Goal: Task Accomplishment & Management: Manage account settings

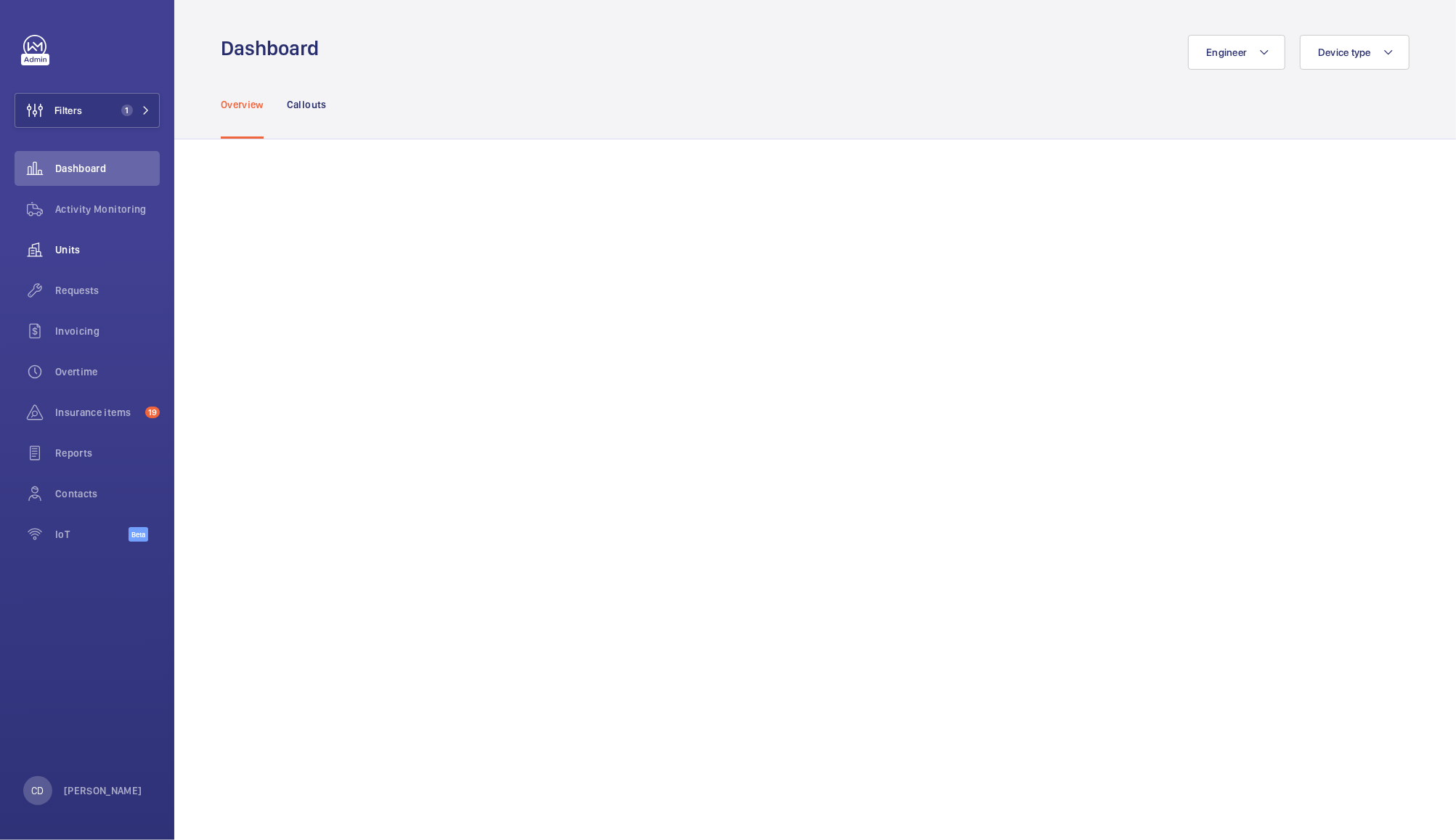
click at [70, 241] on div "Units" at bounding box center [87, 250] width 146 height 35
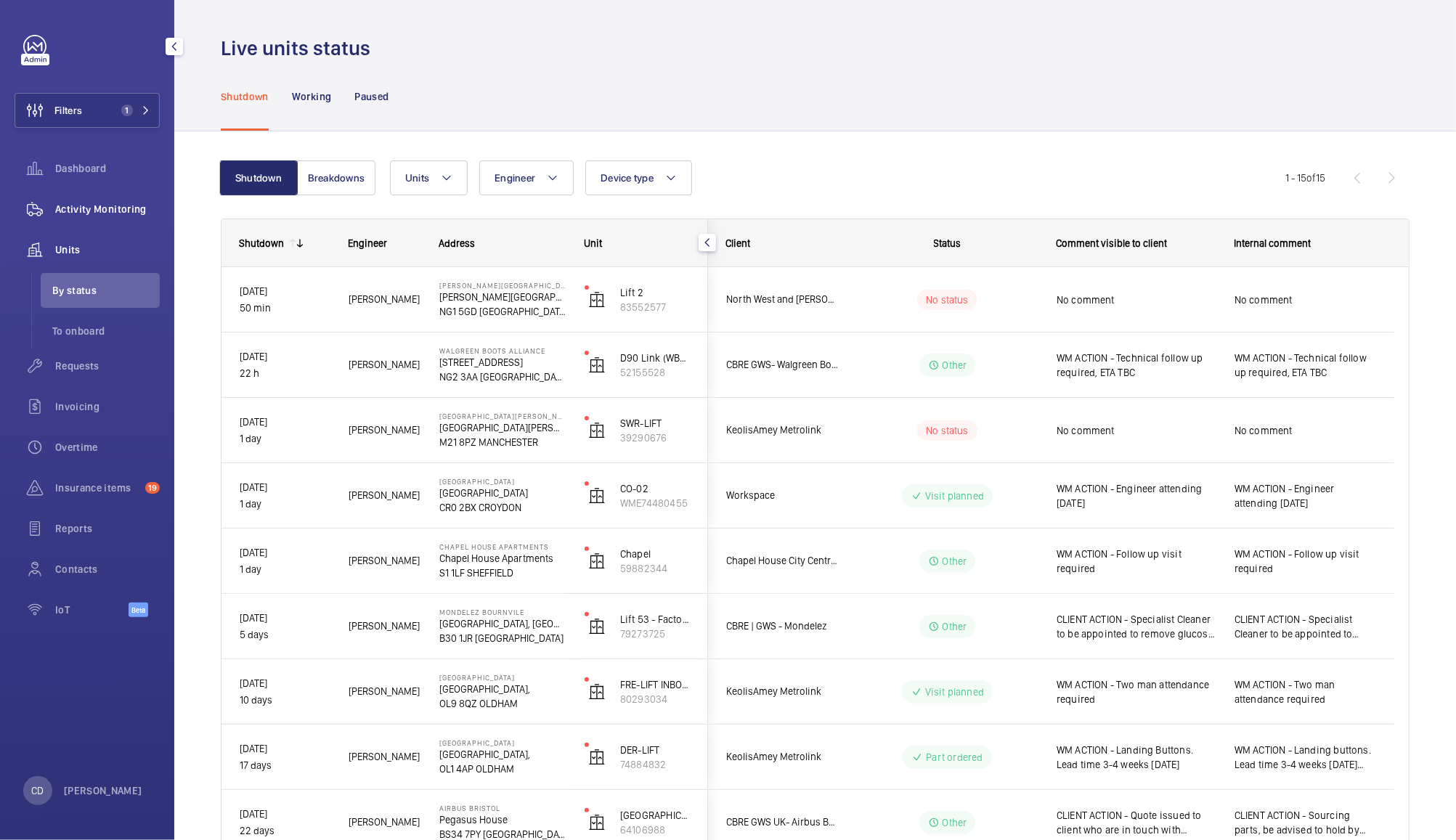
click at [111, 209] on span "Activity Monitoring" at bounding box center [107, 209] width 104 height 14
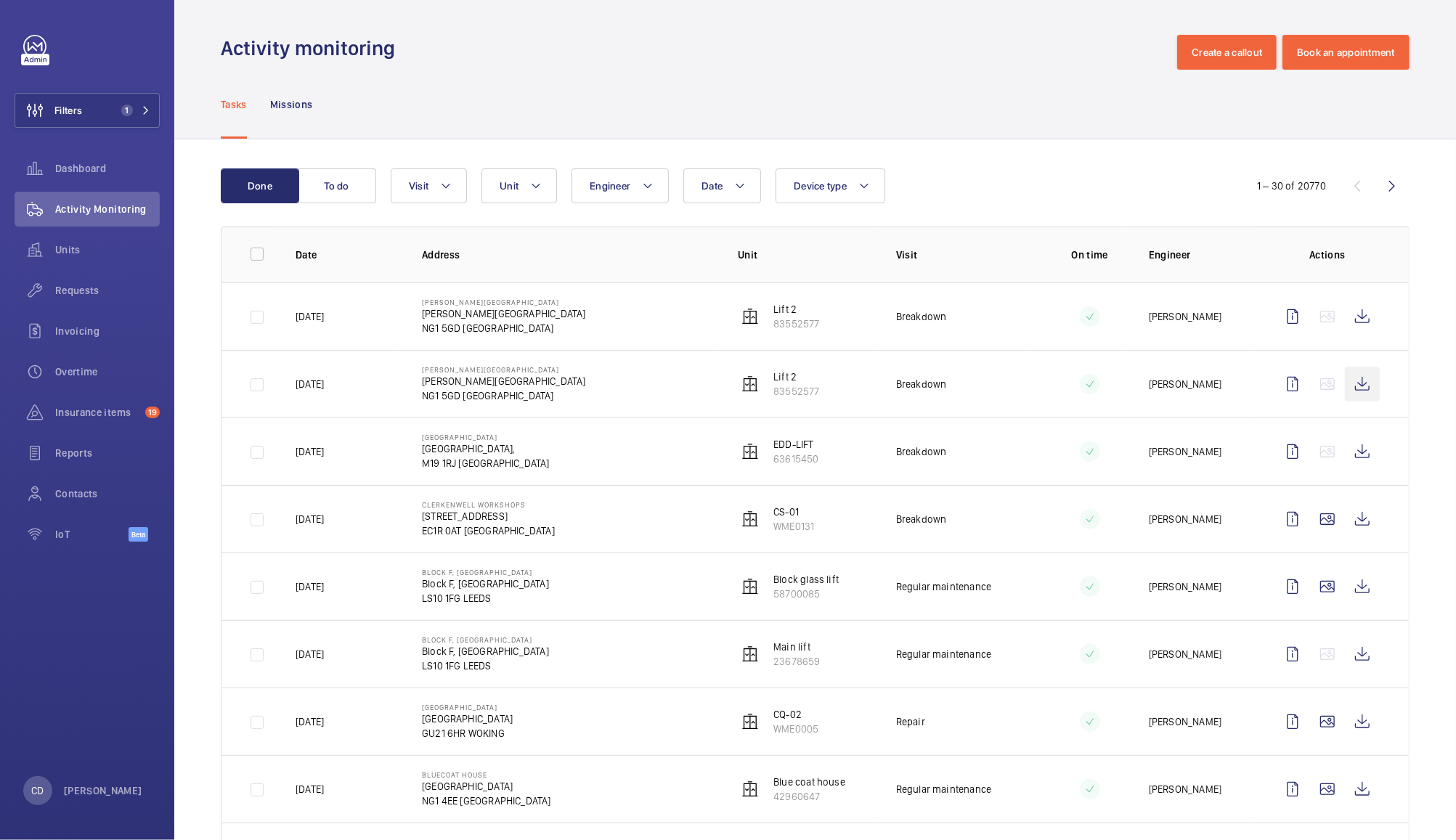
click at [1347, 389] on wm-front-icon-button at bounding box center [1362, 384] width 35 height 35
click at [1347, 315] on wm-front-icon-button at bounding box center [1362, 316] width 35 height 35
click at [1351, 458] on wm-front-icon-button at bounding box center [1362, 451] width 35 height 35
click at [122, 109] on span "1" at bounding box center [127, 110] width 12 height 12
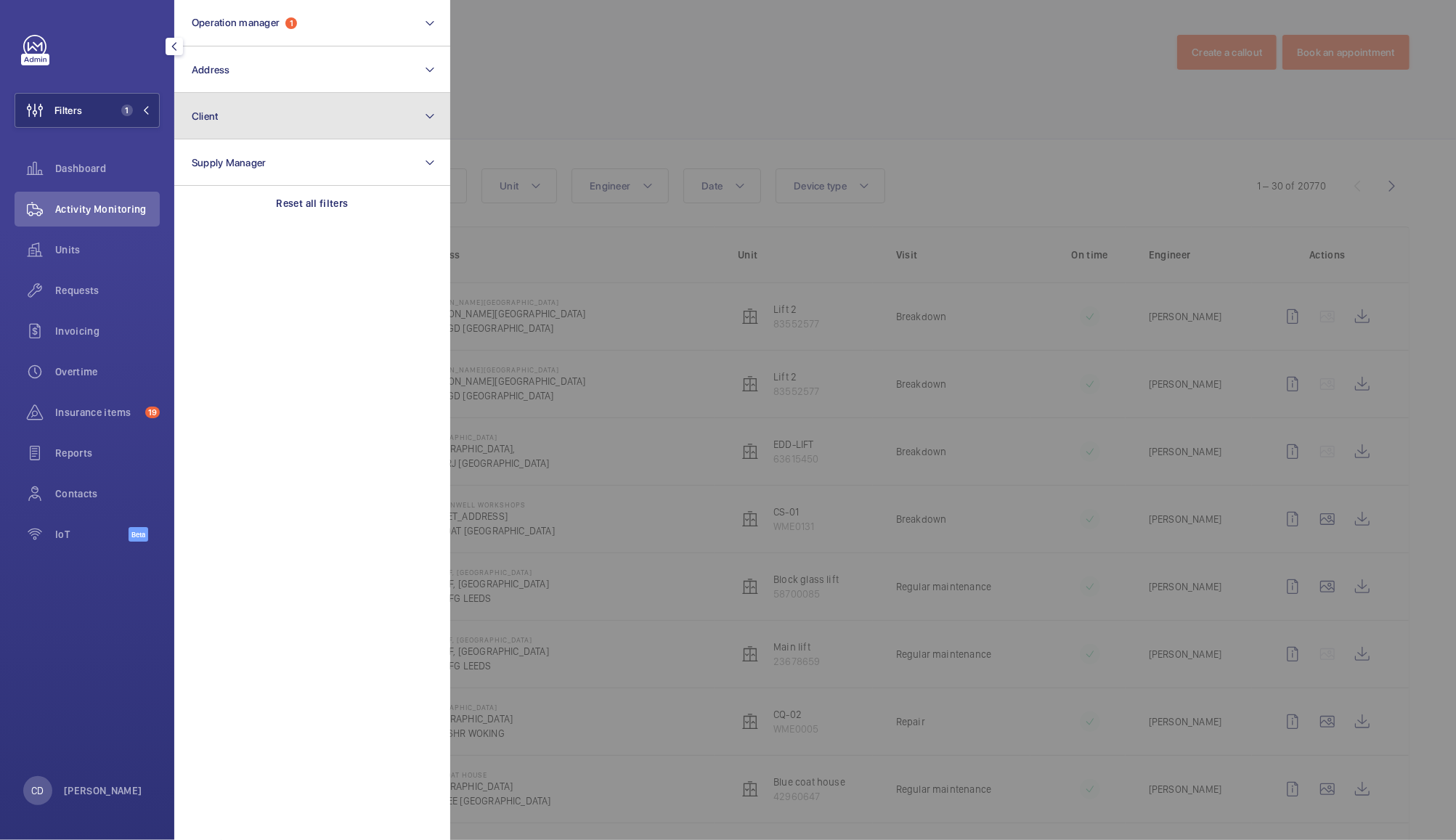
click at [306, 102] on button "Client" at bounding box center [312, 116] width 276 height 47
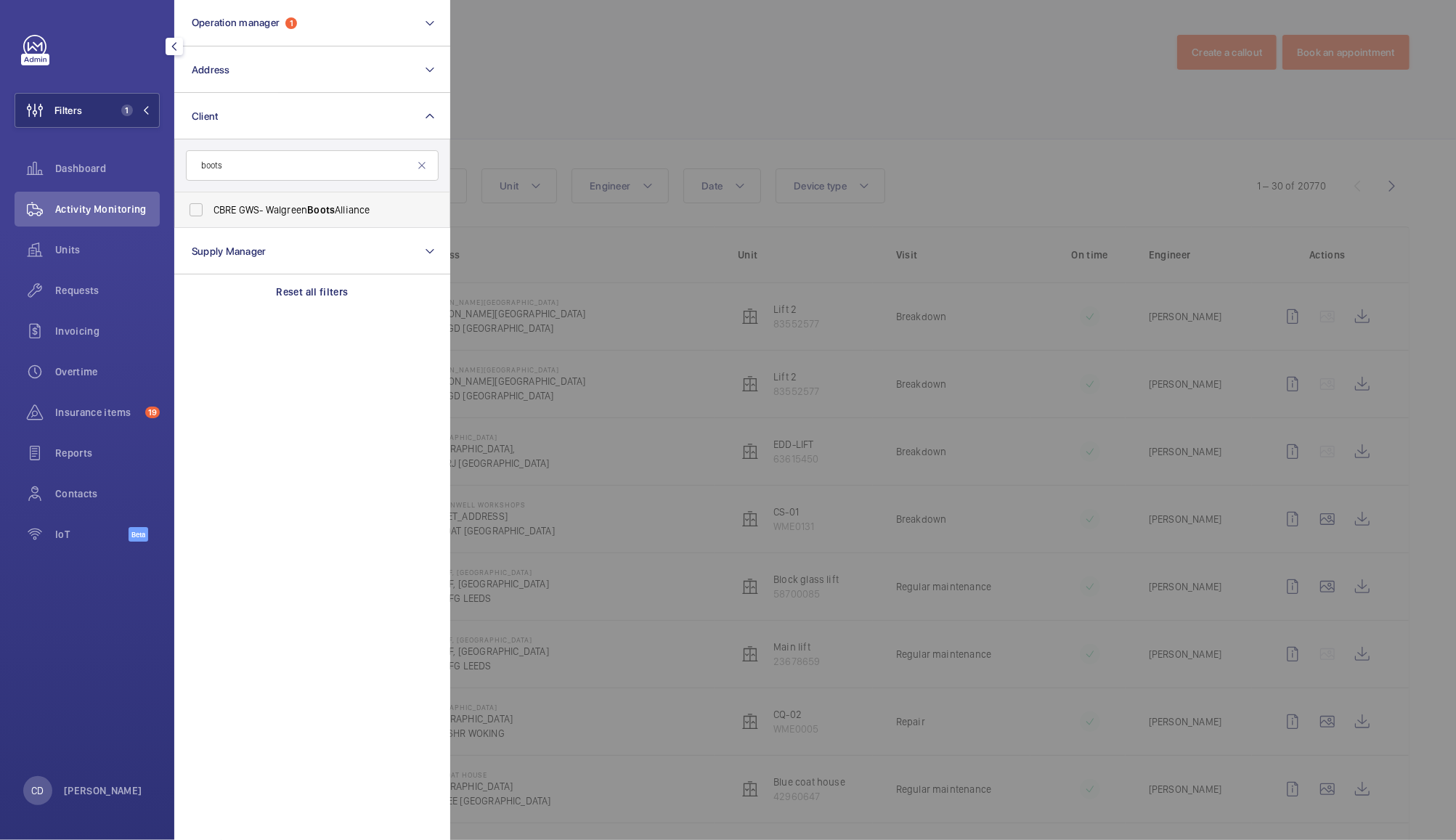
type input "boots"
click at [361, 206] on span "CBRE GWS- Walgreen Boots Alliance" at bounding box center [314, 209] width 200 height 14
click at [210, 206] on input "CBRE GWS- Walgreen Boots Alliance" at bounding box center [196, 209] width 29 height 29
checkbox input "true"
click at [604, 59] on div at bounding box center [1178, 420] width 1456 height 840
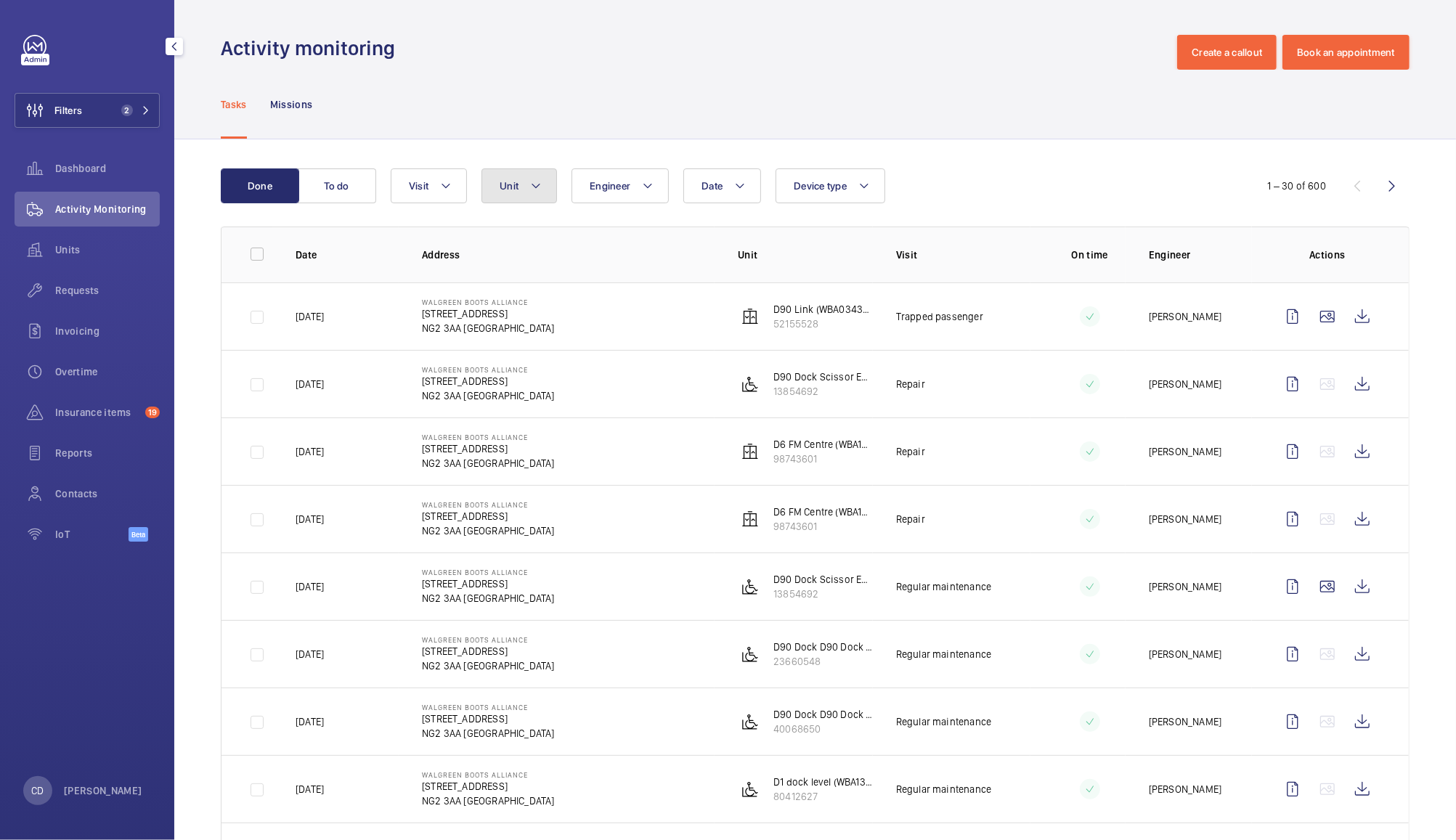
click at [523, 180] on button "Unit" at bounding box center [519, 185] width 75 height 35
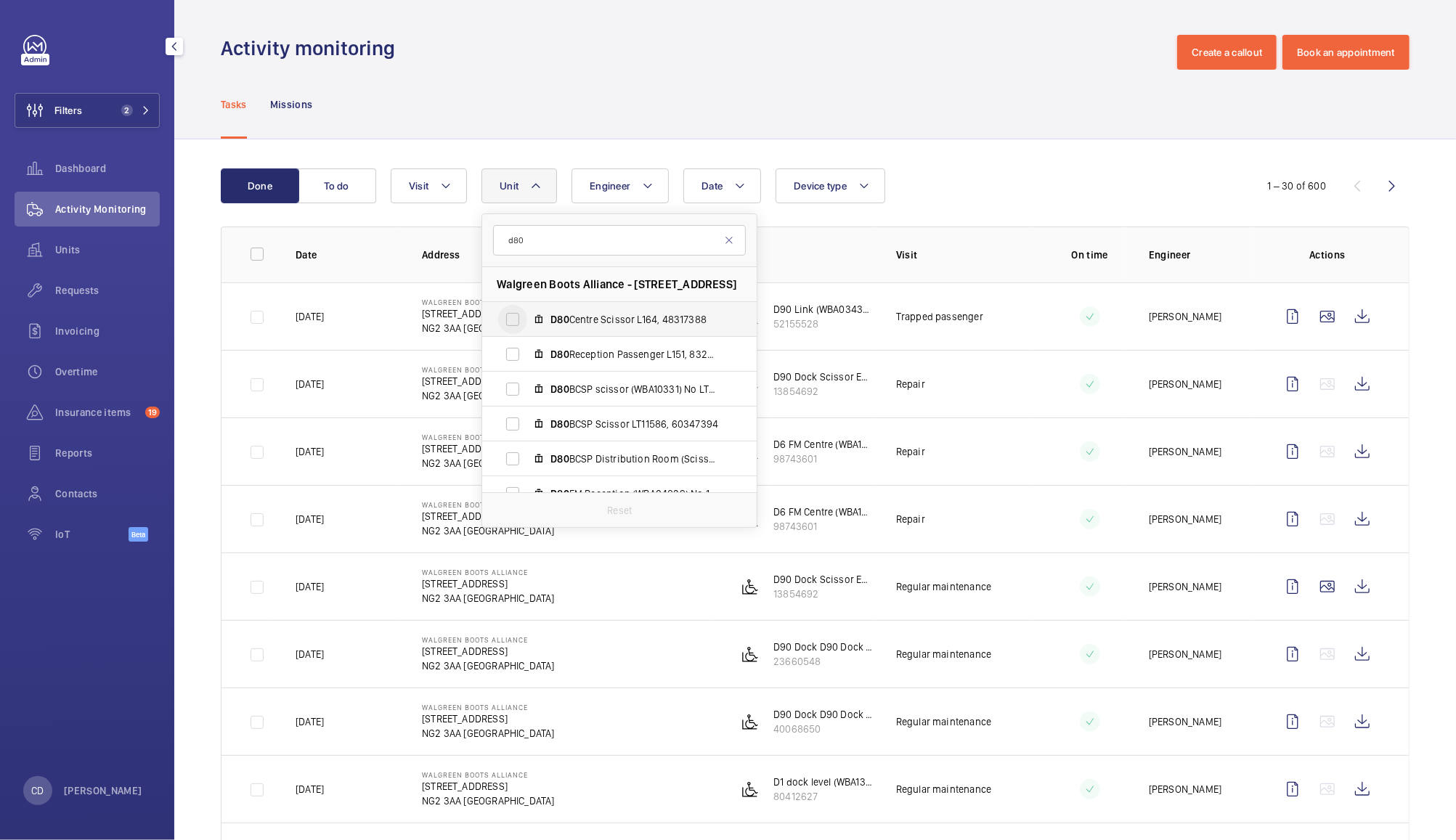
type input "d80"
click at [513, 324] on input "D80 Centre Scissor L164, 48317388" at bounding box center [512, 319] width 29 height 29
checkbox input "true"
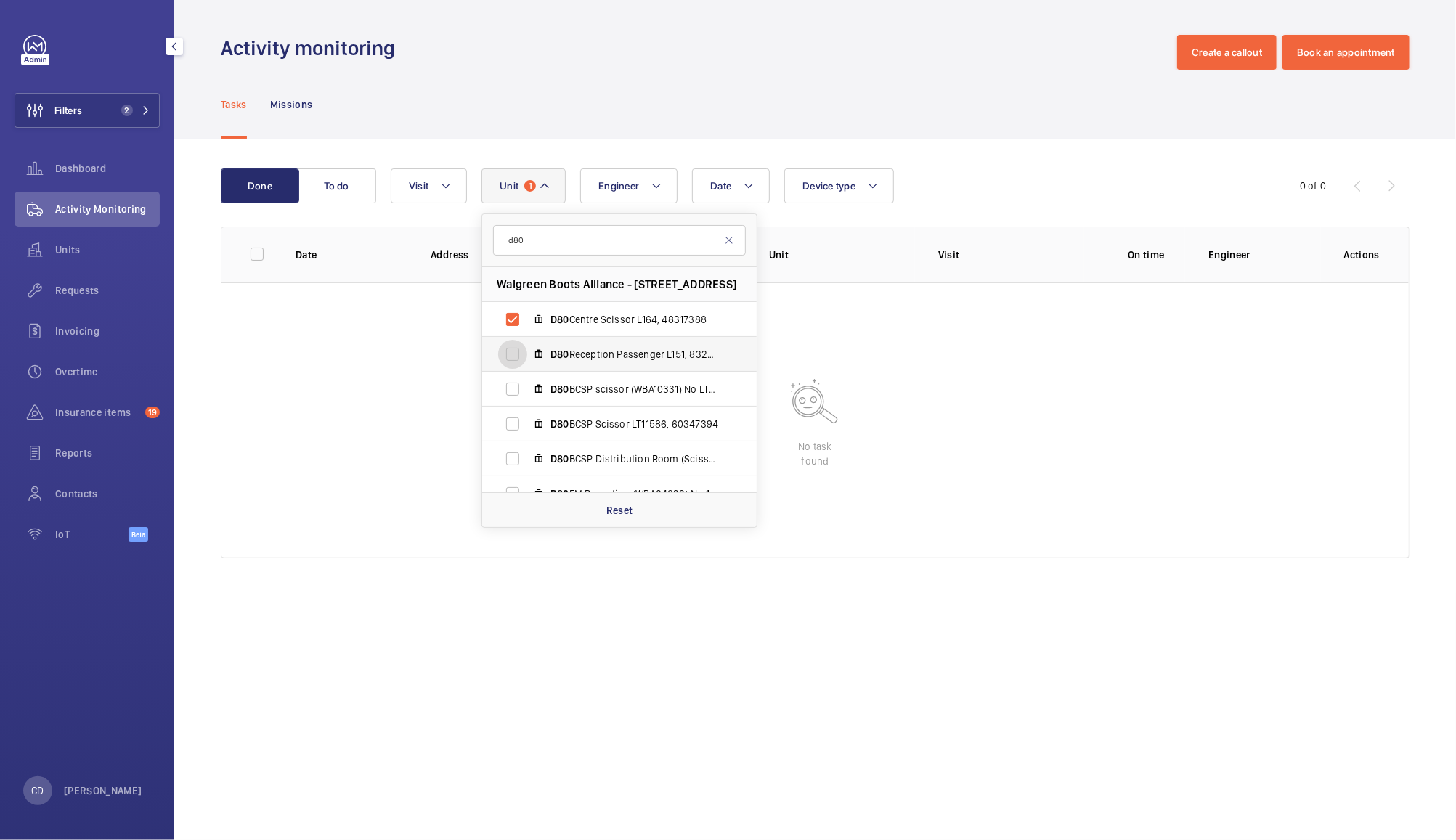
click at [517, 349] on input "D80 Reception Passenger L151, 83297964" at bounding box center [512, 354] width 29 height 29
checkbox input "true"
click at [525, 392] on input "D80 BCSP scissor (WBA10331) No LT11587, 64850292" at bounding box center [512, 389] width 29 height 29
checkbox input "true"
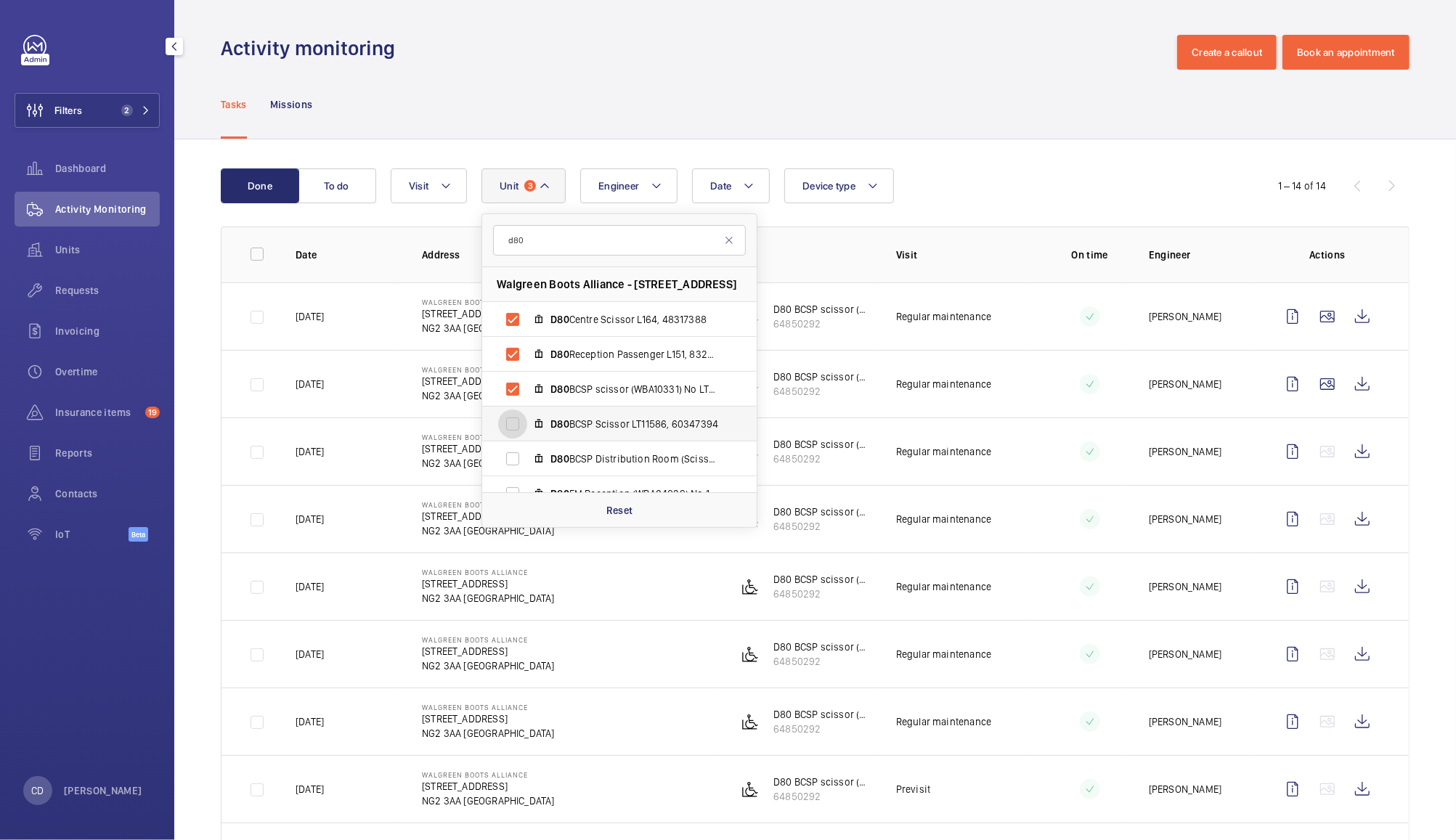
click at [522, 422] on input "D80 BCSP Scissor LT11586, 60347394" at bounding box center [512, 424] width 29 height 29
checkbox input "true"
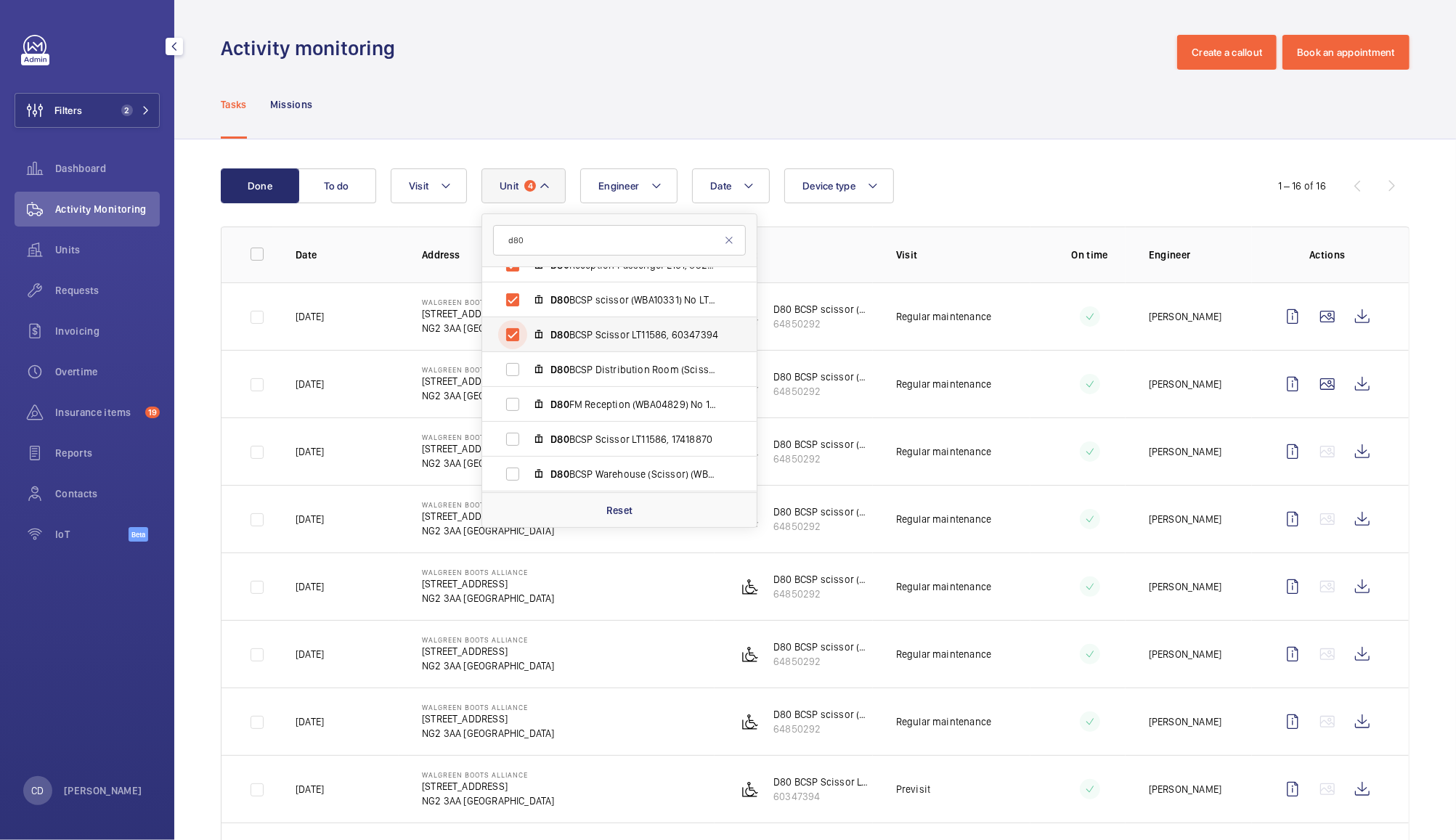
scroll to position [90, 0]
click at [519, 365] on input "D80 BCSP Distribution Room (Scissor) WBA10330 - No LT11586, 23897049" at bounding box center [512, 368] width 29 height 29
checkbox input "true"
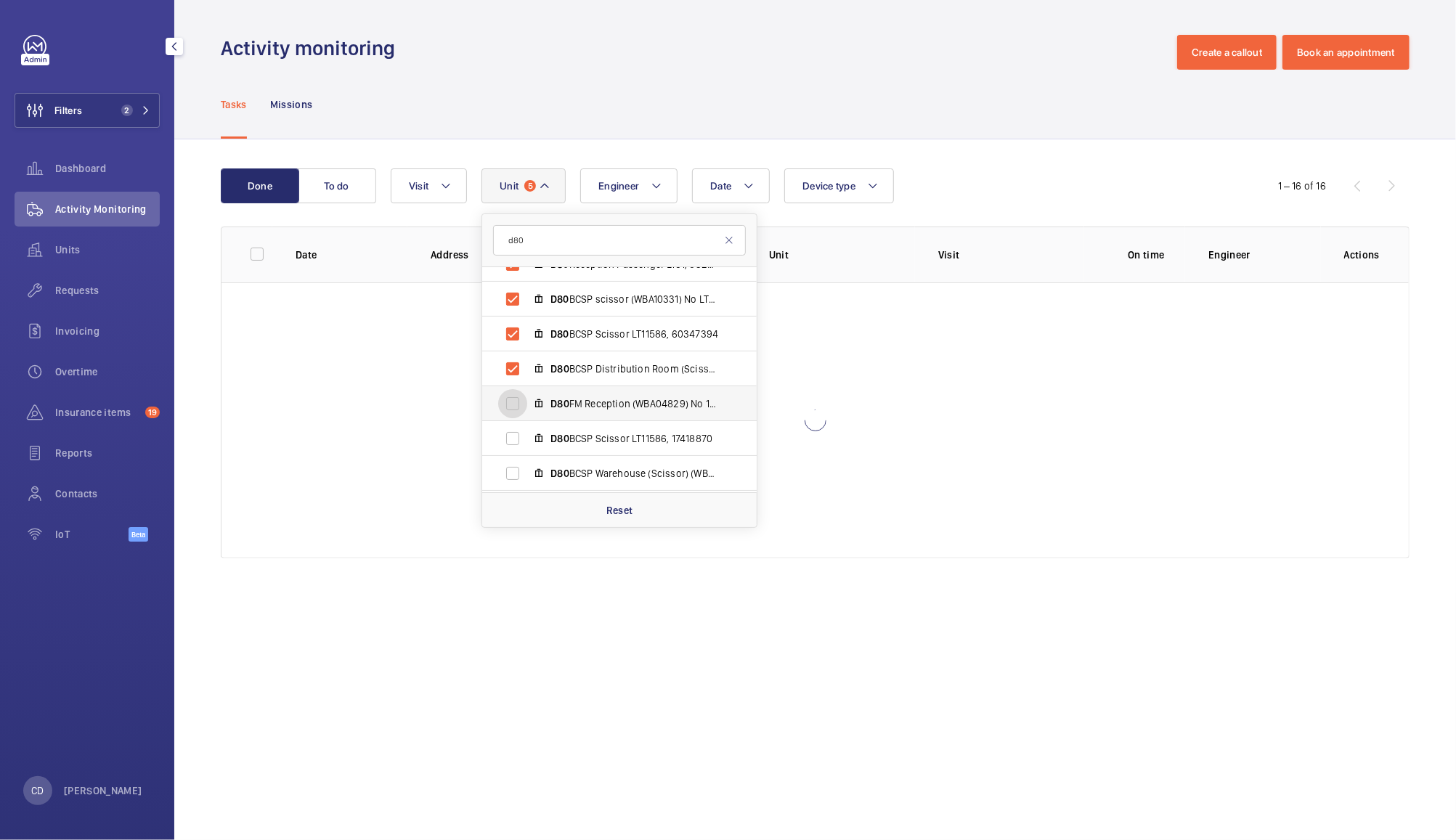
click at [519, 398] on input "D80 FM Reception (WBA04829) No 151, 18108916" at bounding box center [512, 403] width 29 height 29
checkbox input "true"
click at [519, 437] on input "D80 BCSP Scissor LT11586, 17418870" at bounding box center [512, 438] width 29 height 29
checkbox input "true"
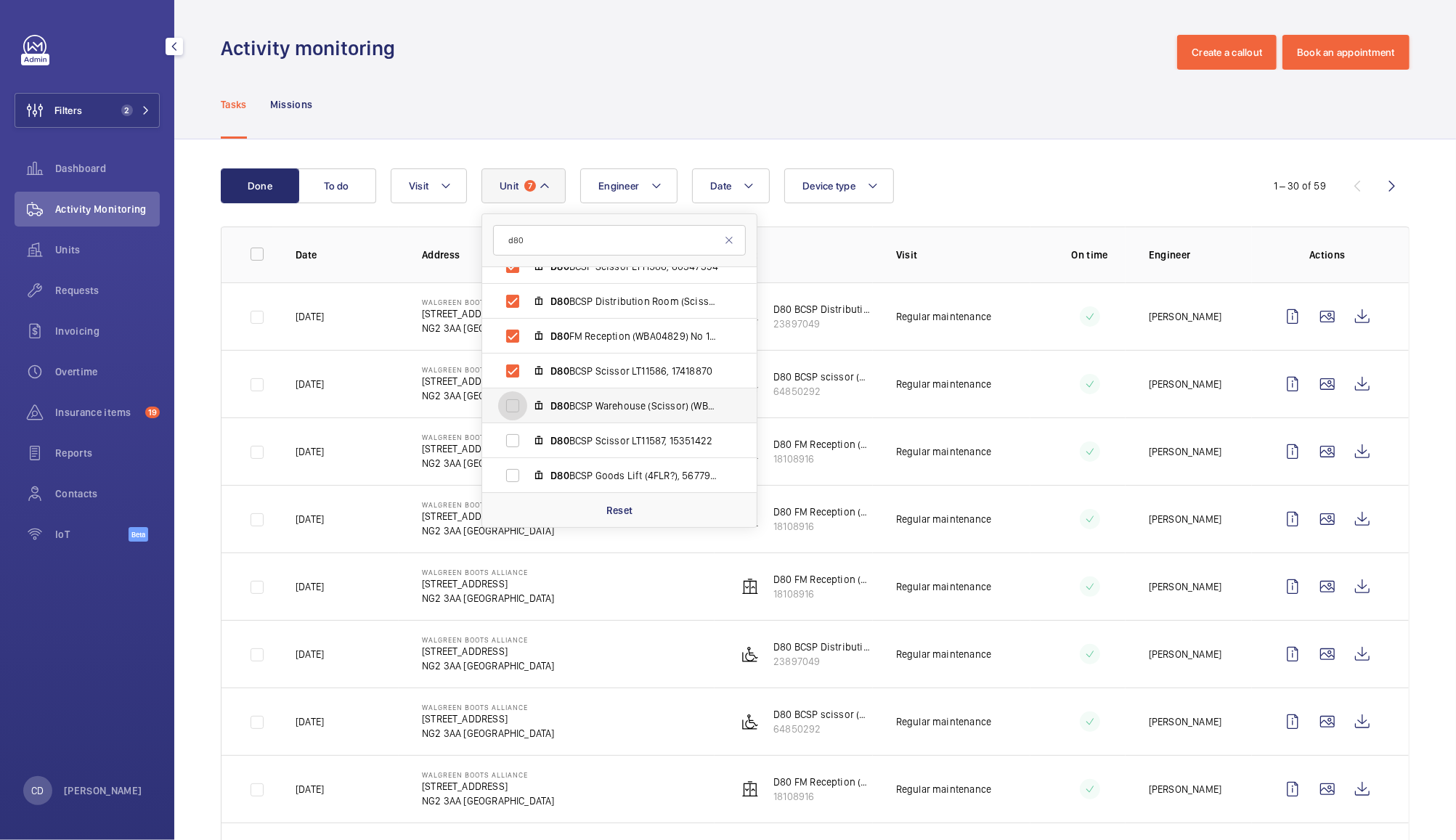
click at [519, 401] on input "D80 BCSP Warehouse (Scissor) (WBA13001) No 164, 41650248" at bounding box center [512, 405] width 29 height 29
checkbox input "true"
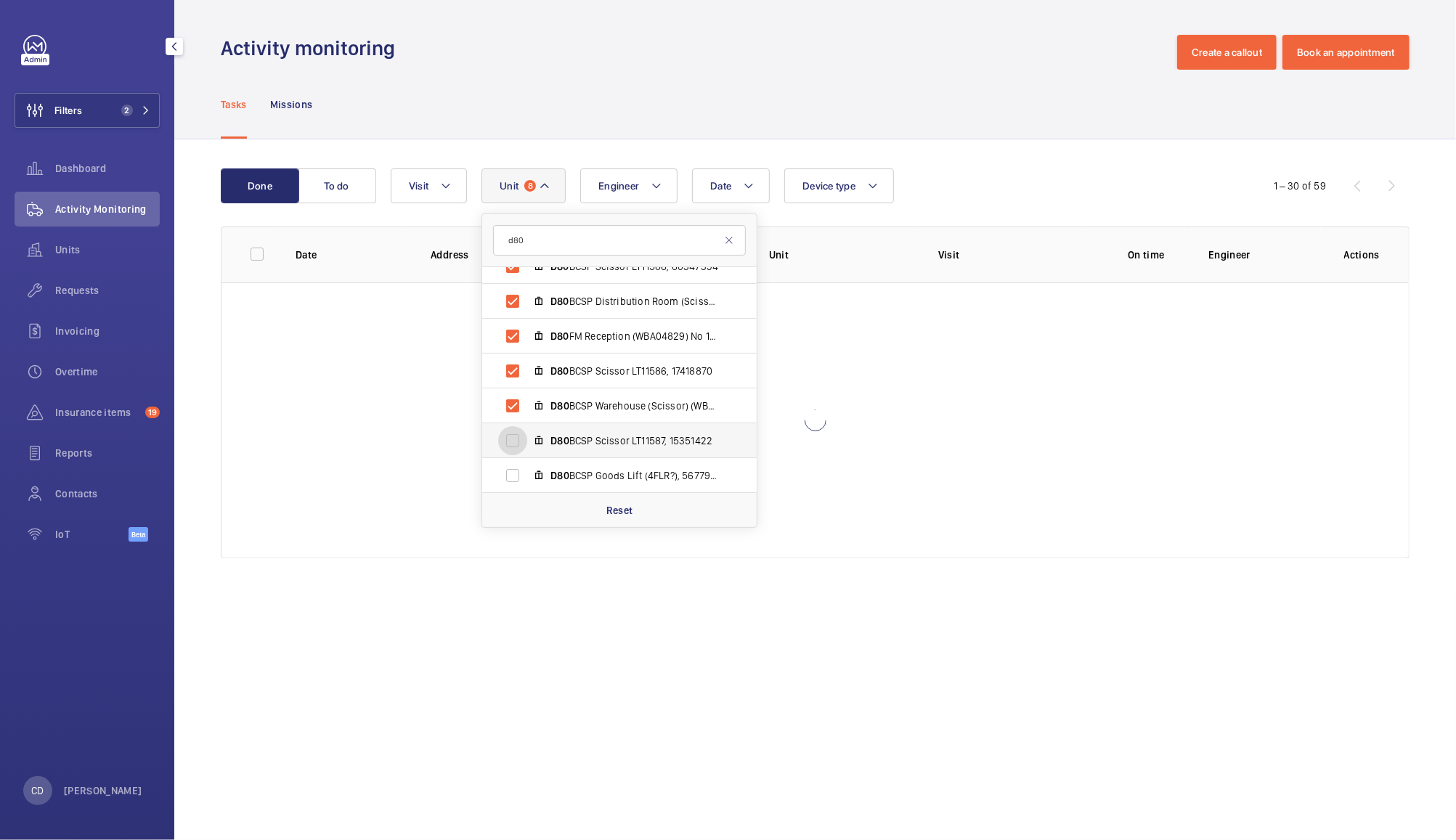
click at [514, 430] on input "D80 BCSP Scissor LT11587, 15351422" at bounding box center [512, 440] width 29 height 29
checkbox input "true"
click at [513, 464] on input "D80 BCSP Goods Lift (4FLR?), 56779635" at bounding box center [512, 475] width 29 height 29
checkbox input "true"
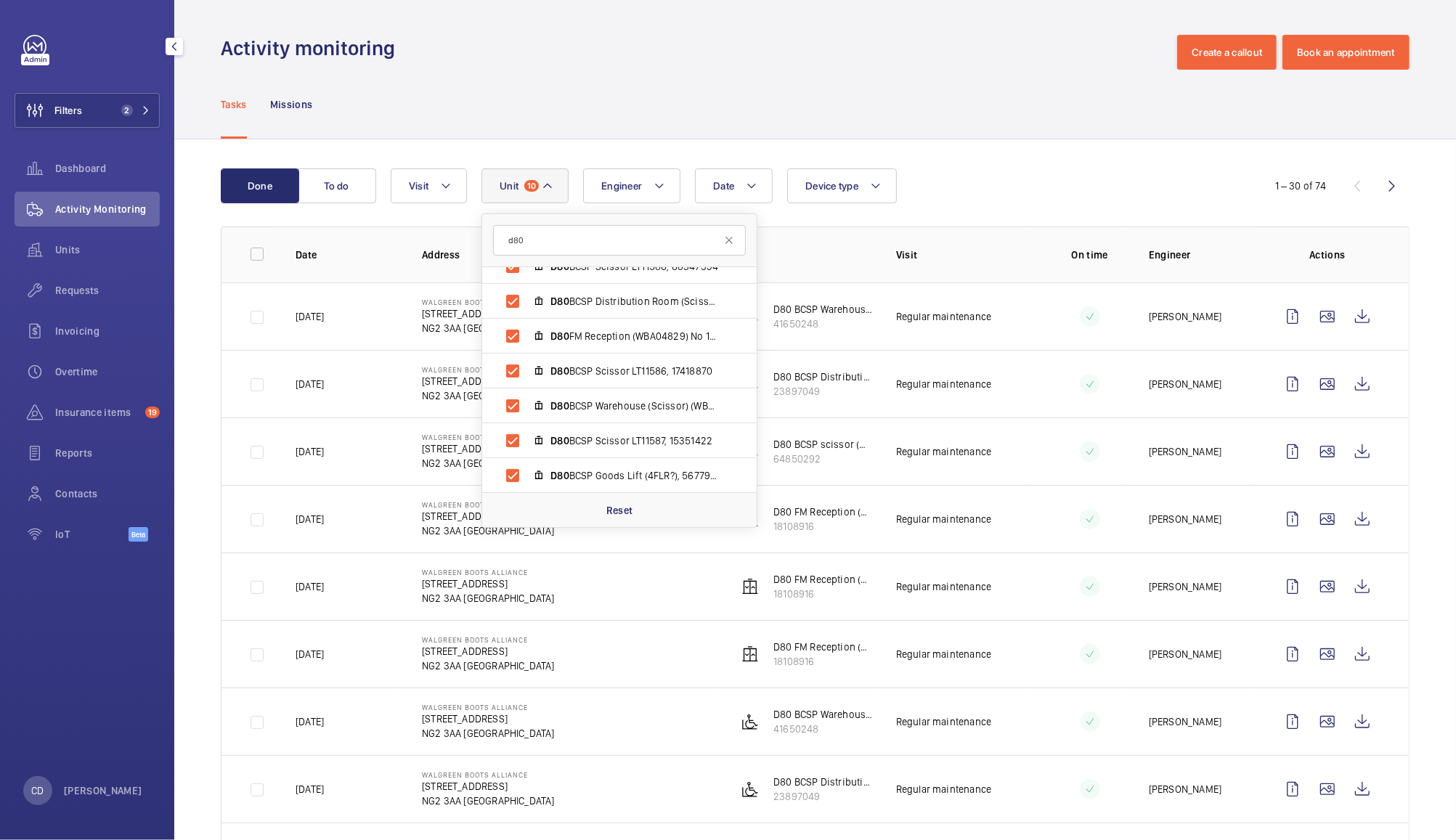
click at [970, 172] on div "Date Engineer Unit 10 d80 Walgreen Boots Alliance - 1 Thane Road West, NG2 3AA …" at bounding box center [813, 185] width 845 height 35
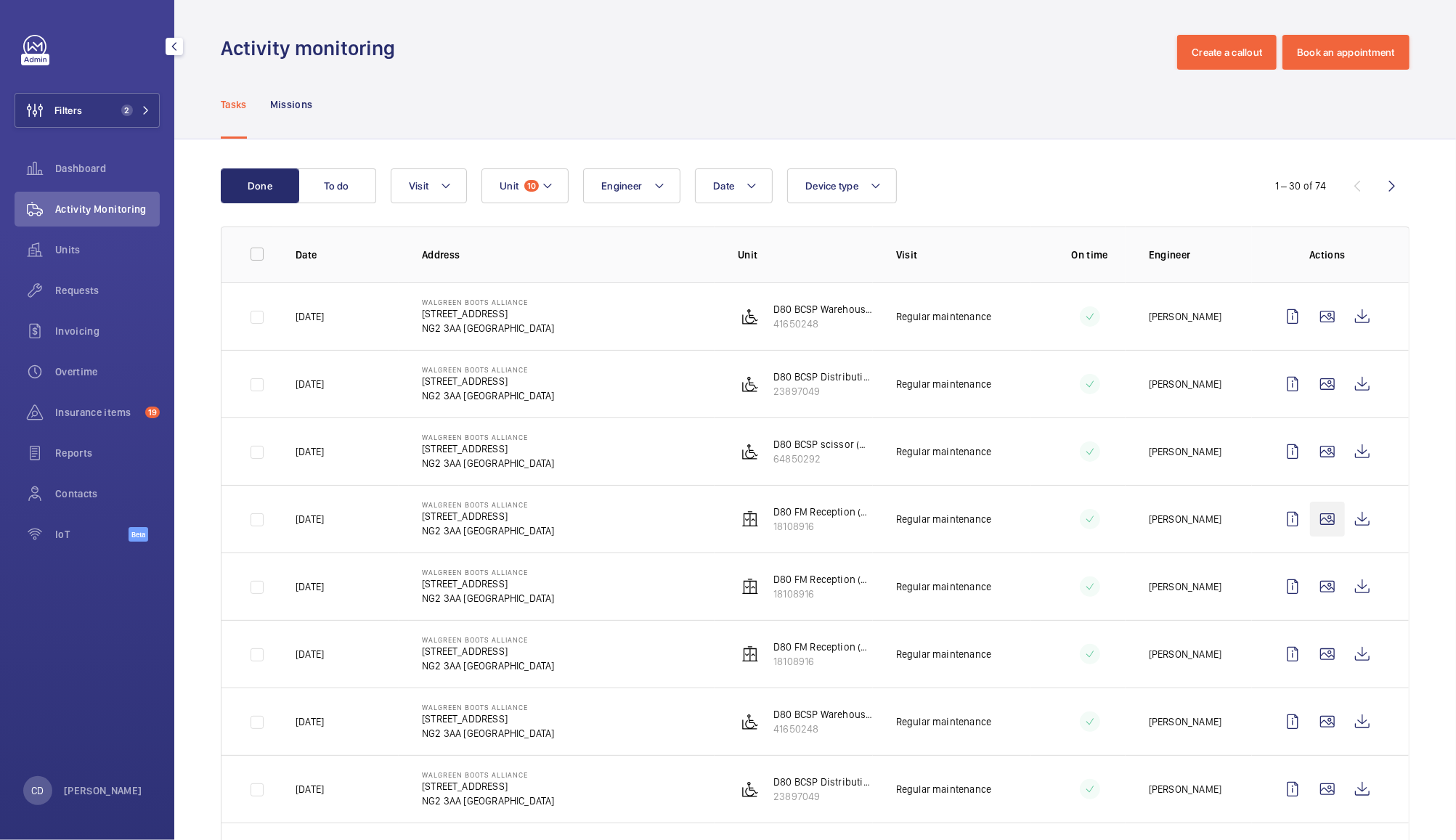
click at [1310, 523] on wm-front-icon-button at bounding box center [1327, 518] width 35 height 35
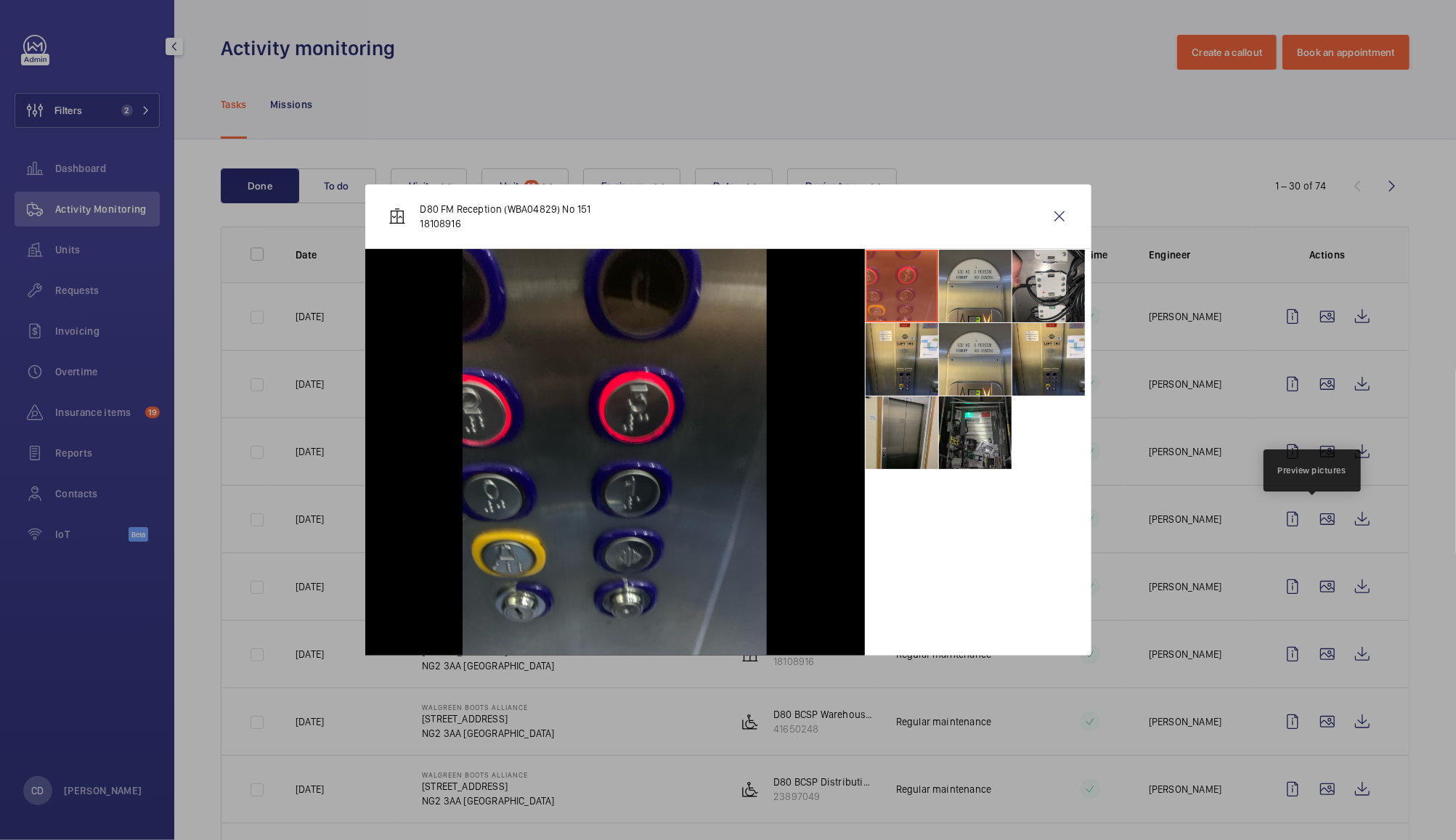
click at [905, 440] on li at bounding box center [901, 432] width 73 height 73
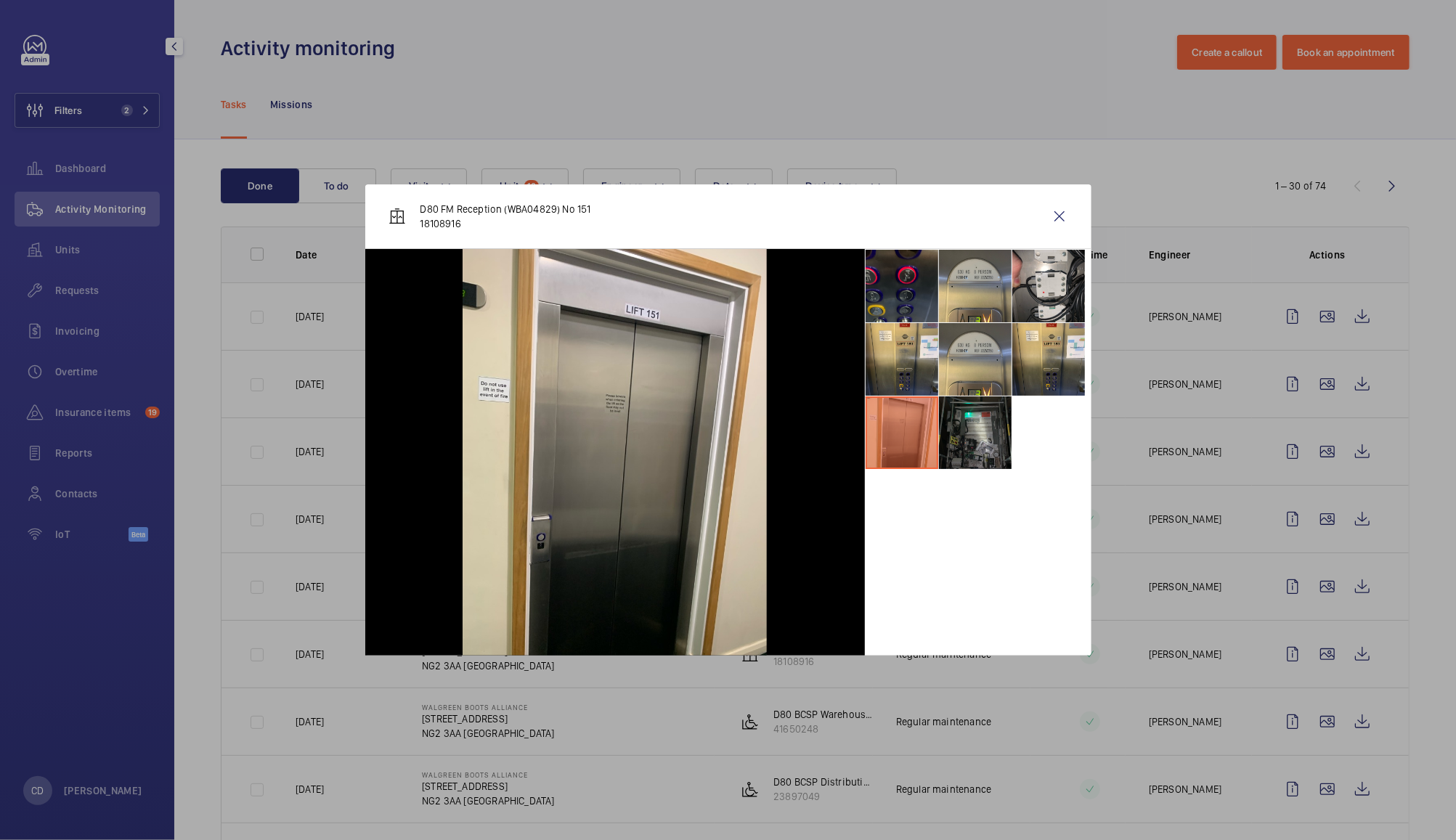
click at [974, 438] on li at bounding box center [975, 432] width 73 height 73
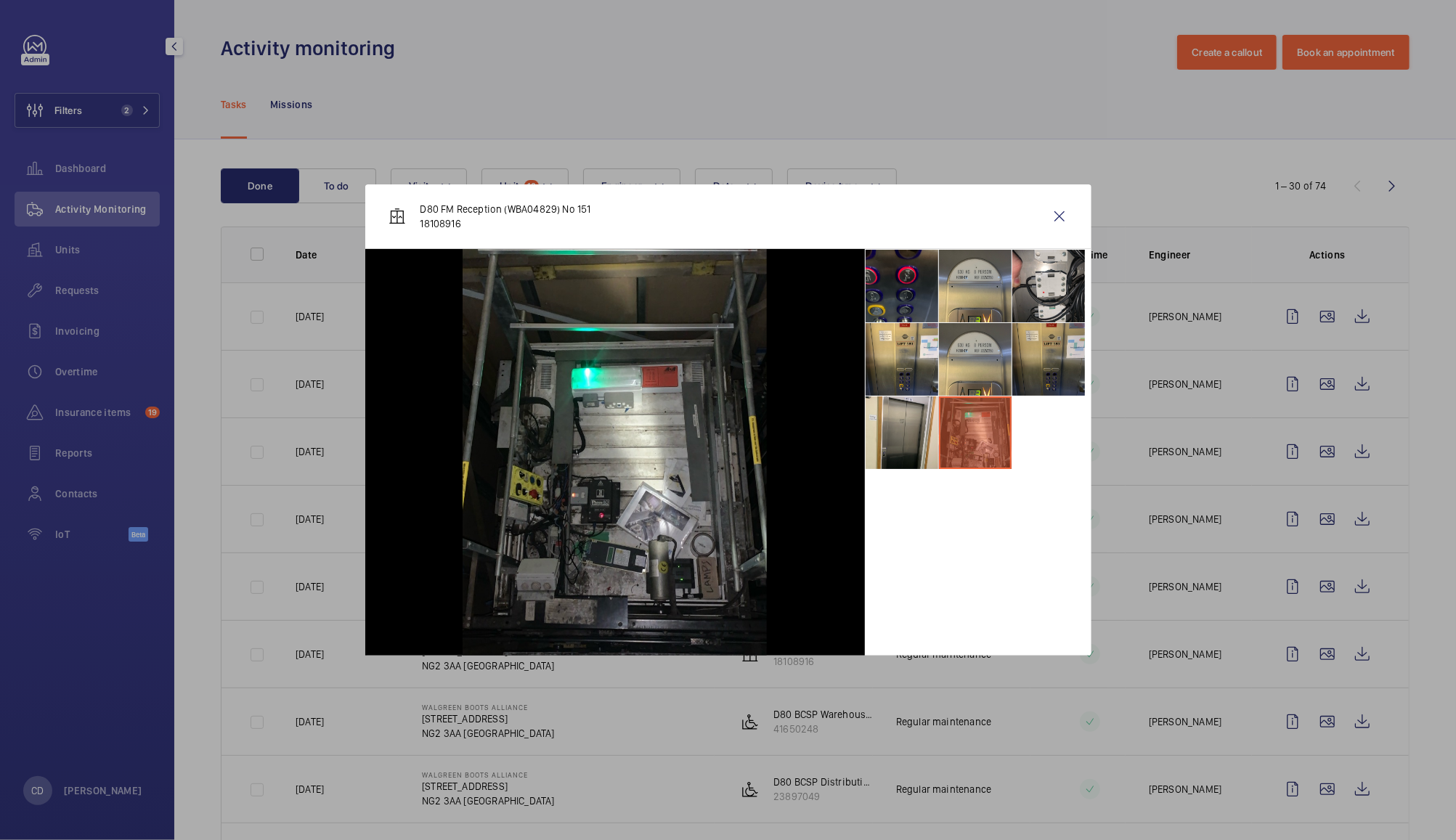
click at [1052, 354] on li at bounding box center [1048, 359] width 73 height 73
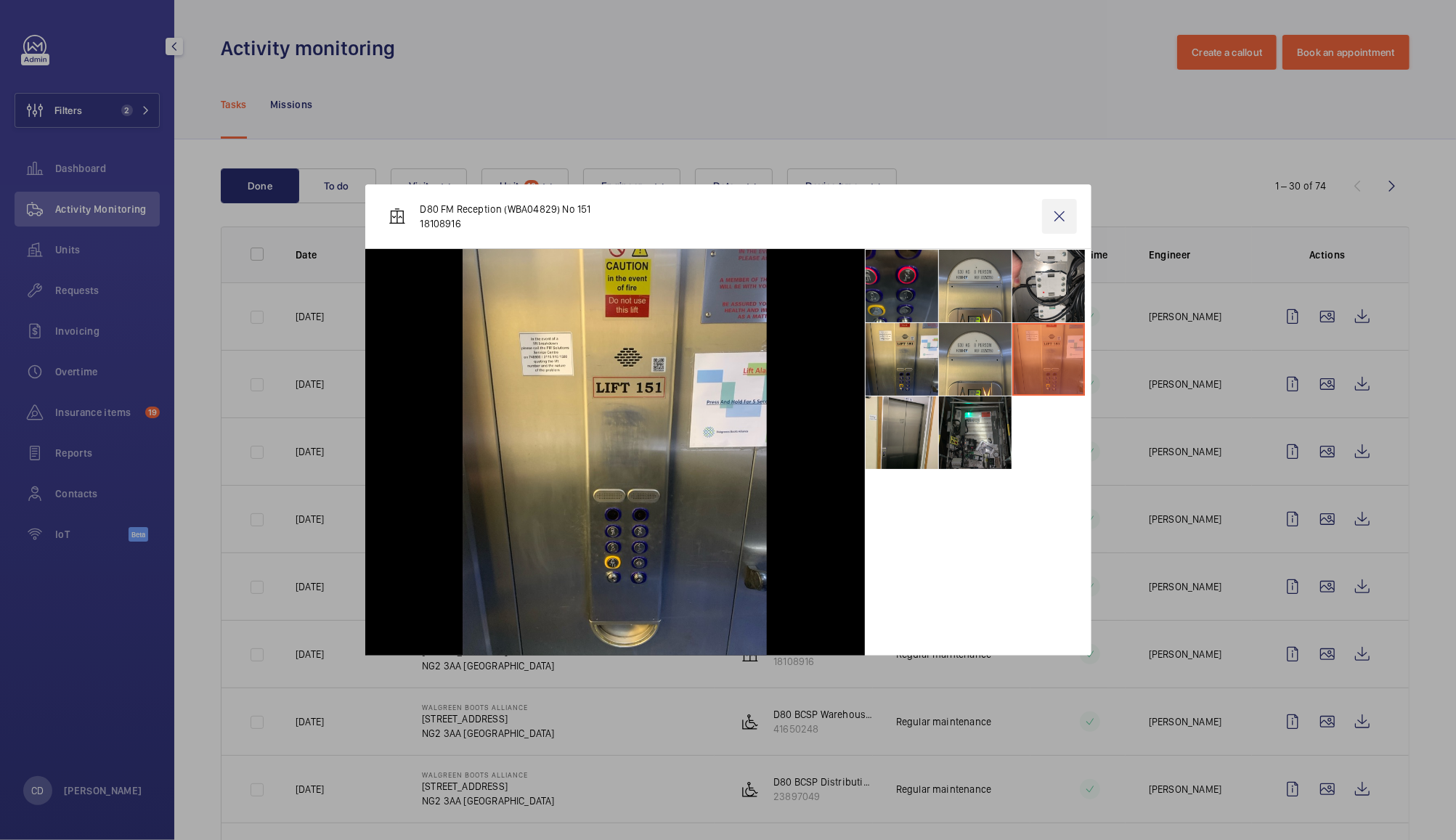
click at [1063, 212] on wm-front-icon-button at bounding box center [1059, 216] width 35 height 35
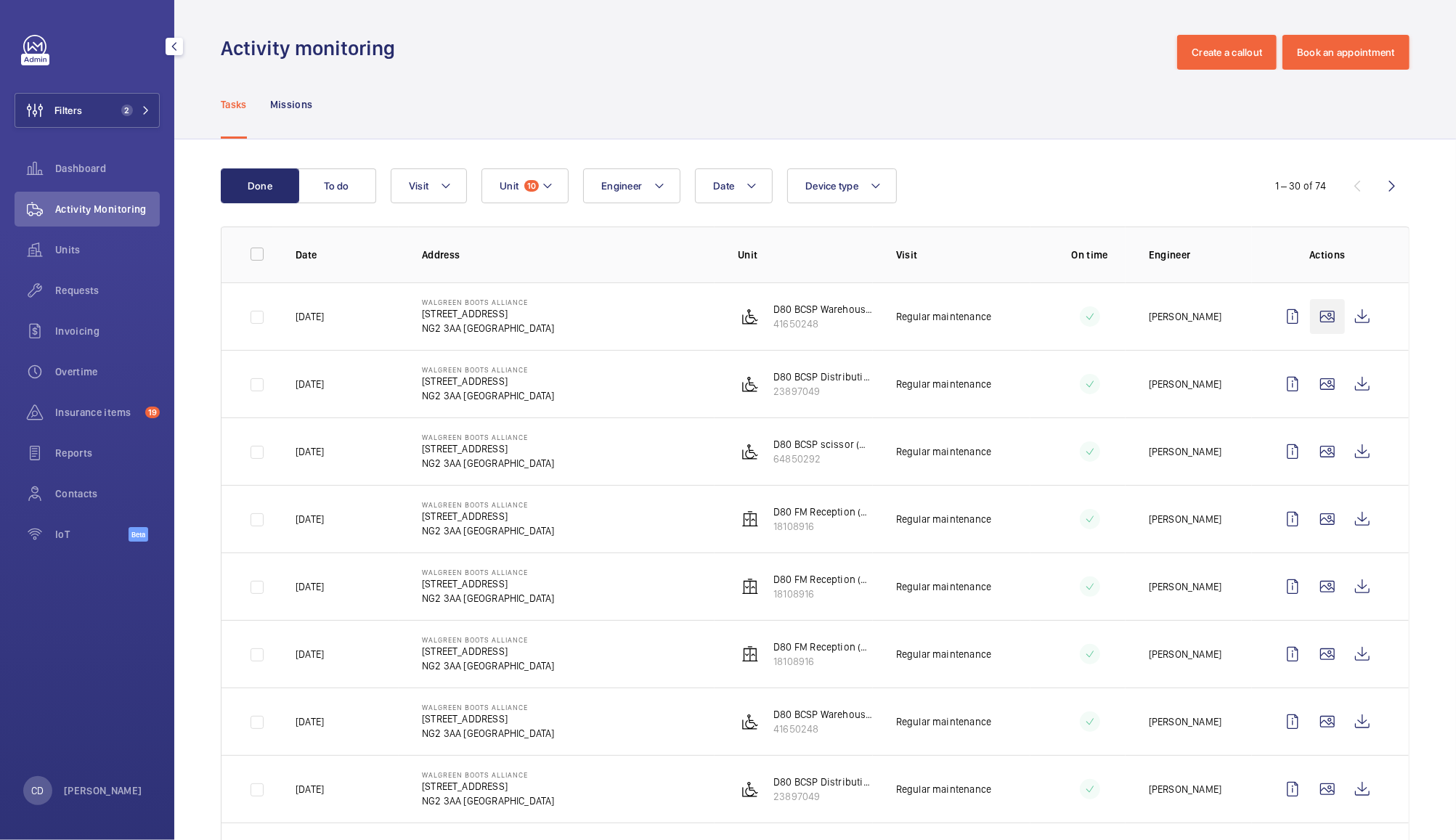
click at [1320, 319] on wm-front-icon-button at bounding box center [1327, 316] width 35 height 35
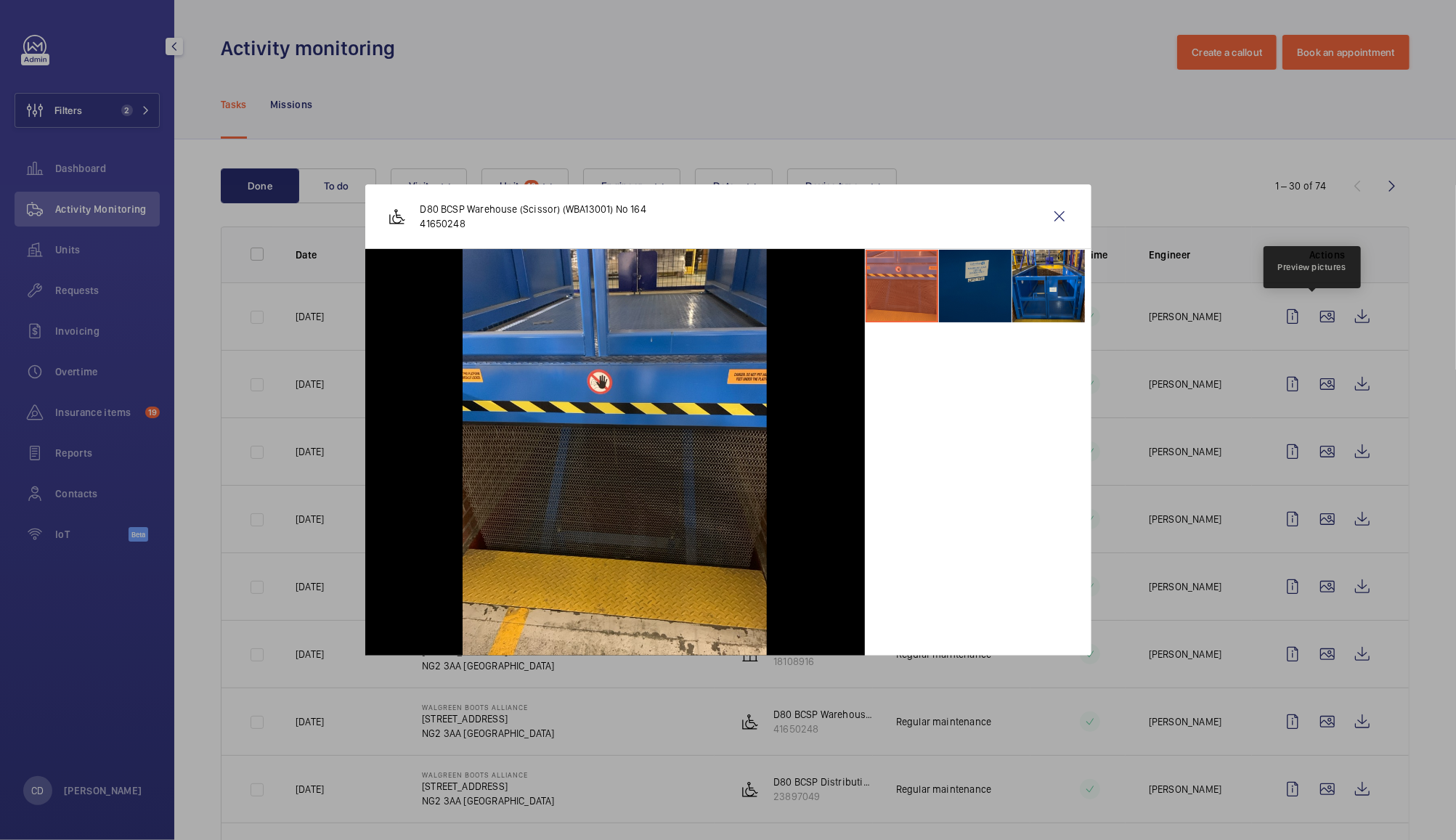
click at [982, 274] on li at bounding box center [975, 286] width 73 height 73
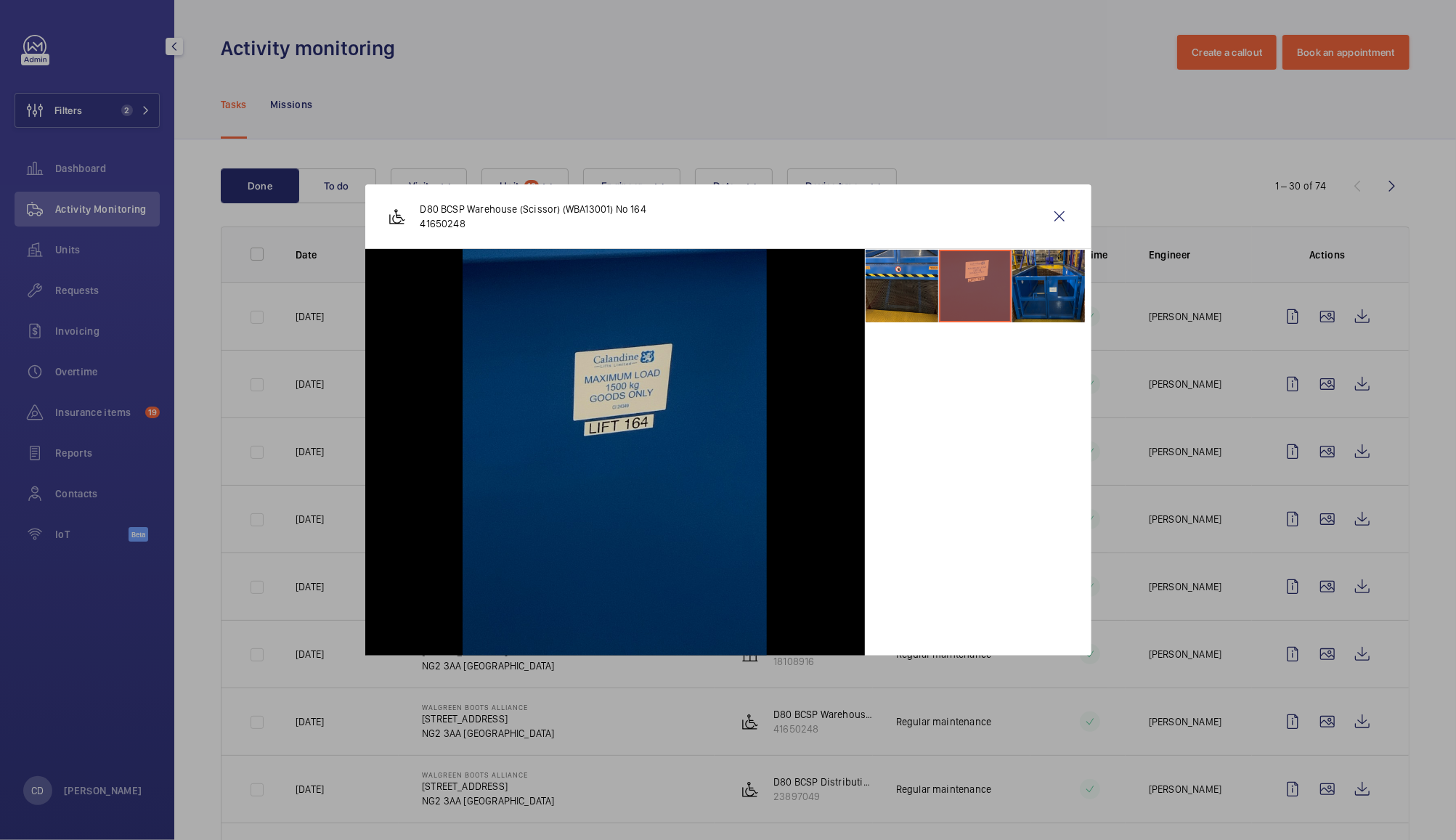
click at [1052, 296] on li at bounding box center [1048, 286] width 73 height 73
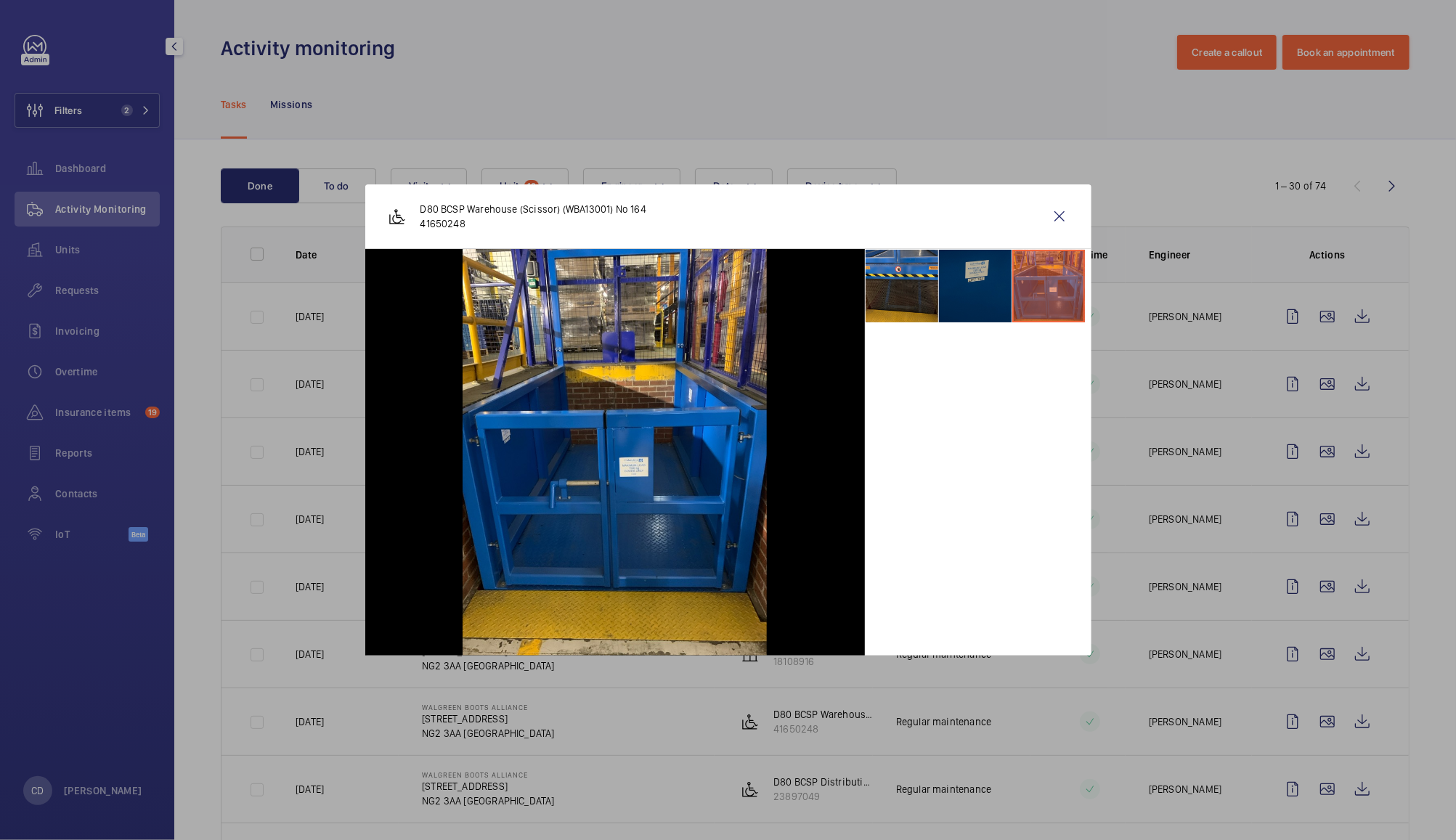
click at [976, 277] on li at bounding box center [975, 286] width 73 height 73
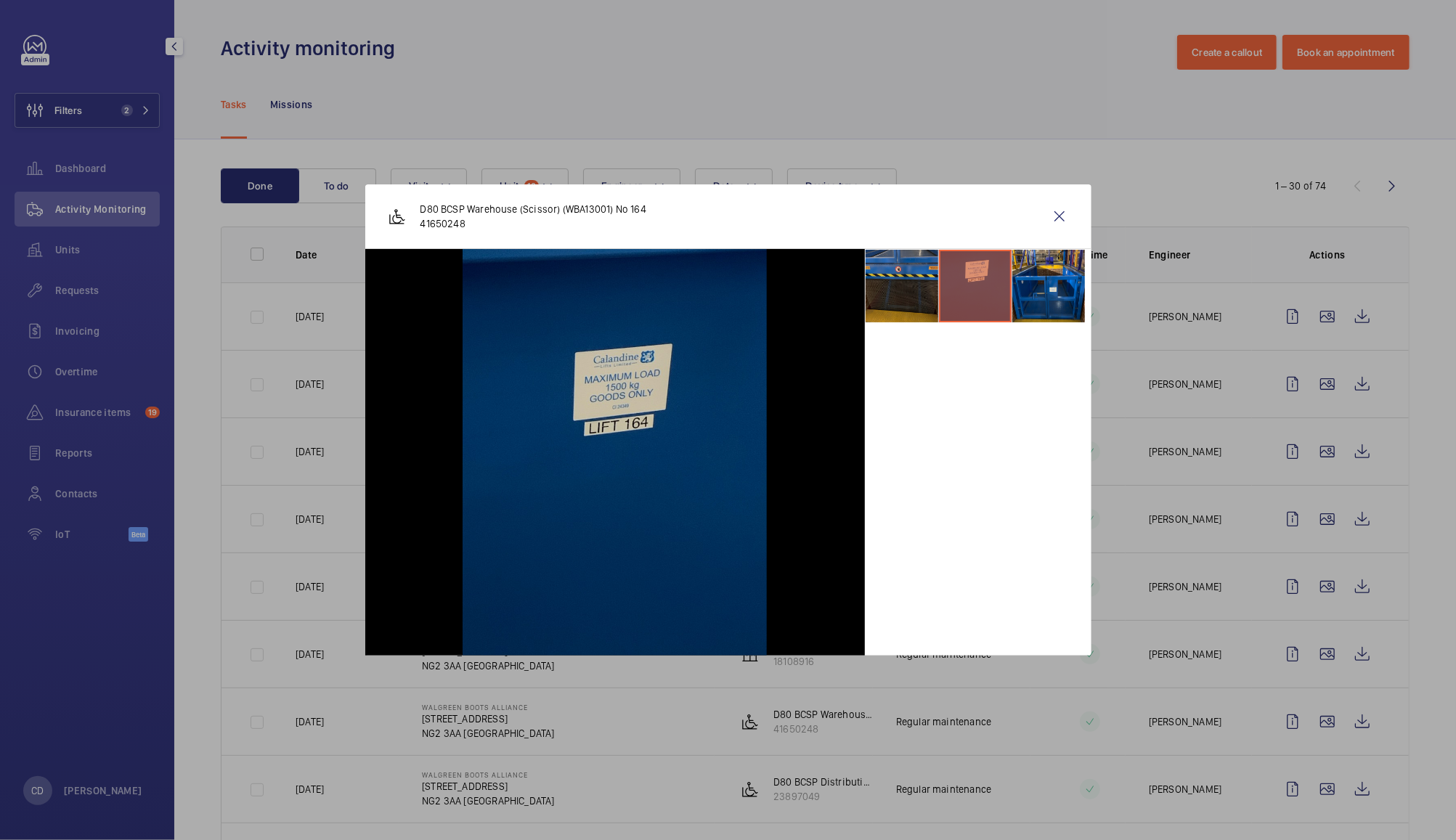
click at [901, 284] on li at bounding box center [901, 286] width 73 height 73
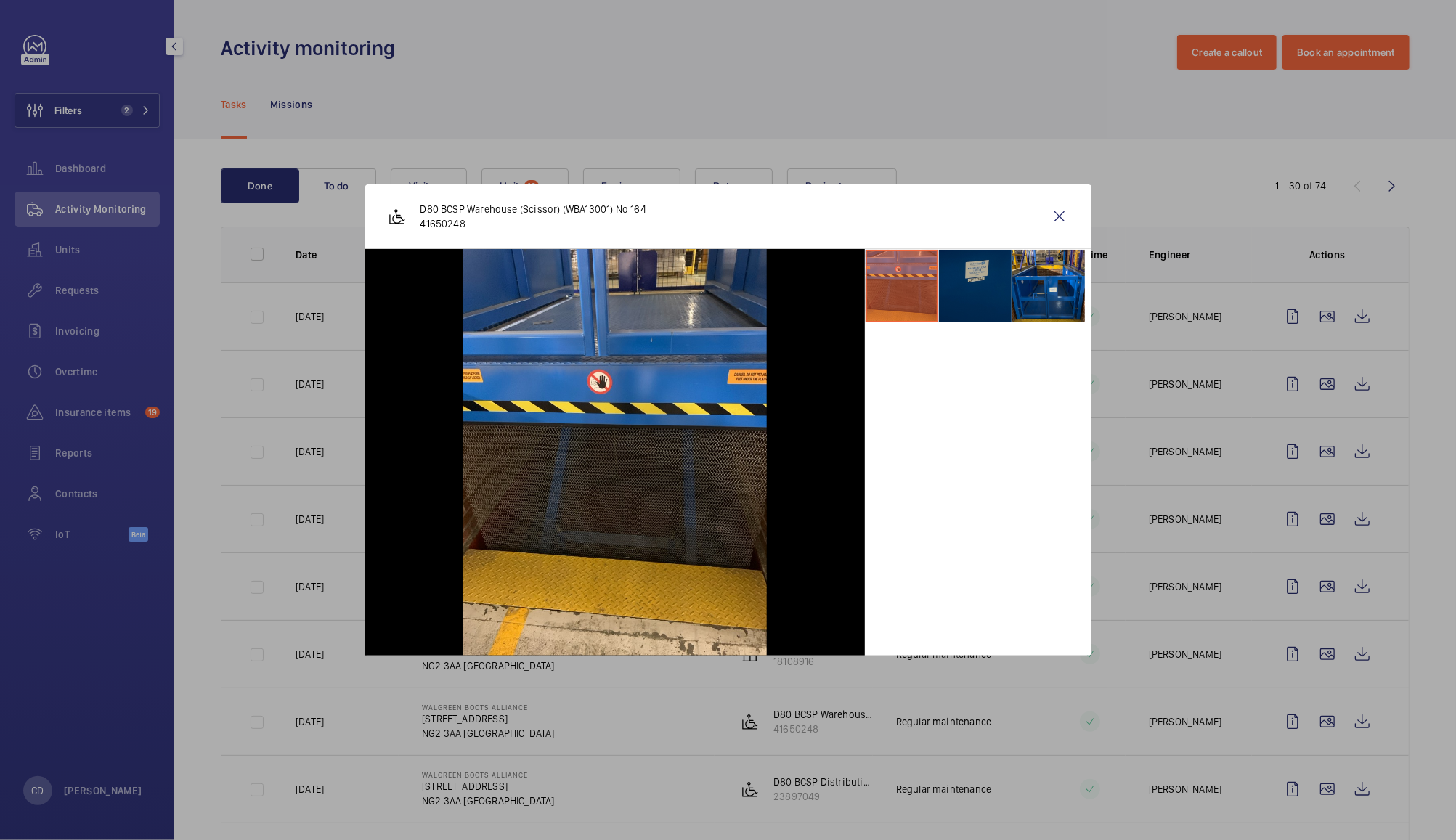
click at [983, 282] on li at bounding box center [975, 286] width 73 height 73
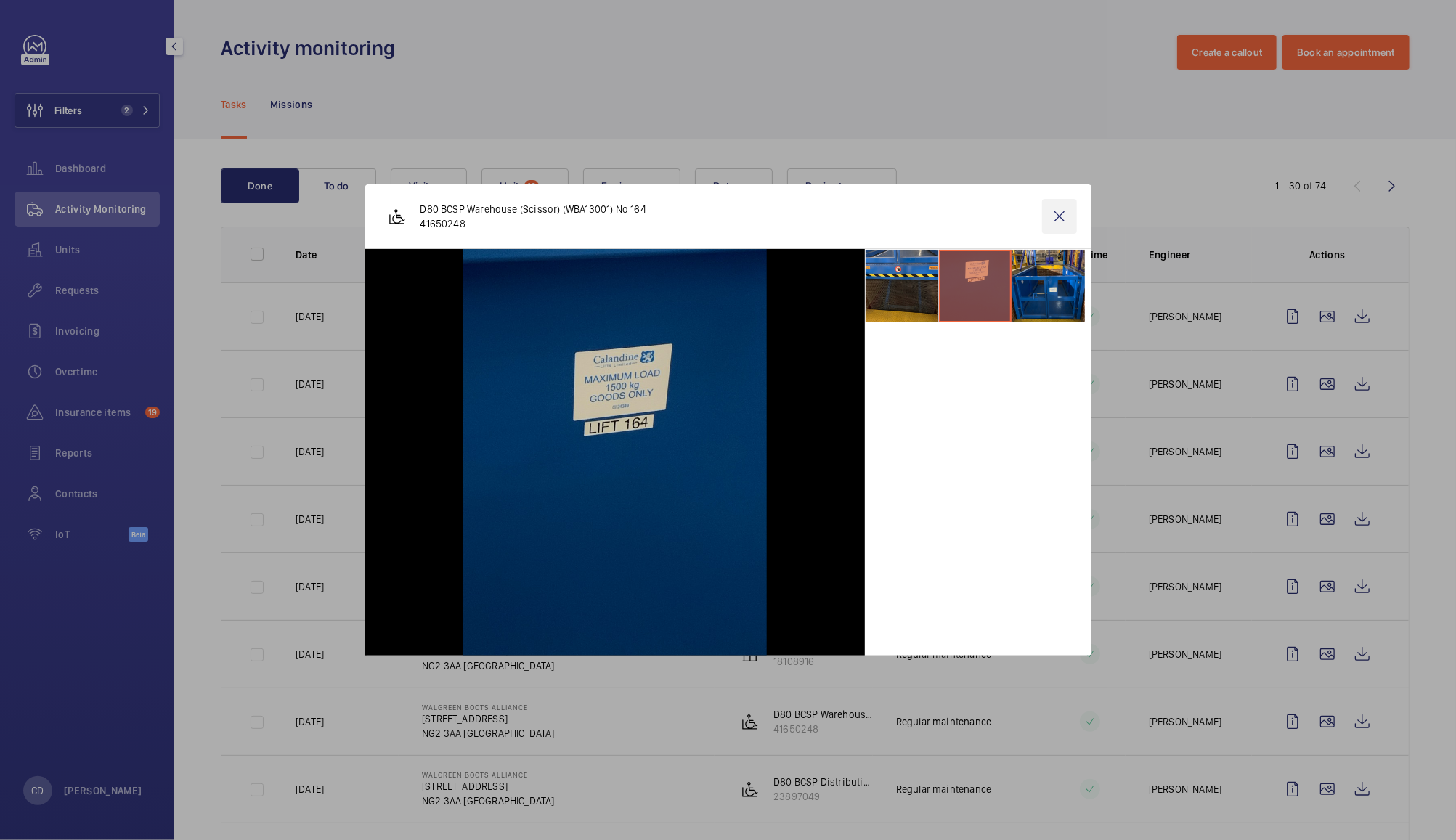
click at [1060, 214] on wm-front-icon-button at bounding box center [1059, 216] width 35 height 35
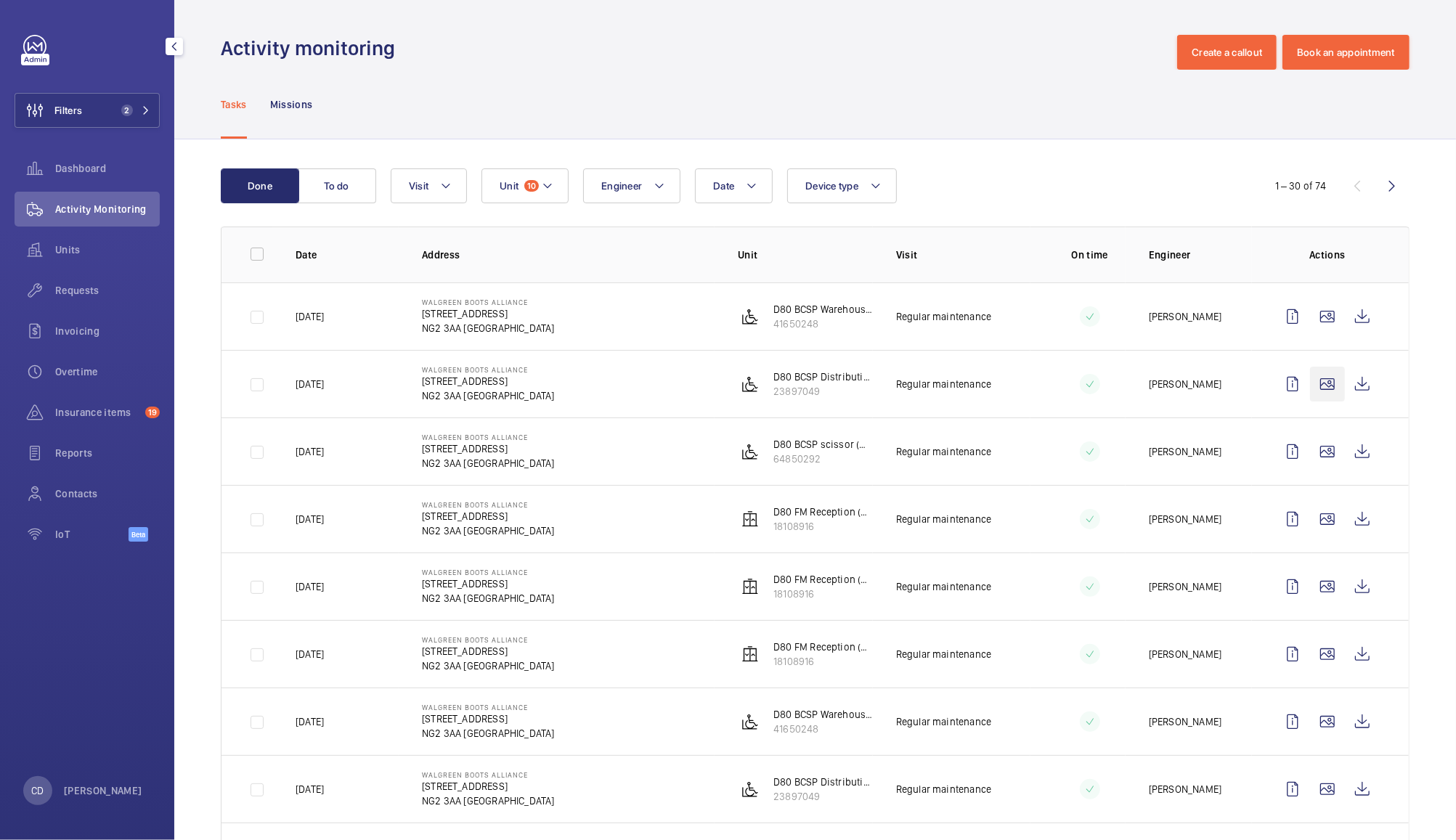
click at [1310, 387] on wm-front-icon-button at bounding box center [1327, 384] width 35 height 35
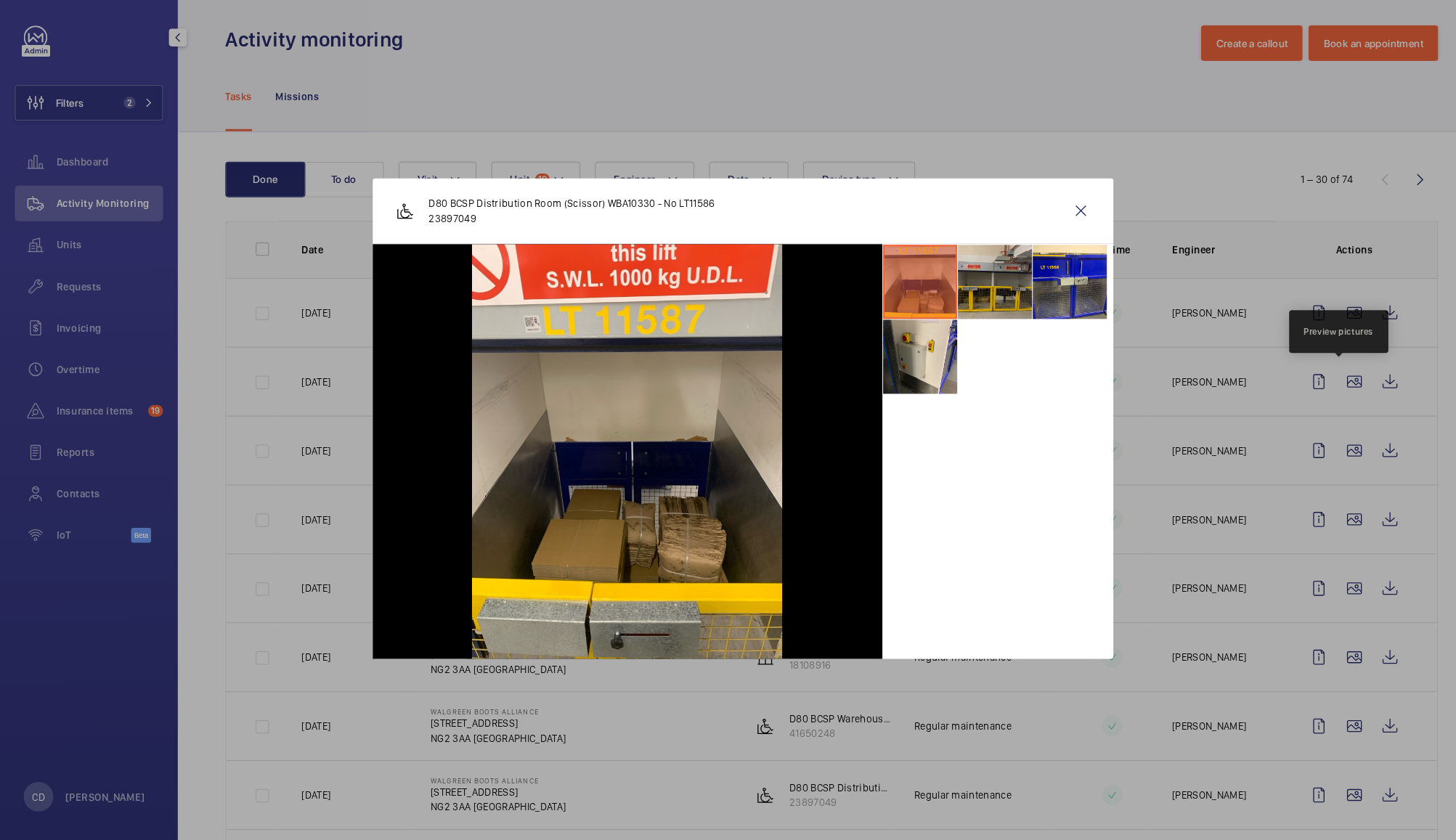
click at [981, 276] on li at bounding box center [975, 286] width 73 height 73
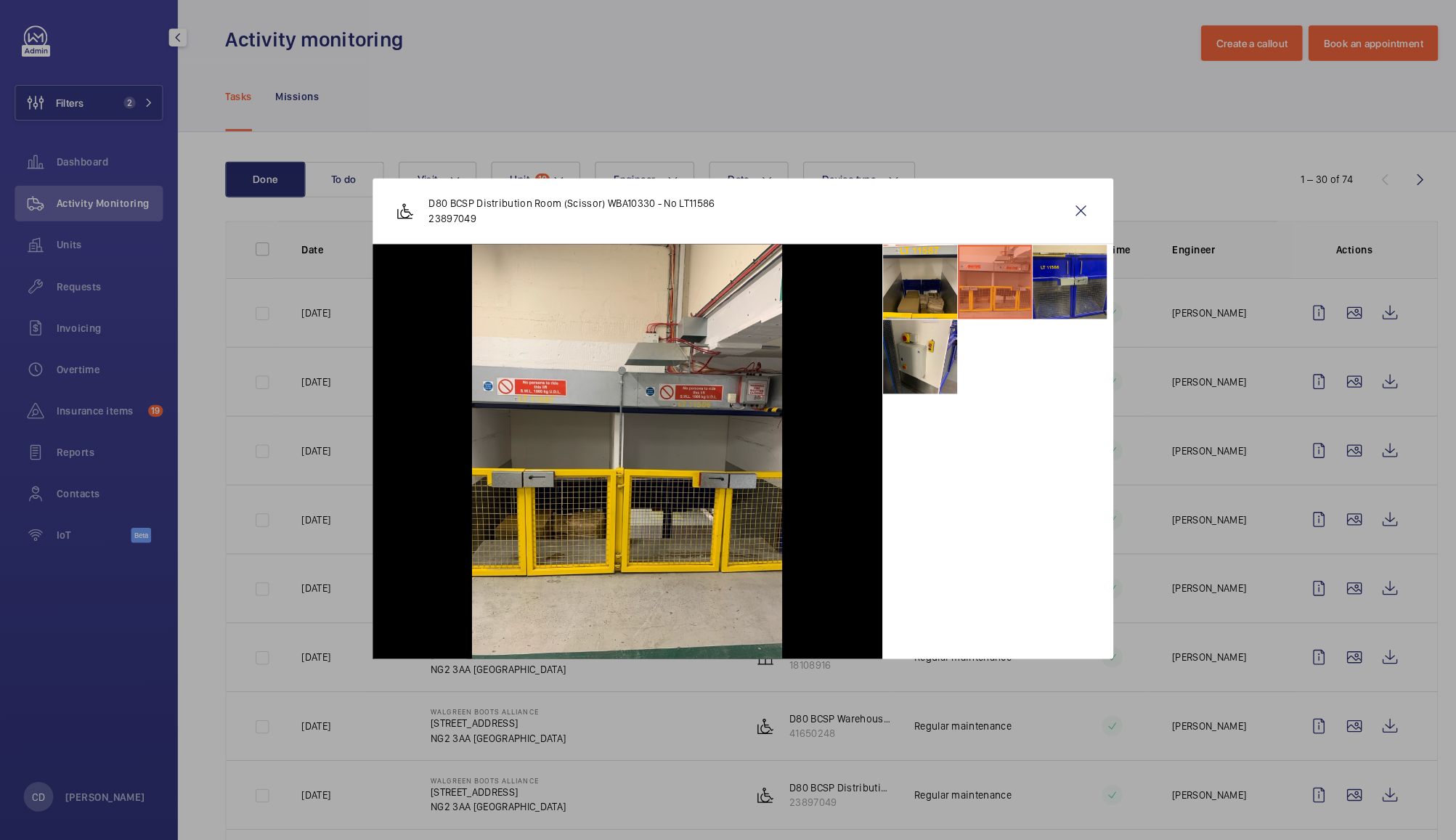
click at [1060, 286] on li at bounding box center [1048, 286] width 73 height 73
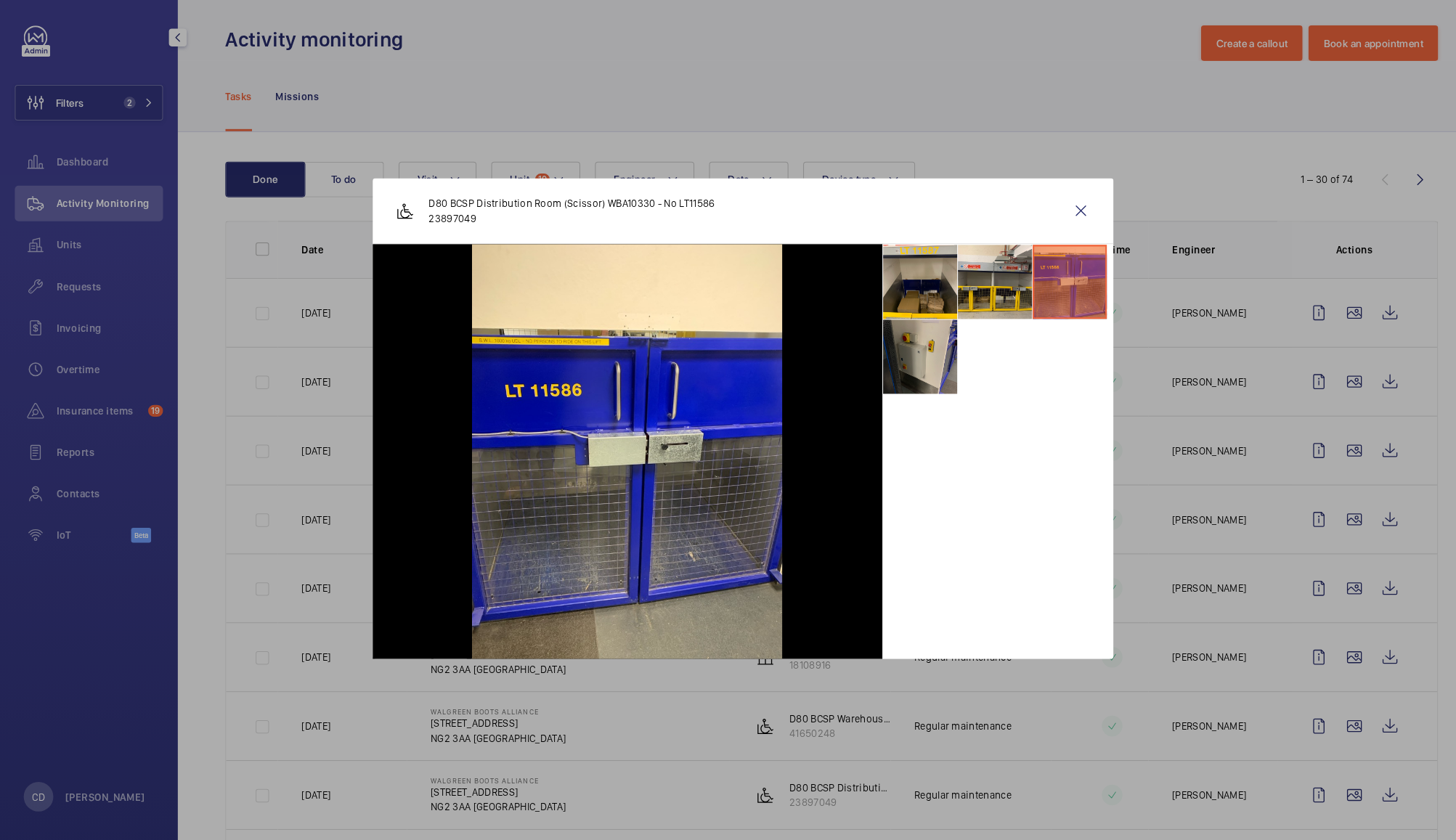
click at [905, 372] on li at bounding box center [901, 359] width 73 height 73
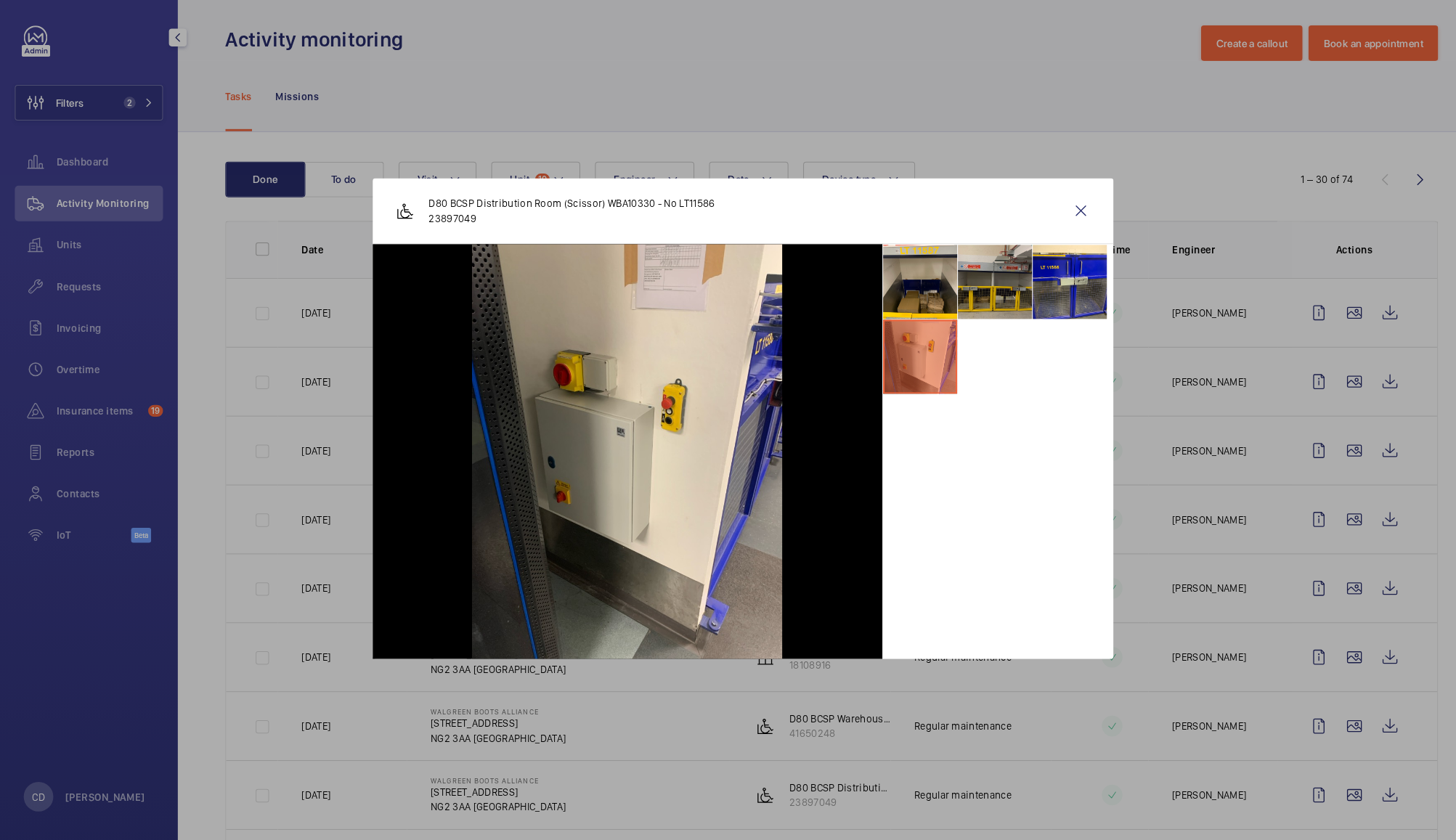
click at [993, 283] on li at bounding box center [975, 286] width 73 height 73
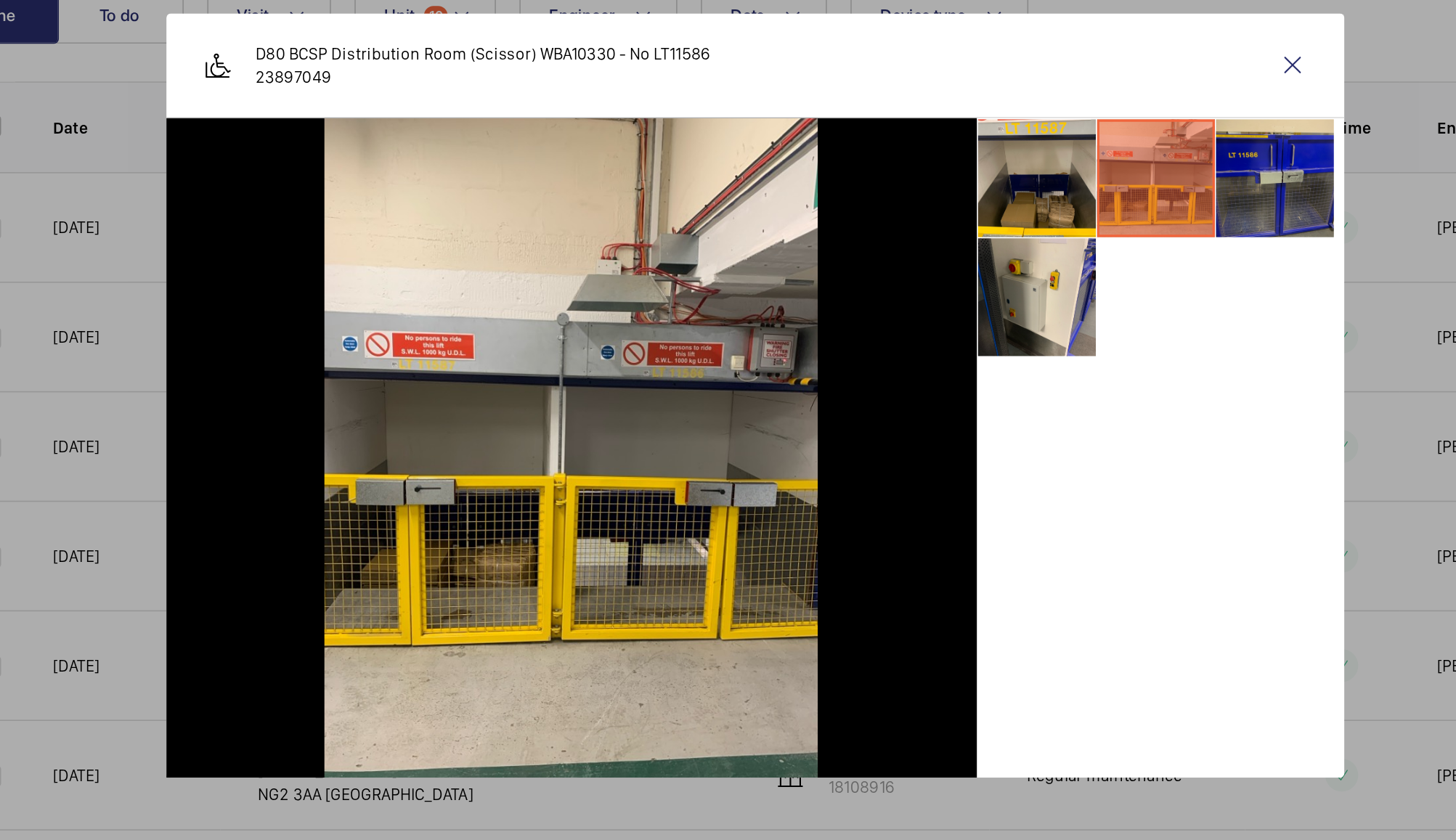
click at [1060, 279] on li at bounding box center [1048, 286] width 73 height 73
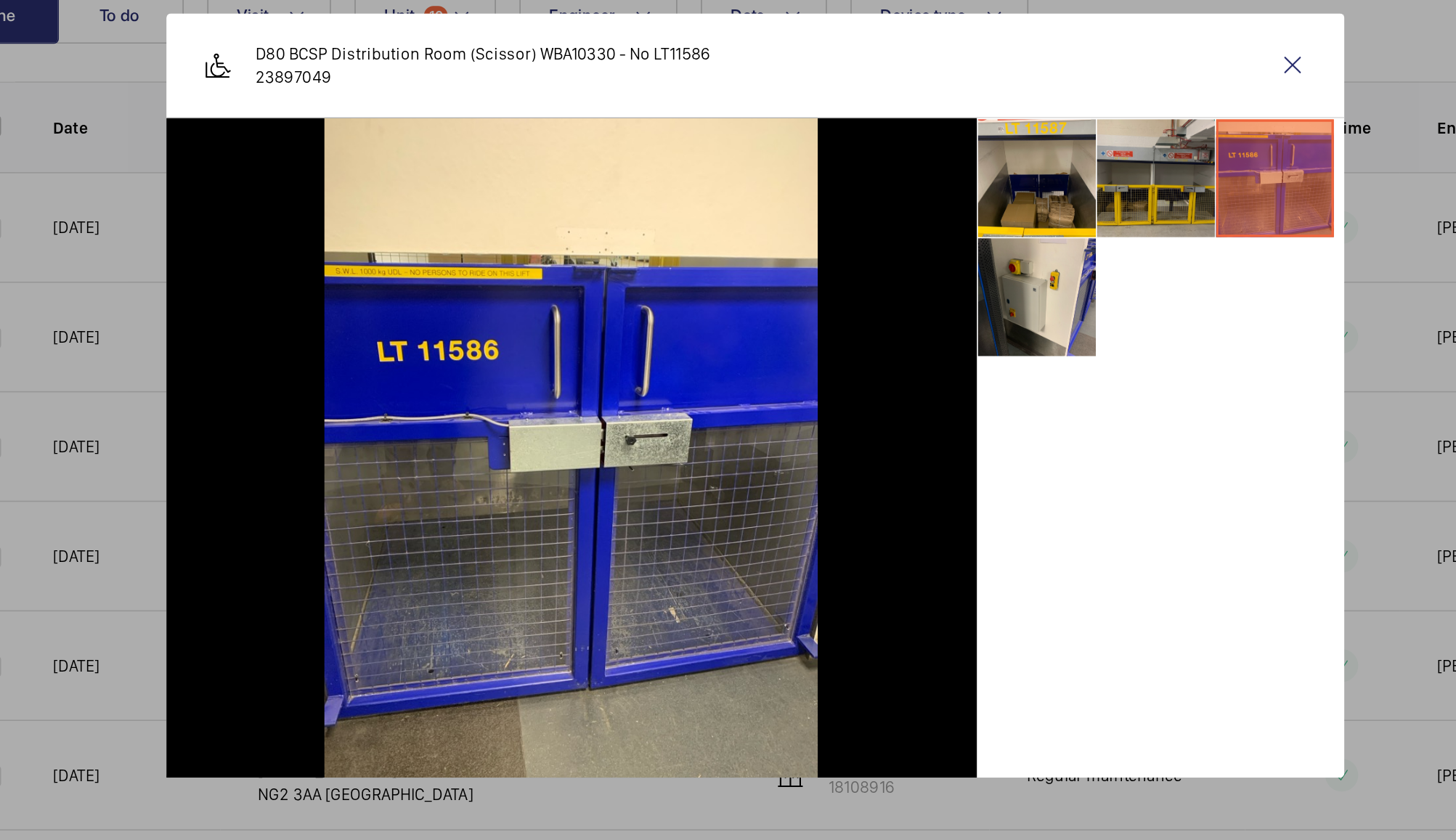
click at [980, 296] on li at bounding box center [975, 286] width 73 height 73
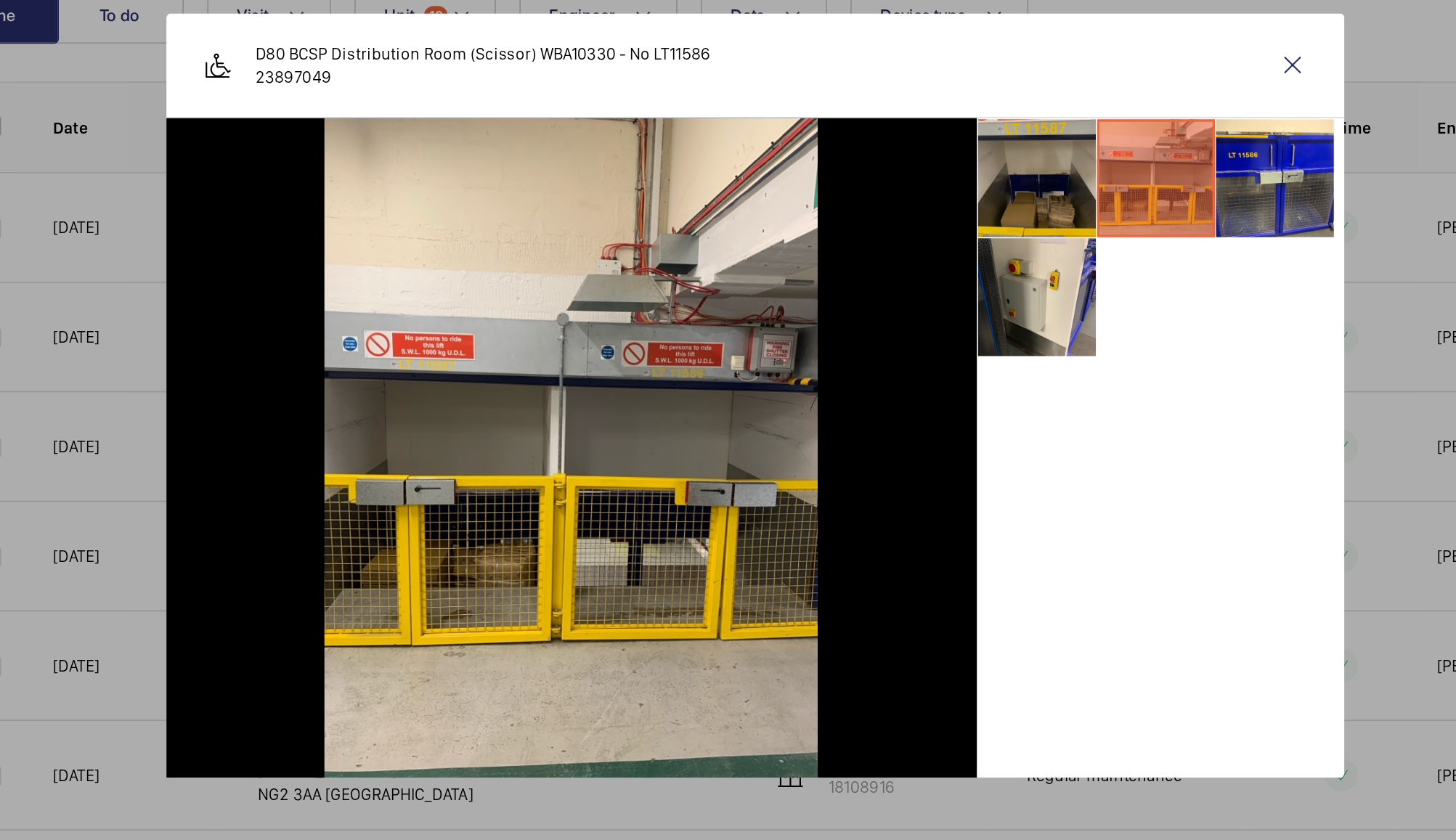
click at [906, 290] on li at bounding box center [901, 286] width 73 height 73
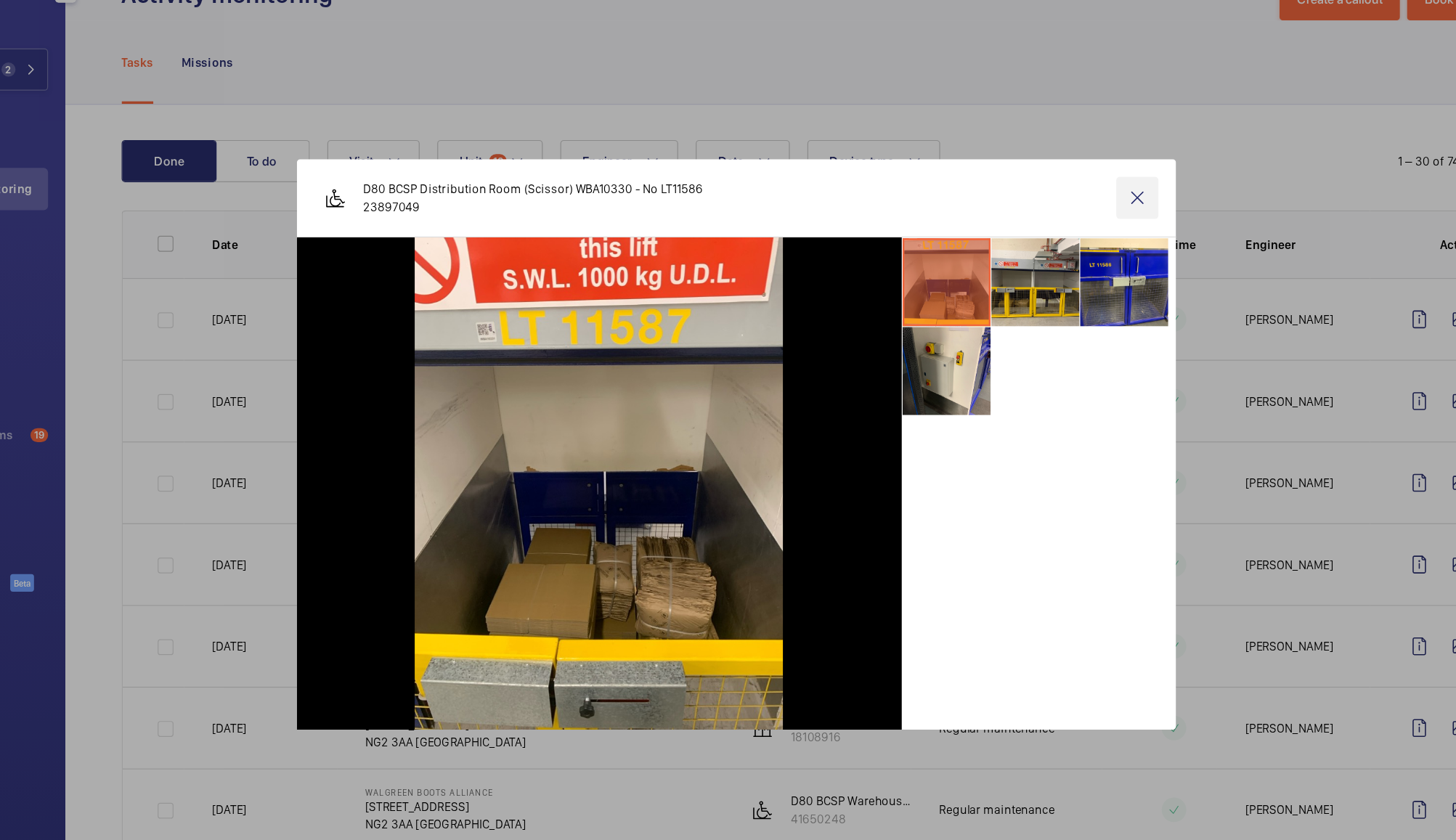
click at [1059, 216] on wm-front-icon-button at bounding box center [1059, 216] width 35 height 35
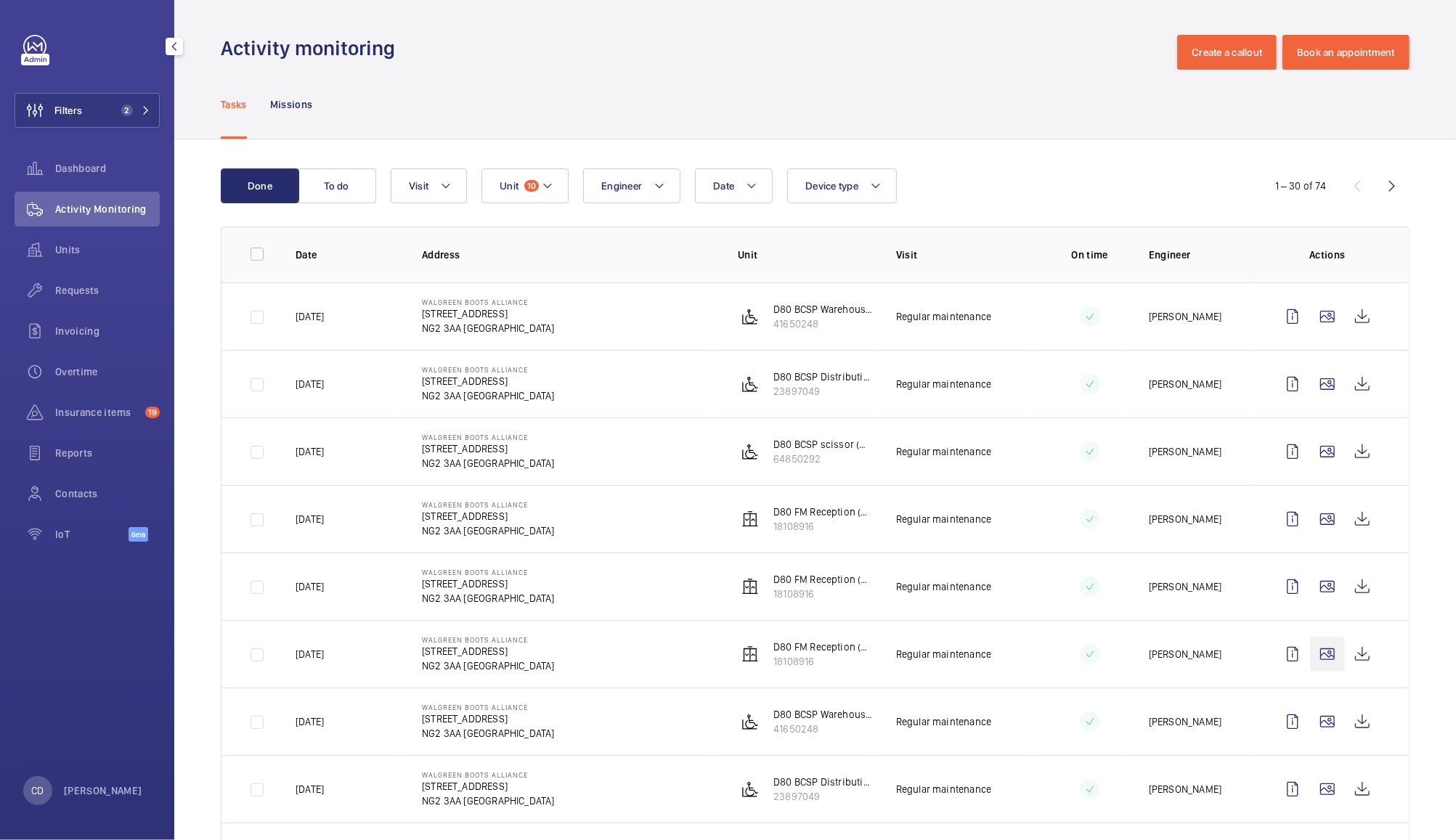
click at [1310, 654] on wm-front-icon-button at bounding box center [1327, 654] width 35 height 35
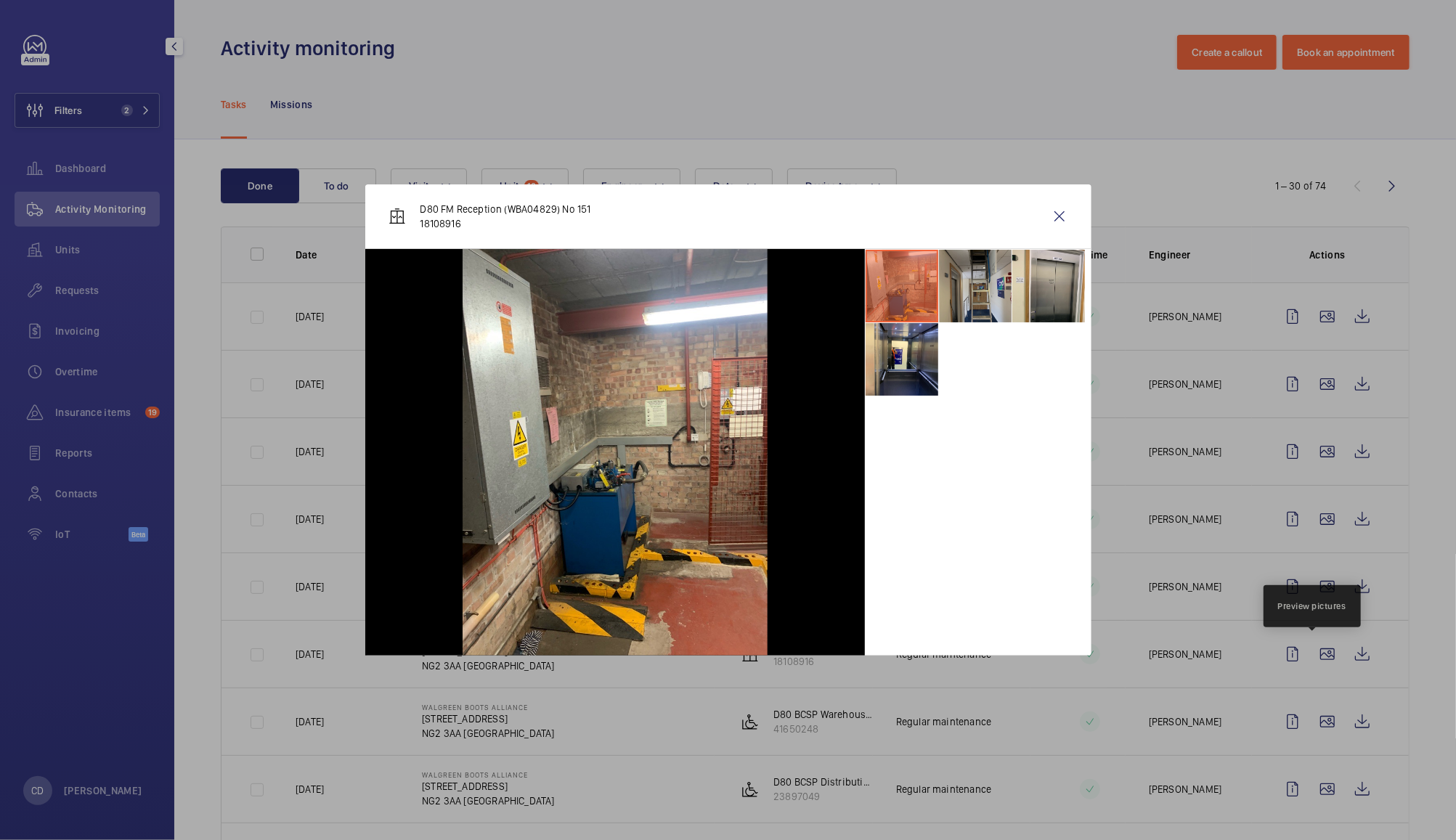
click at [989, 271] on li at bounding box center [975, 286] width 73 height 73
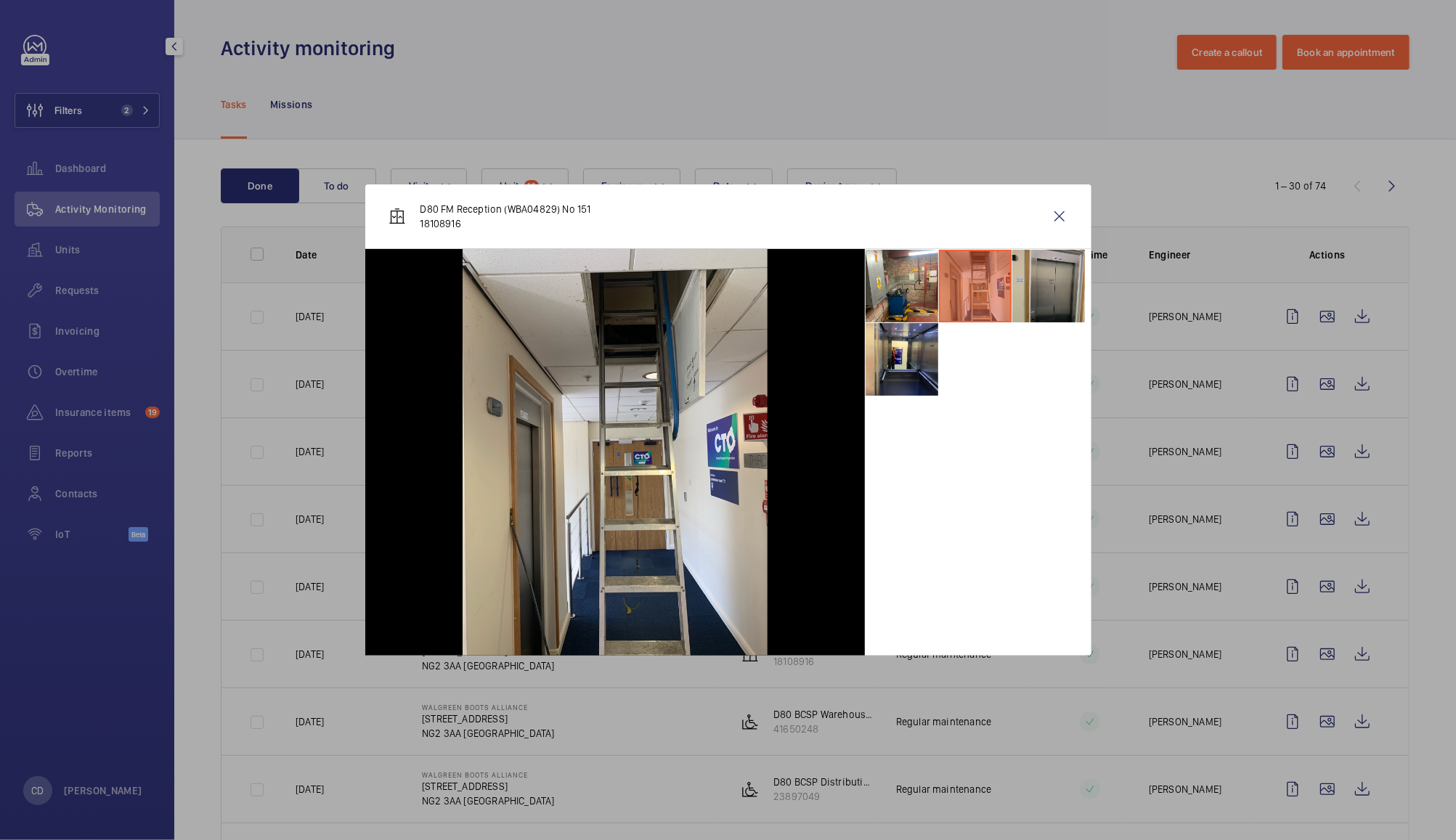
click at [1036, 277] on li at bounding box center [1048, 286] width 73 height 73
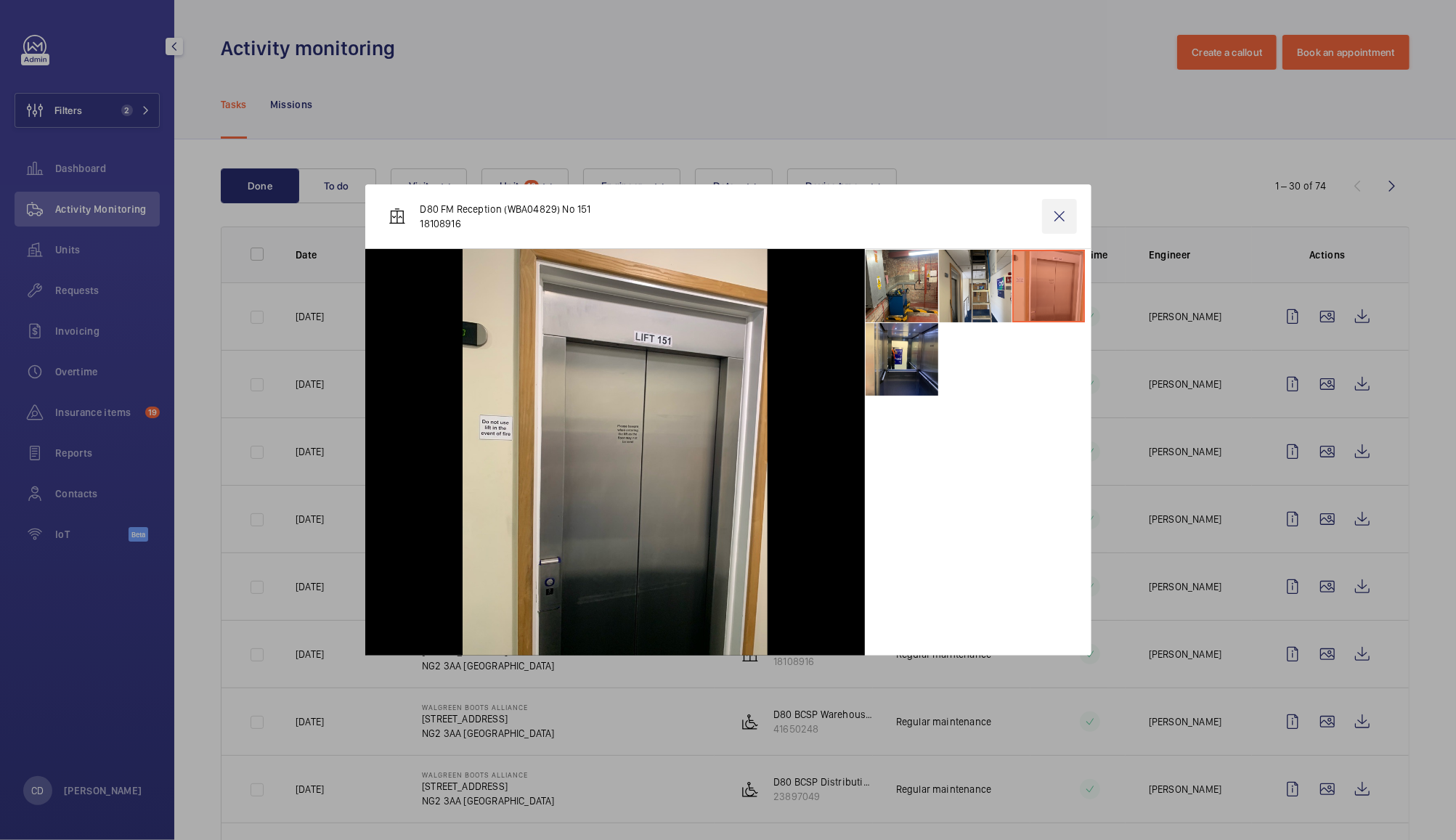
click at [1060, 222] on wm-front-icon-button at bounding box center [1059, 216] width 35 height 35
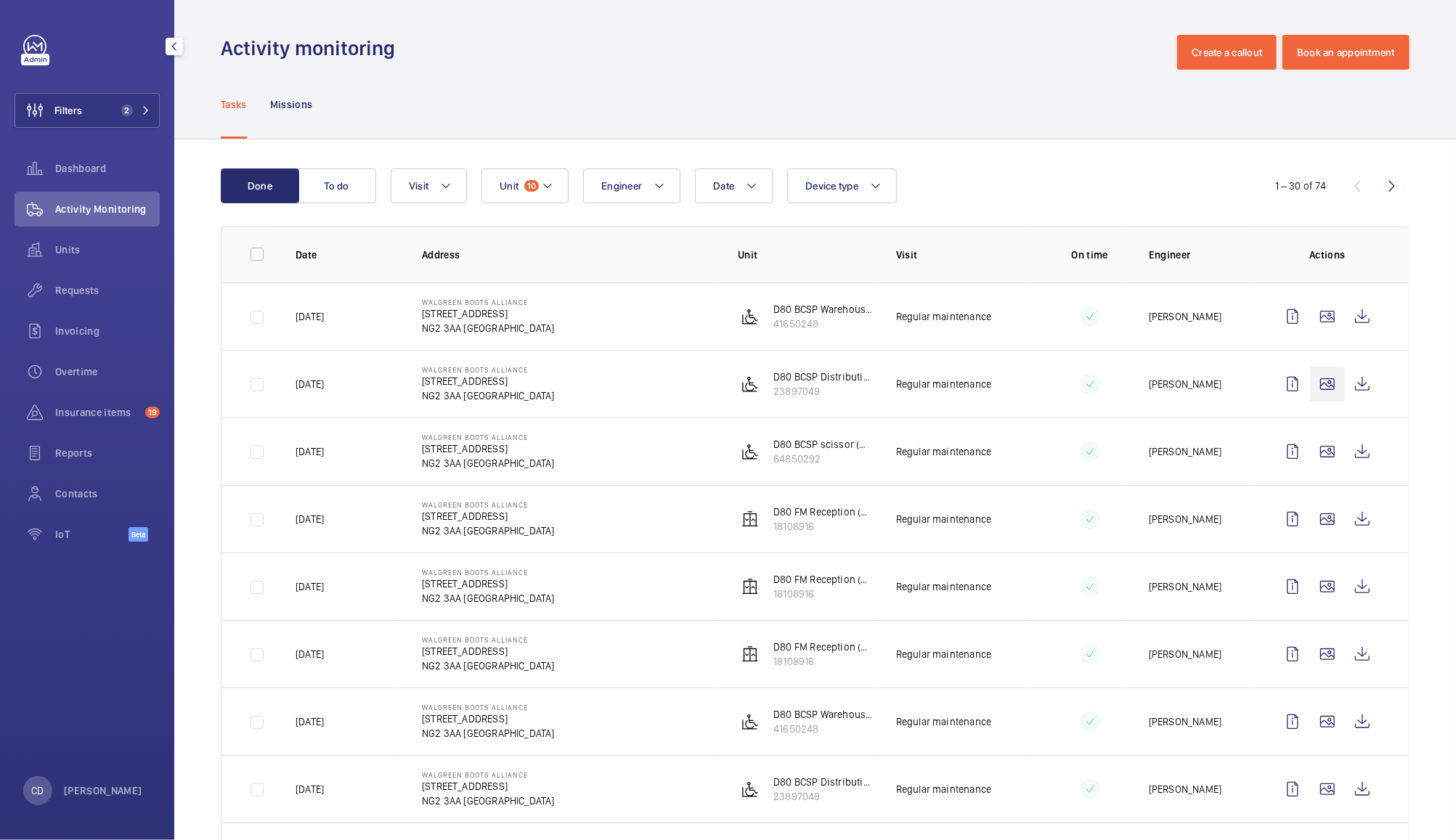
click at [1313, 385] on wm-front-icon-button at bounding box center [1327, 384] width 35 height 35
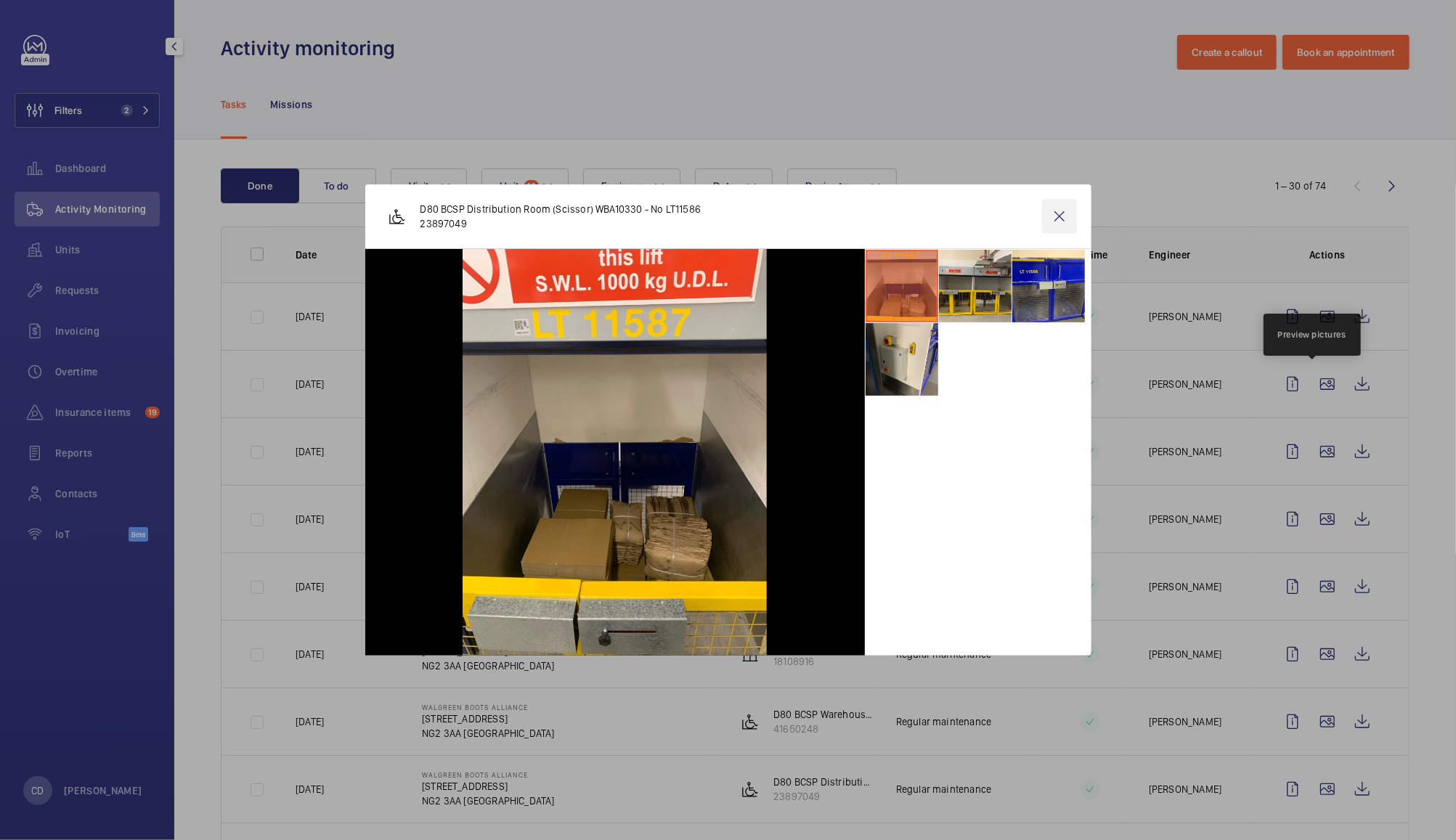
click at [1052, 202] on wm-front-icon-button at bounding box center [1059, 216] width 35 height 35
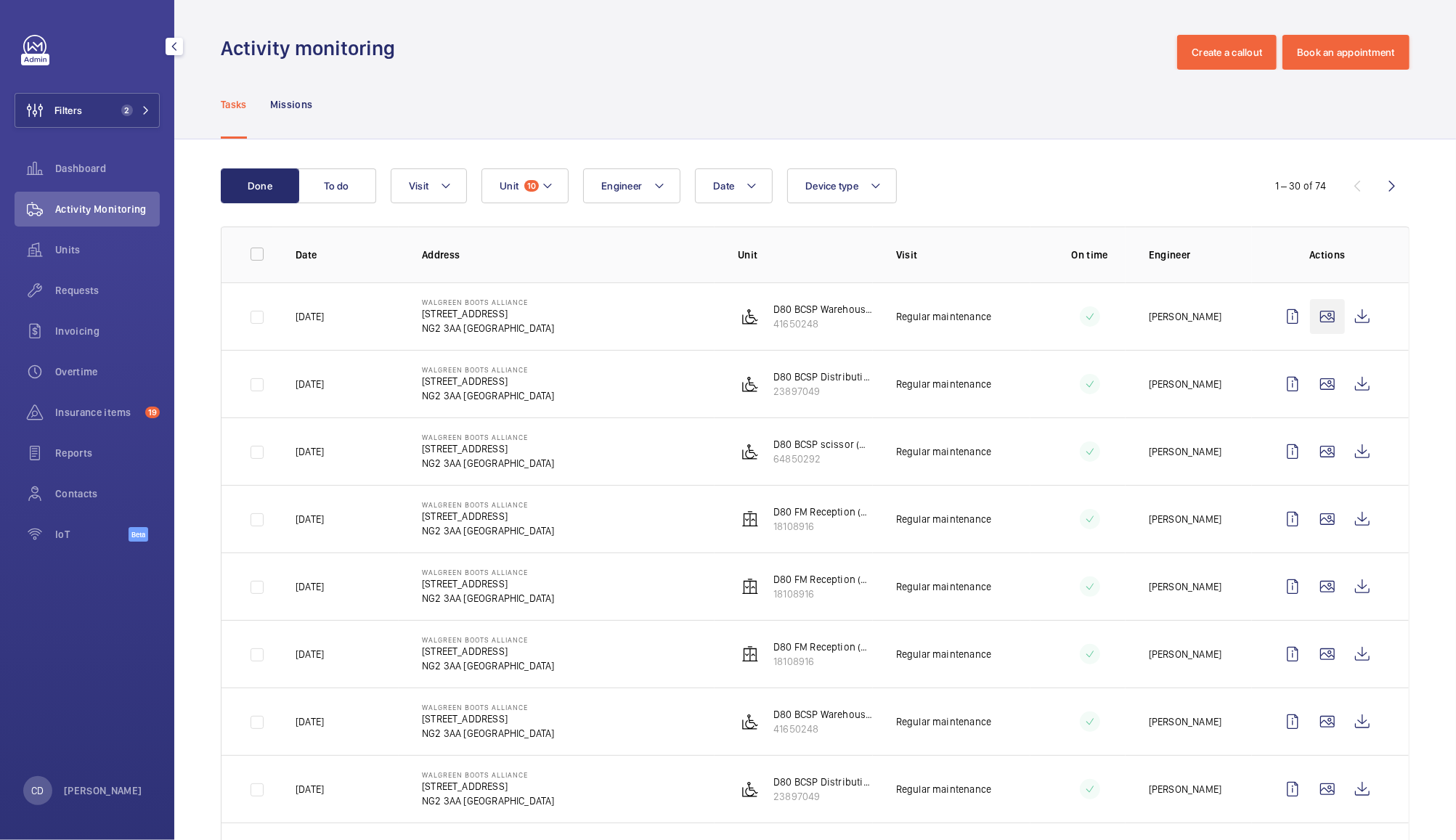
click at [1310, 323] on wm-front-icon-button at bounding box center [1327, 316] width 35 height 35
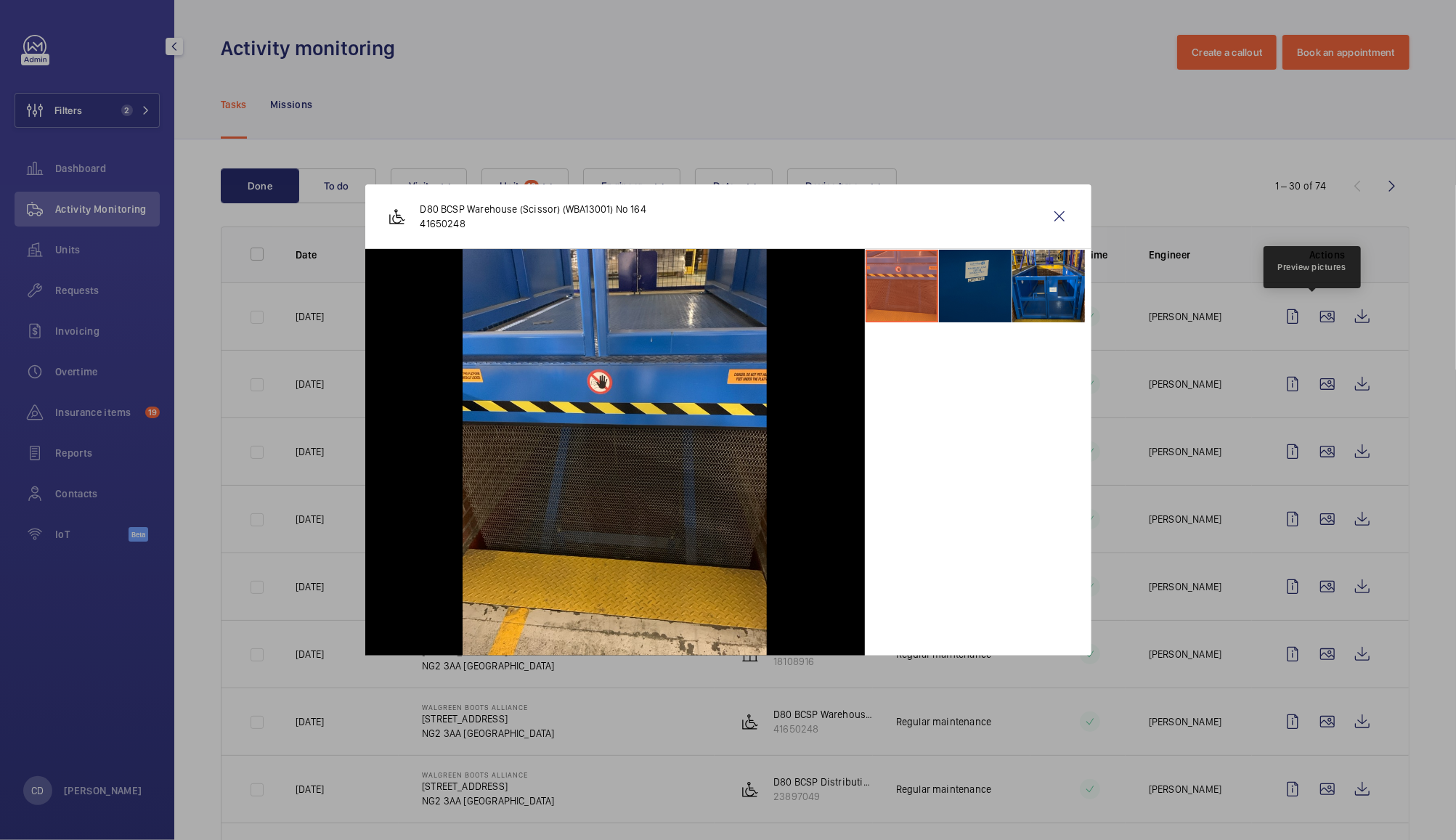
click at [983, 278] on li at bounding box center [975, 286] width 73 height 73
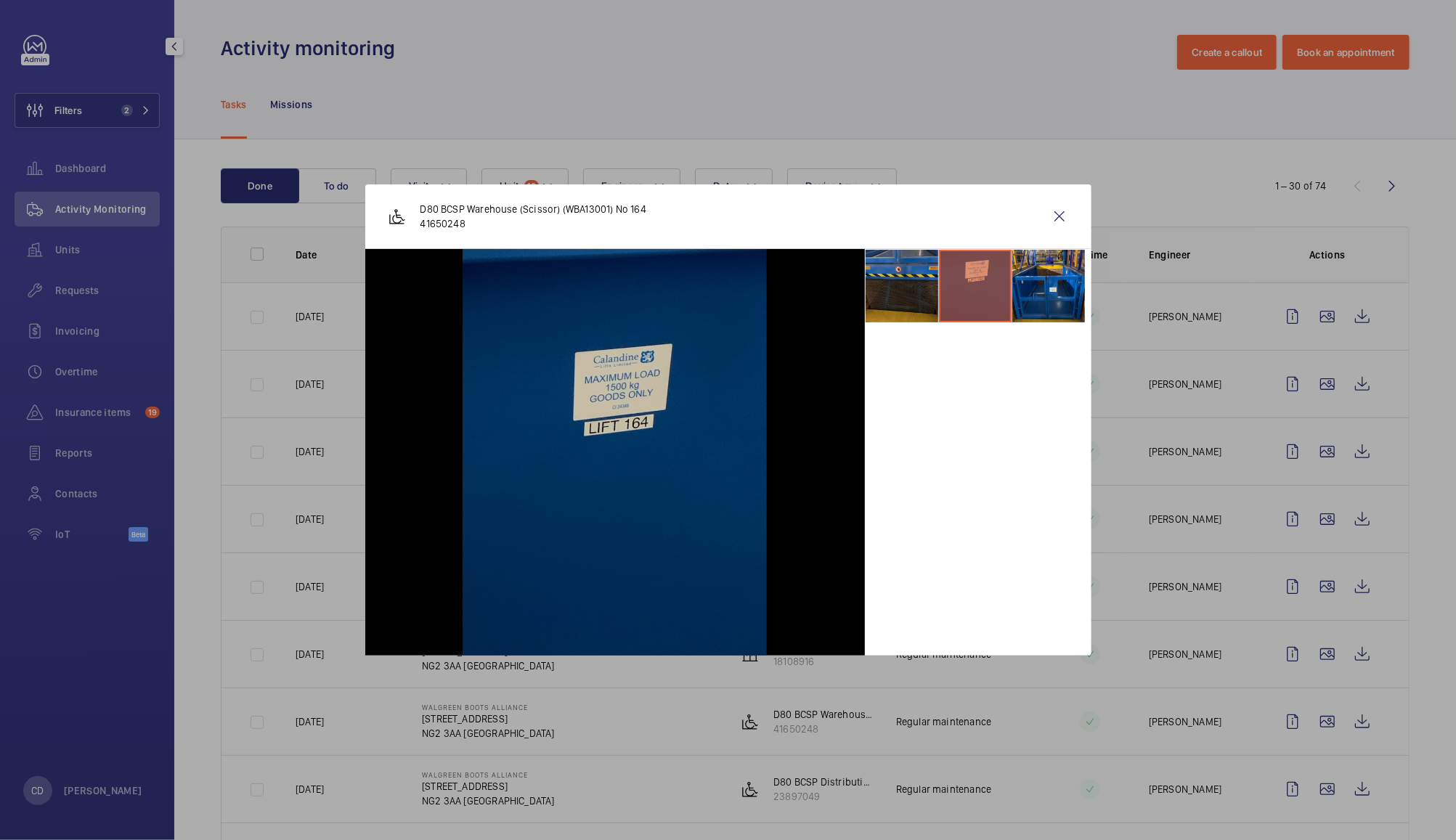
click at [906, 285] on li at bounding box center [901, 286] width 73 height 73
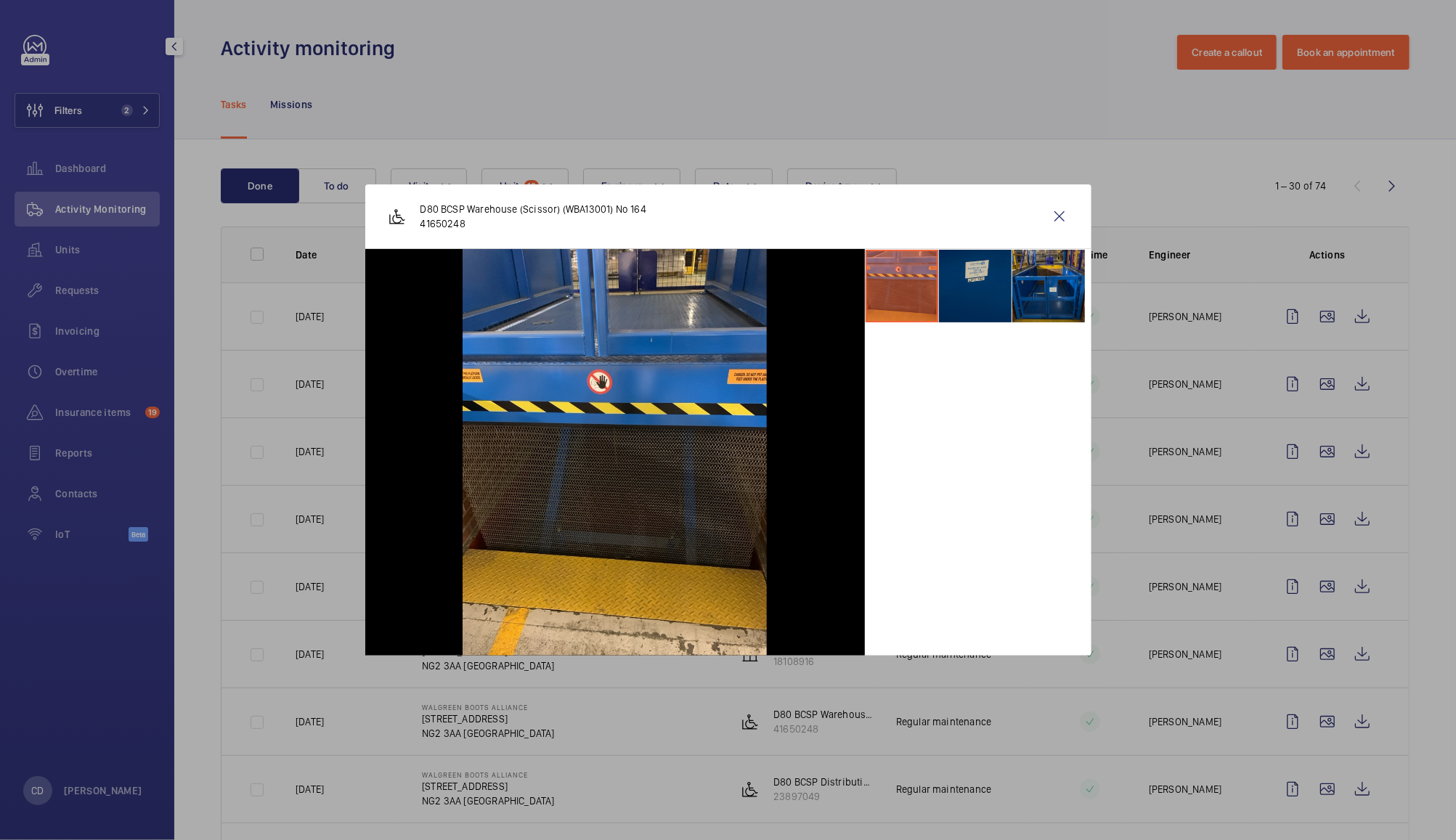
click at [1056, 267] on li at bounding box center [1048, 286] width 73 height 73
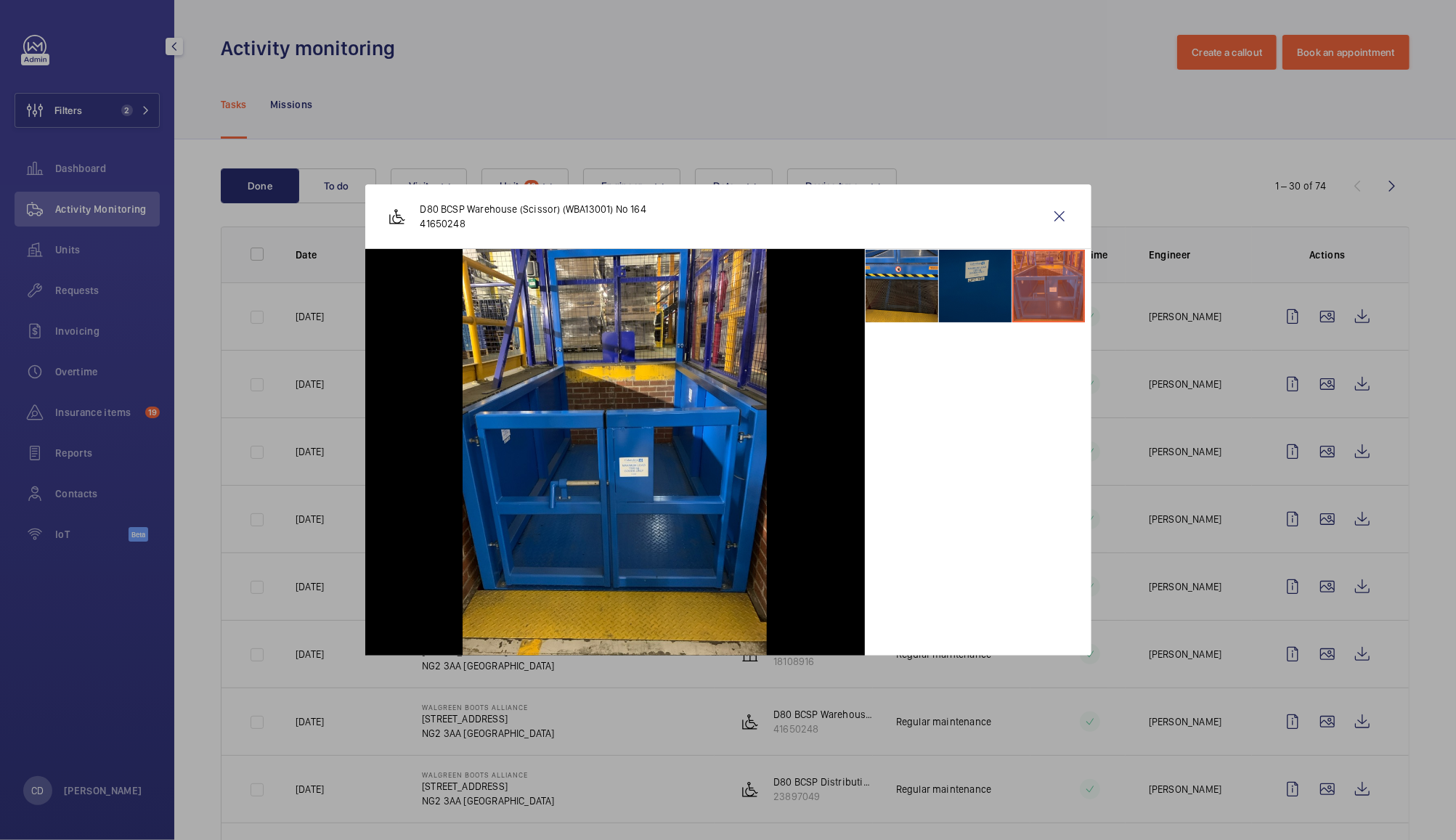
click at [976, 281] on li at bounding box center [975, 286] width 73 height 73
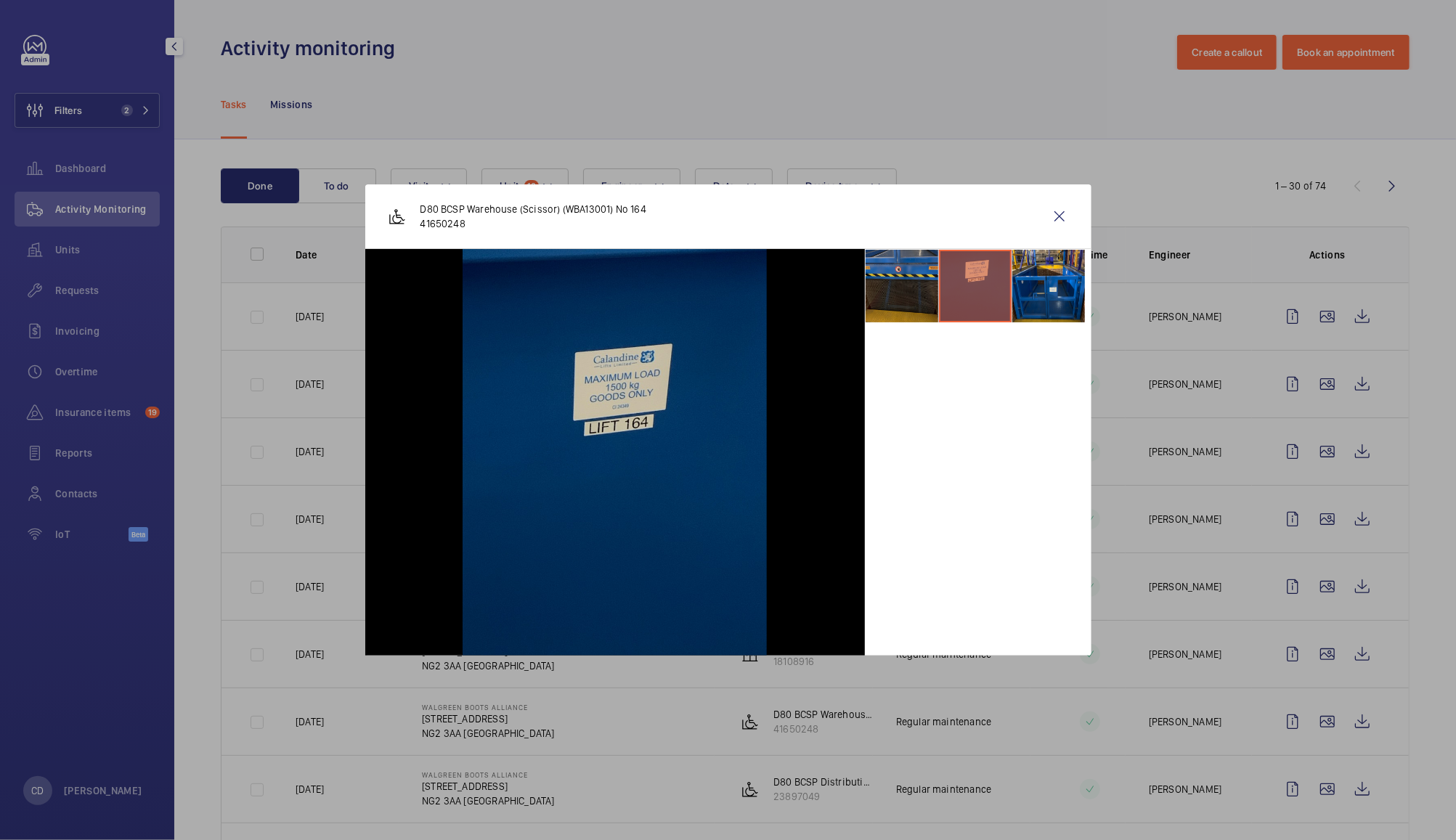
click at [910, 283] on li at bounding box center [901, 286] width 73 height 73
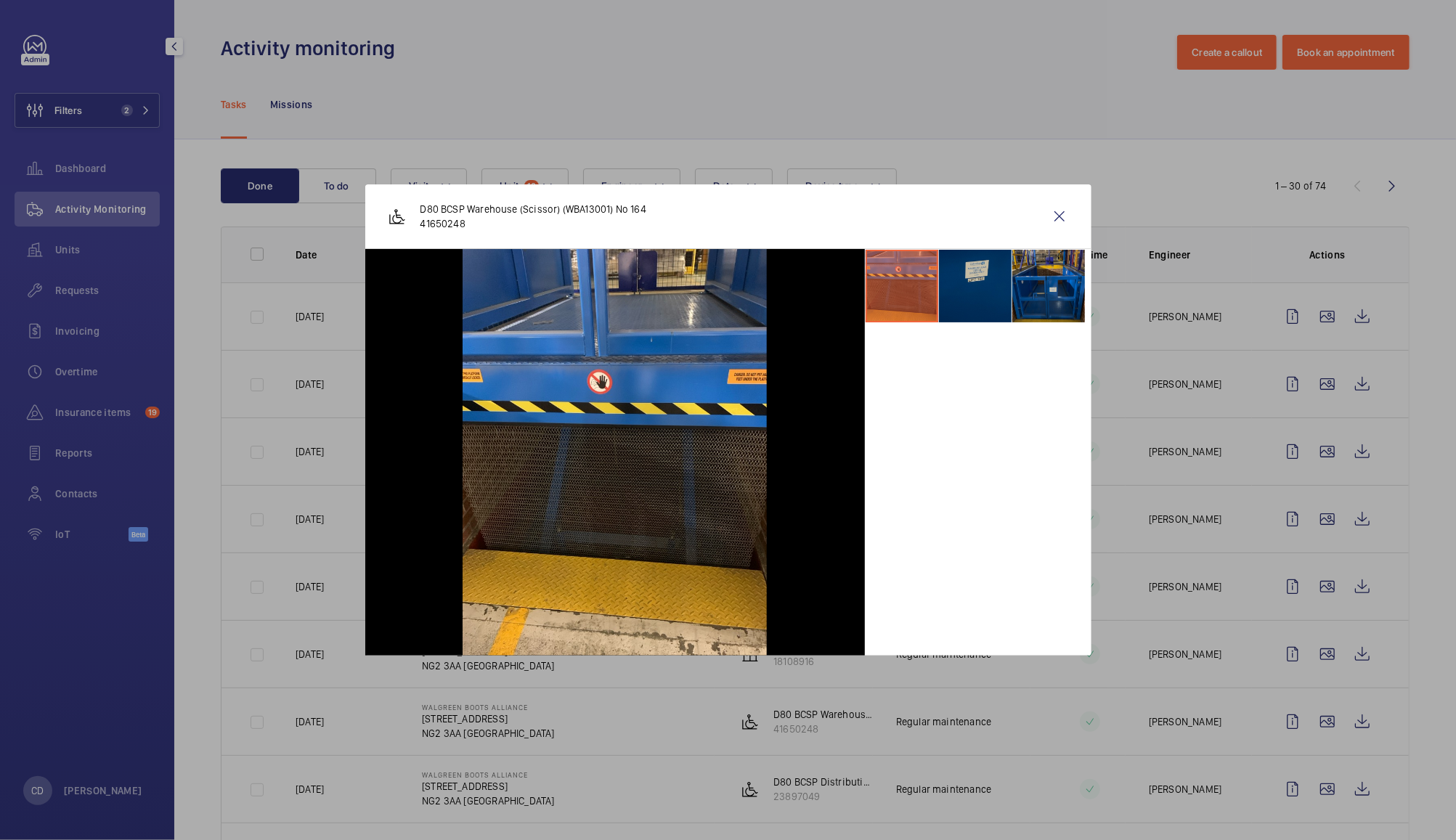
click at [1045, 285] on li at bounding box center [1048, 286] width 73 height 73
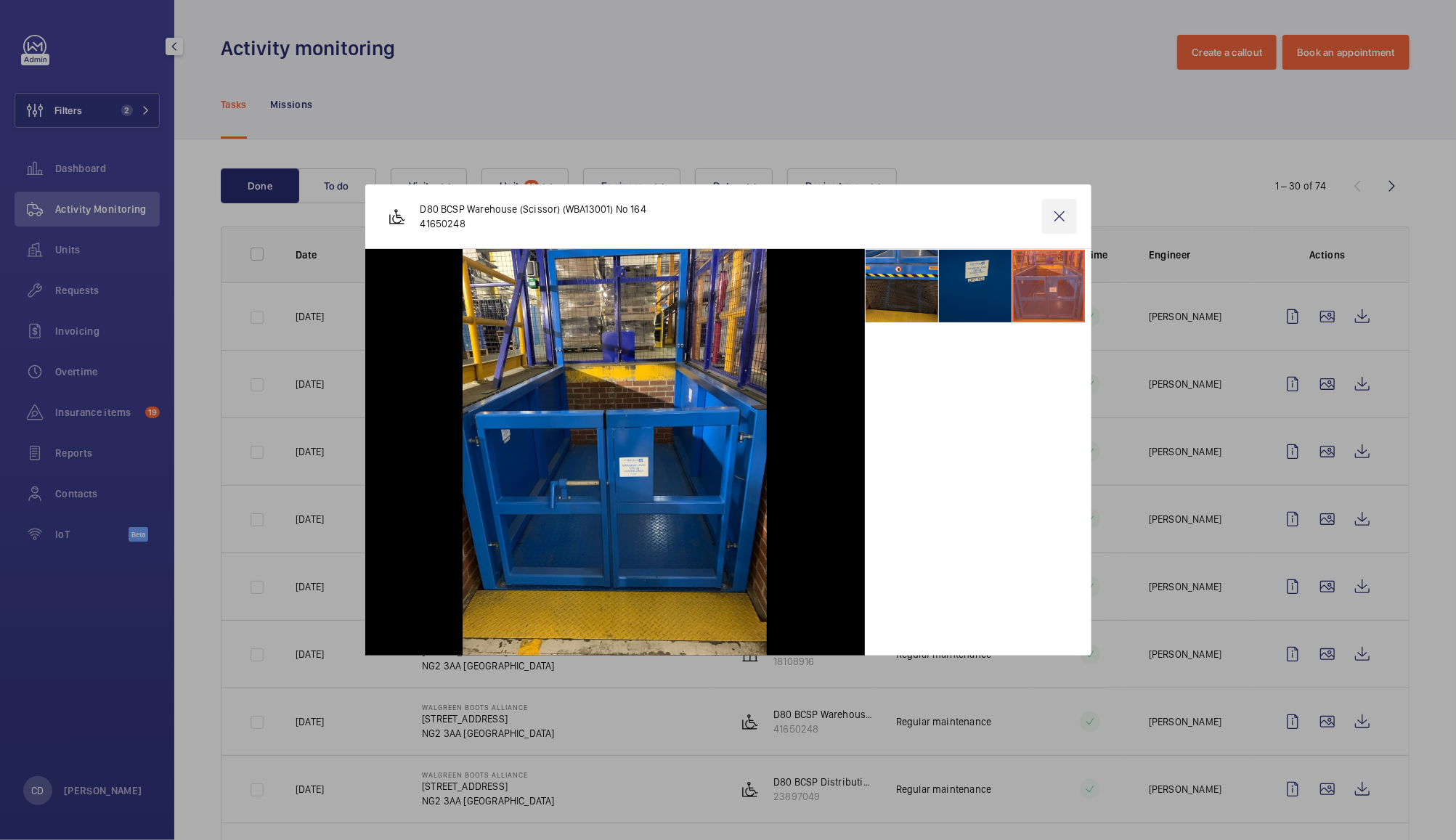
click at [1061, 222] on wm-front-icon-button at bounding box center [1059, 216] width 35 height 35
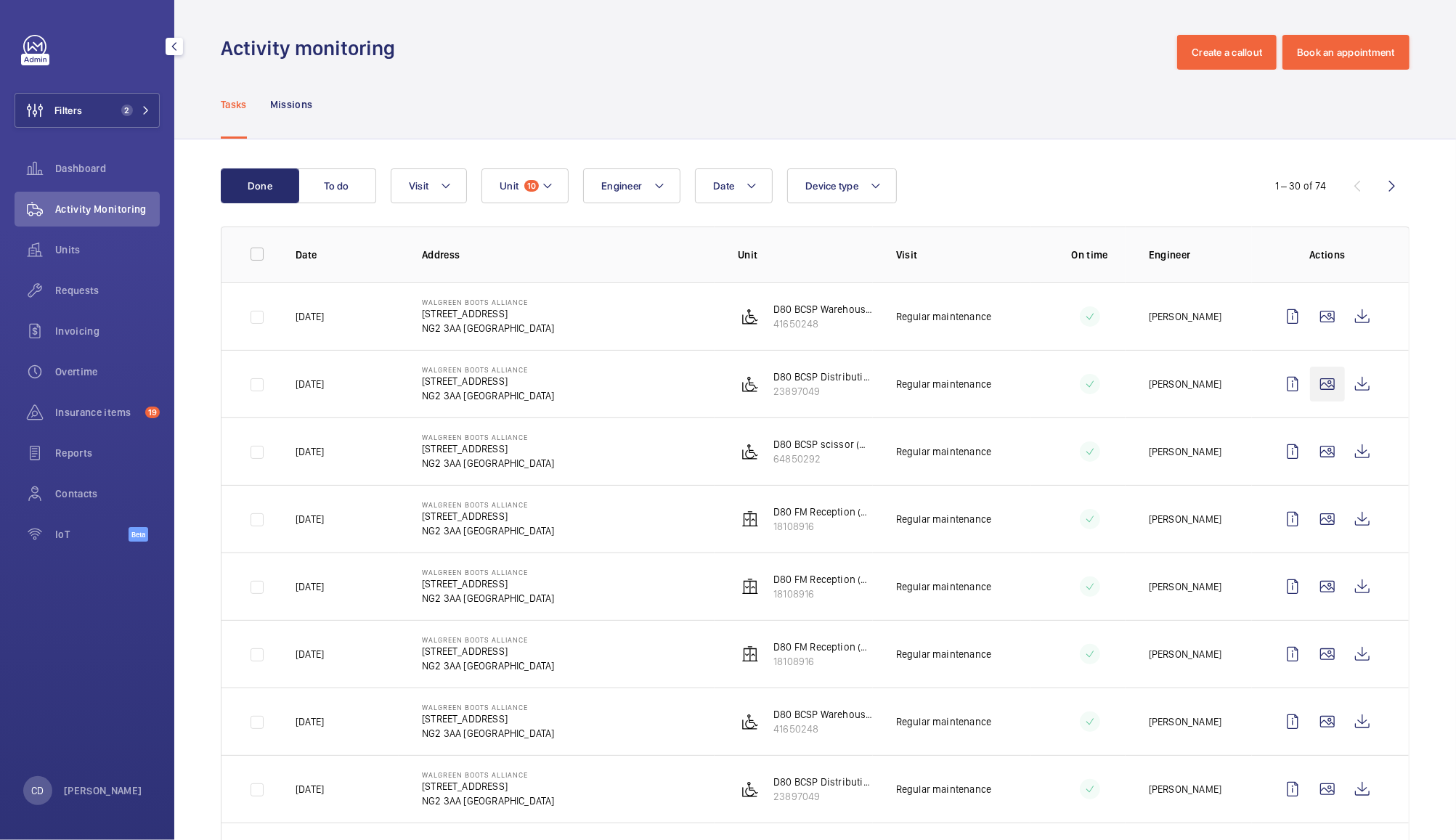
click at [1319, 383] on wm-front-icon-button at bounding box center [1327, 384] width 35 height 35
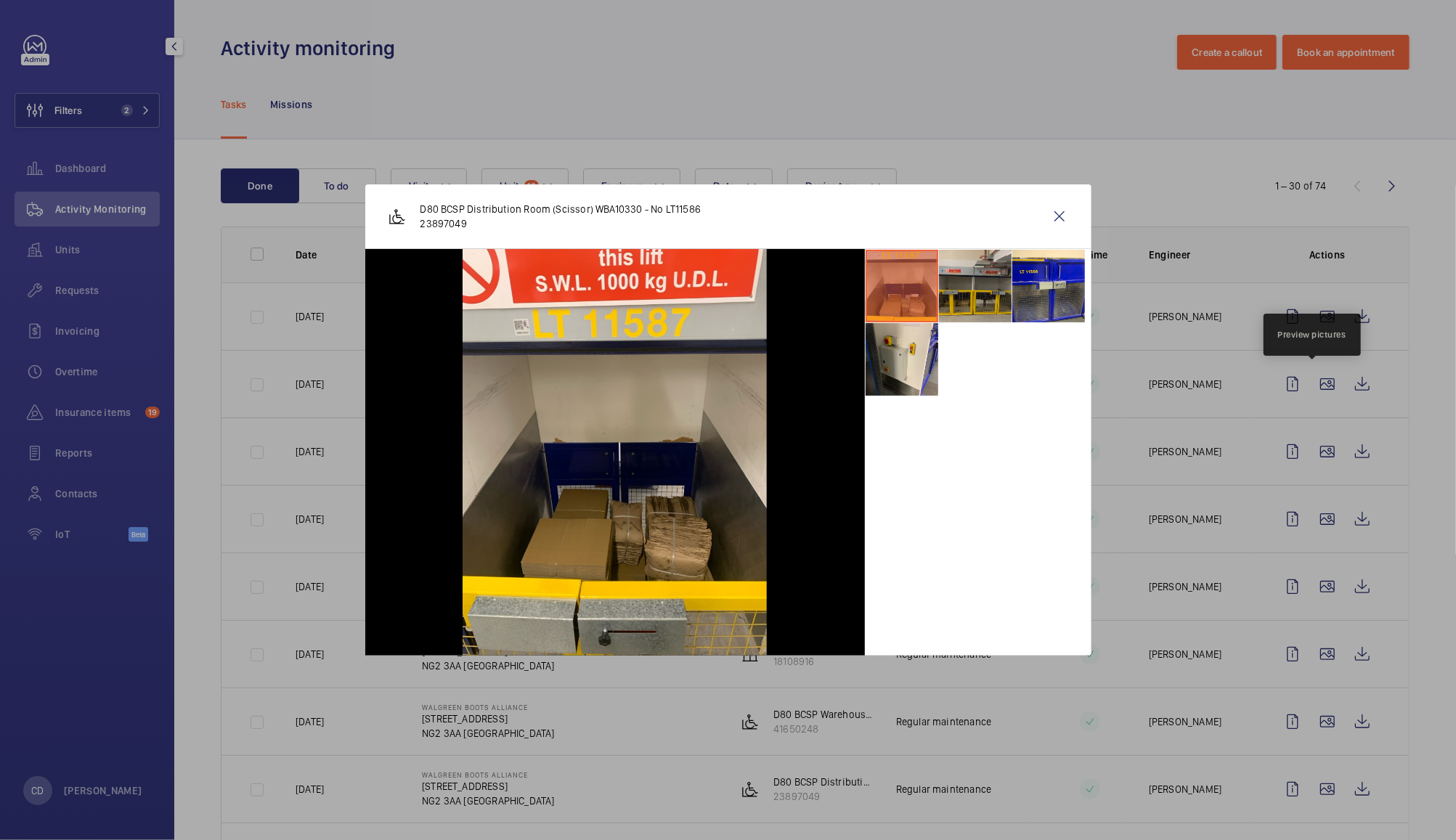
click at [974, 289] on li at bounding box center [975, 286] width 73 height 73
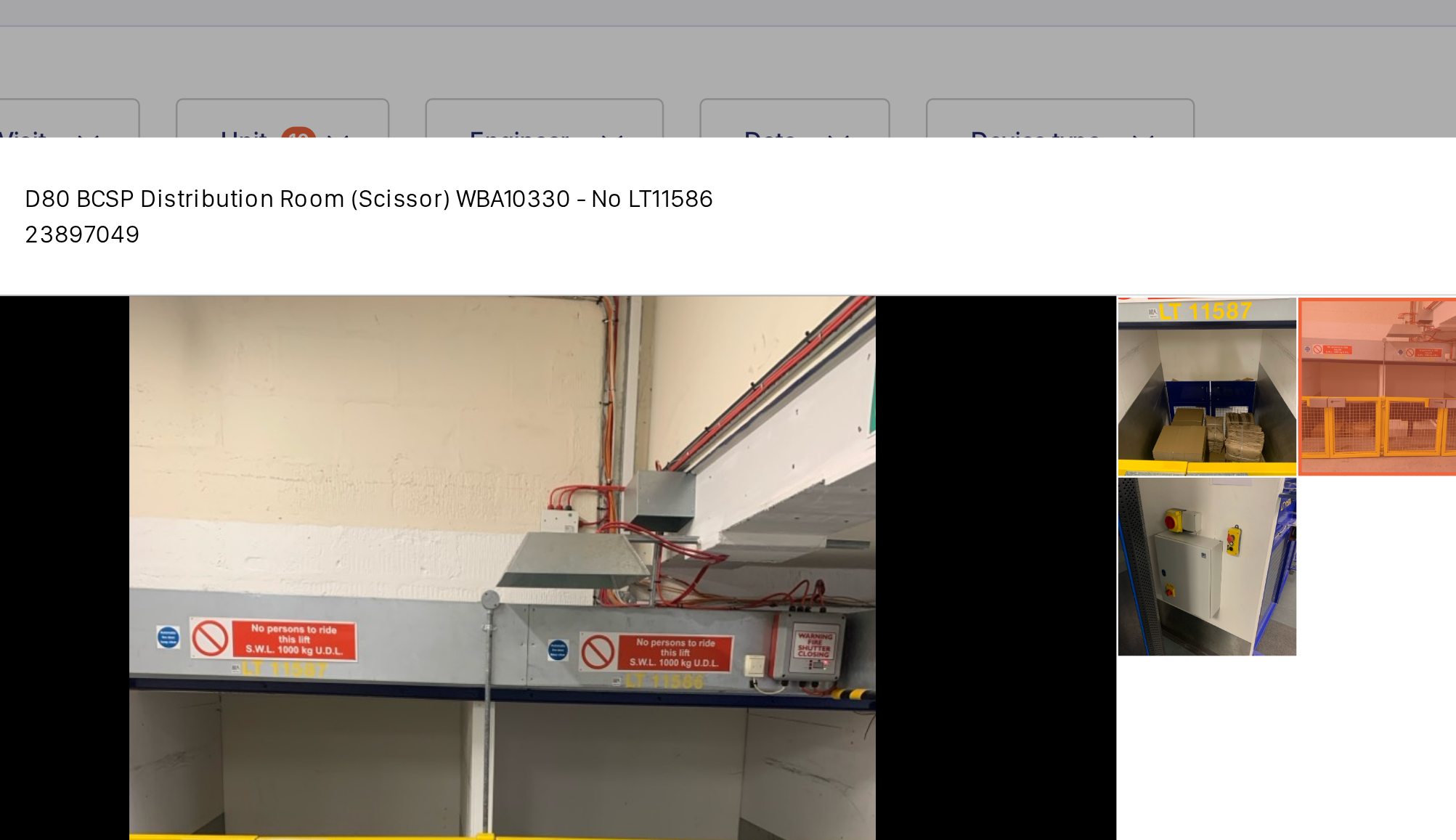
click at [896, 342] on li at bounding box center [901, 359] width 73 height 73
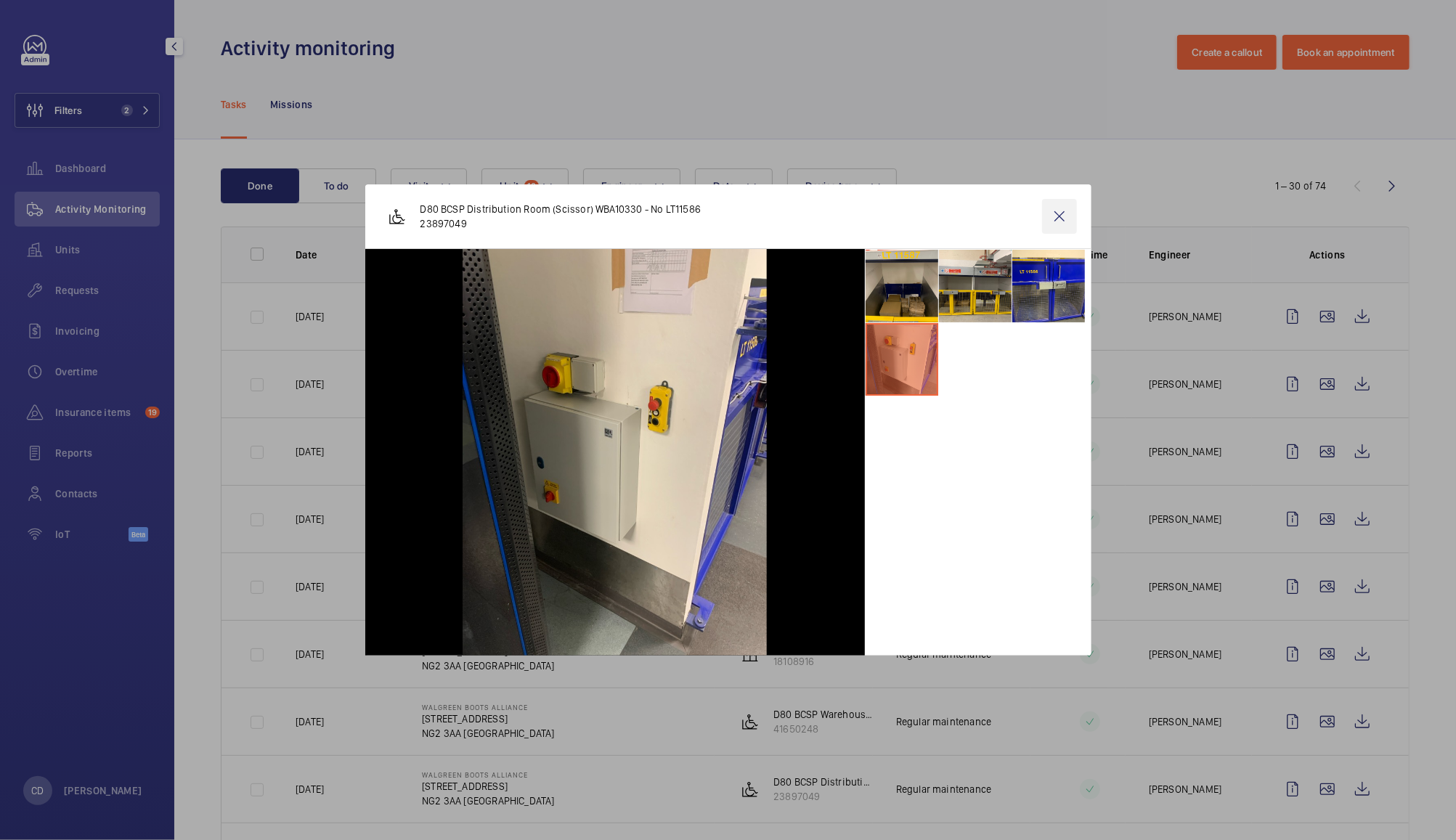
click at [1071, 205] on wm-front-icon-button at bounding box center [1059, 216] width 35 height 35
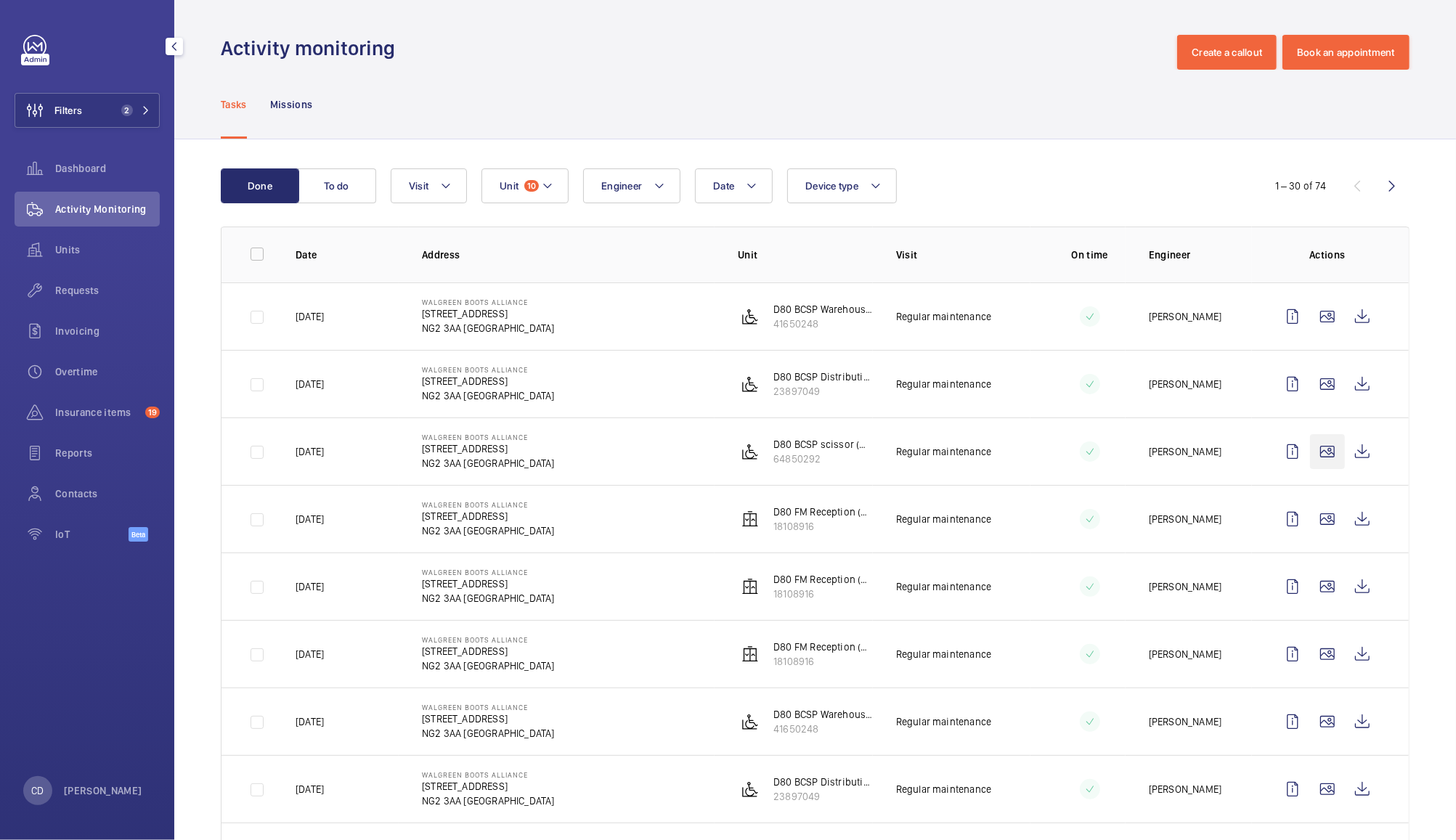
click at [1313, 451] on wm-front-icon-button at bounding box center [1327, 451] width 35 height 35
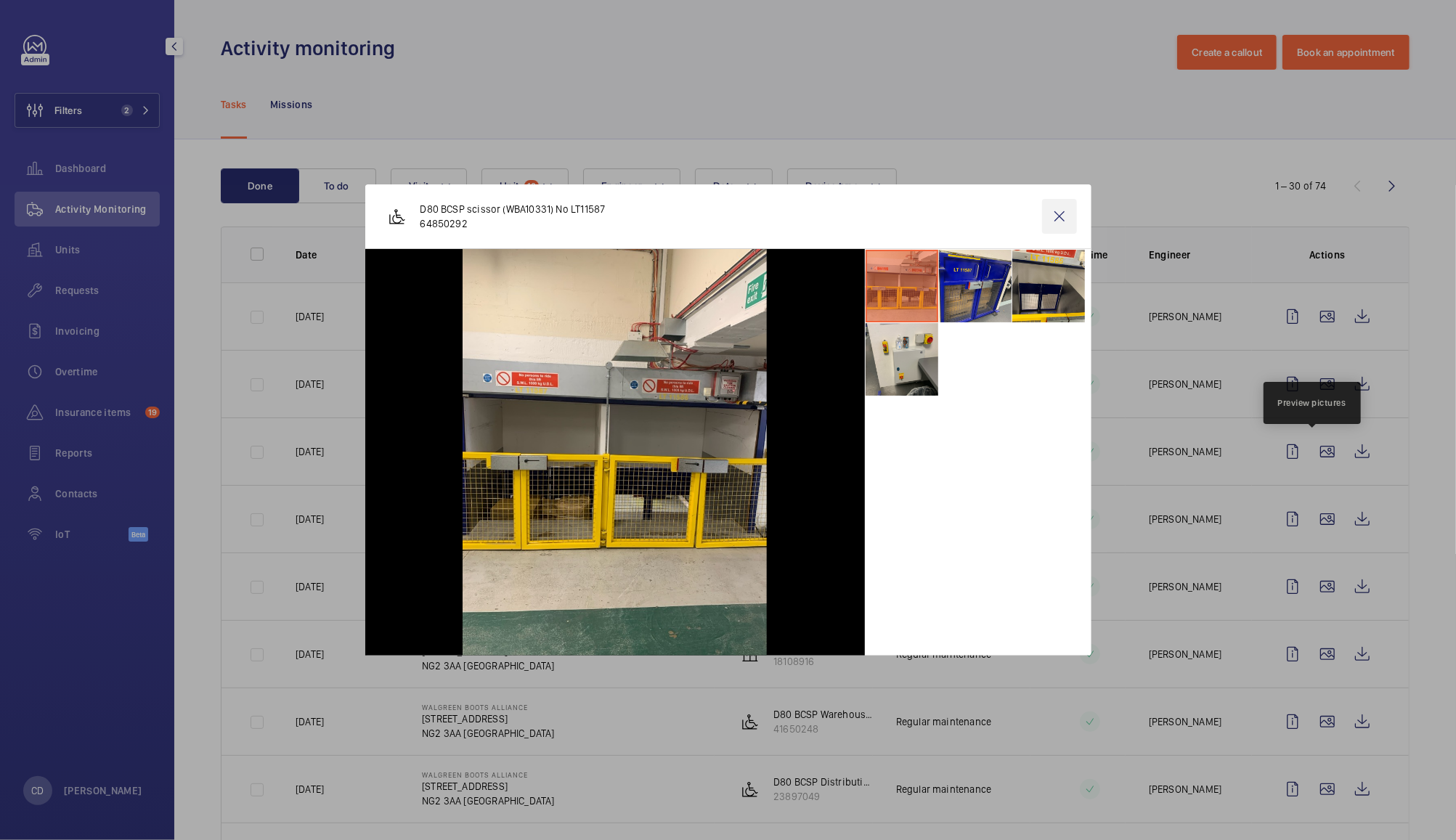
click at [1061, 203] on wm-front-icon-button at bounding box center [1059, 216] width 35 height 35
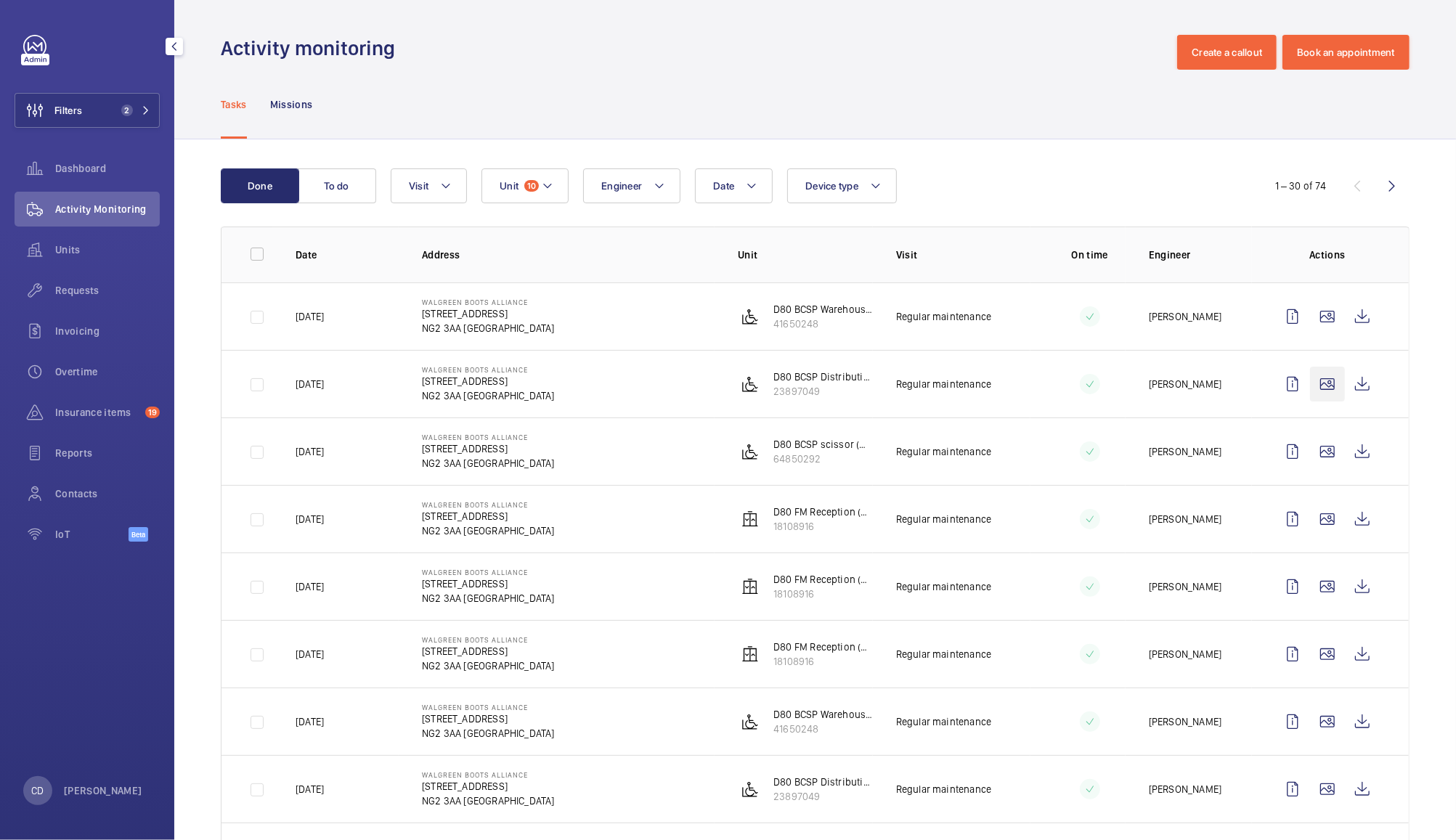
click at [1316, 387] on wm-front-icon-button at bounding box center [1327, 384] width 35 height 35
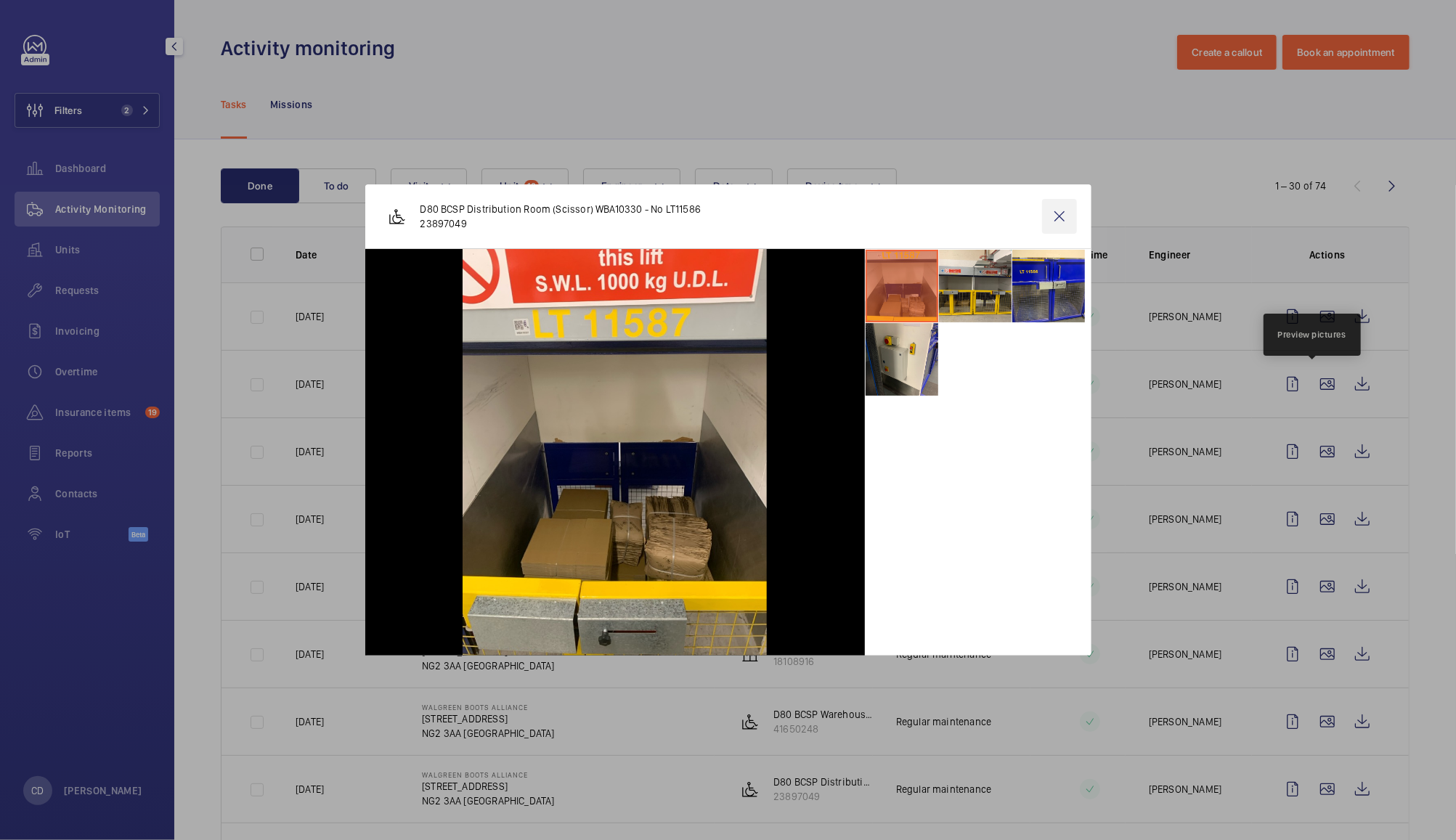
click at [1060, 226] on wm-front-icon-button at bounding box center [1059, 216] width 35 height 35
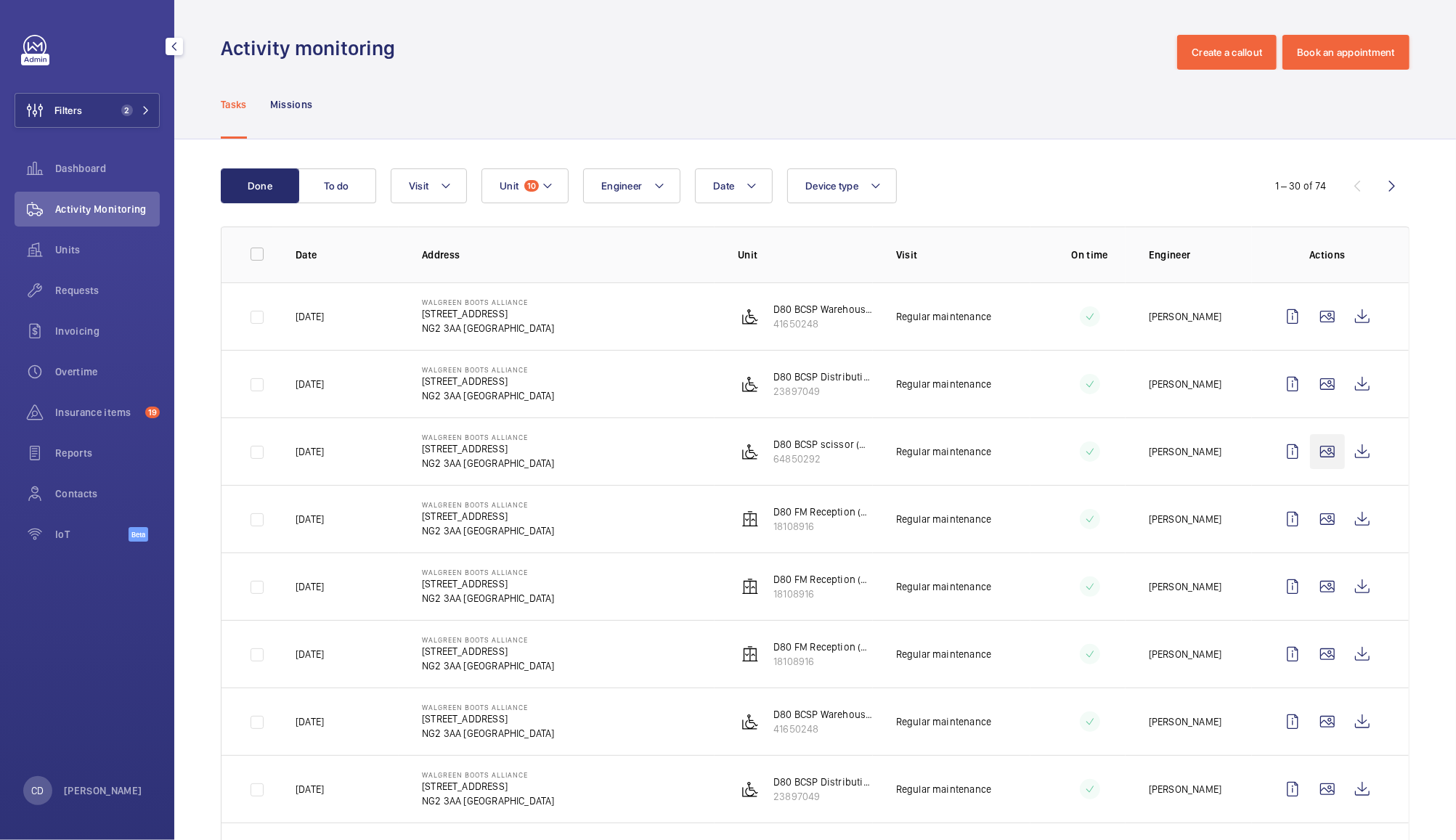
click at [1316, 450] on wm-front-icon-button at bounding box center [1327, 451] width 35 height 35
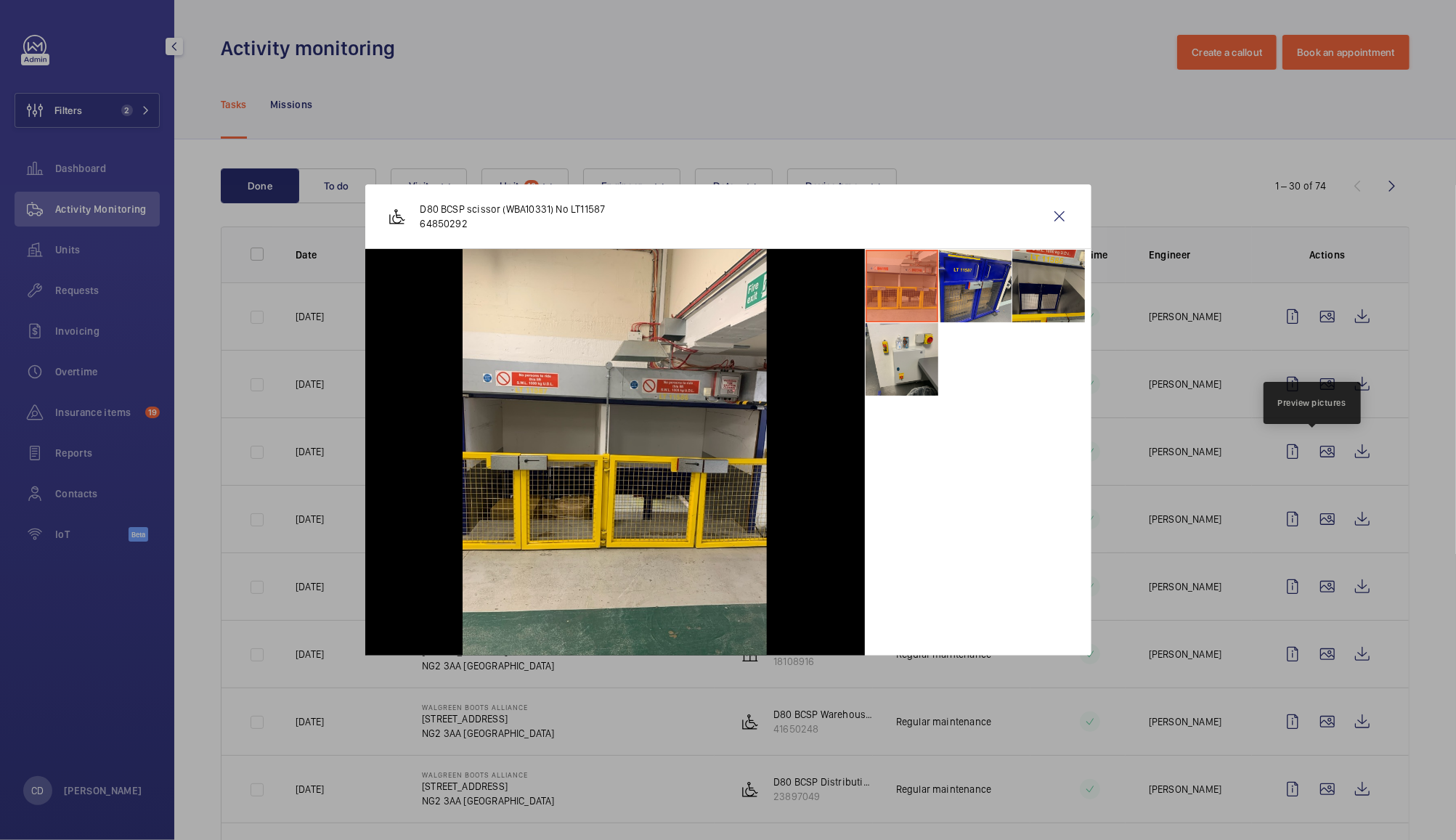
click at [1045, 293] on li at bounding box center [1048, 286] width 73 height 73
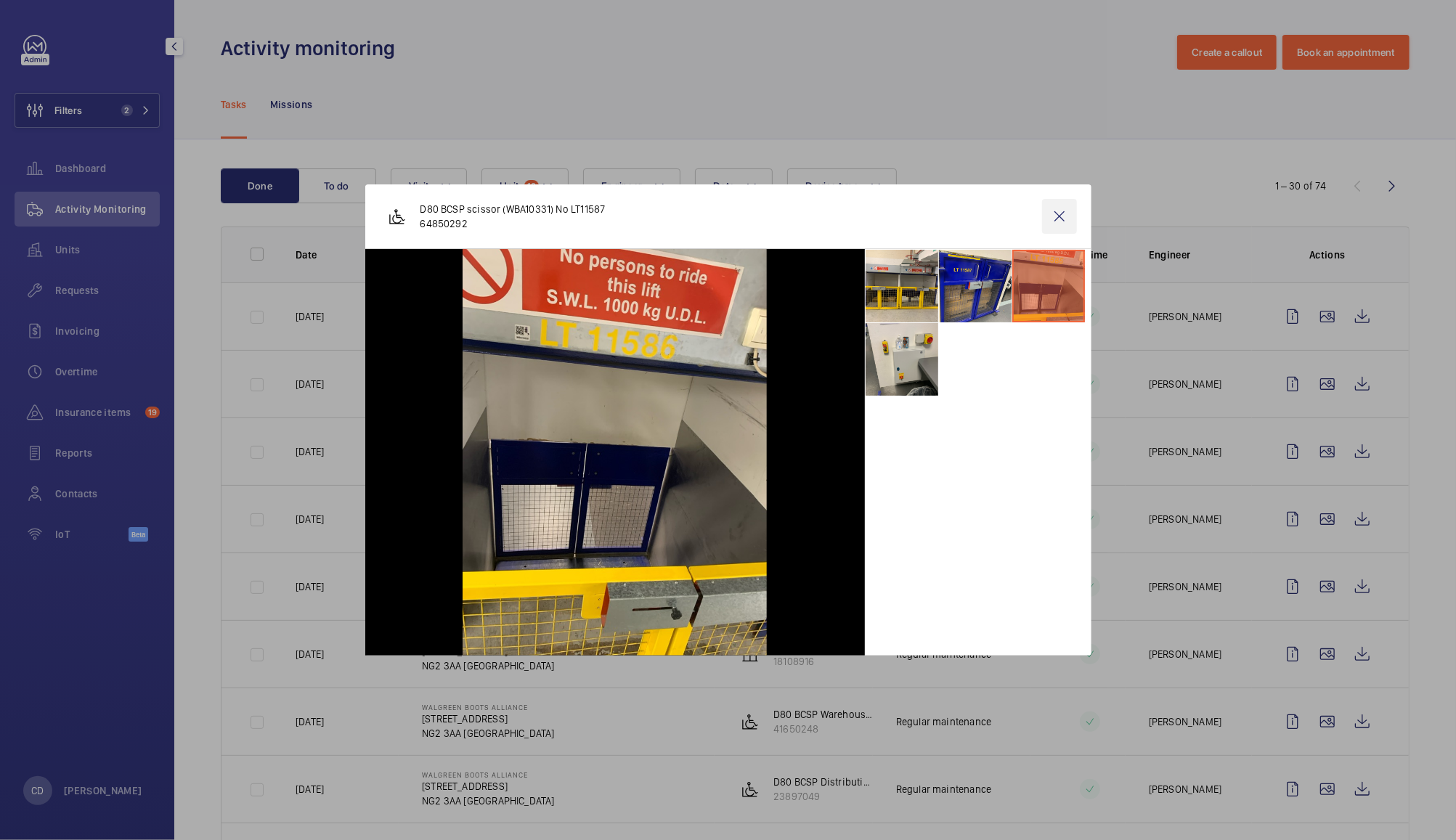
click at [1055, 208] on wm-front-icon-button at bounding box center [1059, 216] width 35 height 35
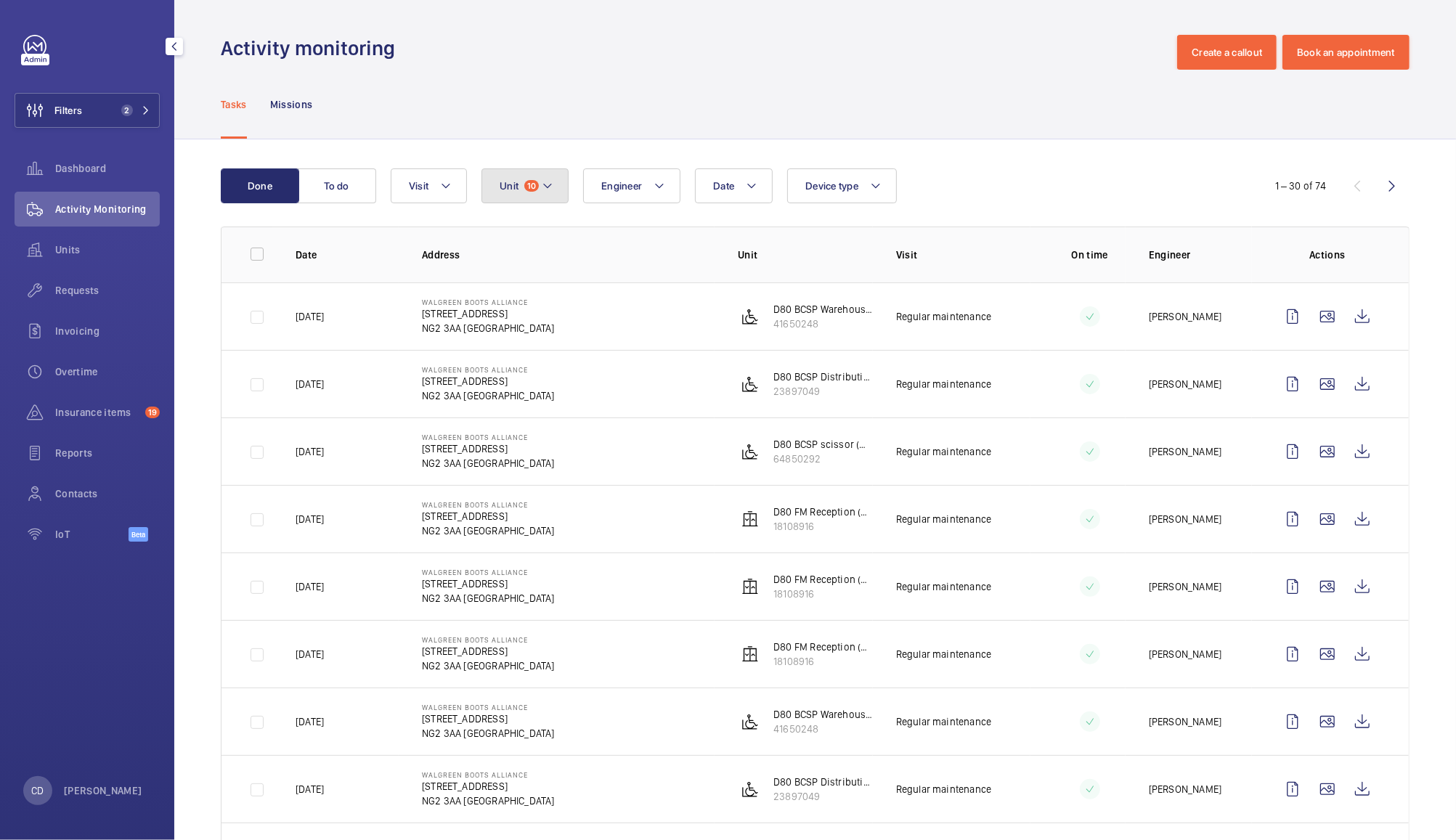
click at [538, 195] on button "Unit 10" at bounding box center [525, 185] width 87 height 35
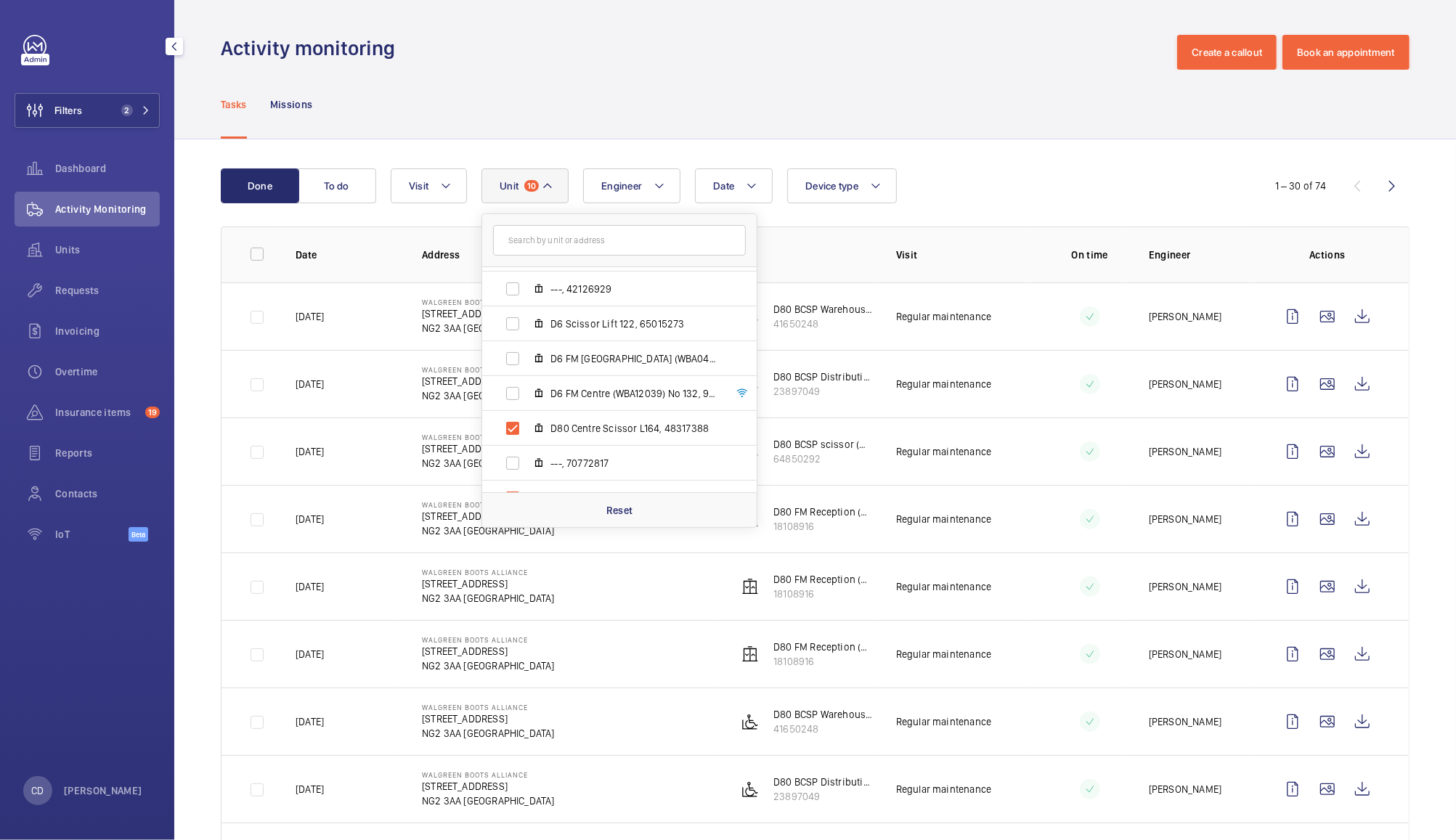
scroll to position [66, 0]
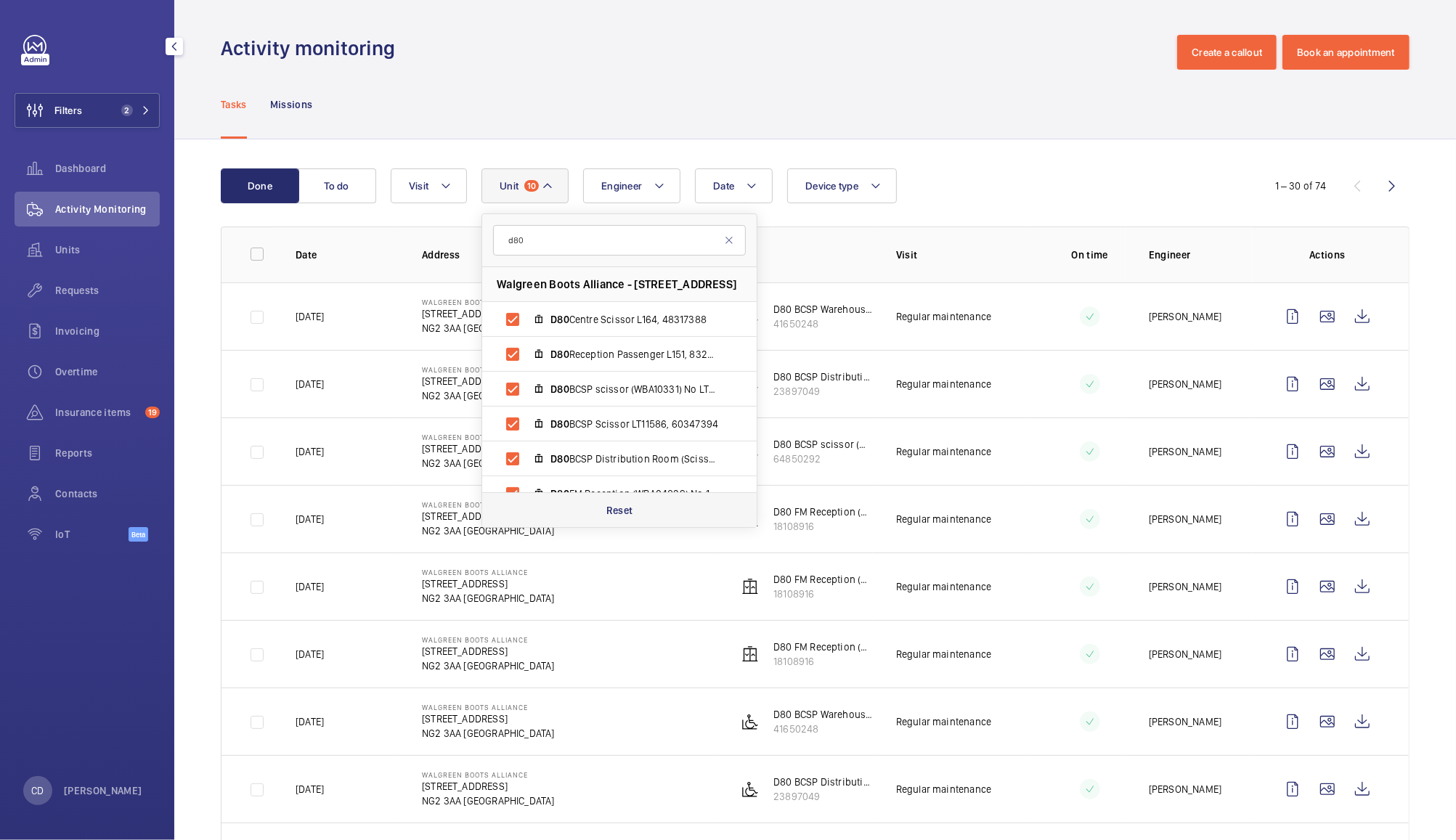
click at [638, 509] on div "Reset" at bounding box center [618, 509] width 274 height 35
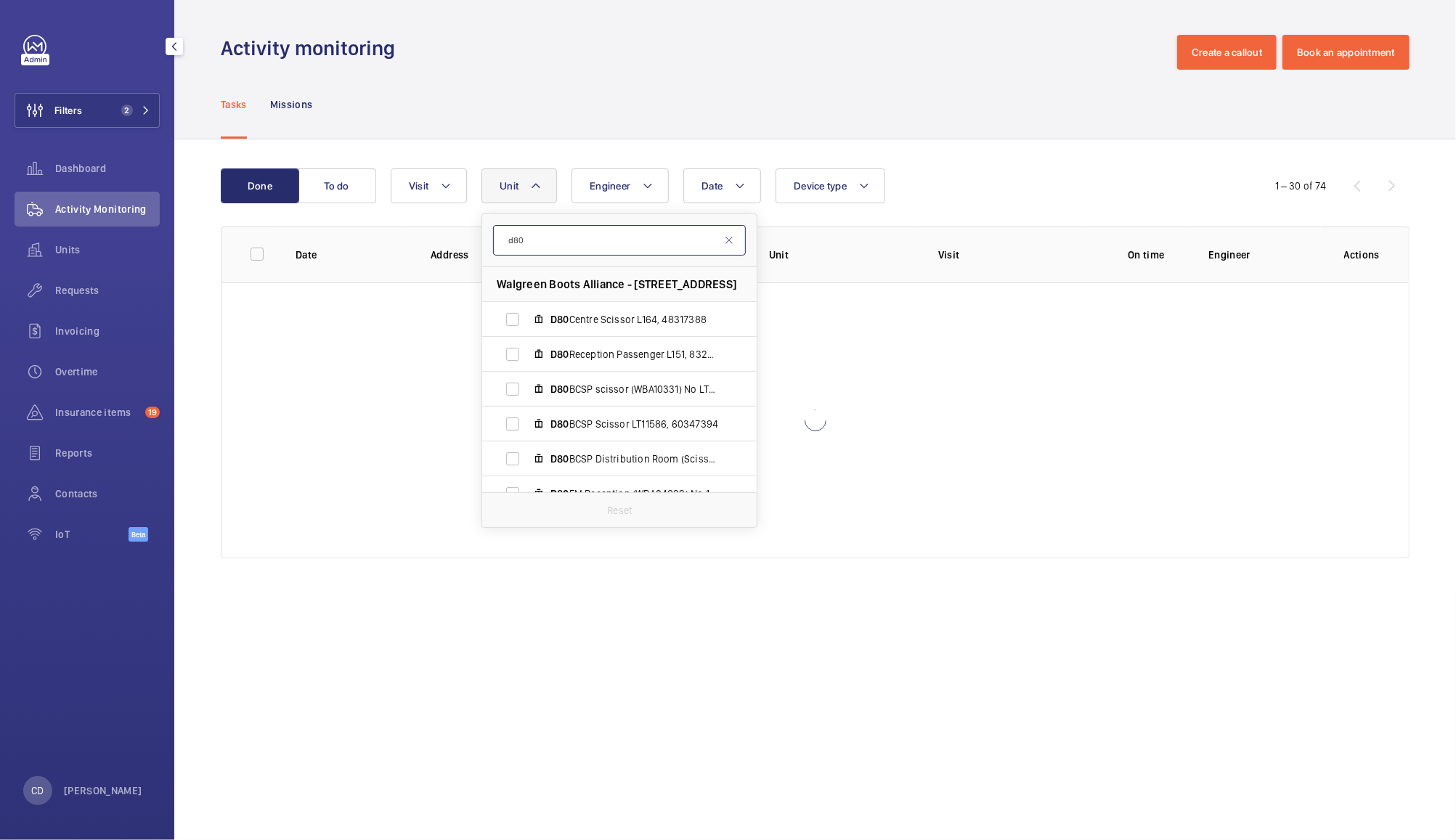
click at [663, 237] on input "d80" at bounding box center [619, 240] width 253 height 31
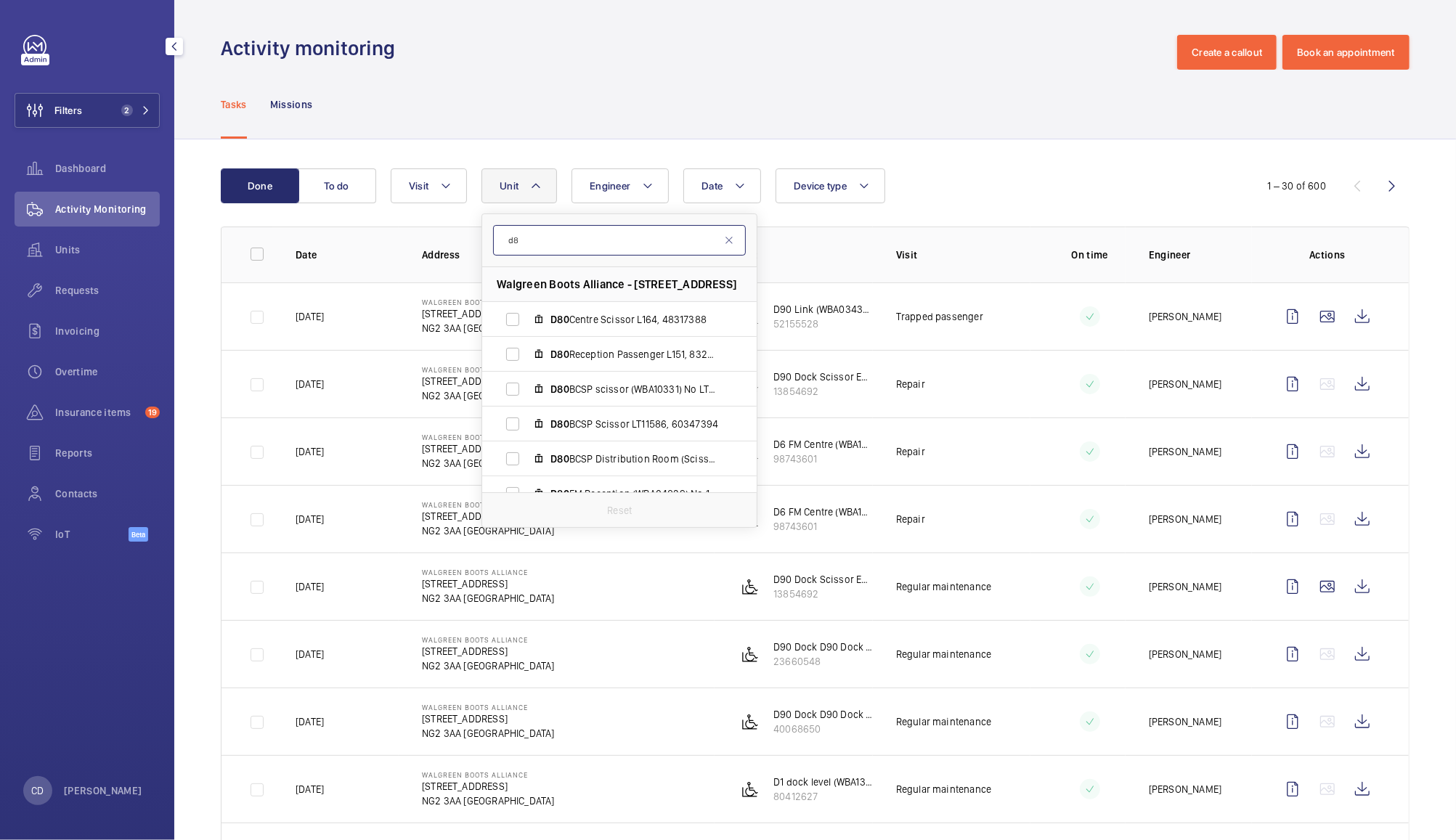
type input "d"
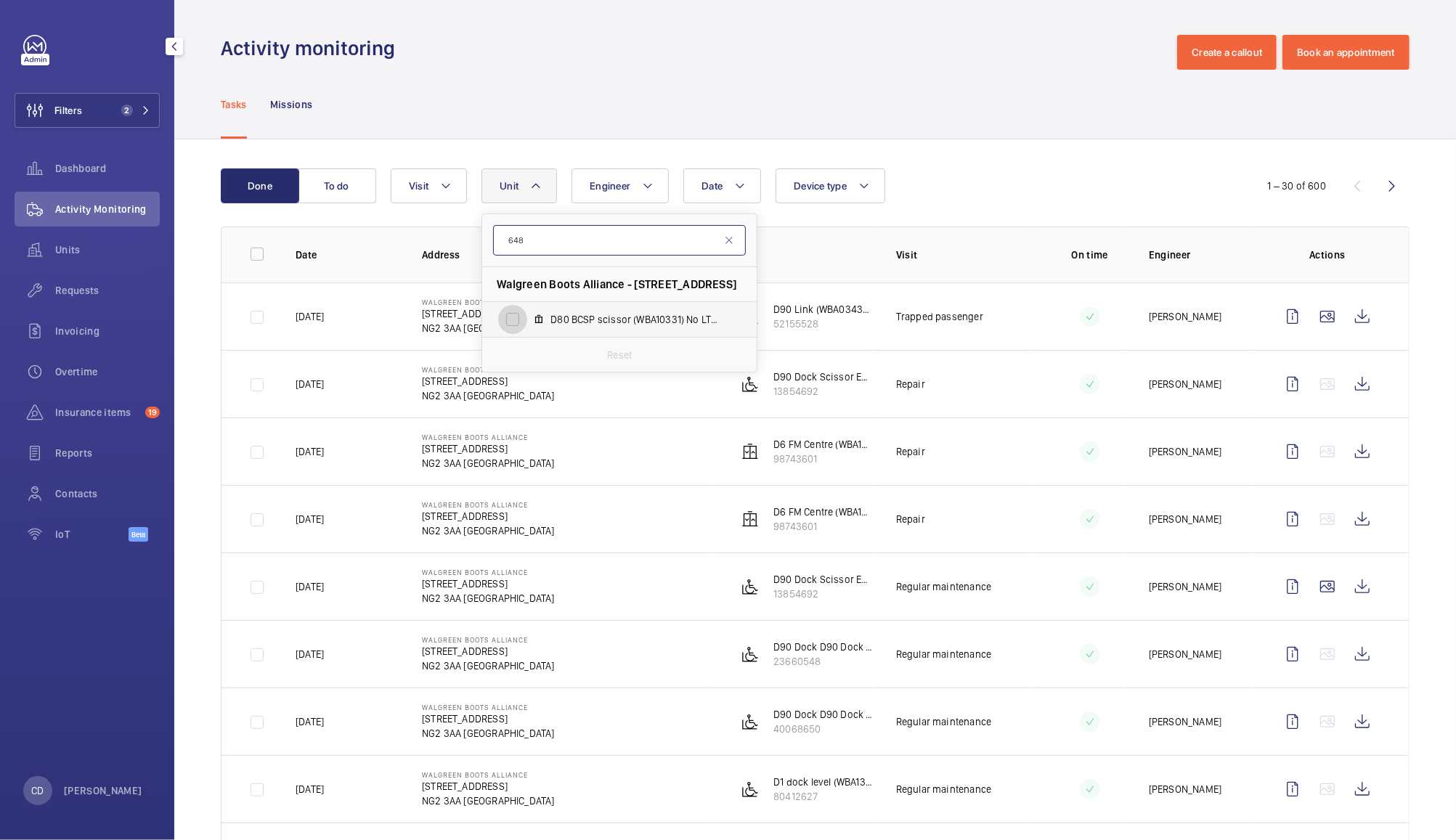
type input "648"
click at [521, 314] on input "D80 BCSP scissor (WBA10331) No LT11587, 648 50292" at bounding box center [512, 319] width 29 height 29
checkbox input "true"
click at [625, 243] on input "648" at bounding box center [619, 240] width 253 height 31
type input "6"
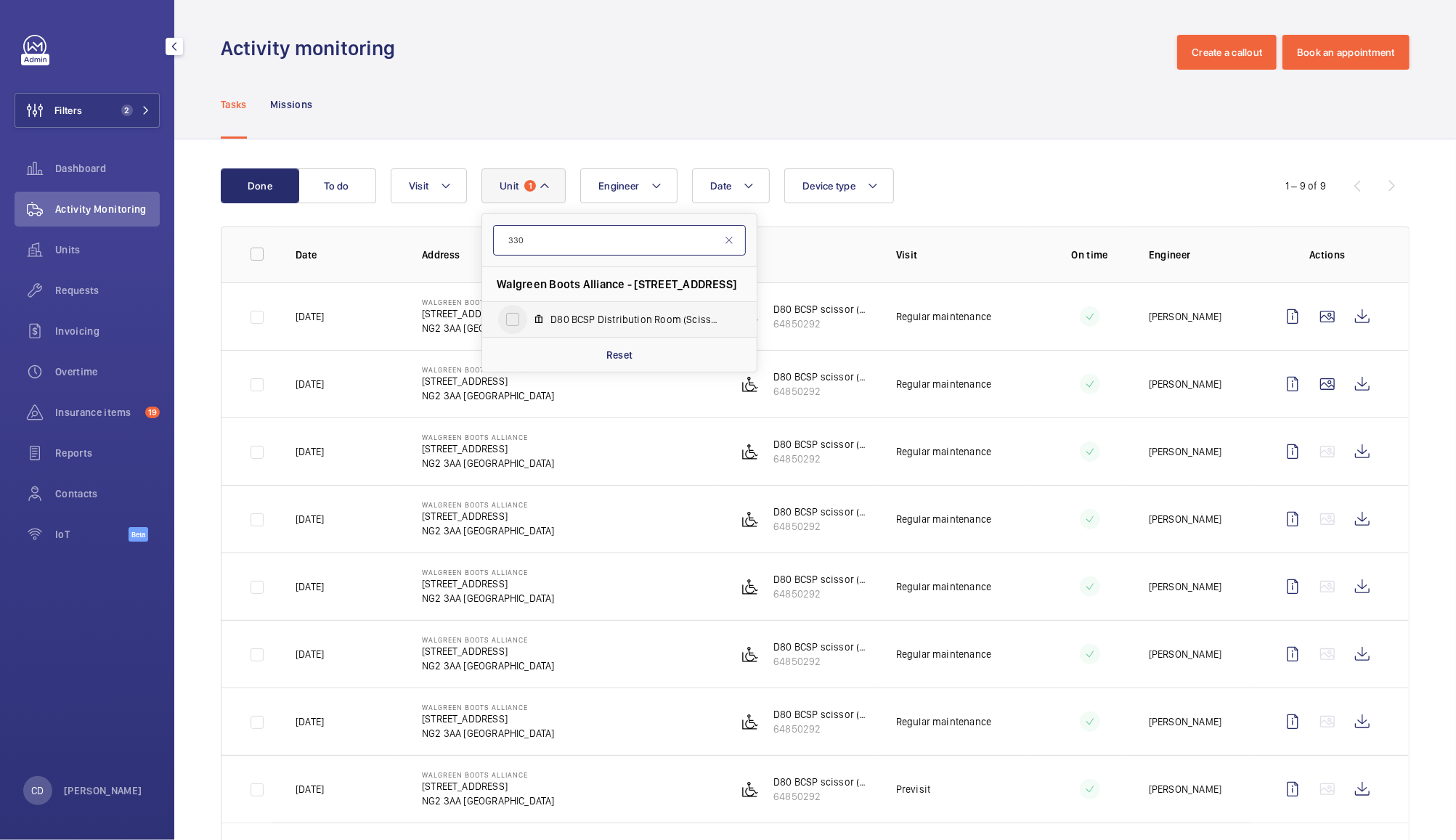
type input "330"
click at [519, 325] on input "D80 BCSP Distribution Room (Scissor) WBA10 330 - No LT11586, 23897049" at bounding box center [512, 319] width 29 height 29
checkbox input "true"
click at [959, 168] on div "Date Engineer Unit 2 330 Walgreen Boots Alliance - 1 Thane Road West, NG2 3AA N…" at bounding box center [813, 185] width 845 height 35
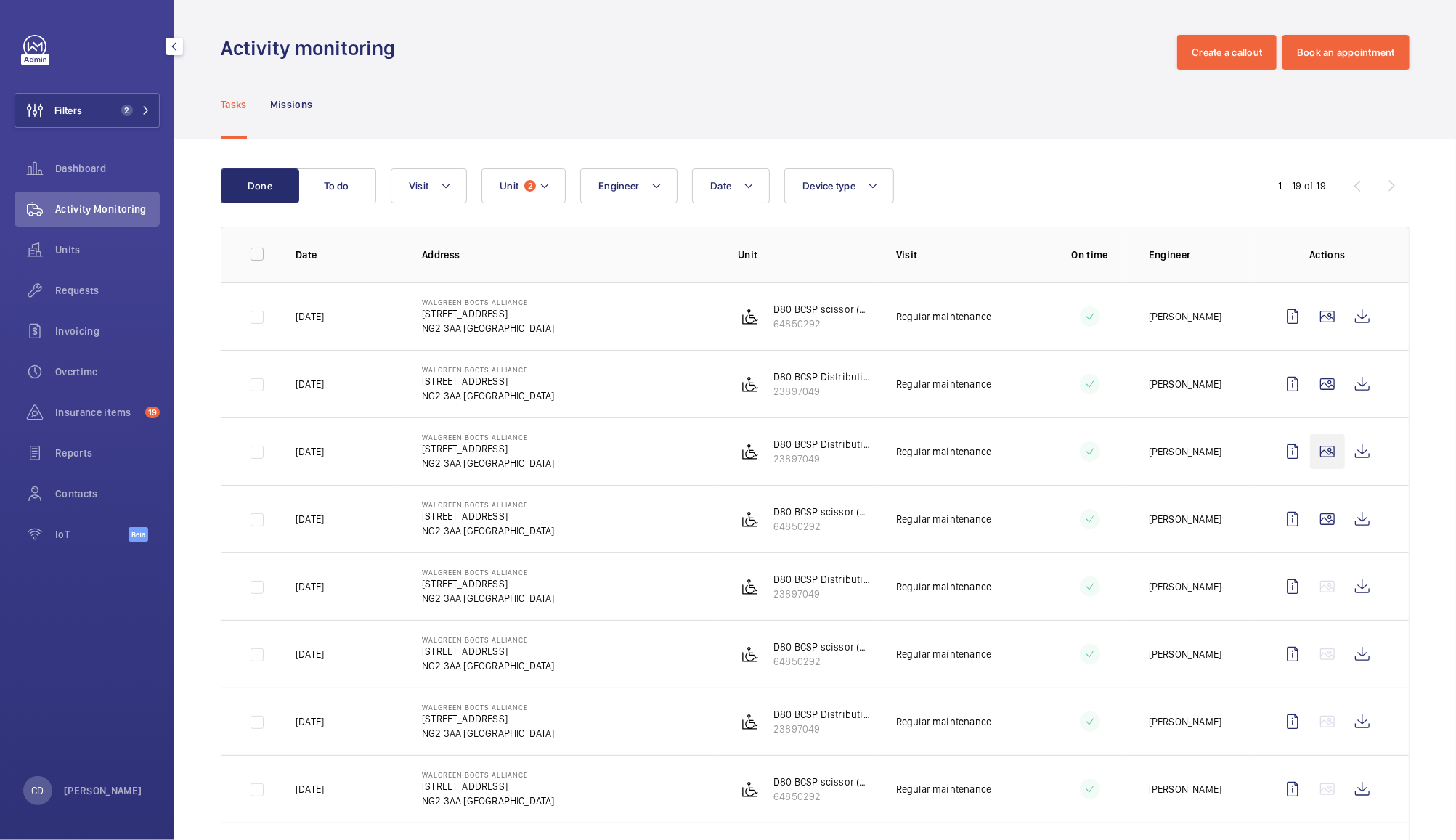
click at [1313, 450] on wm-front-icon-button at bounding box center [1327, 451] width 35 height 35
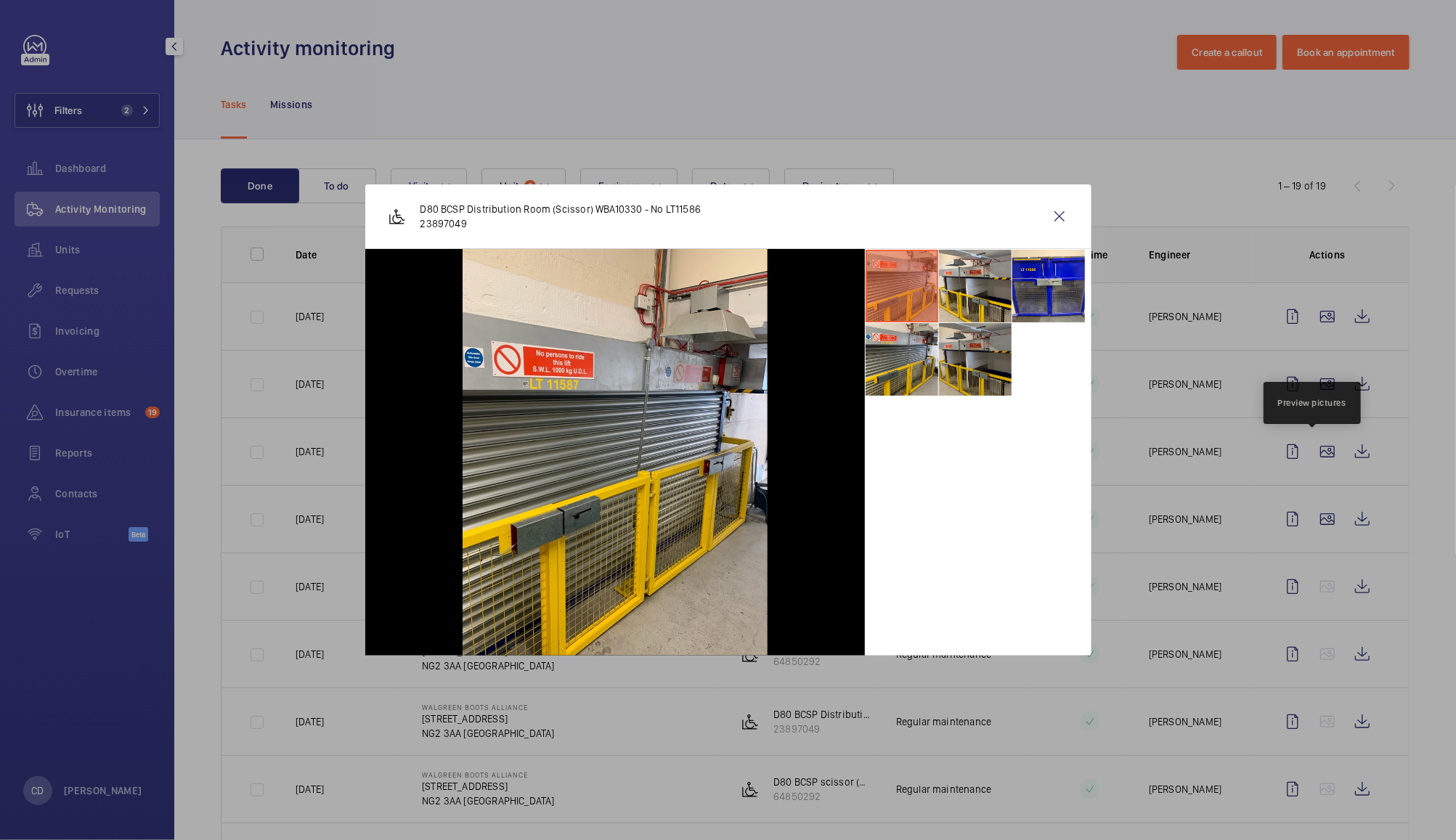
click at [969, 363] on li at bounding box center [975, 359] width 73 height 73
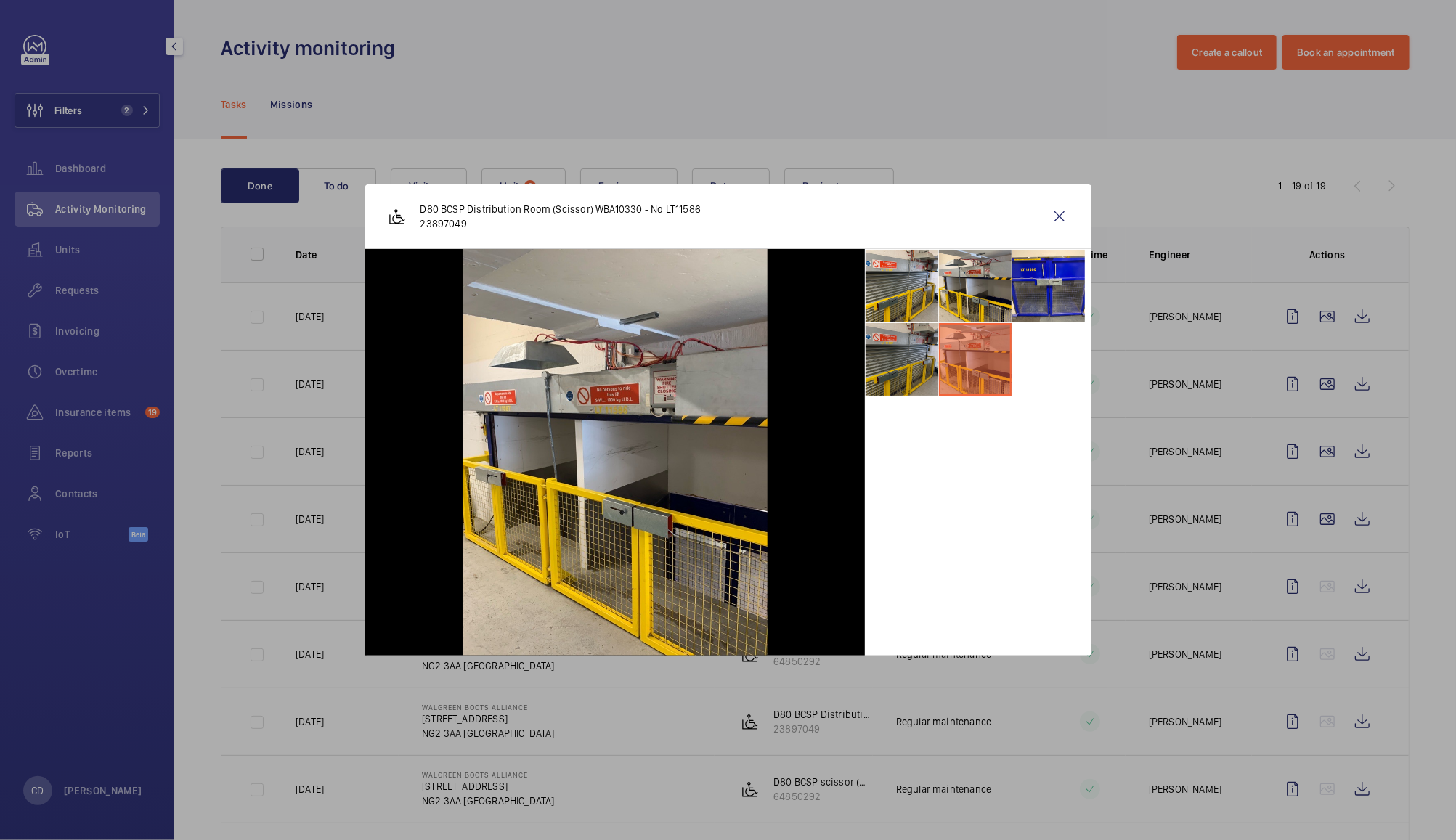
click at [911, 349] on li at bounding box center [901, 359] width 73 height 73
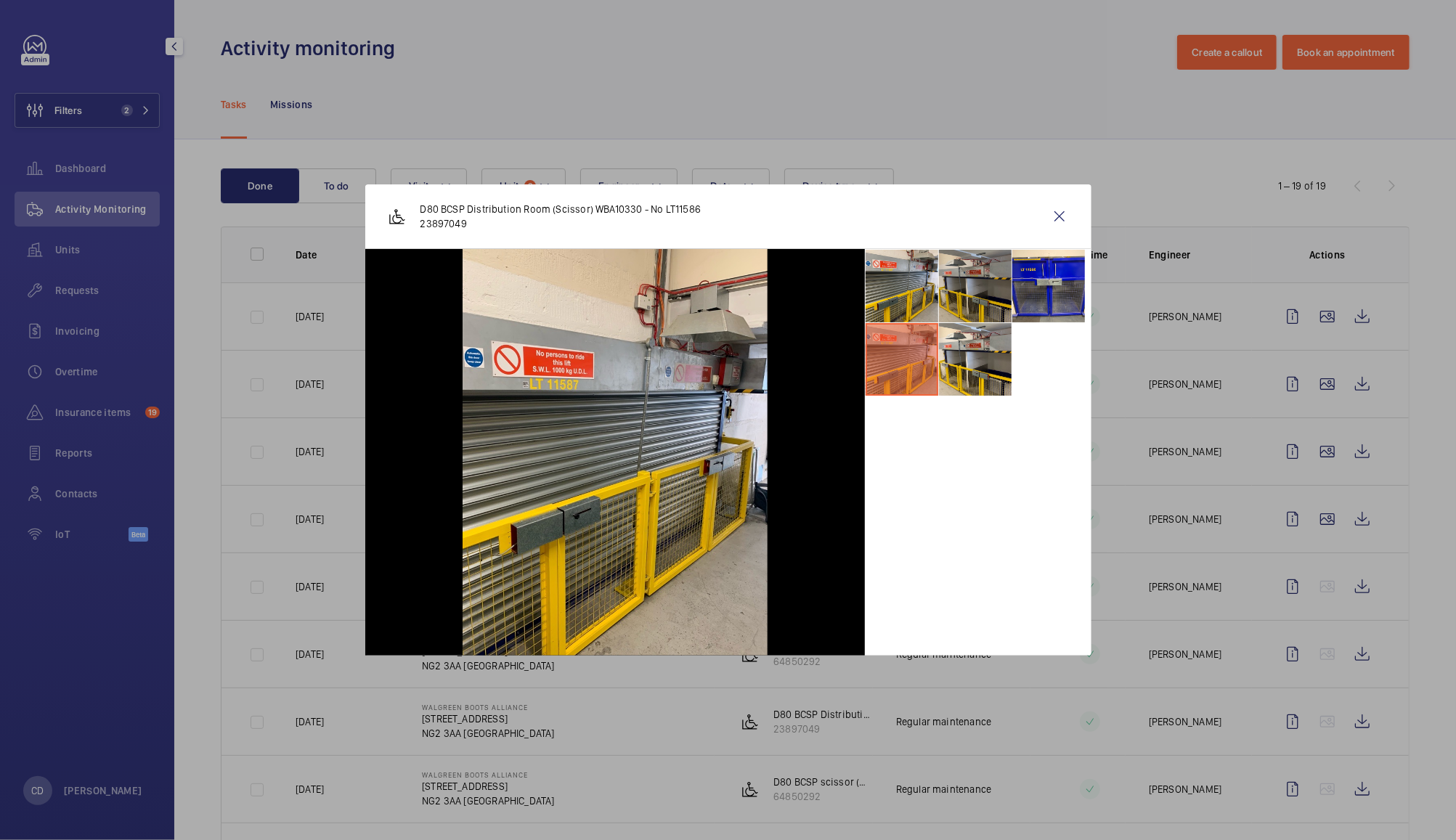
click at [961, 295] on li at bounding box center [975, 286] width 73 height 73
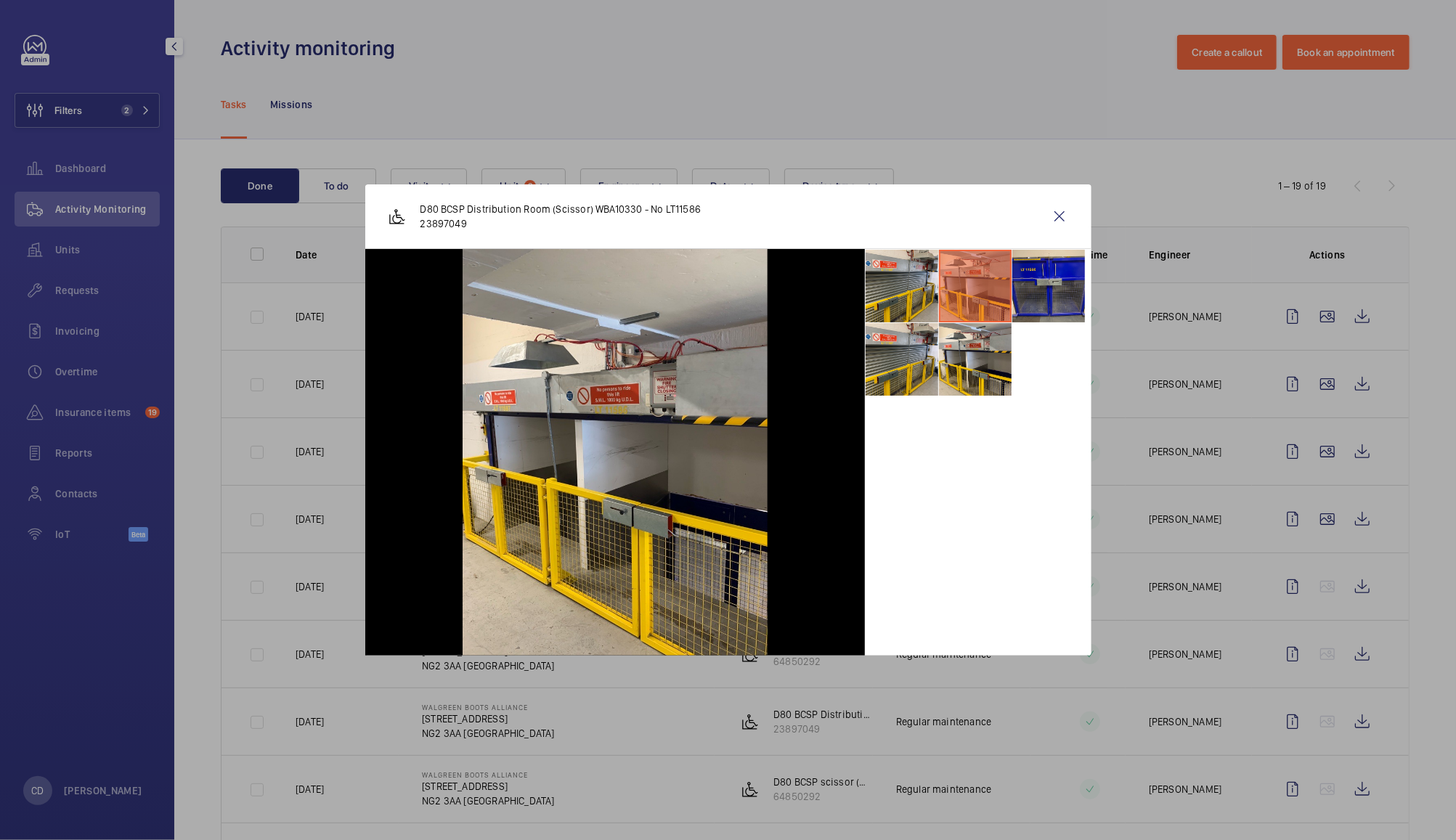
click at [1038, 290] on li at bounding box center [1048, 286] width 73 height 73
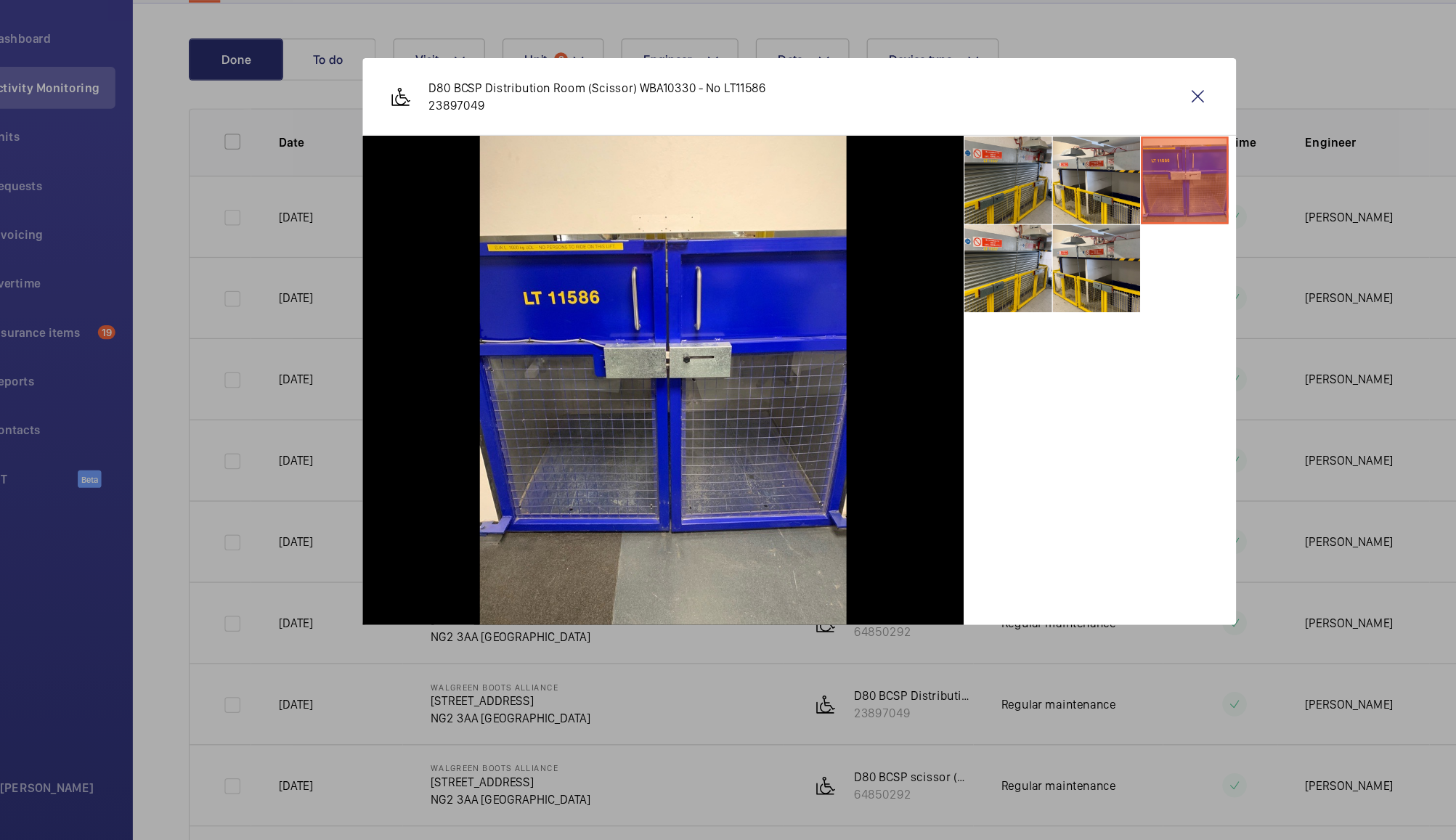
click at [901, 279] on li at bounding box center [901, 286] width 73 height 73
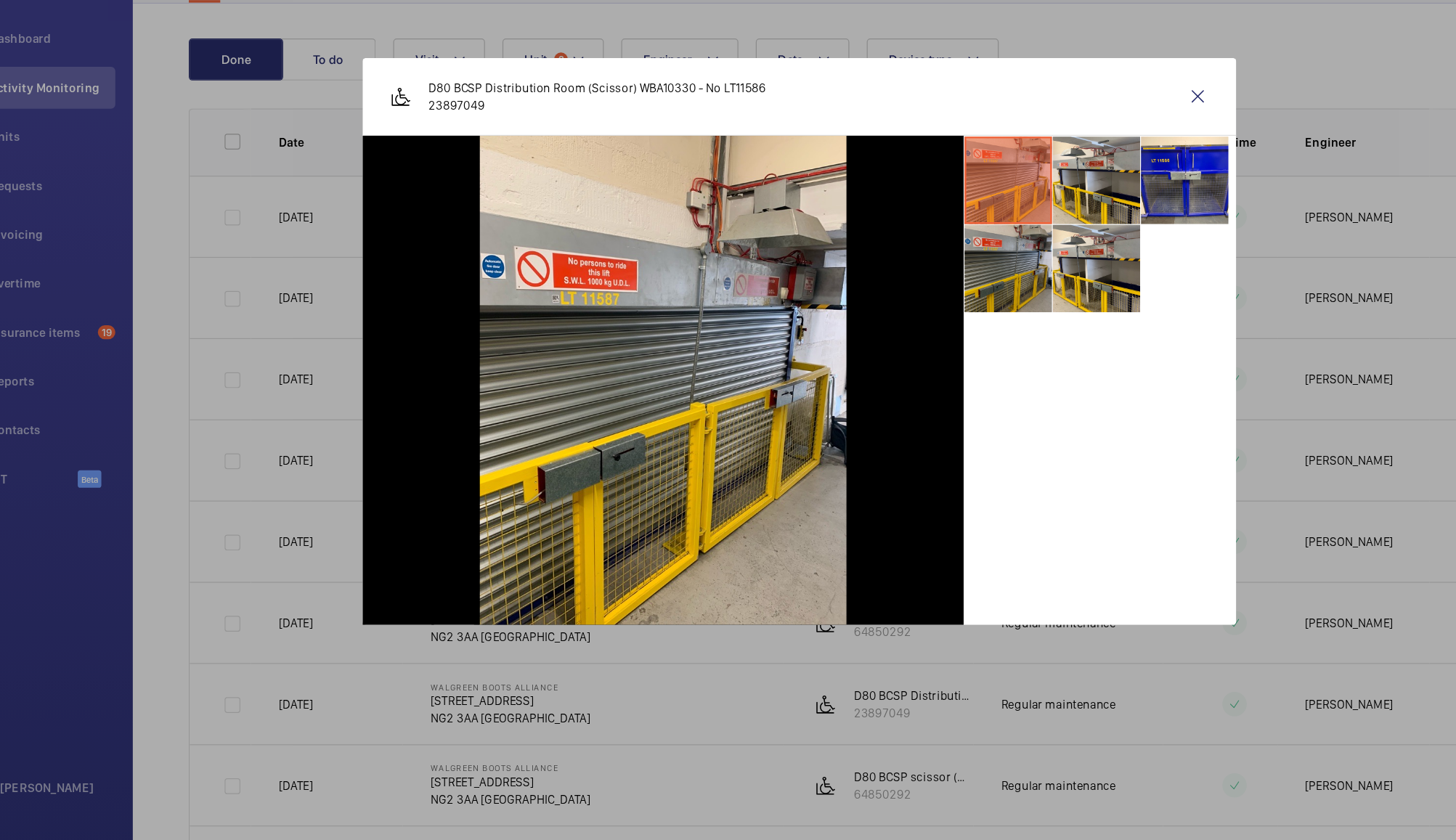
click at [912, 369] on li at bounding box center [901, 359] width 73 height 73
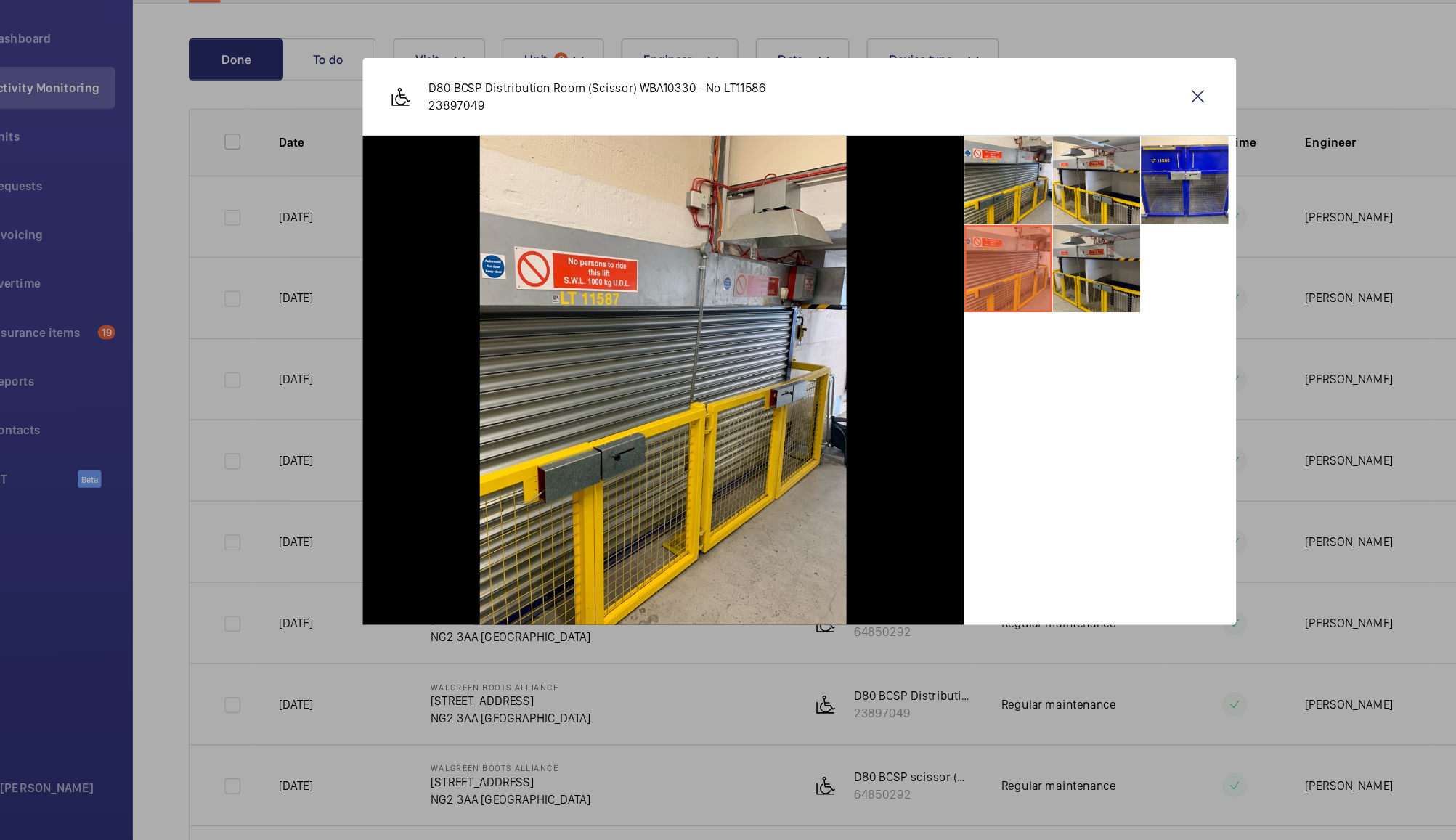
click at [976, 365] on li at bounding box center [975, 359] width 73 height 73
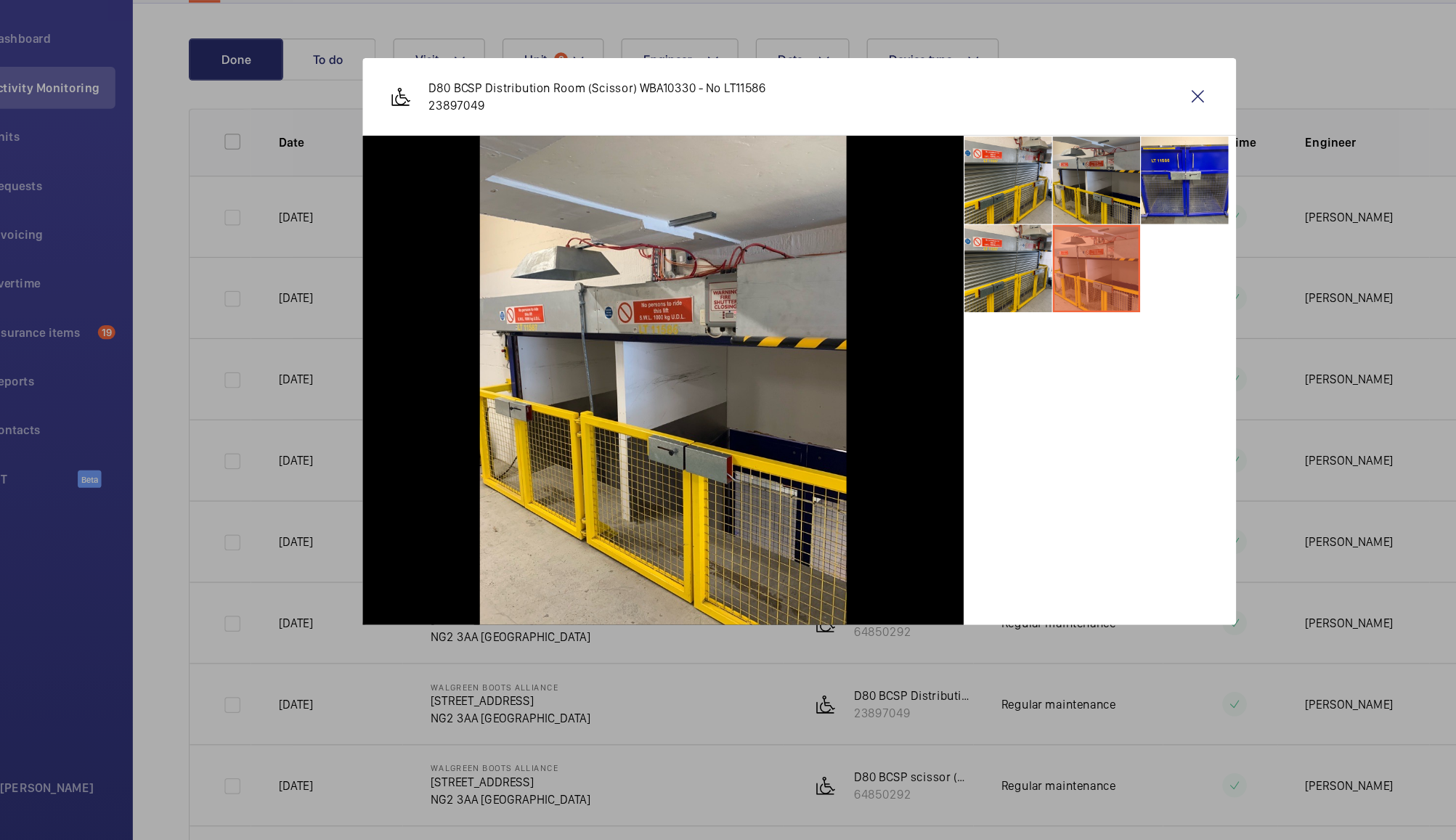
click at [973, 298] on li at bounding box center [975, 286] width 73 height 73
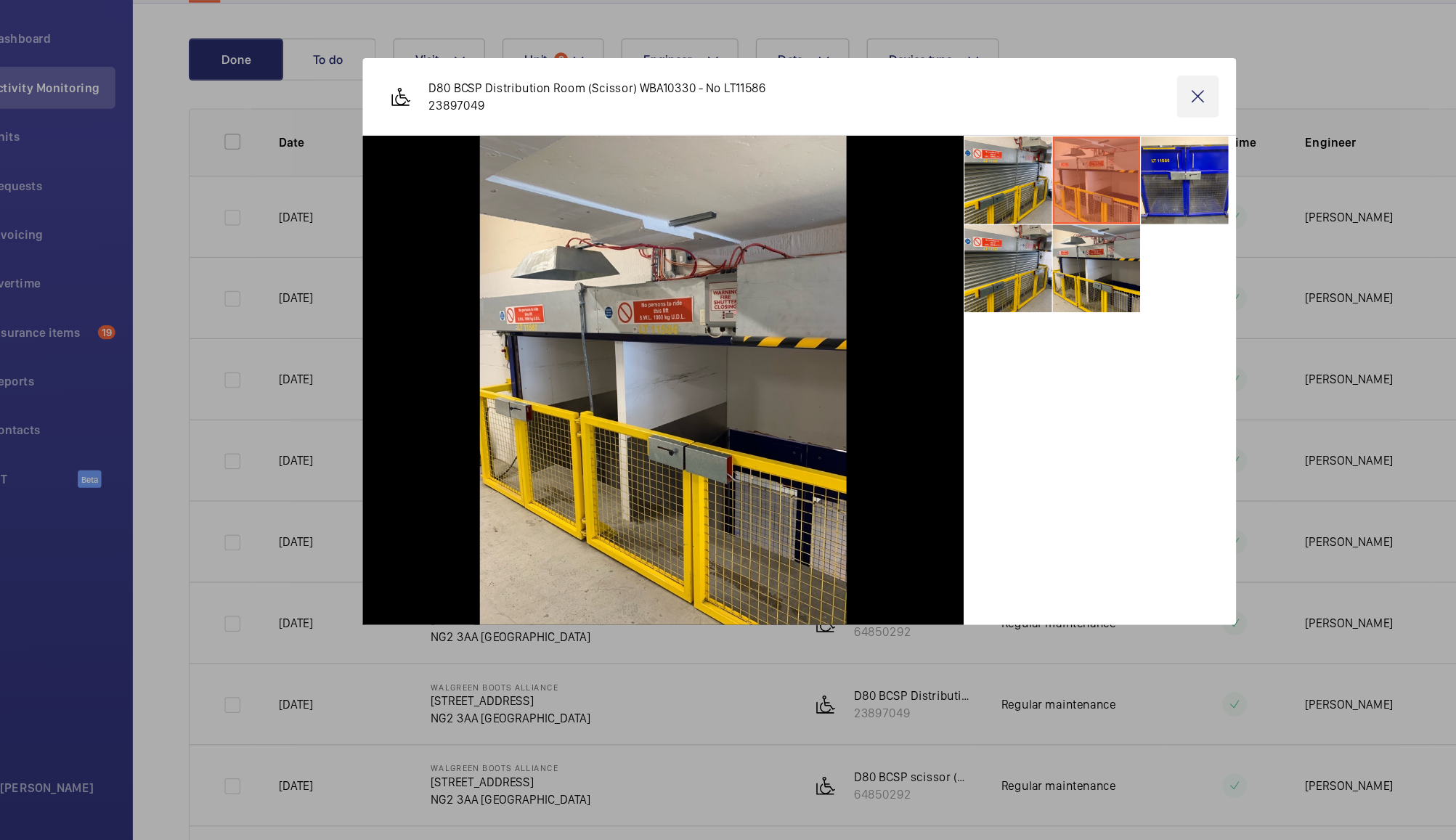
click at [1059, 216] on wm-front-icon-button at bounding box center [1059, 216] width 35 height 35
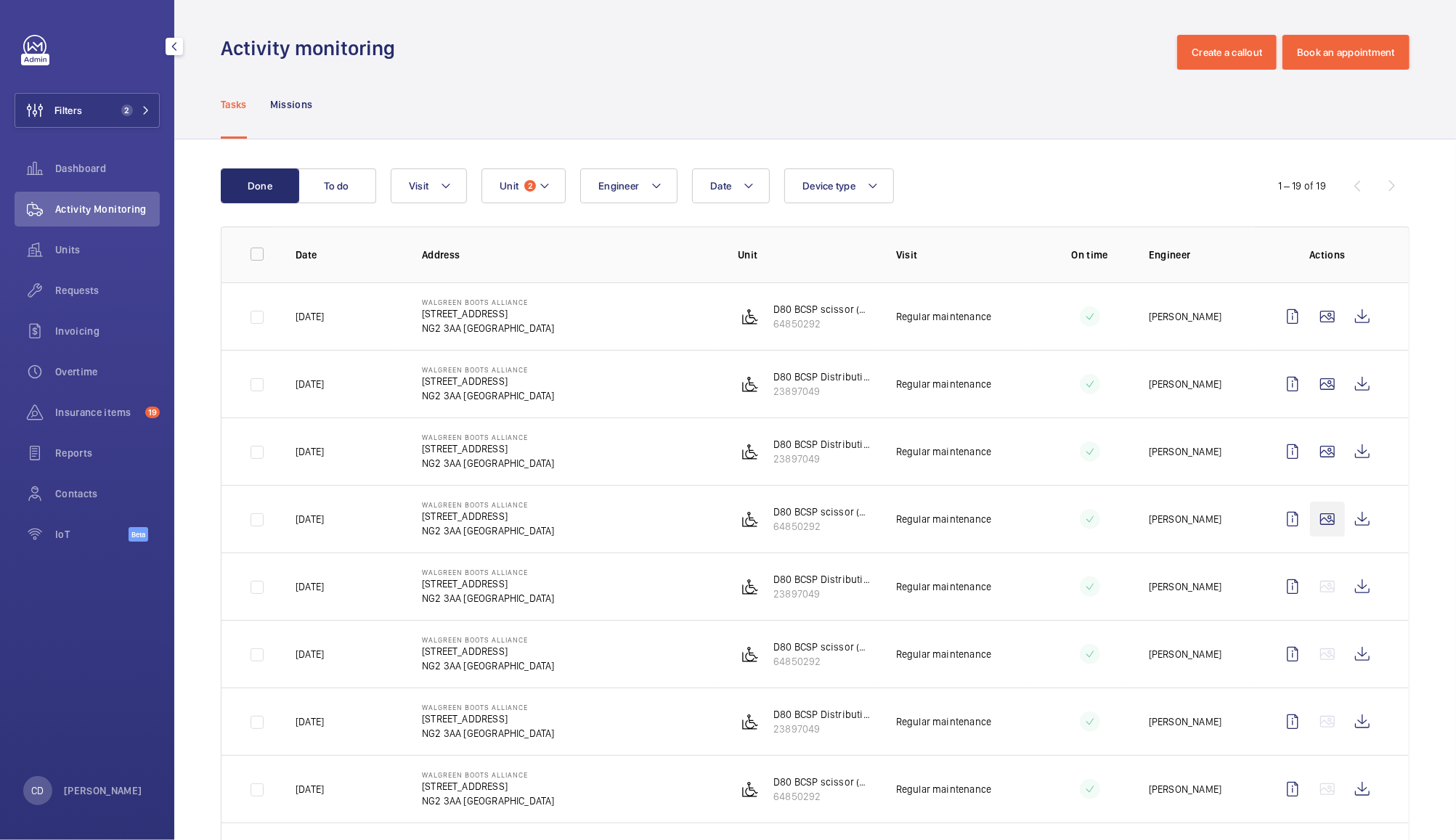
click at [1318, 518] on wm-front-icon-button at bounding box center [1327, 518] width 35 height 35
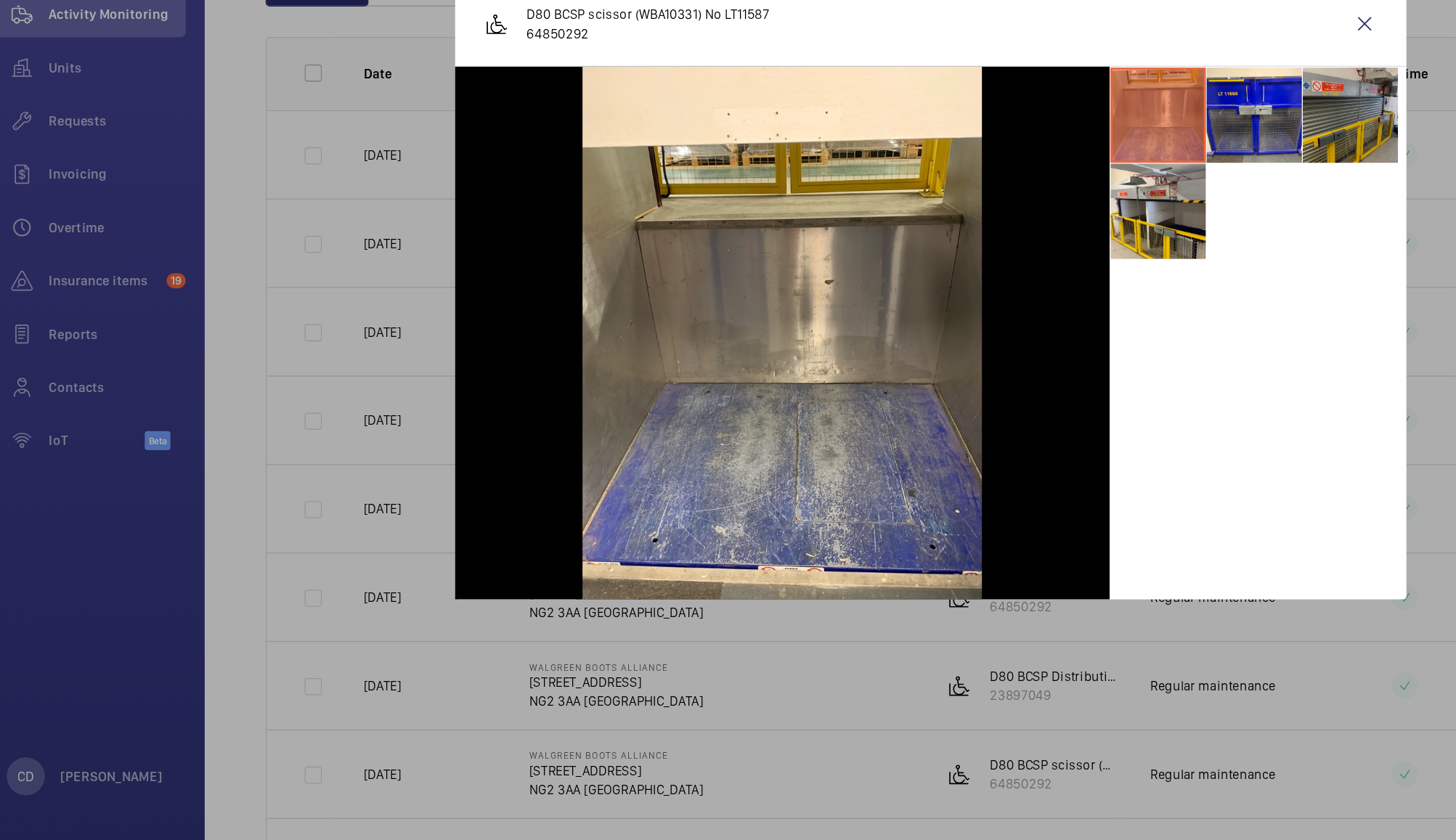
click at [1043, 296] on li at bounding box center [1048, 286] width 73 height 73
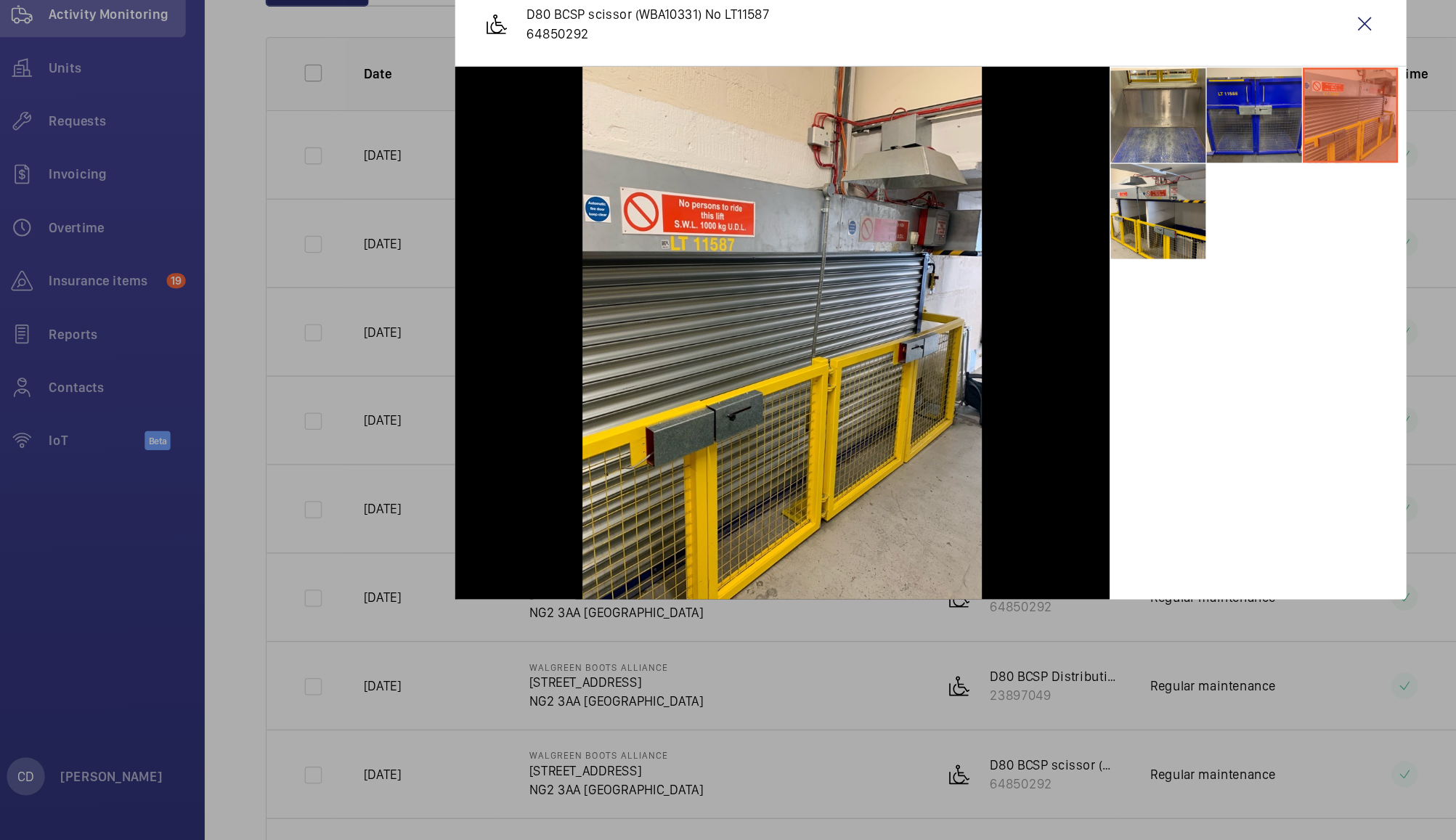
click at [977, 296] on li at bounding box center [975, 286] width 73 height 73
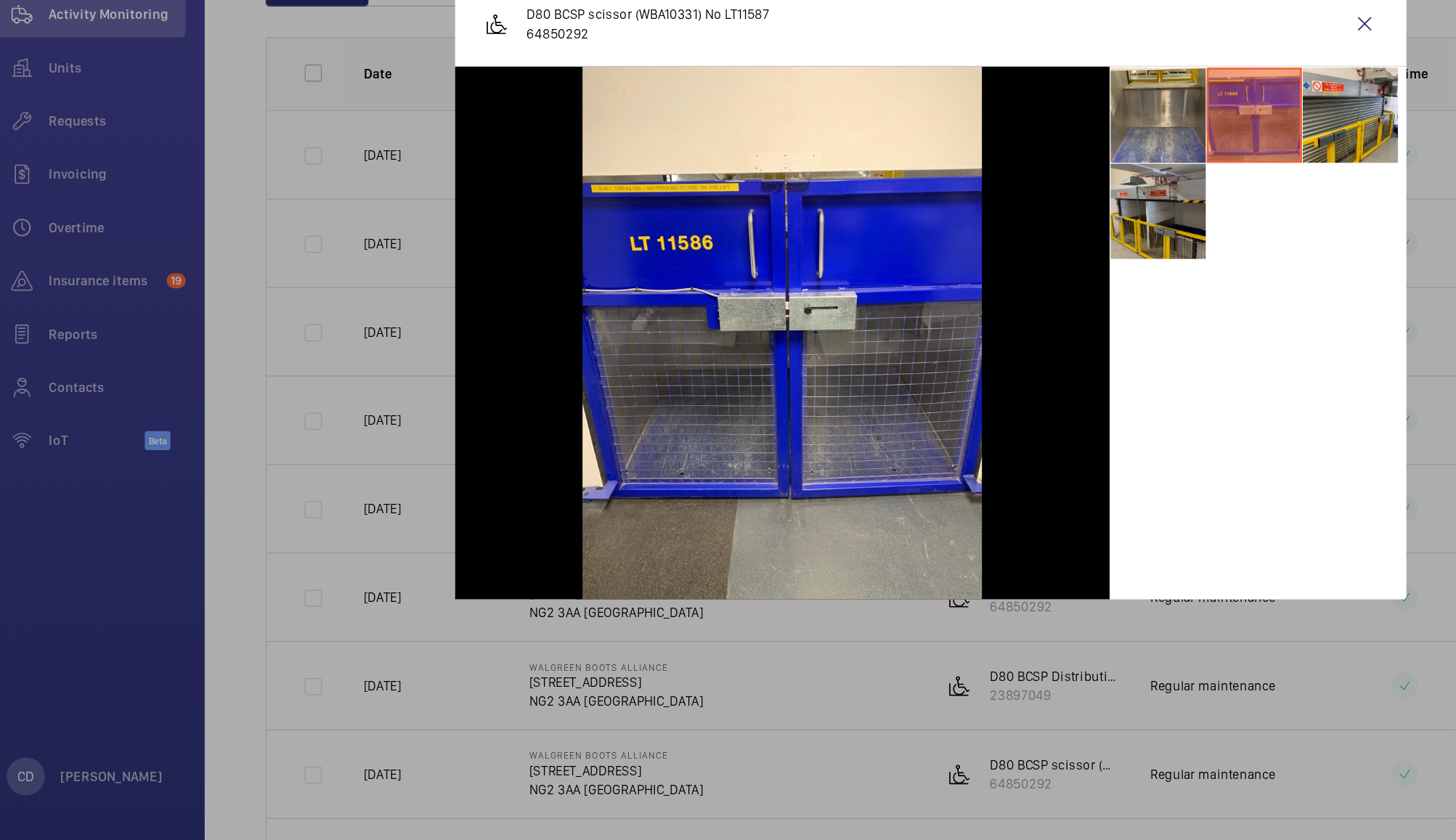
click at [888, 380] on li at bounding box center [901, 359] width 73 height 73
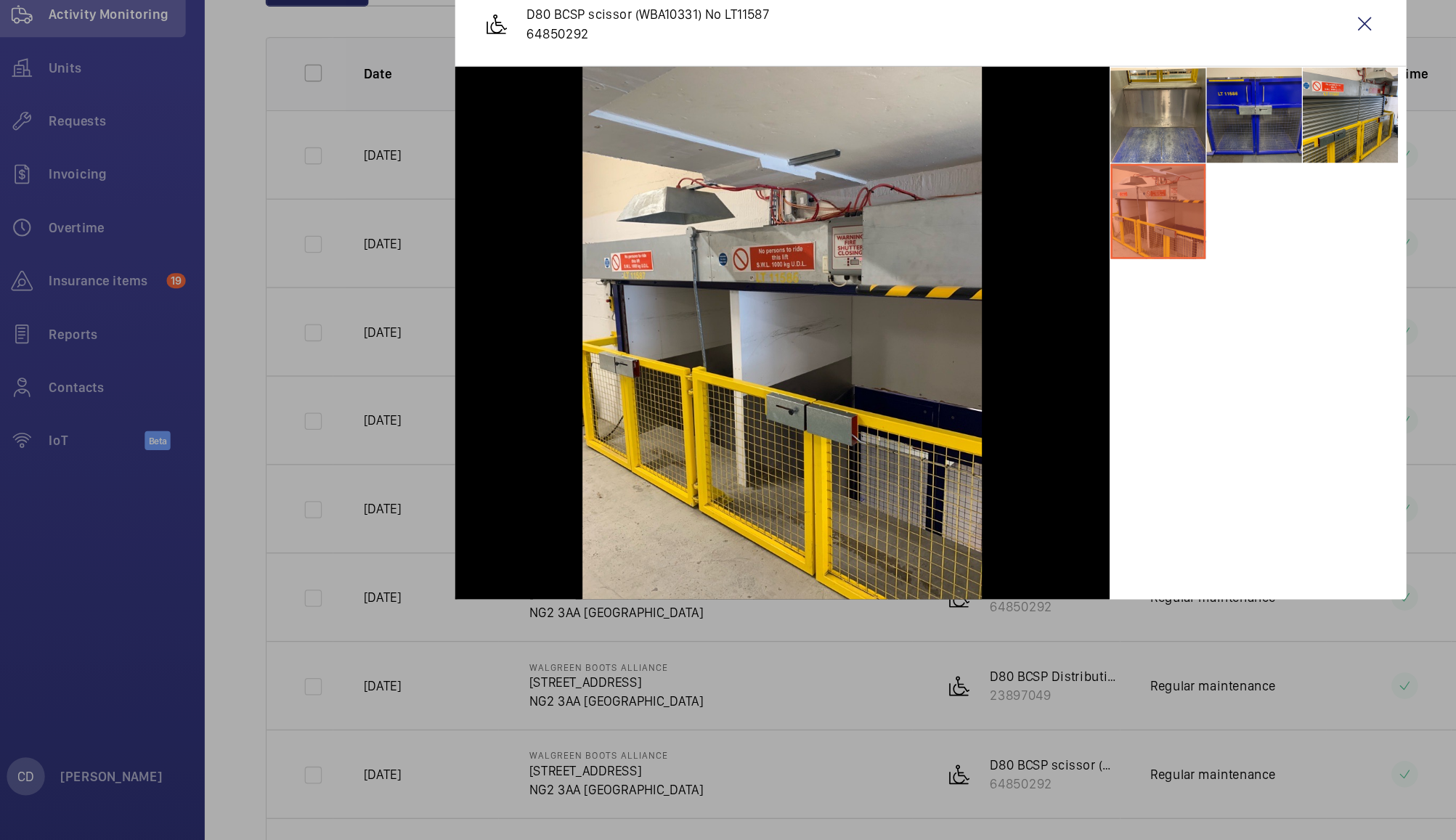
click at [983, 292] on li at bounding box center [975, 286] width 73 height 73
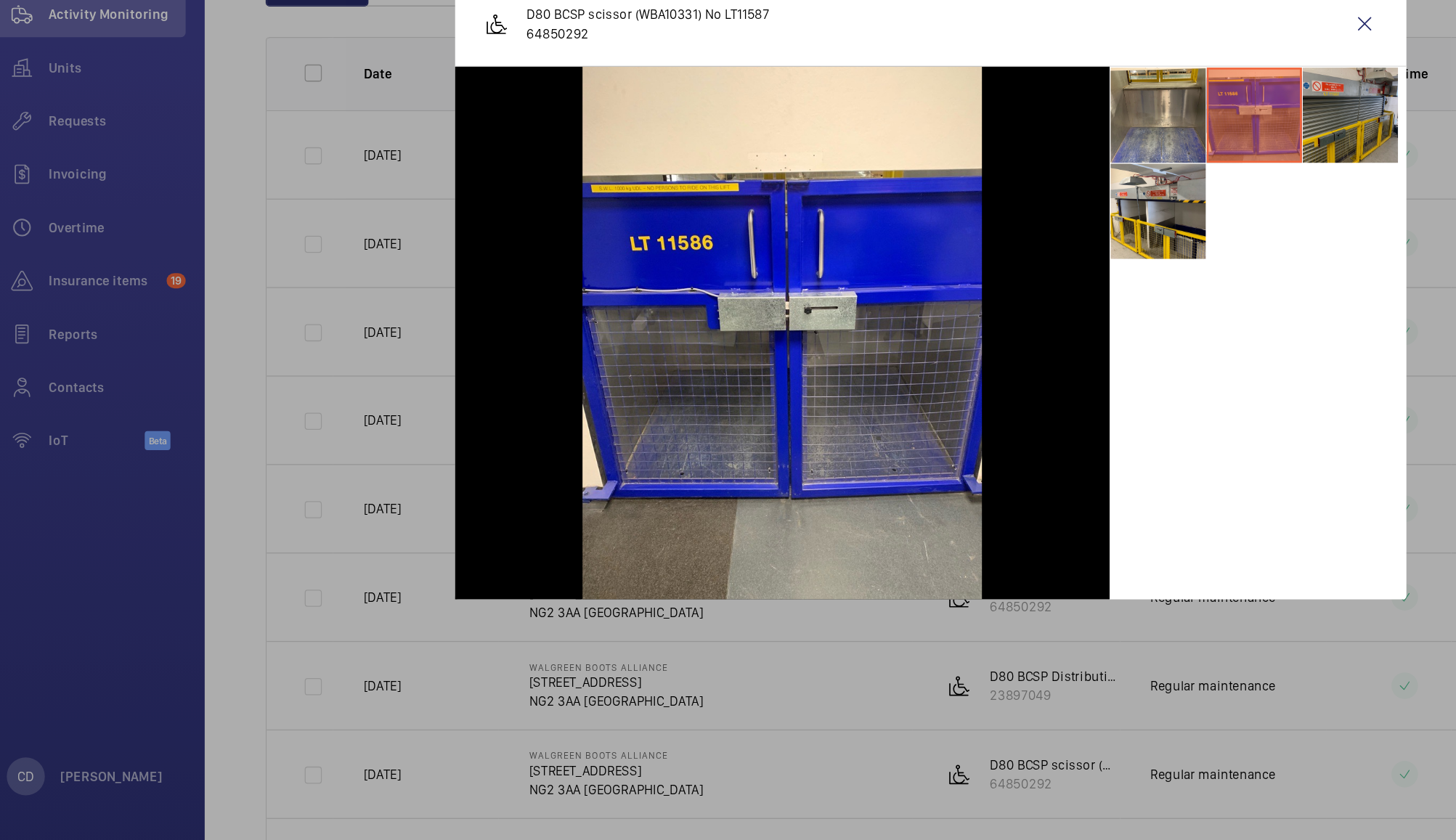
click at [1045, 316] on li at bounding box center [1048, 286] width 73 height 73
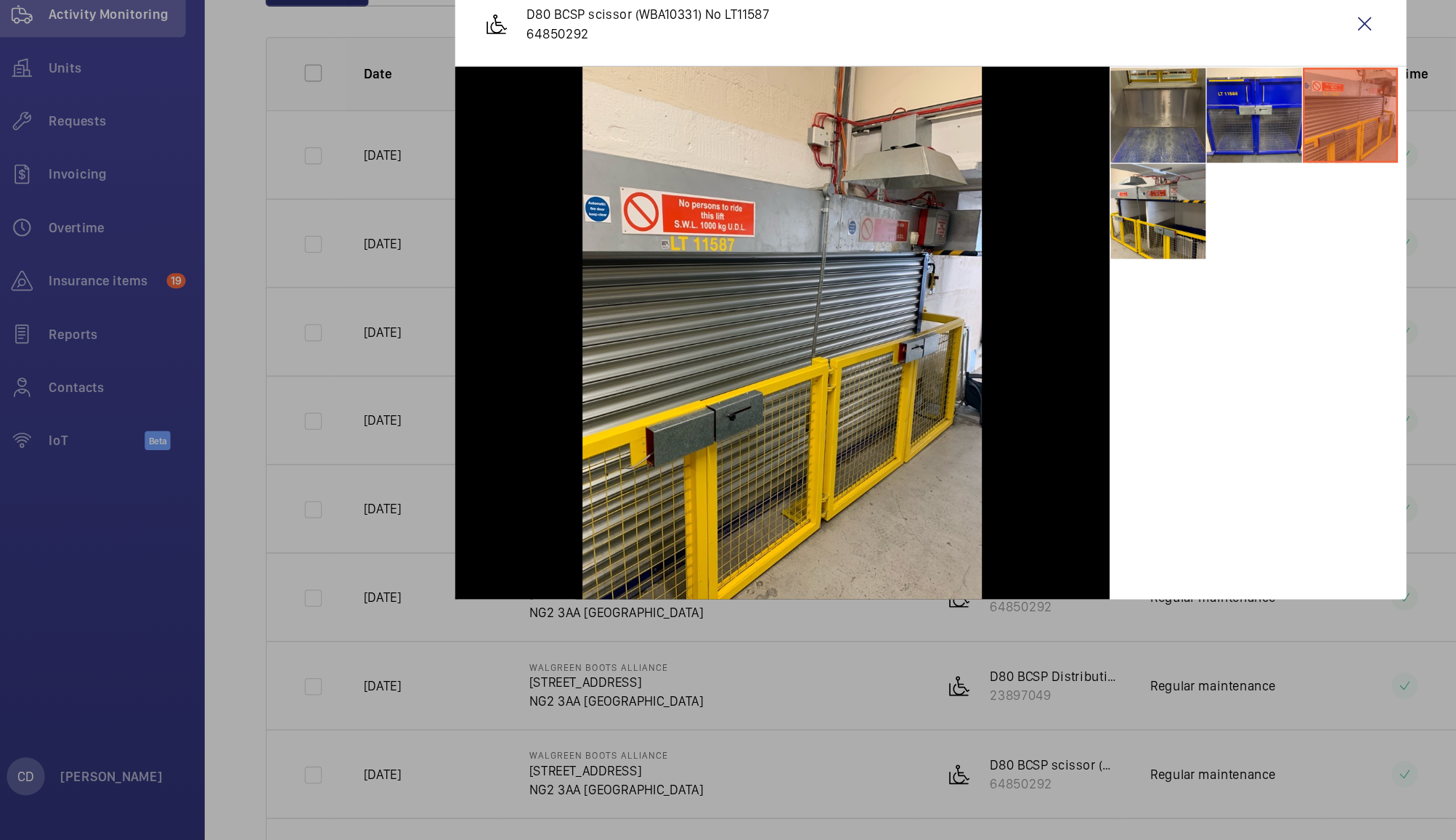
click at [905, 280] on li at bounding box center [901, 286] width 73 height 73
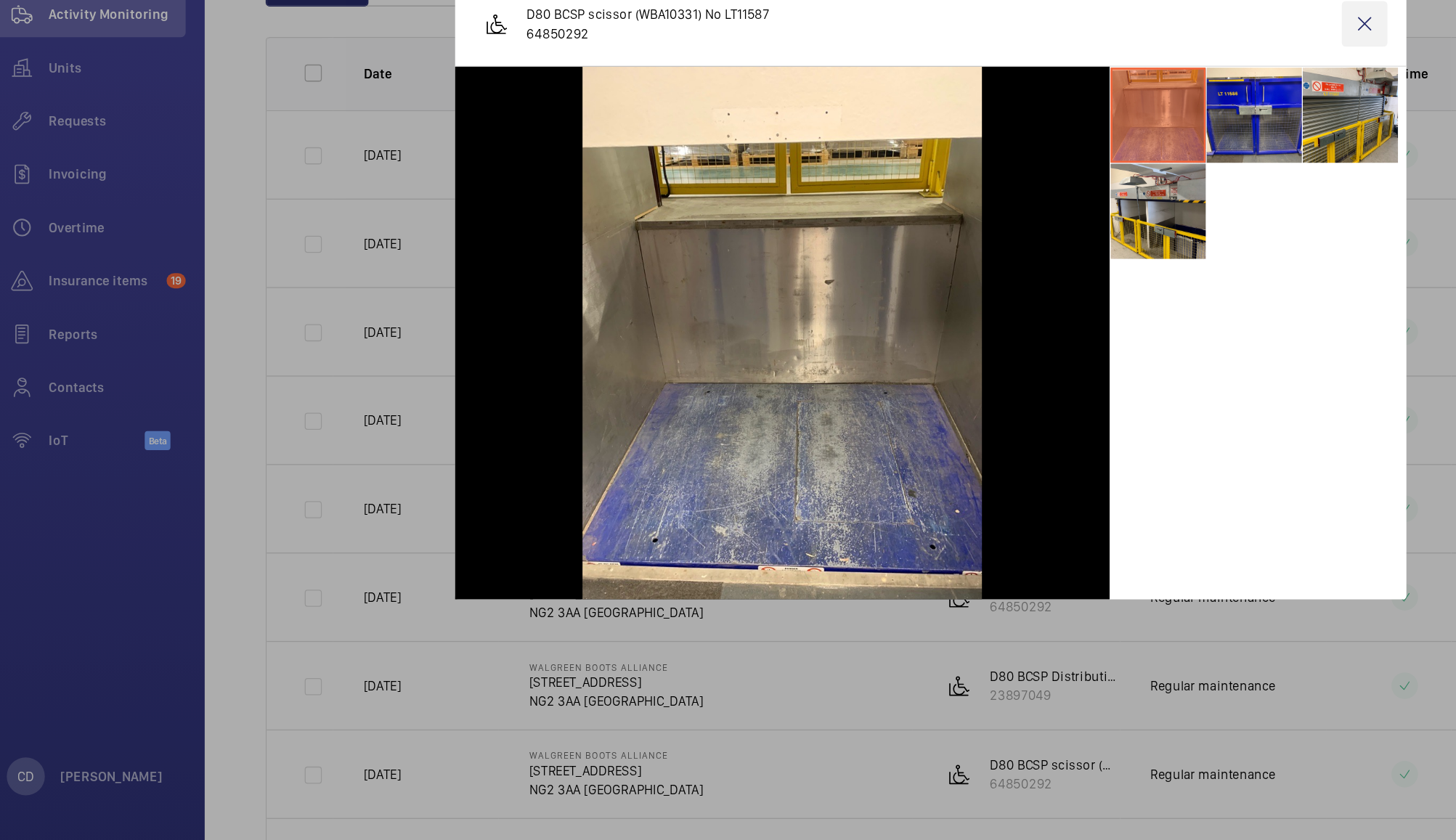
click at [1059, 216] on wm-front-icon-button at bounding box center [1059, 216] width 35 height 35
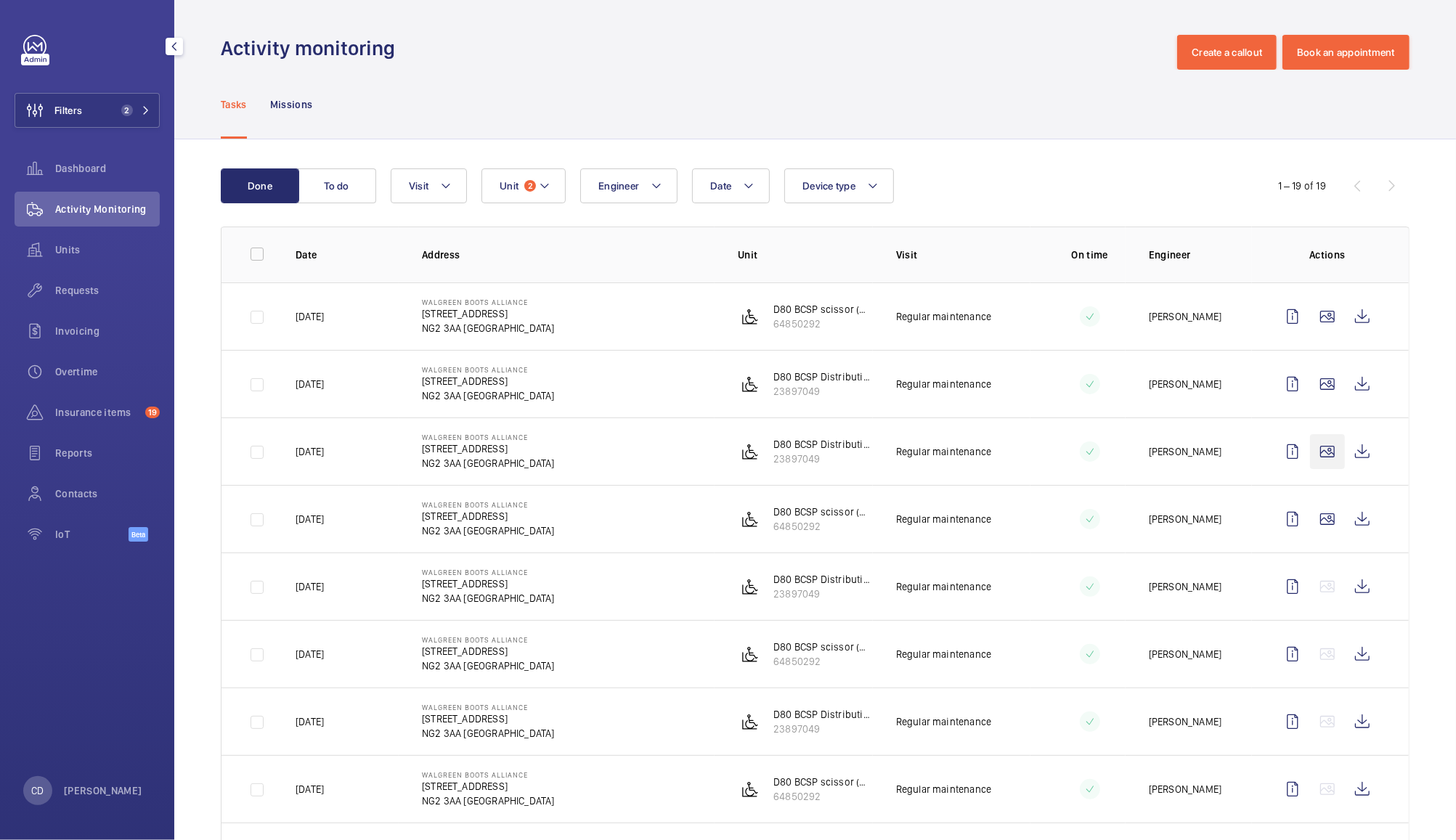
click at [1311, 452] on wm-front-icon-button at bounding box center [1327, 451] width 35 height 35
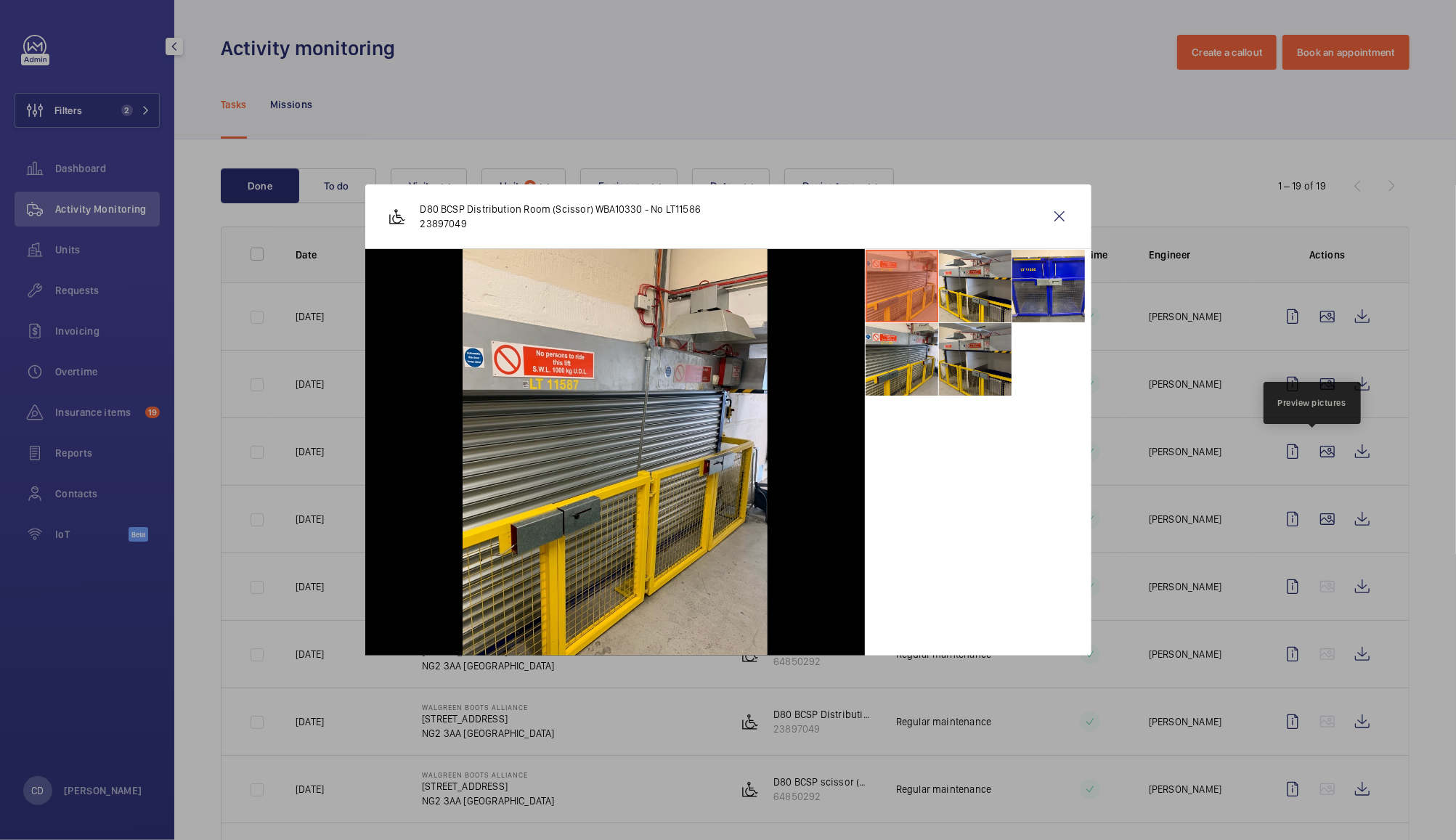
click at [977, 361] on li at bounding box center [975, 359] width 73 height 73
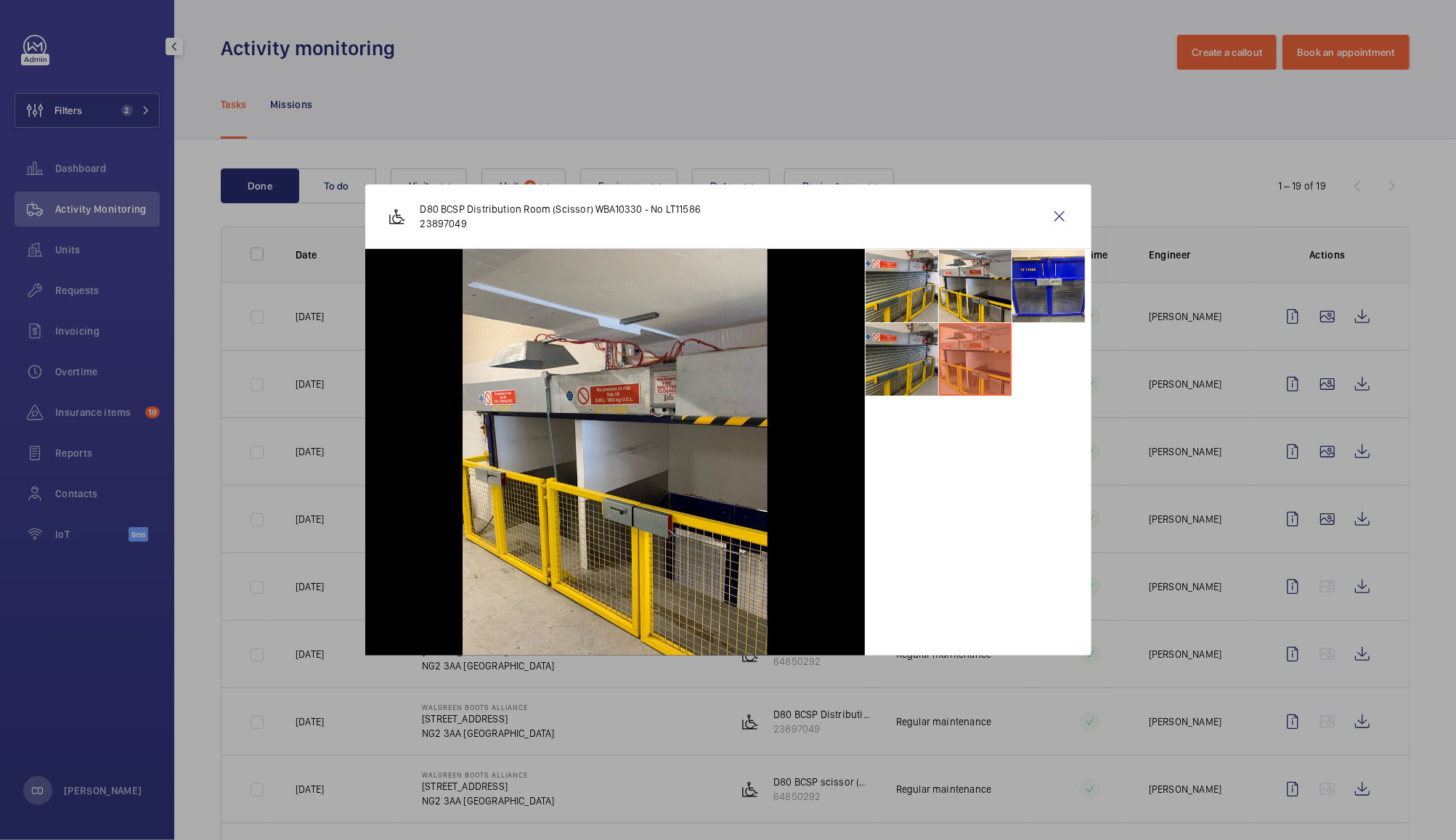
click at [897, 361] on li at bounding box center [901, 359] width 73 height 73
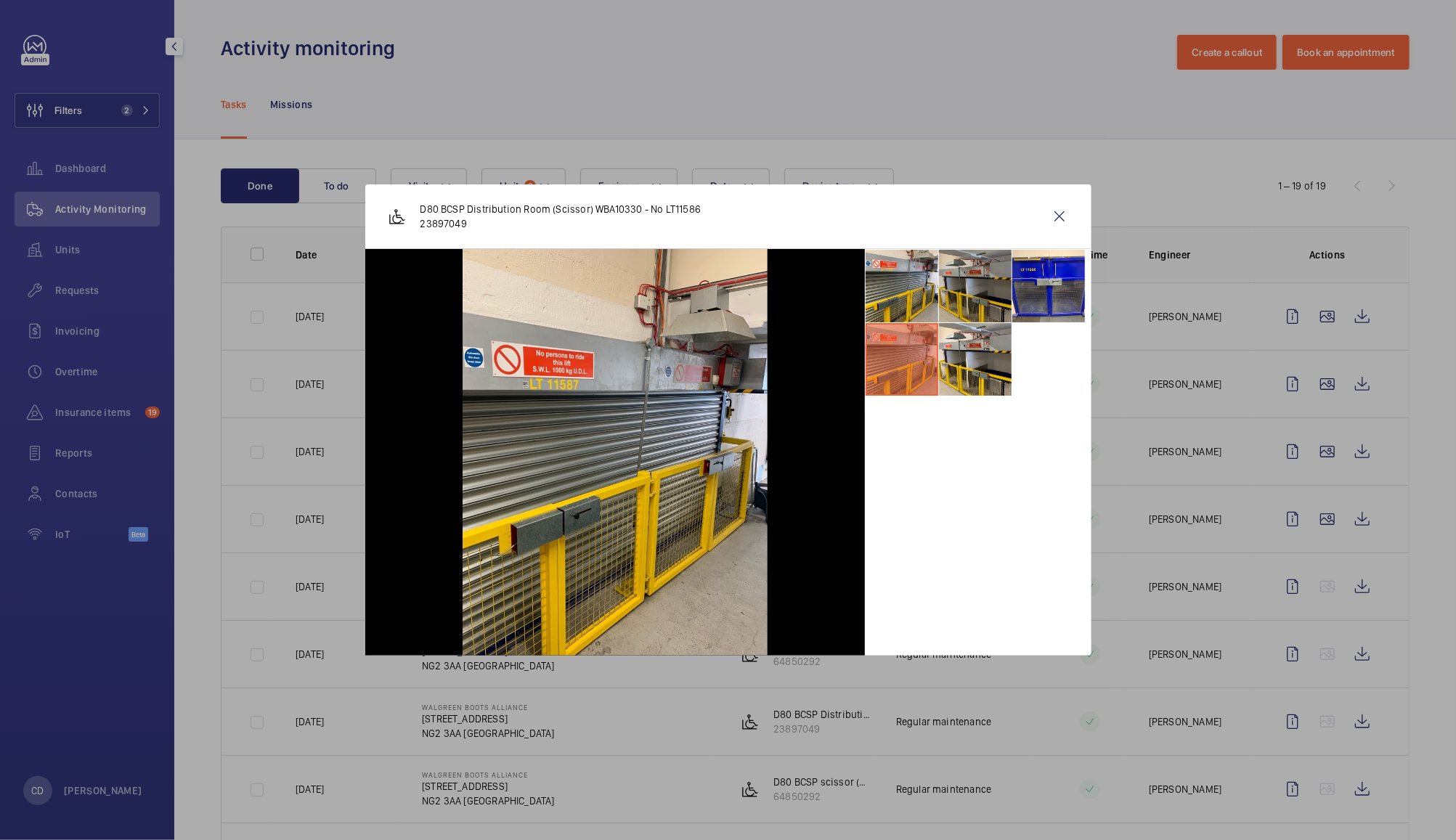
click at [977, 289] on li at bounding box center [975, 286] width 73 height 73
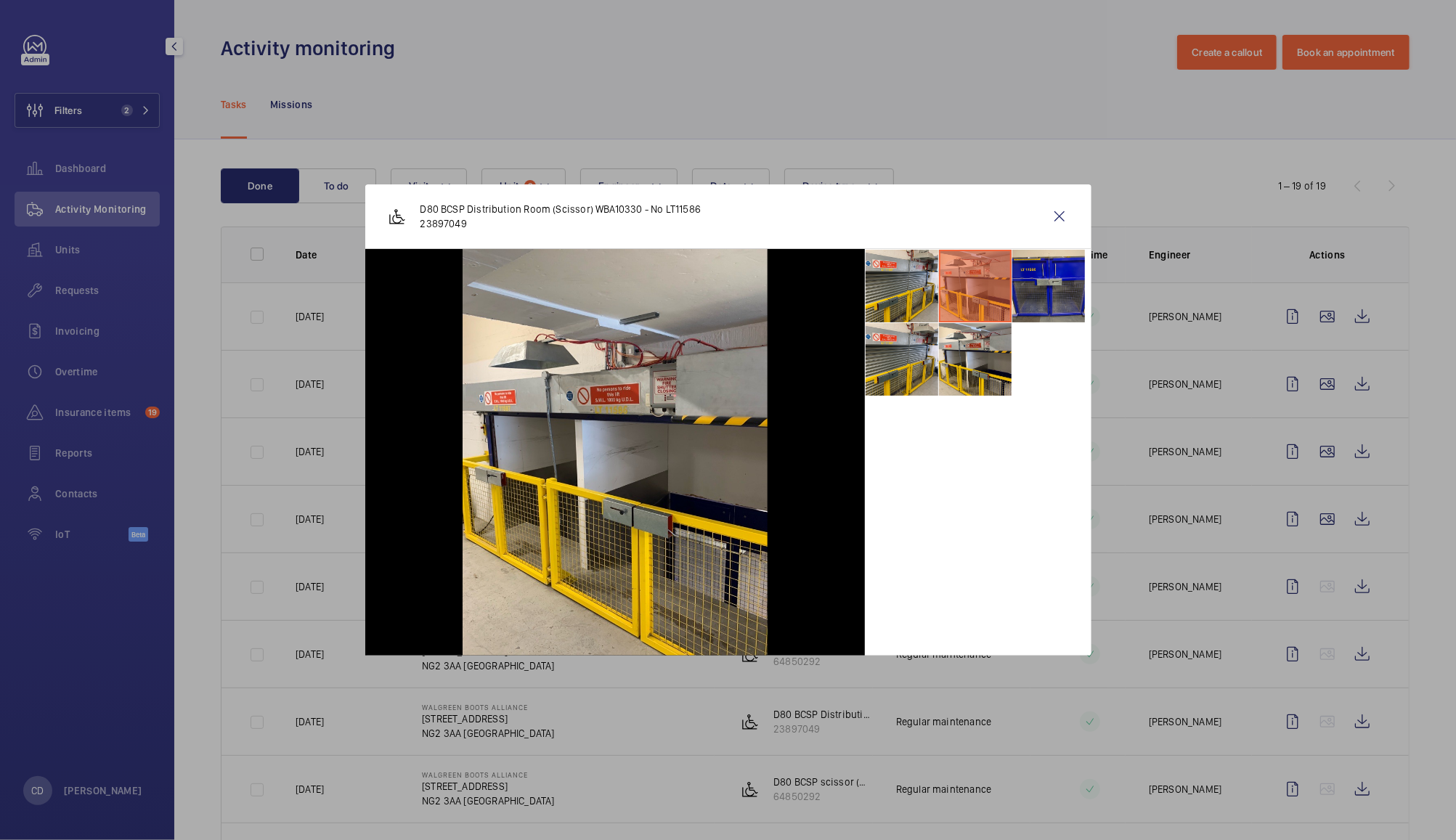
click at [1052, 290] on li at bounding box center [1048, 286] width 73 height 73
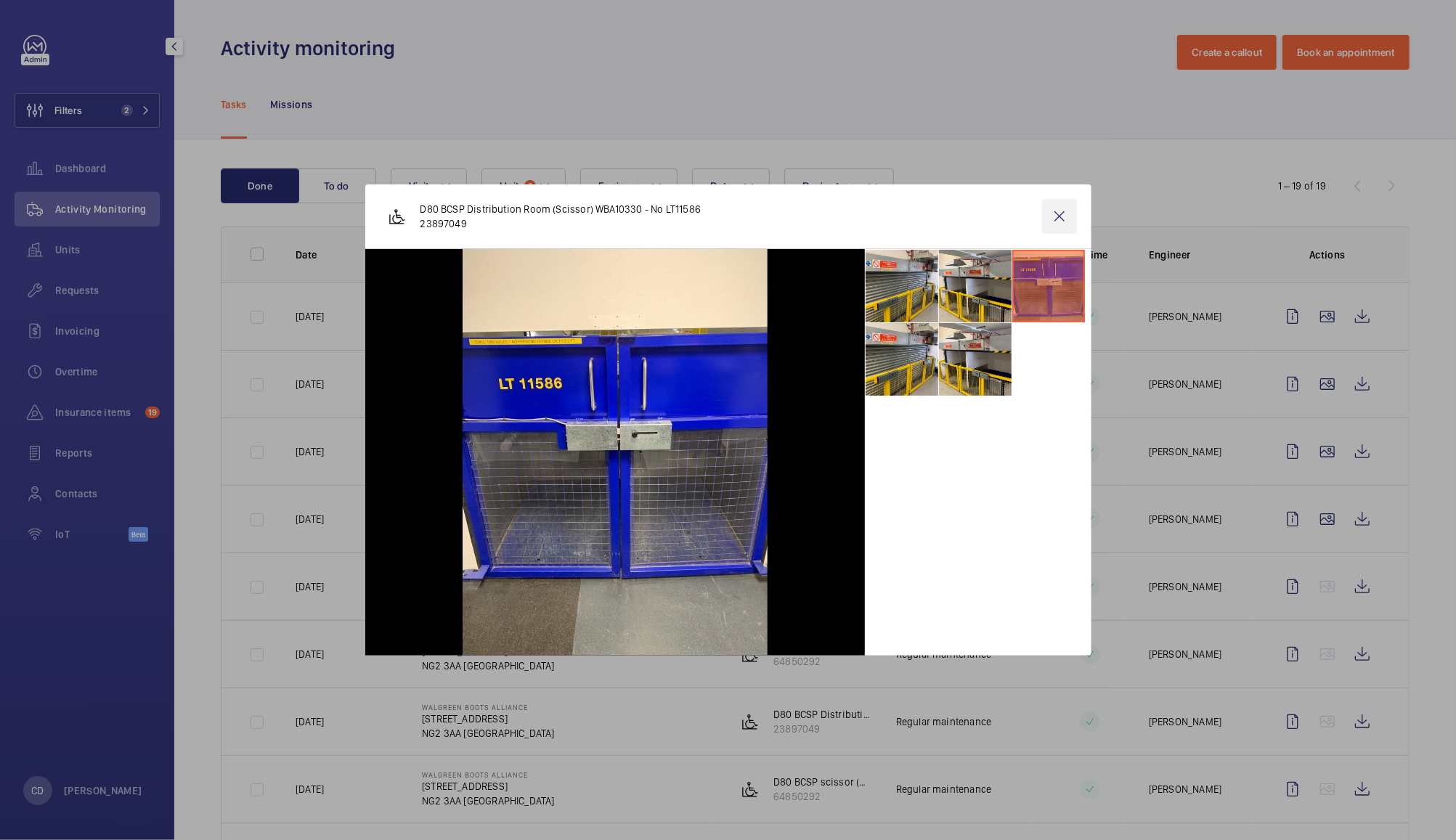
click at [1063, 220] on wm-front-icon-button at bounding box center [1059, 216] width 35 height 35
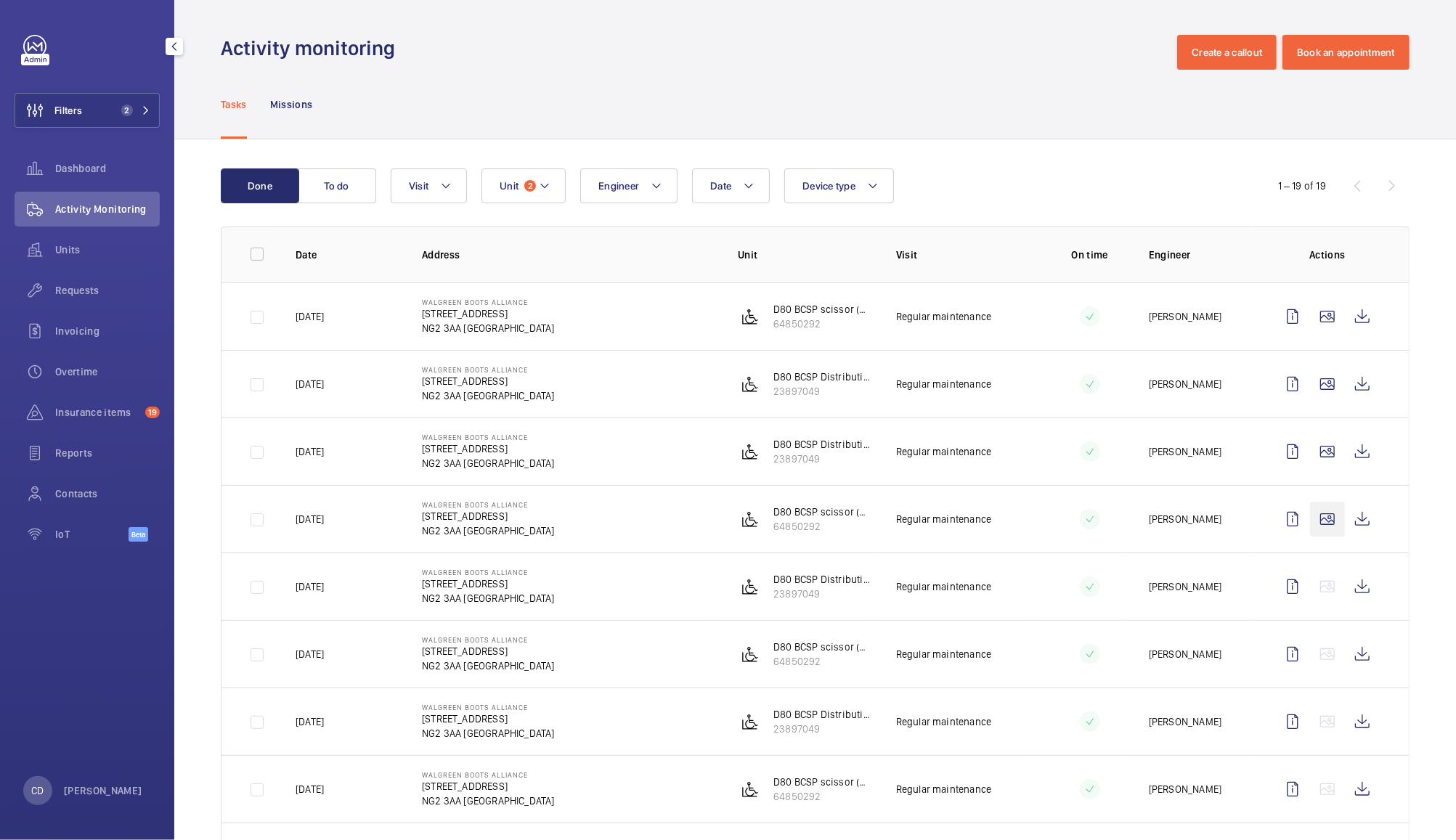
click at [1312, 519] on wm-front-icon-button at bounding box center [1327, 518] width 35 height 35
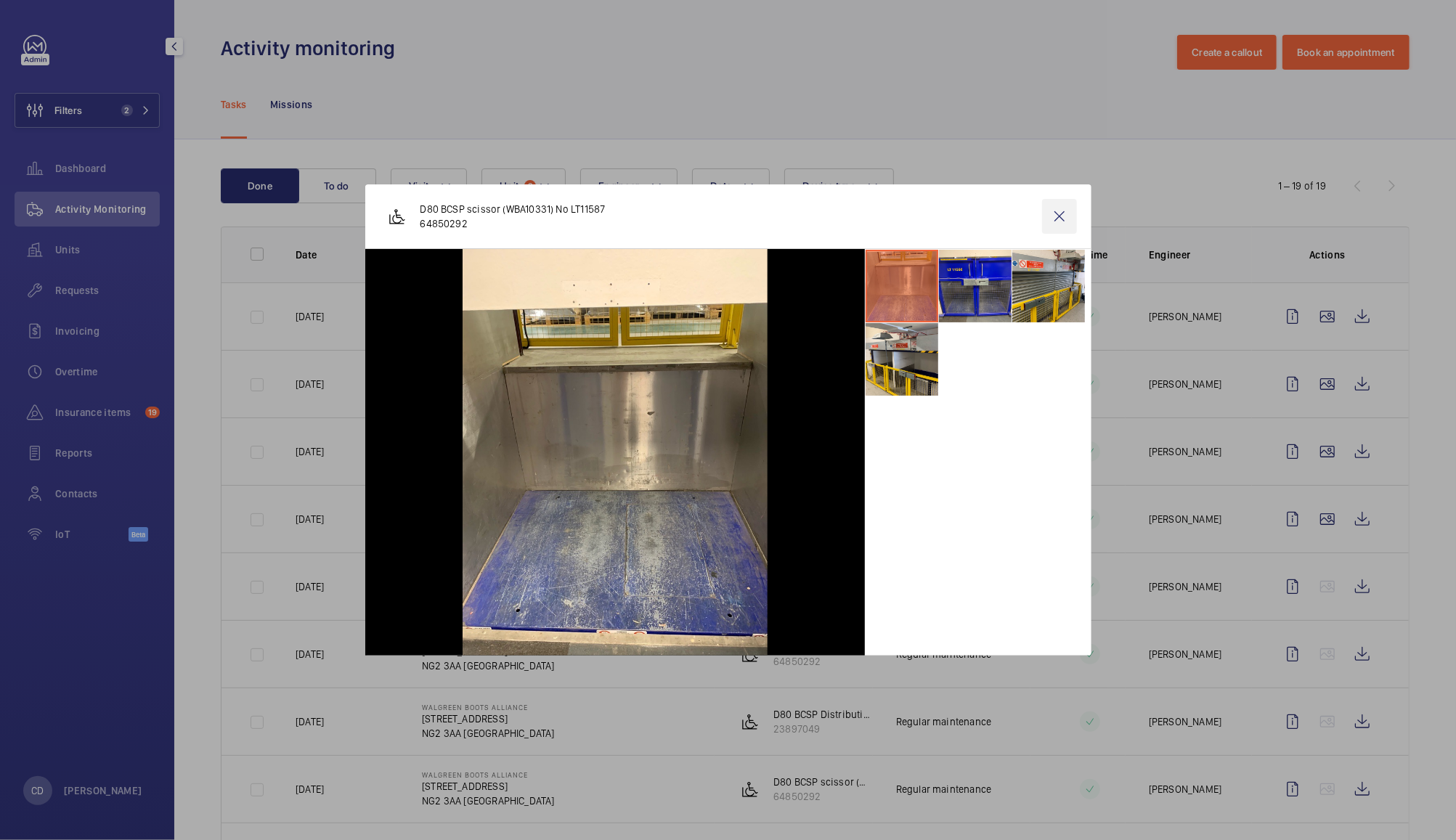
click at [1059, 208] on wm-front-icon-button at bounding box center [1059, 216] width 35 height 35
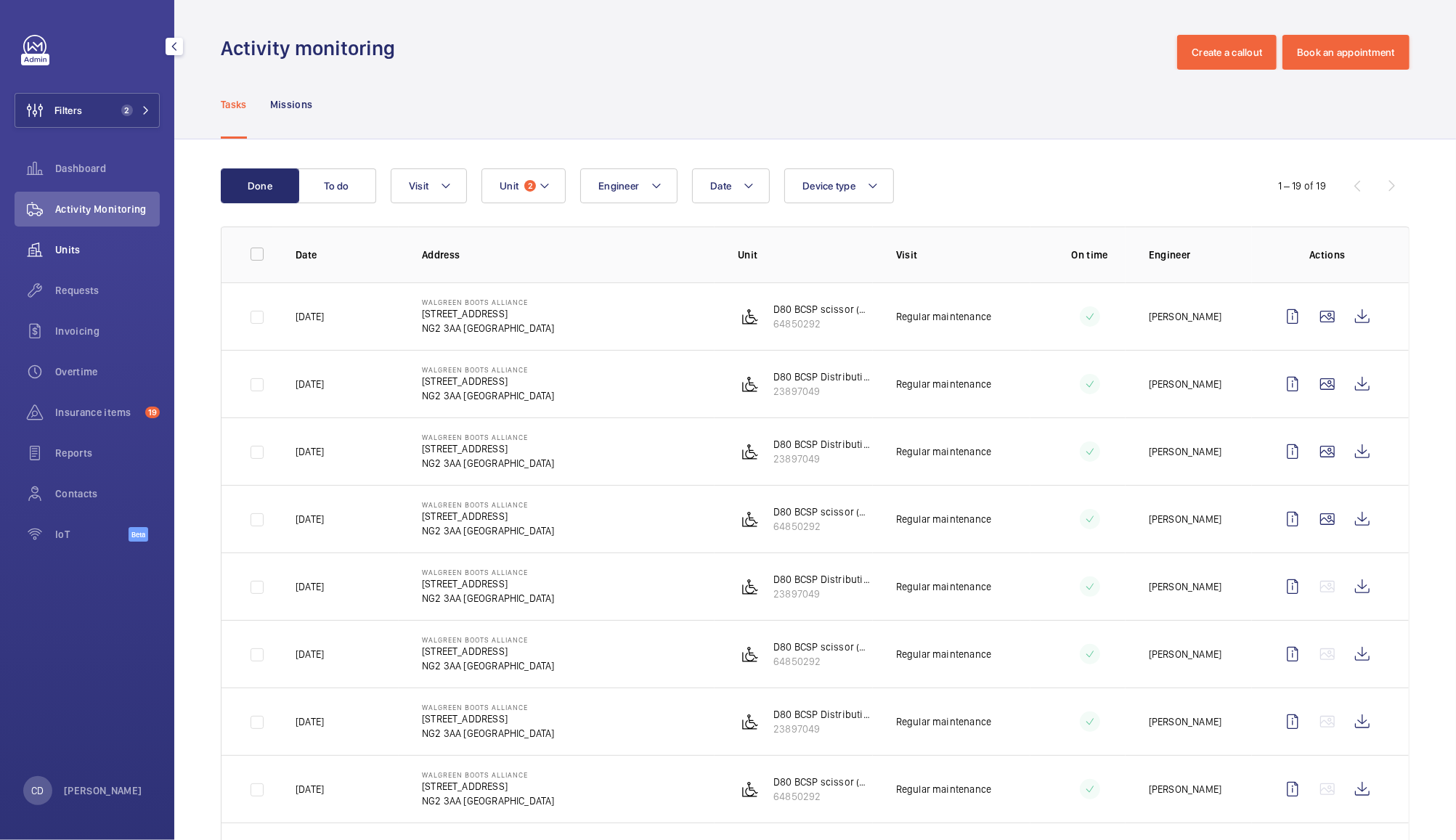
click at [65, 245] on span "Units" at bounding box center [107, 250] width 104 height 14
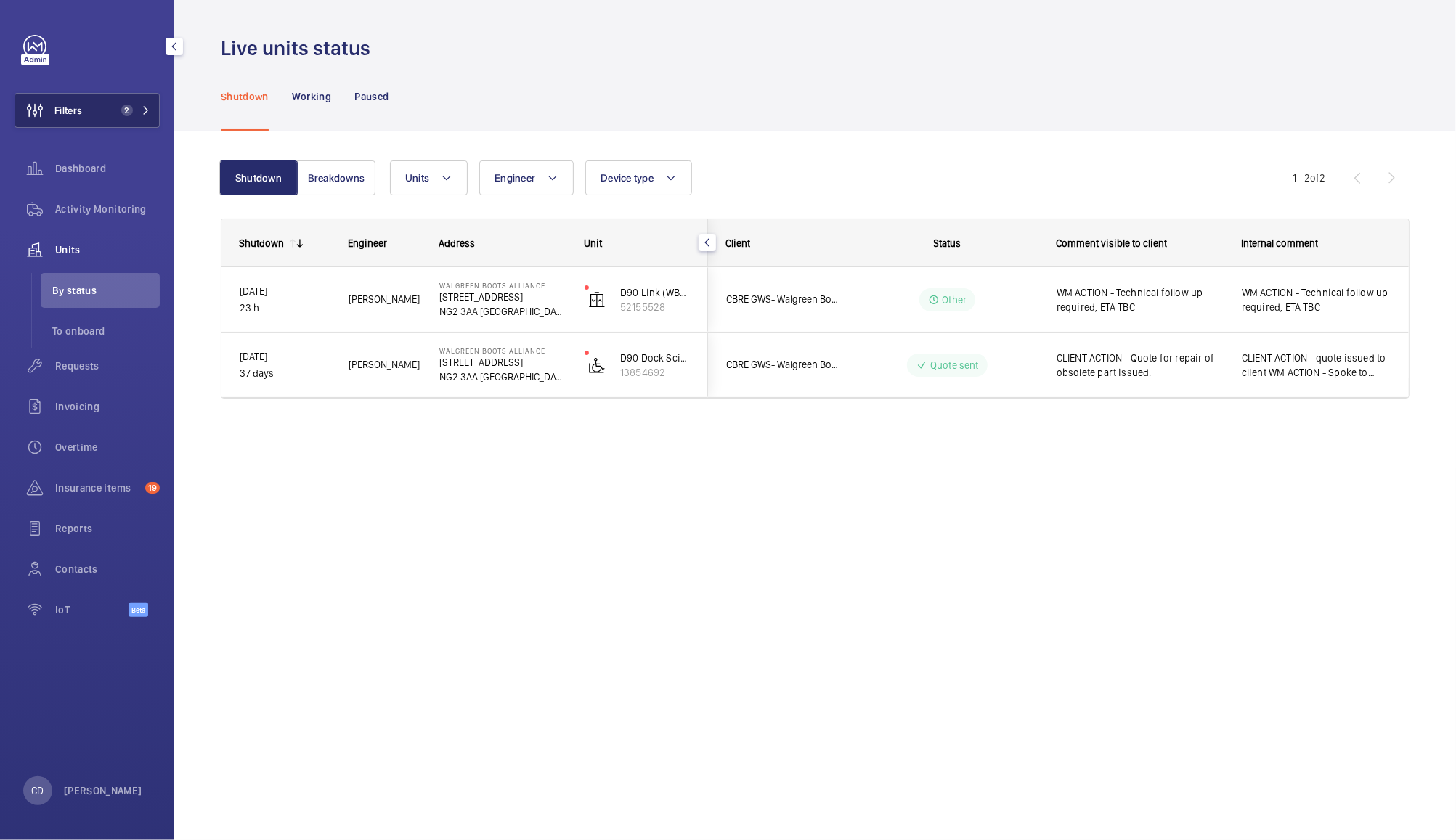
click at [129, 103] on button "Filters 2" at bounding box center [87, 110] width 146 height 35
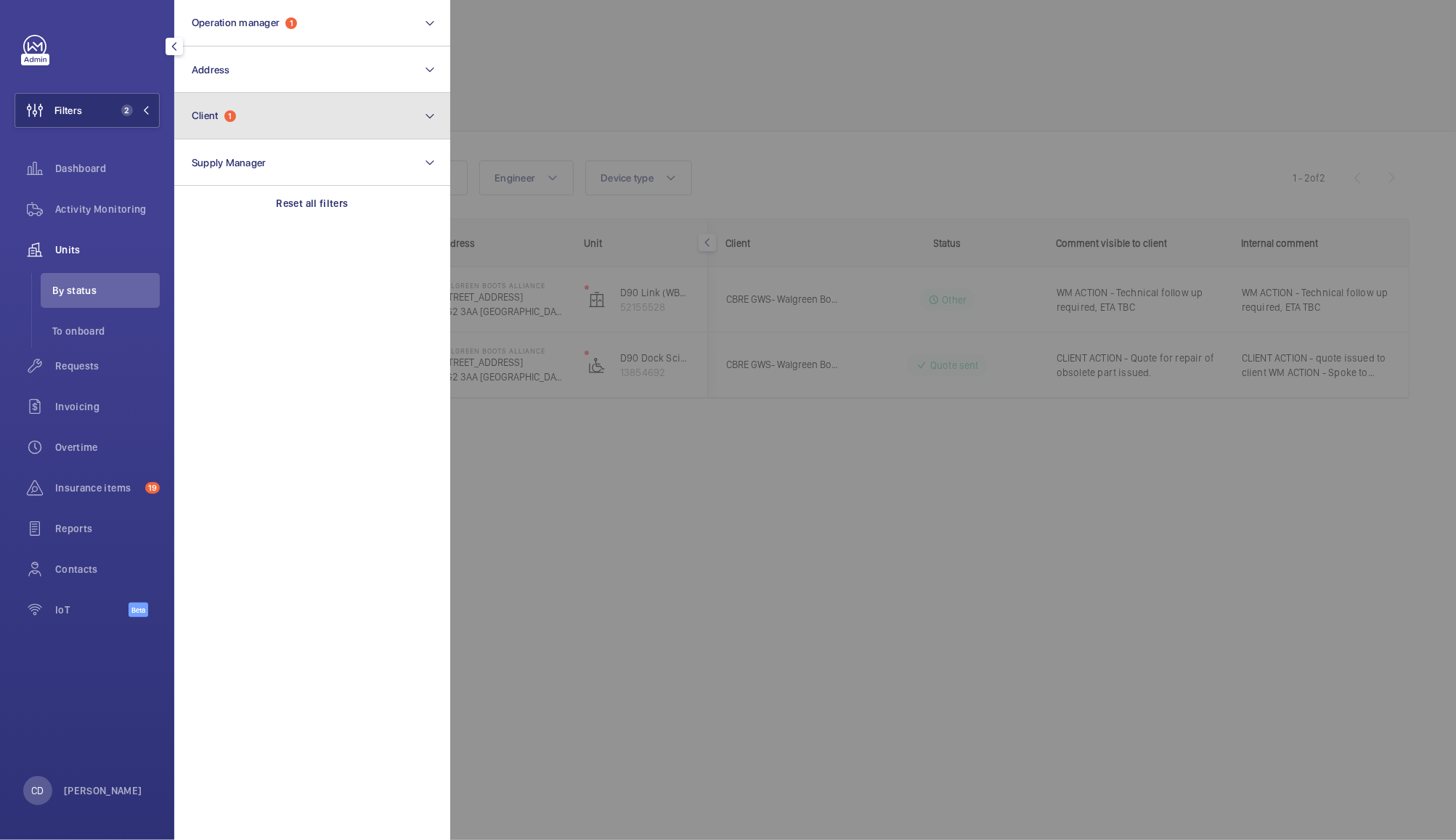
click at [280, 116] on button "Client 1" at bounding box center [312, 116] width 276 height 47
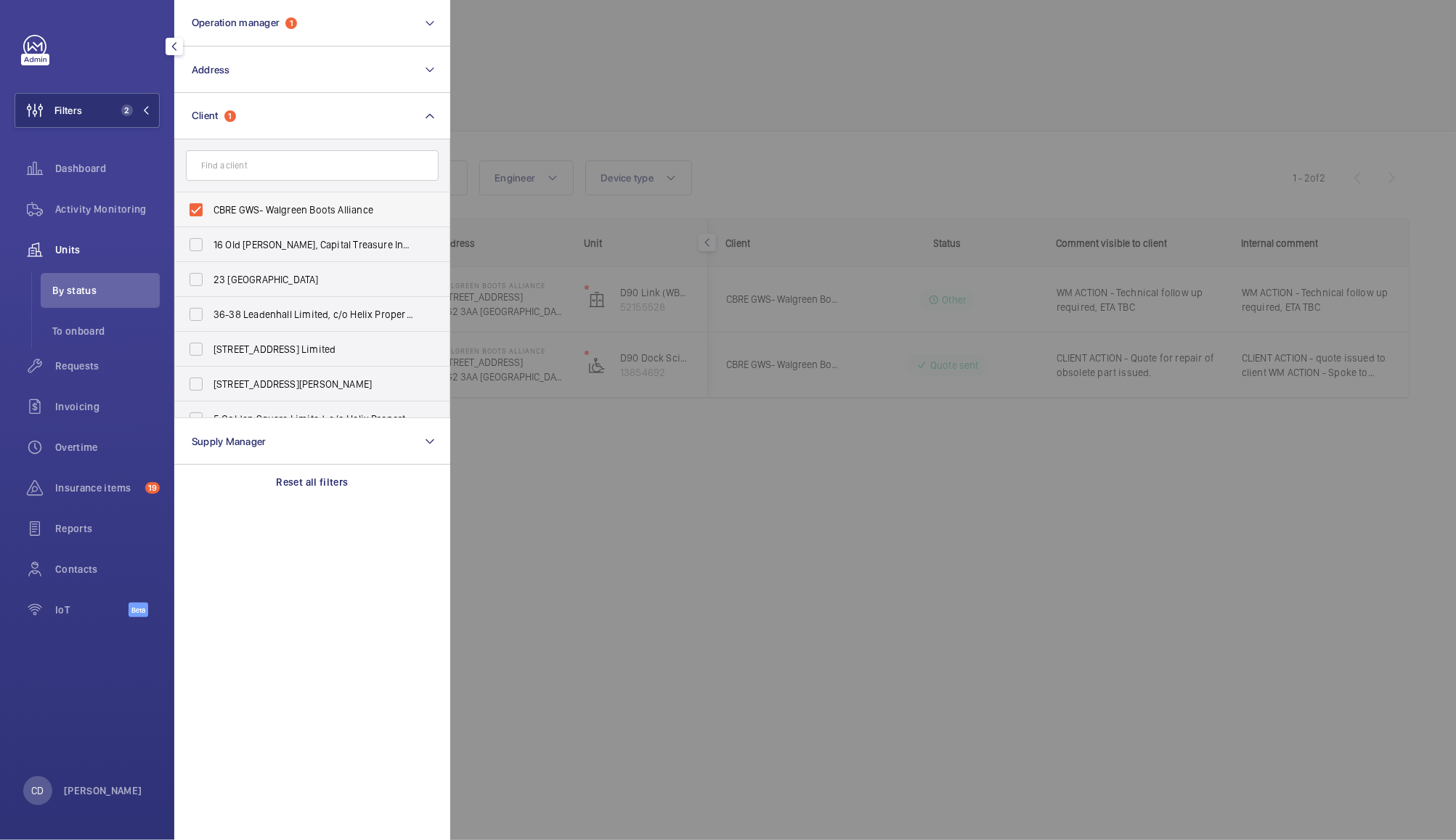
click at [244, 215] on span "CBRE GWS- Walgreen Boots Alliance" at bounding box center [314, 209] width 200 height 14
click at [210, 215] on input "CBRE GWS- Walgreen Boots Alliance" at bounding box center [196, 209] width 29 height 29
checkbox input "false"
click at [293, 170] on input "text" at bounding box center [312, 165] width 253 height 31
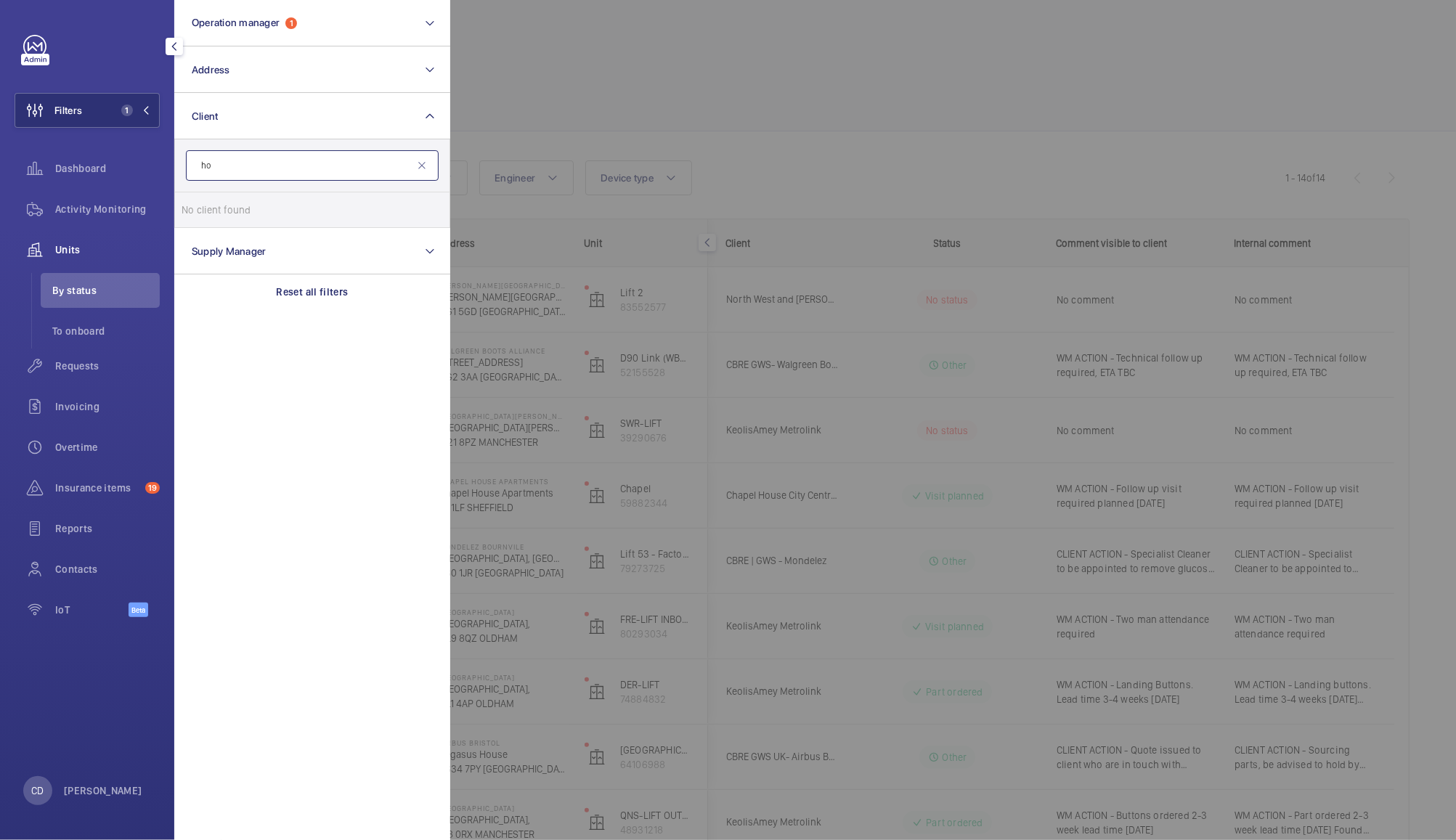
type input "h"
type input "hix"
click at [336, 202] on span "RBH Management- HIX Cheltenham" at bounding box center [314, 209] width 200 height 14
click at [210, 202] on input "RBH Management- HIX Cheltenham" at bounding box center [196, 209] width 29 height 29
checkbox input "true"
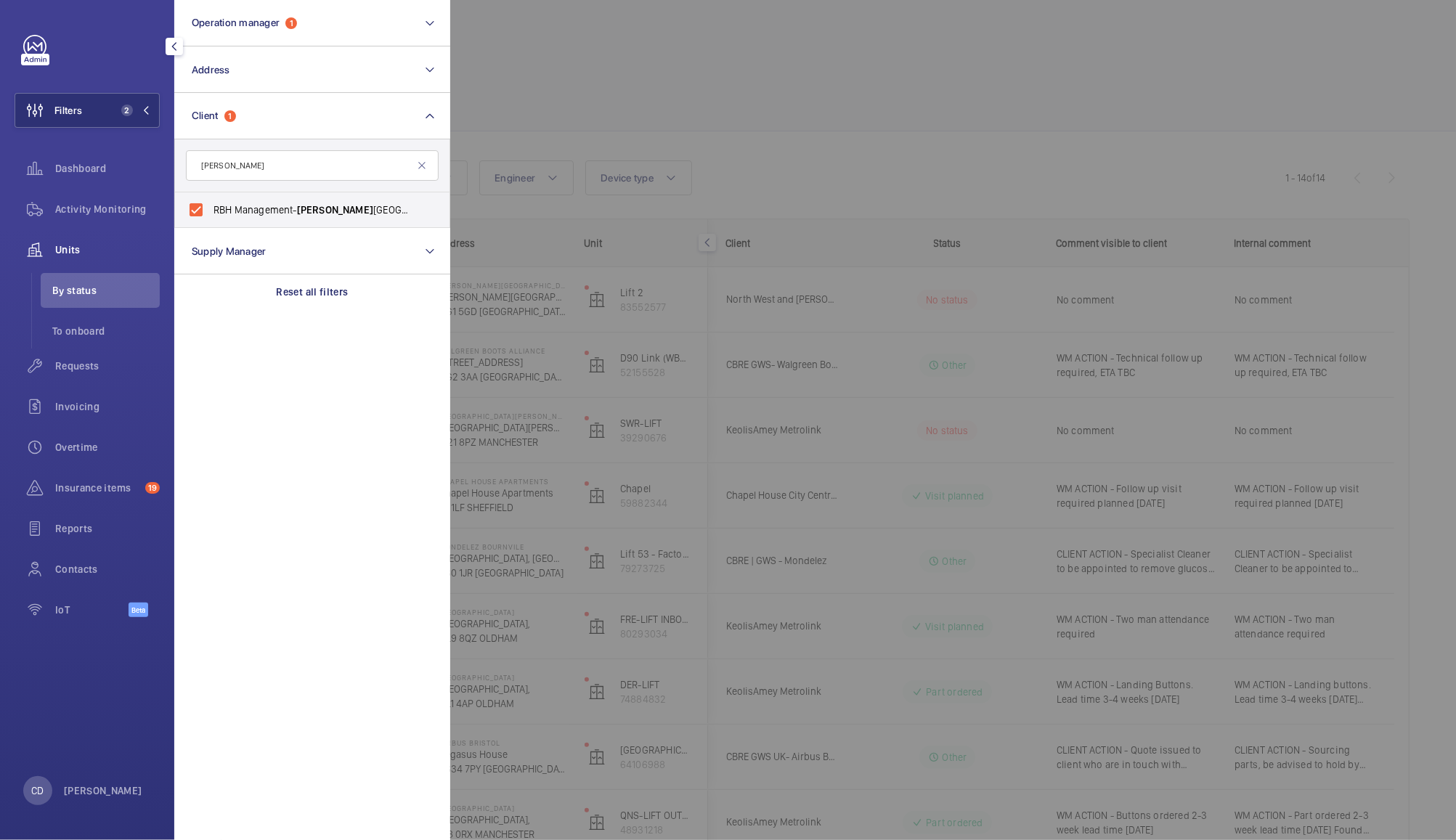
click at [750, 122] on div at bounding box center [1178, 420] width 1456 height 840
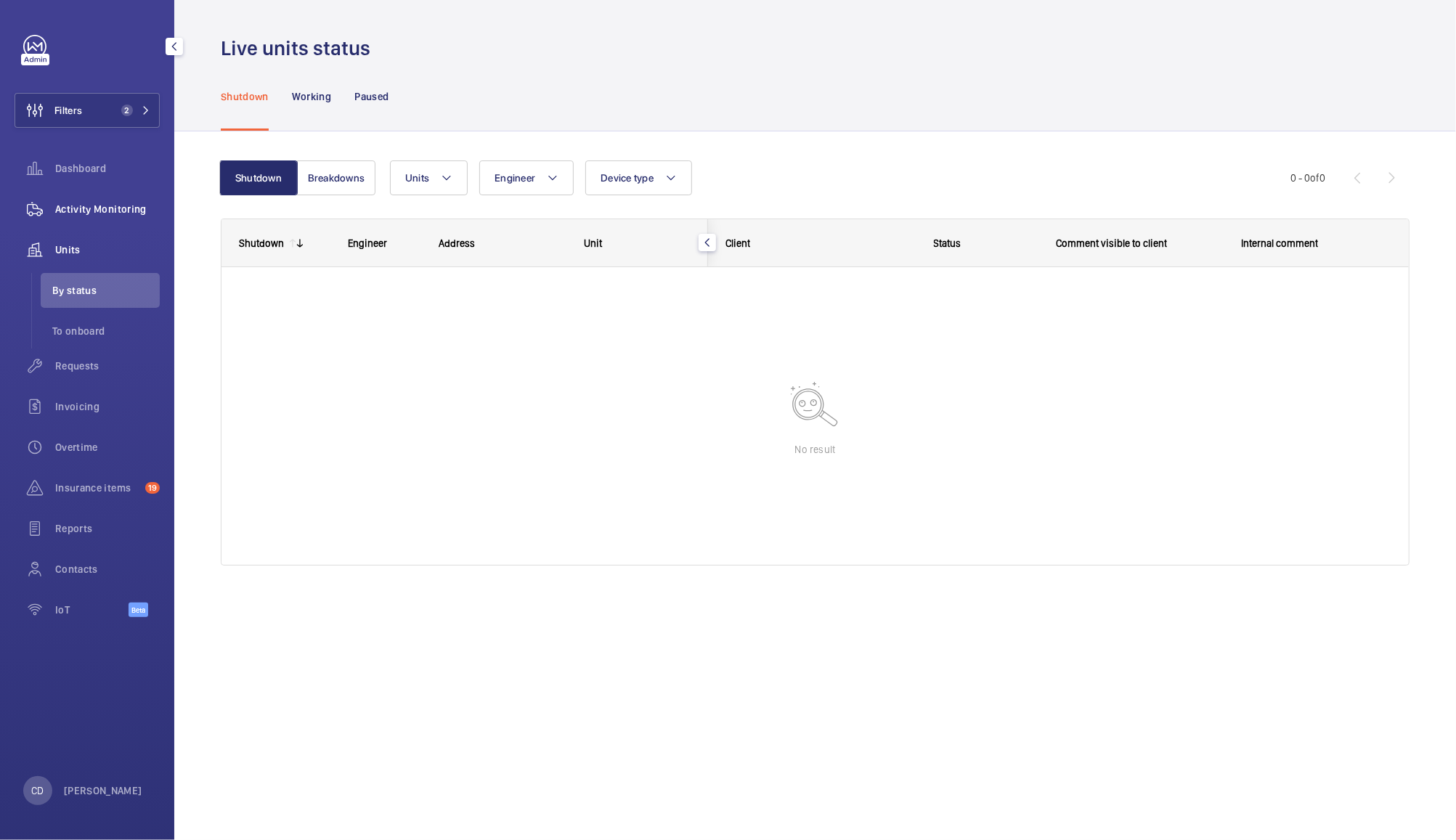
click at [97, 202] on span "Activity Monitoring" at bounding box center [107, 209] width 104 height 14
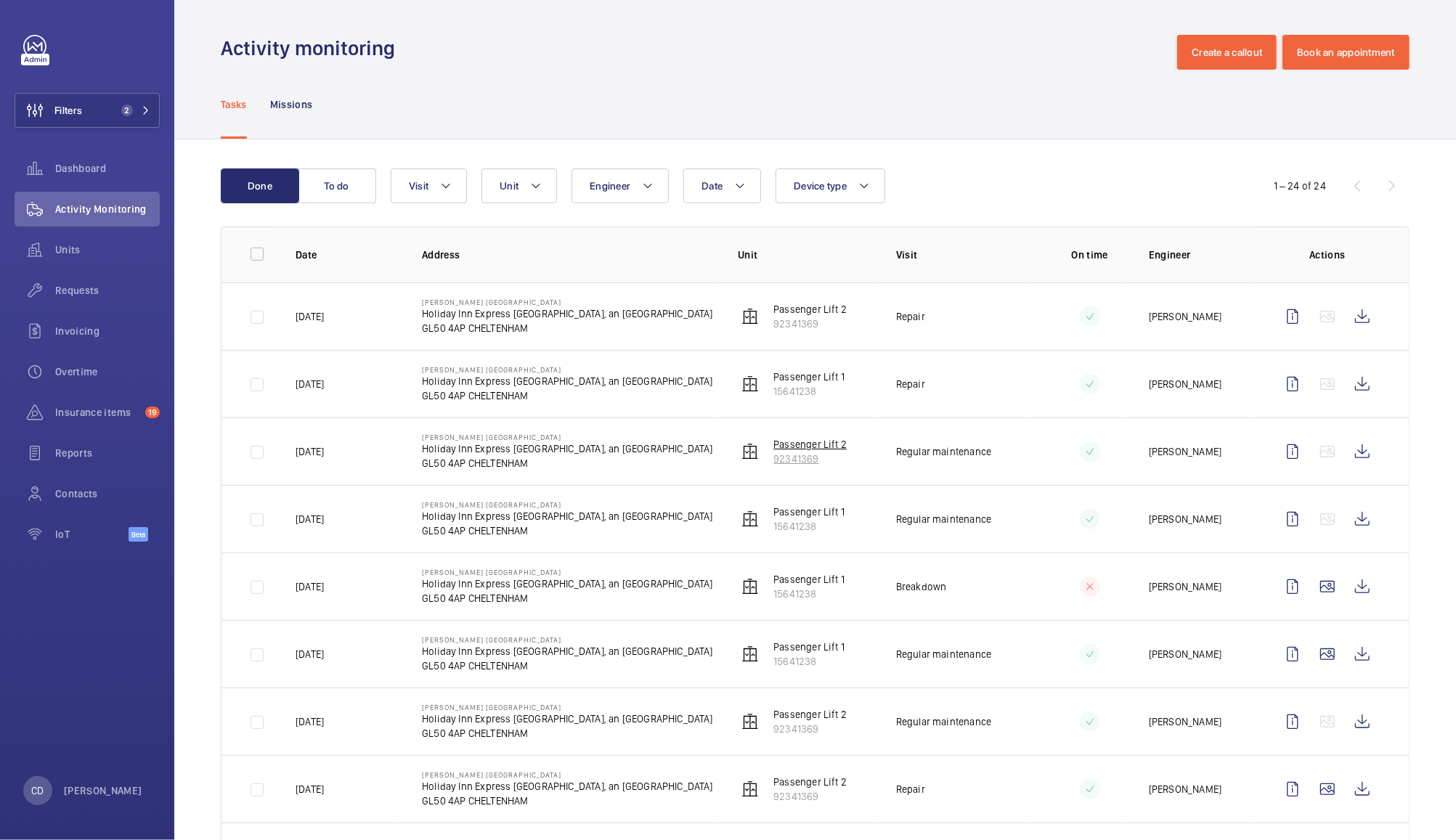
click at [808, 458] on p "92341369" at bounding box center [810, 458] width 74 height 14
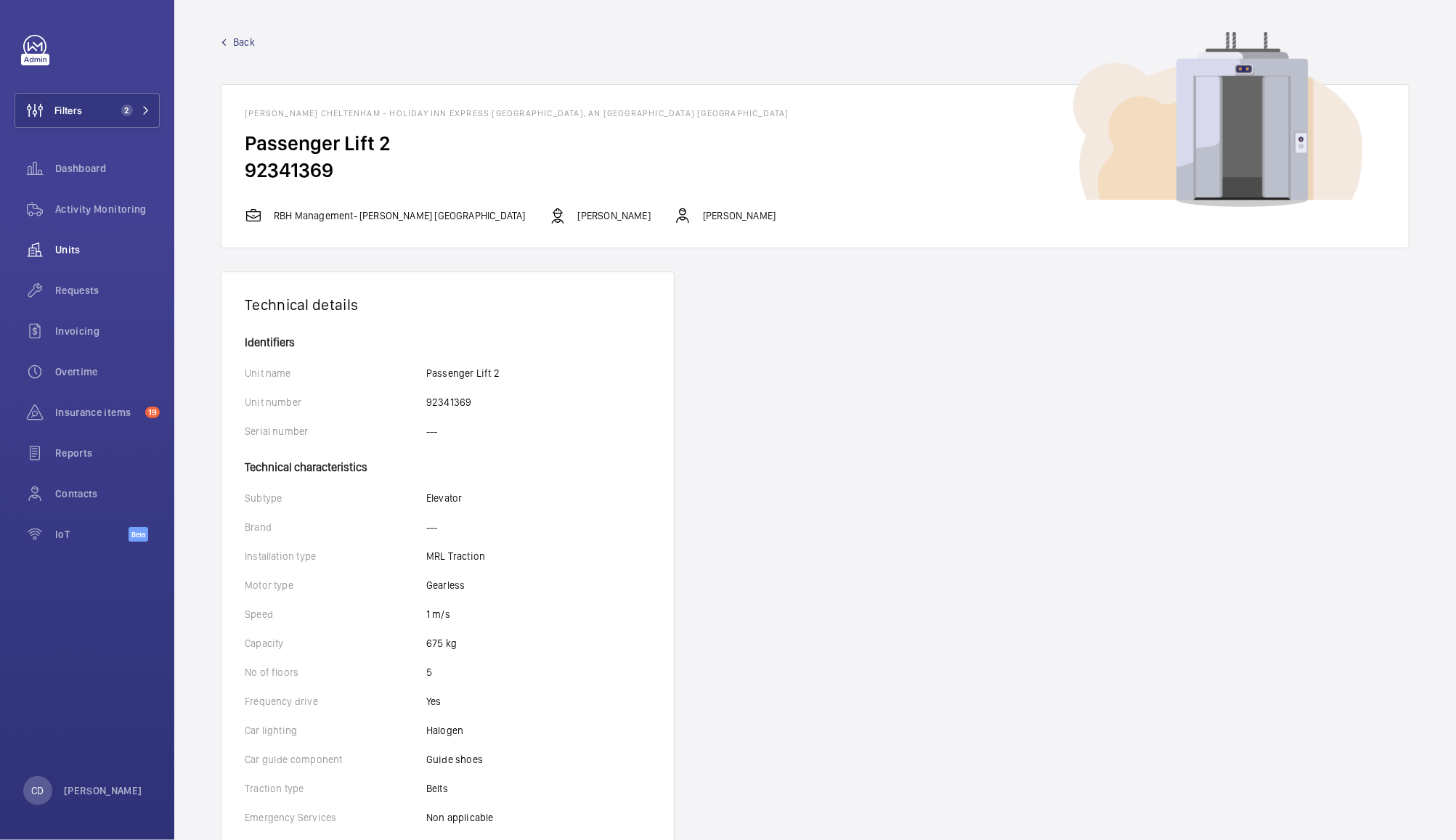
click at [51, 243] on wm-front-icon-button at bounding box center [34, 250] width 40 height 35
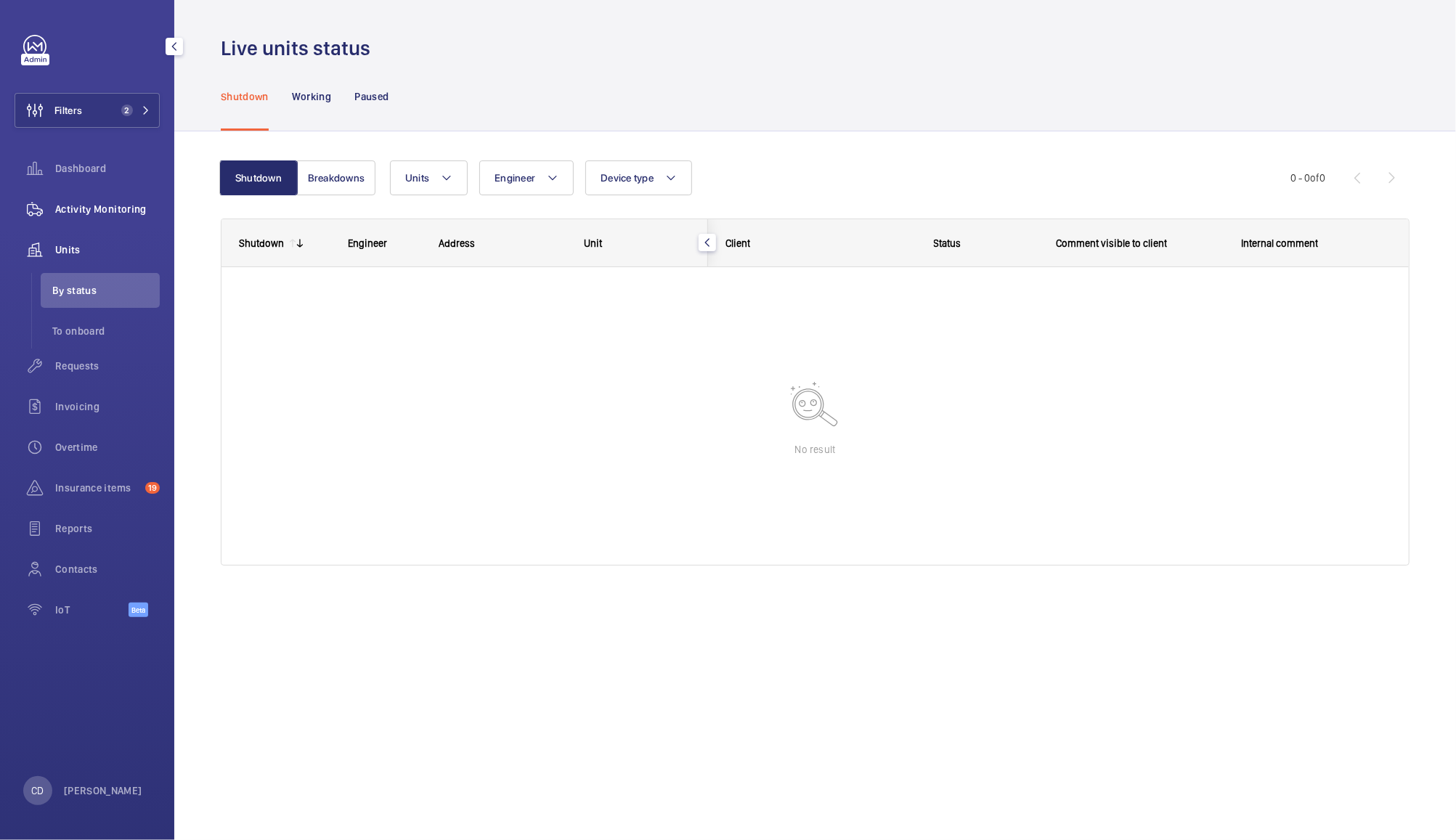
click at [87, 210] on span "Activity Monitoring" at bounding box center [107, 209] width 104 height 14
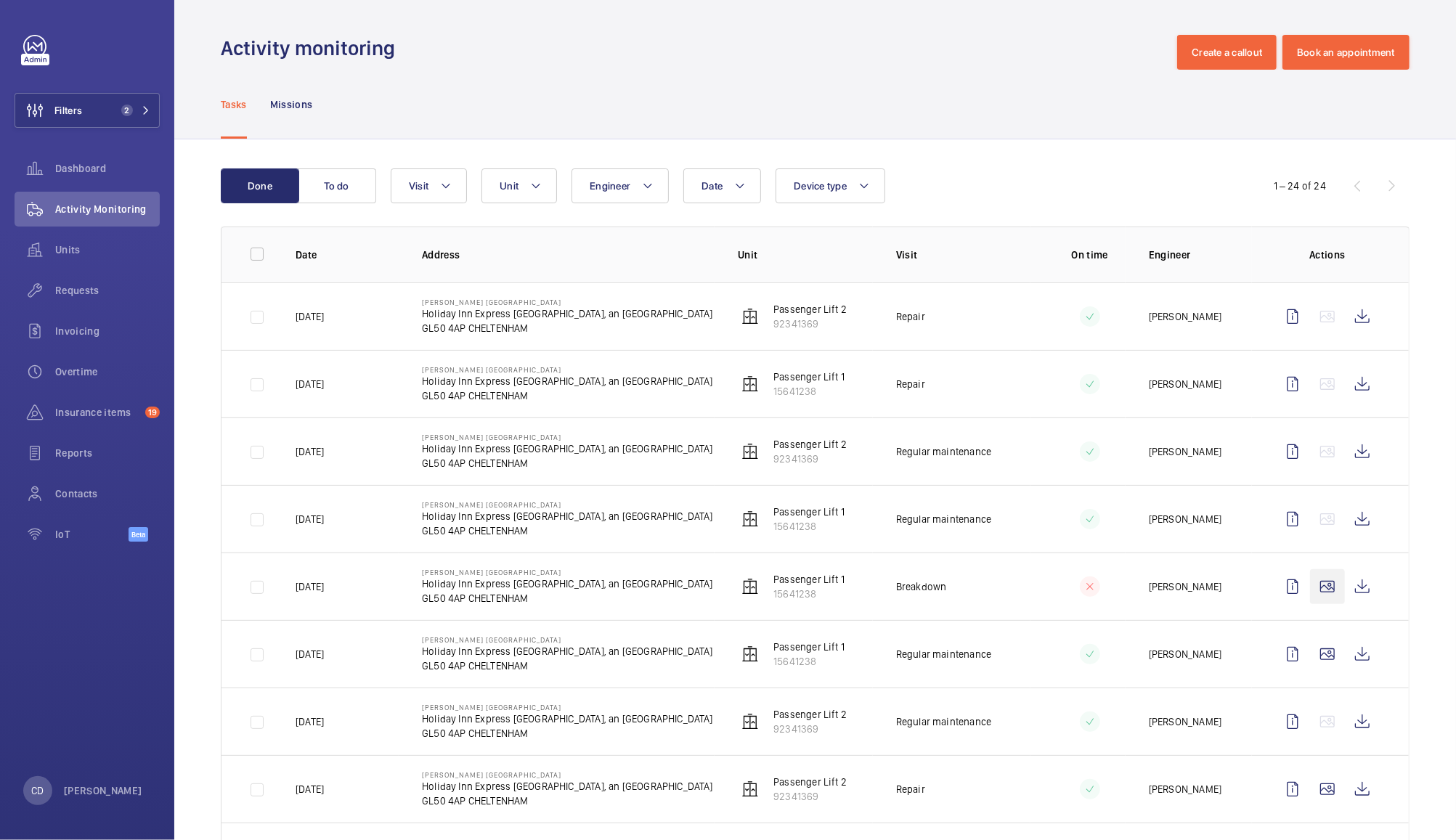
click at [1312, 587] on wm-front-icon-button at bounding box center [1327, 586] width 35 height 35
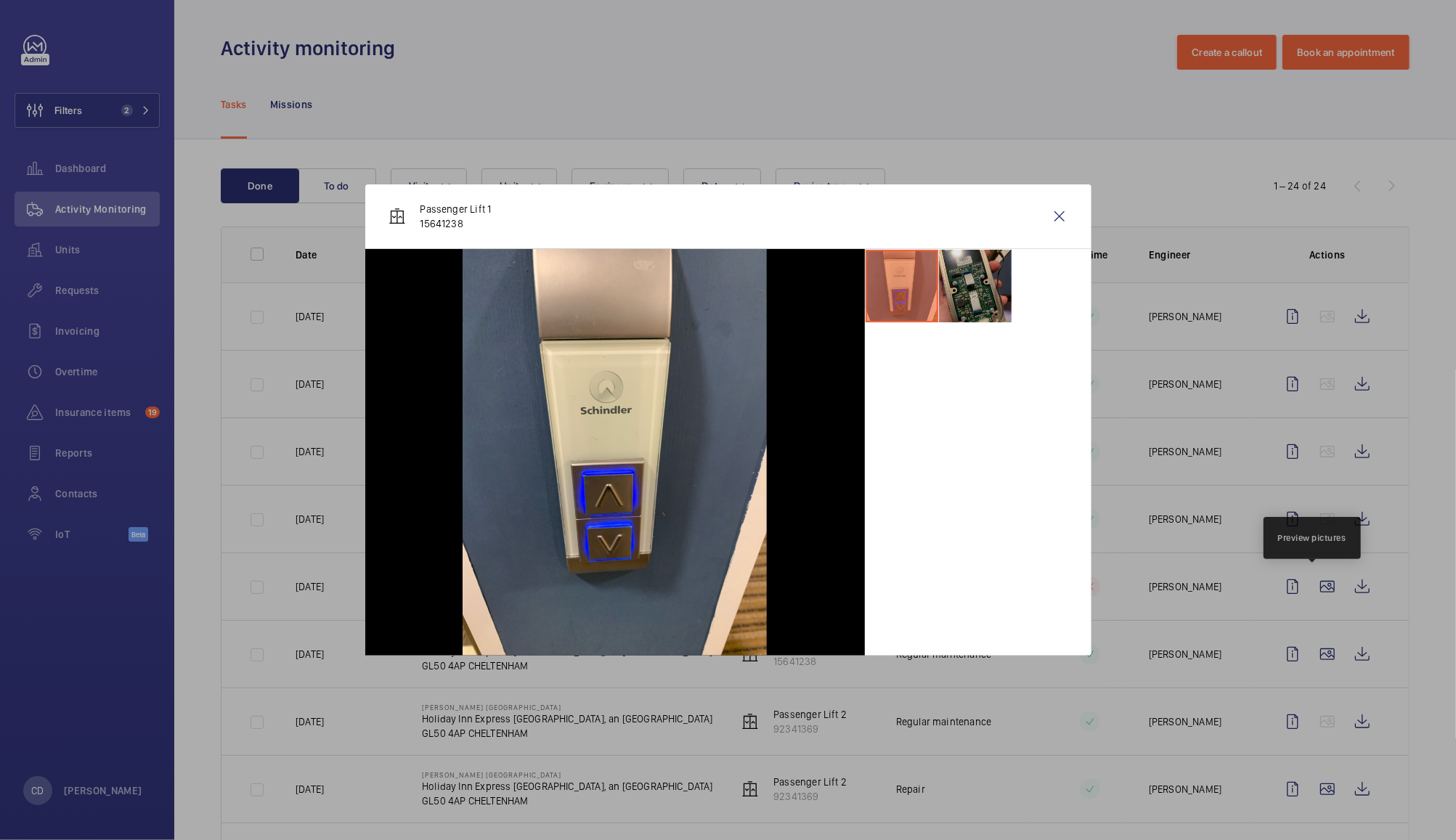
click at [965, 311] on li at bounding box center [975, 286] width 73 height 73
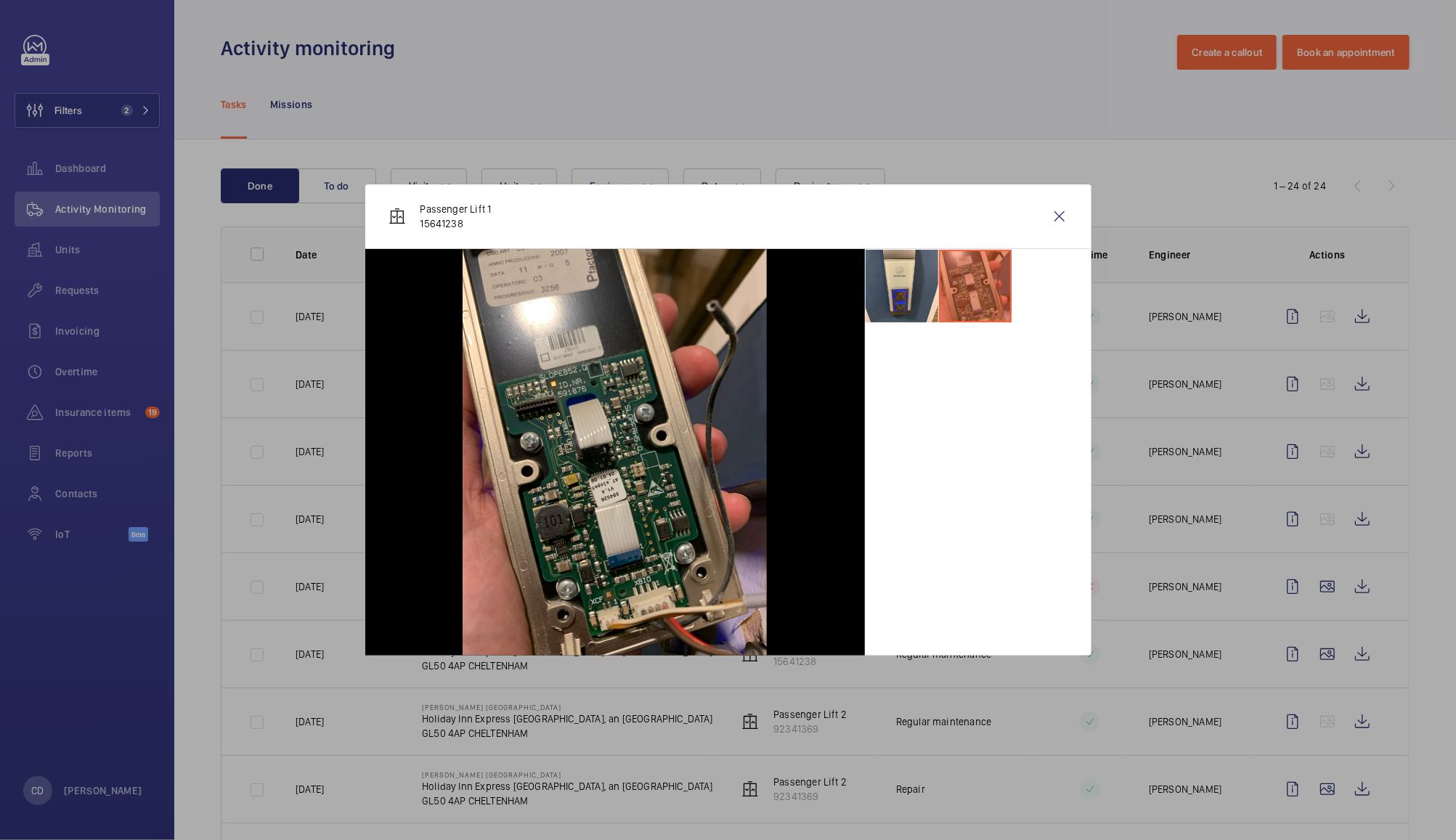
click at [1076, 214] on div "Passenger Lift 1 15641238" at bounding box center [728, 217] width 726 height 65
click at [1055, 209] on wm-front-icon-button at bounding box center [1059, 216] width 35 height 35
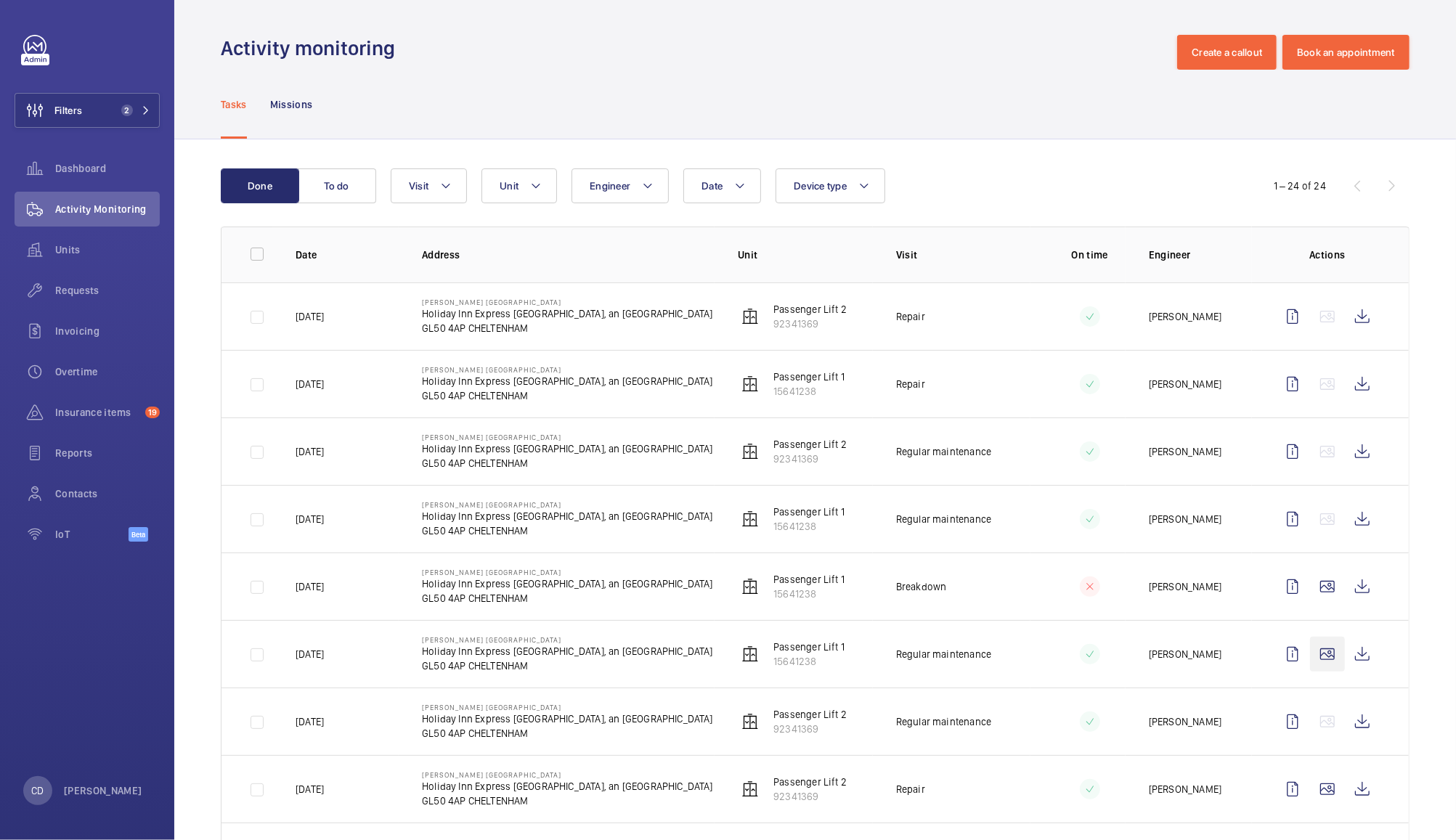
click at [1310, 656] on wm-front-icon-button at bounding box center [1327, 654] width 35 height 35
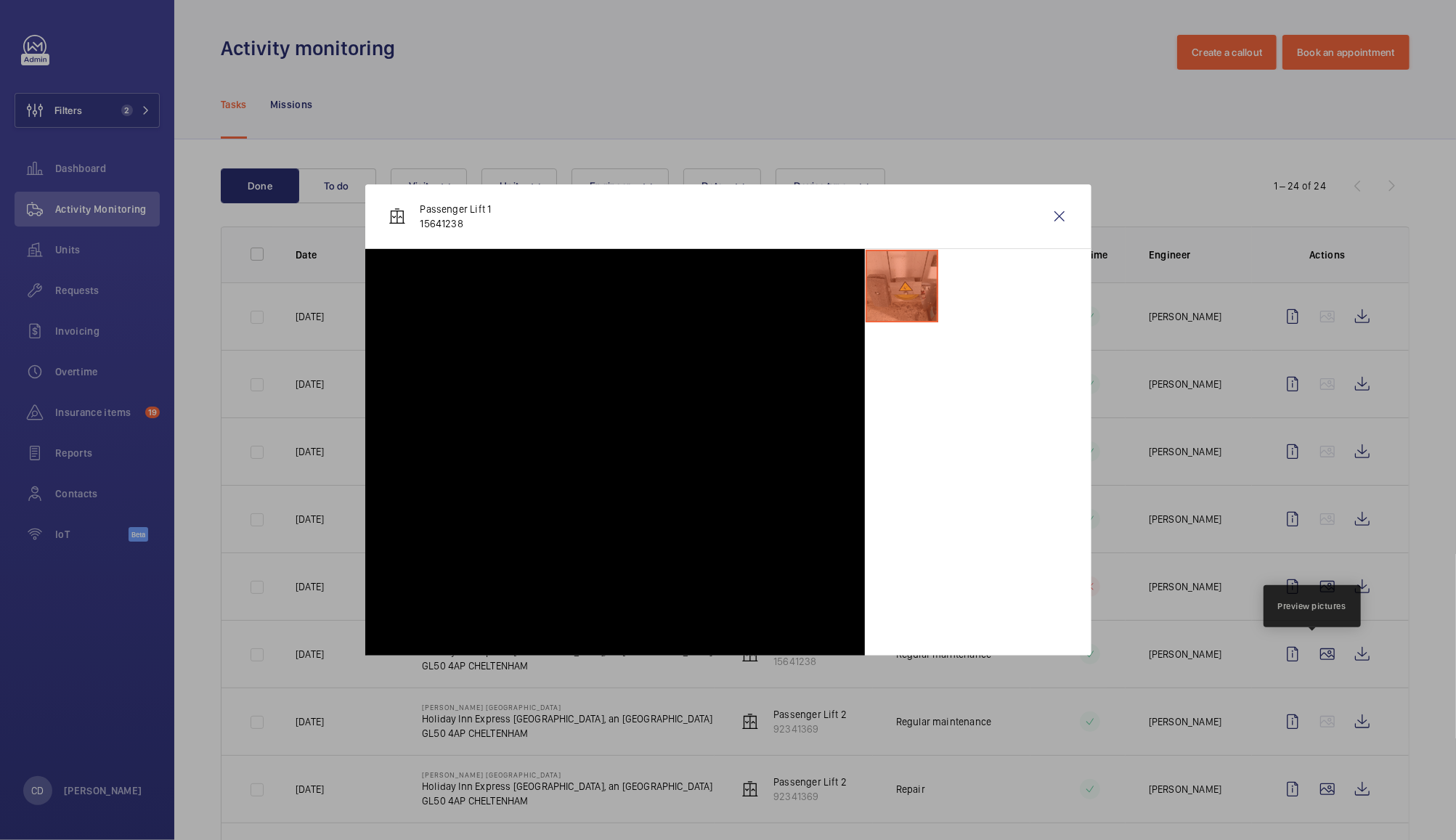
click at [1313, 656] on div at bounding box center [728, 420] width 1456 height 840
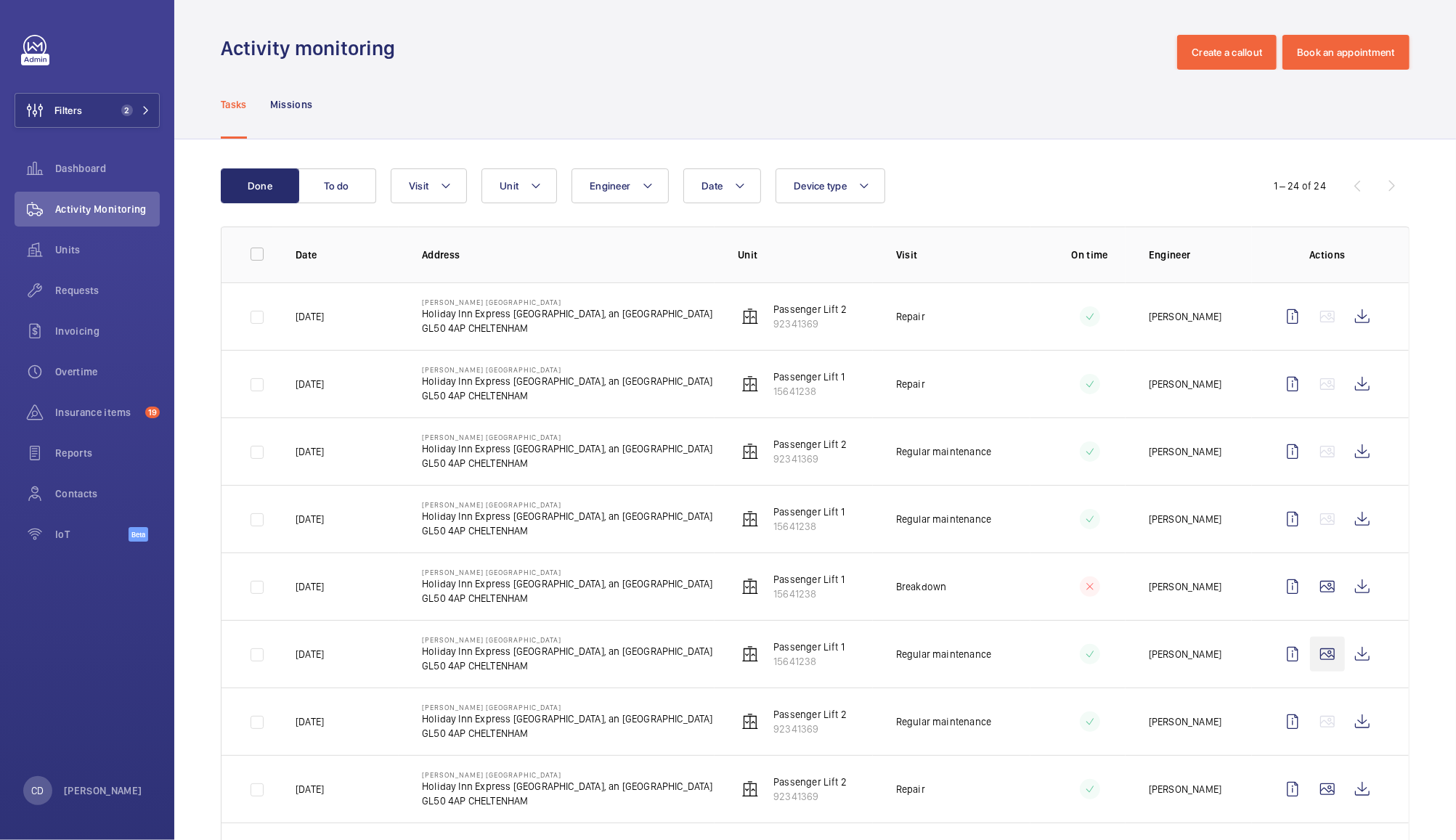
click at [1316, 650] on wm-front-icon-button at bounding box center [1327, 654] width 35 height 35
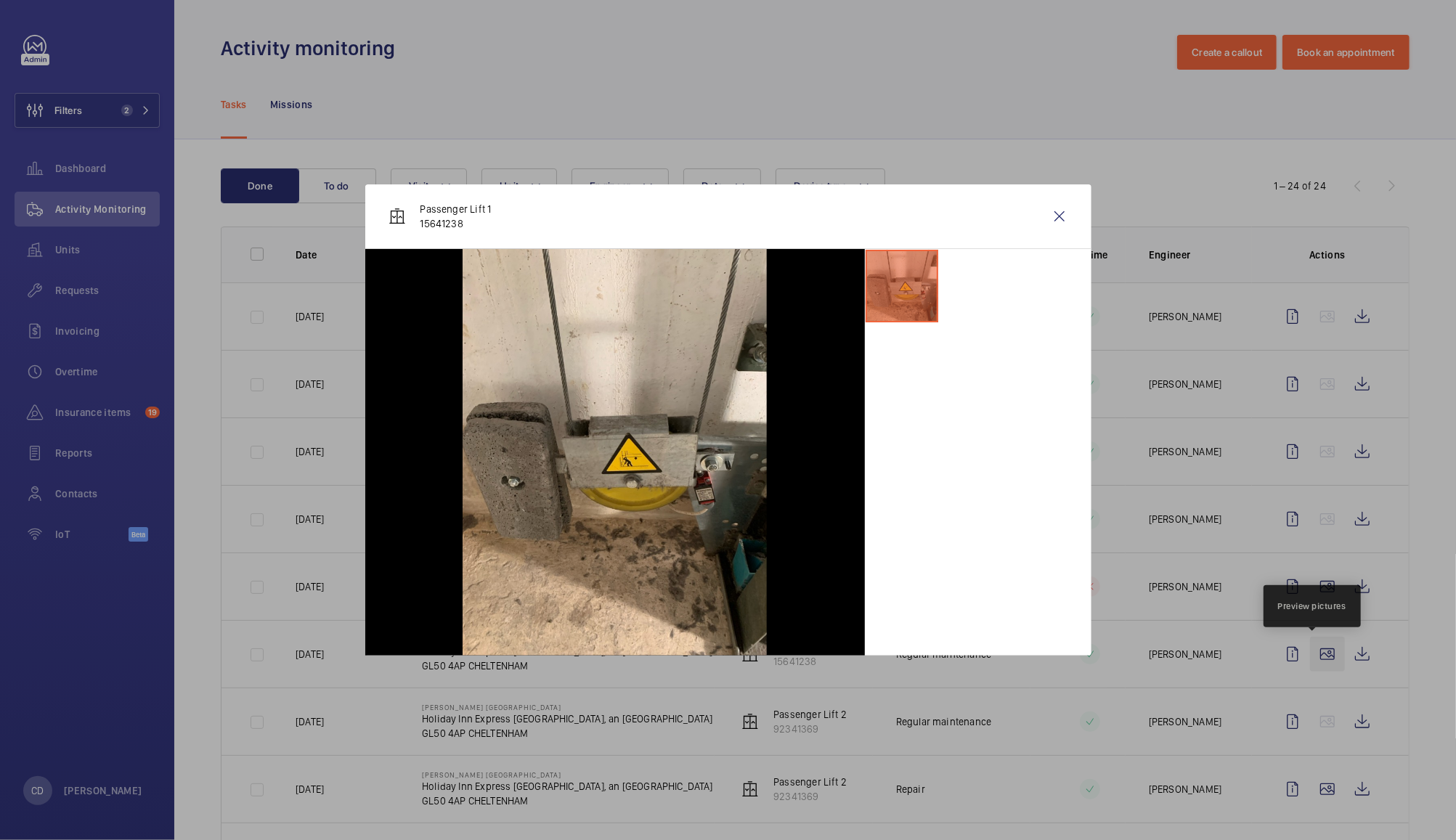
scroll to position [153, 0]
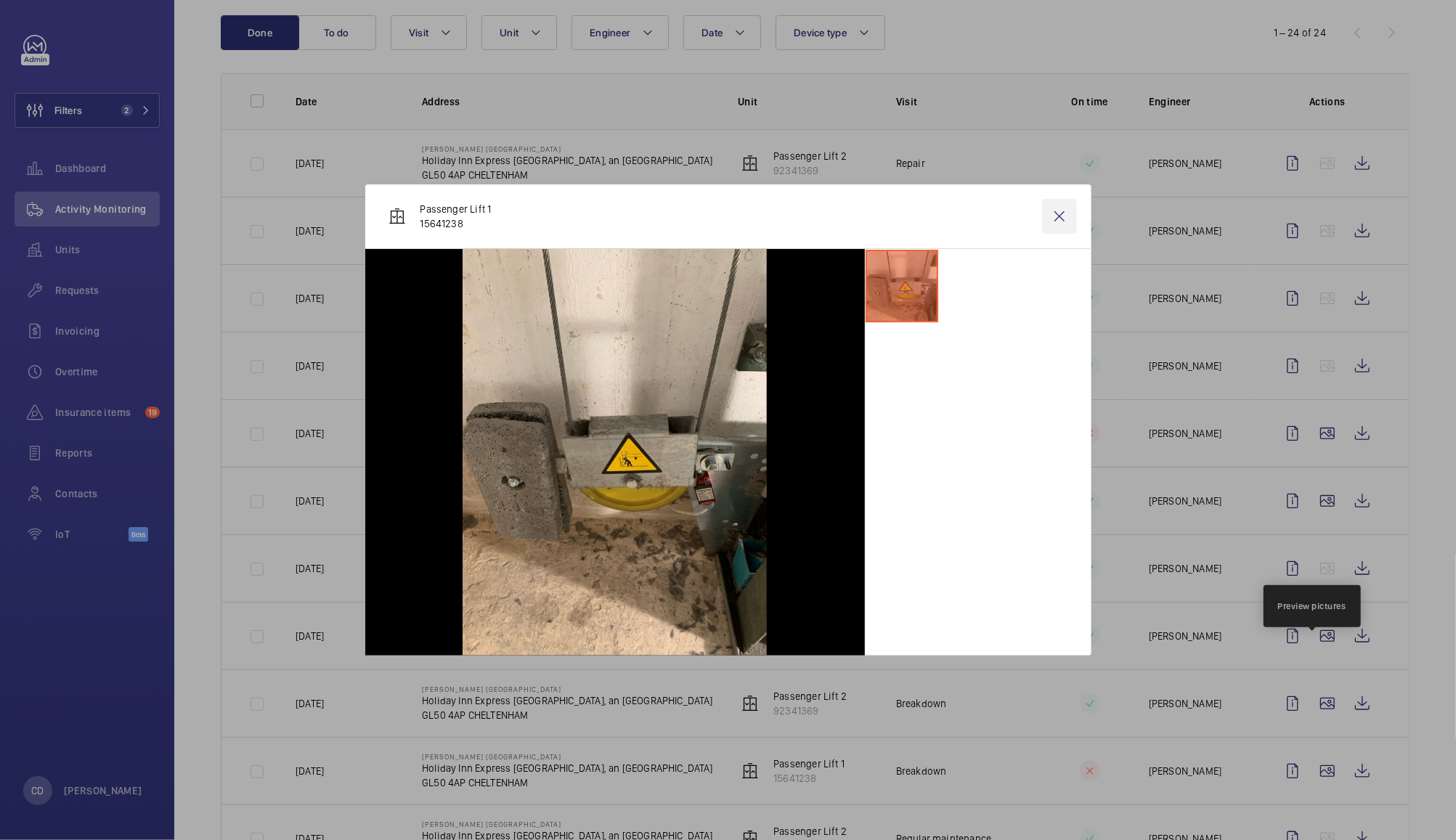
click at [1057, 206] on wm-front-icon-button at bounding box center [1059, 216] width 35 height 35
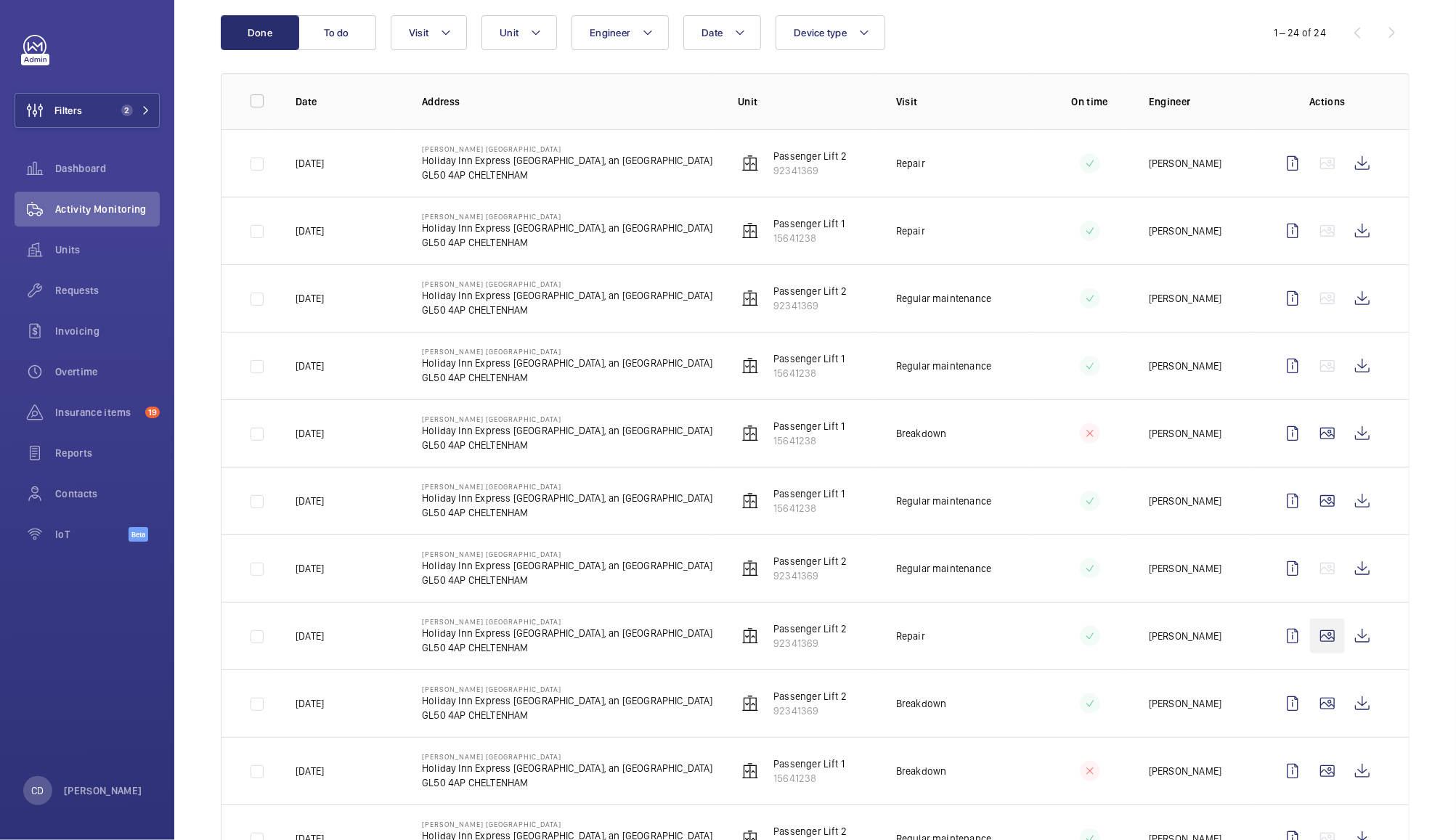
click at [1313, 639] on wm-front-icon-button at bounding box center [1327, 635] width 35 height 35
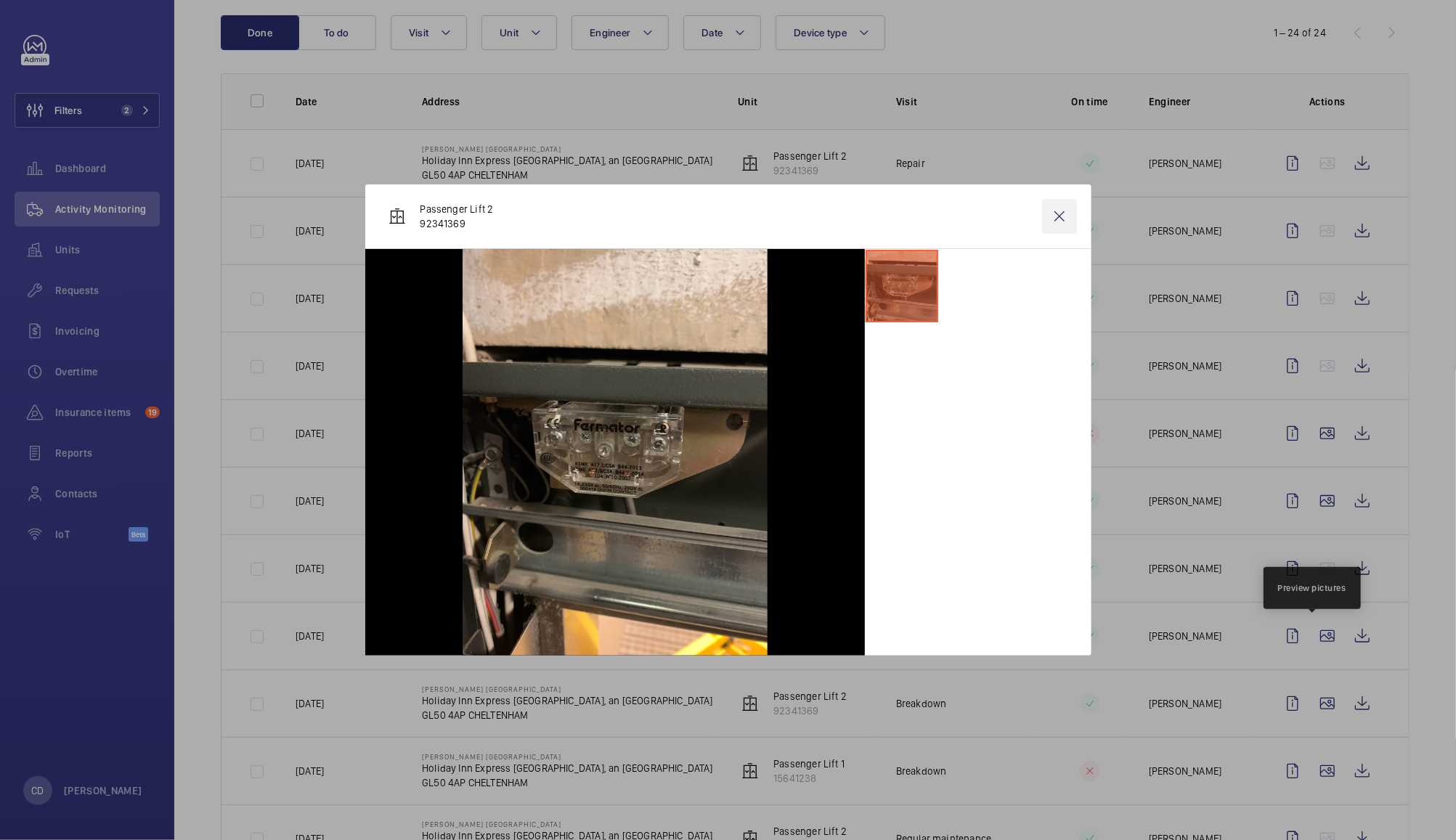
click at [1057, 208] on wm-front-icon-button at bounding box center [1059, 216] width 35 height 35
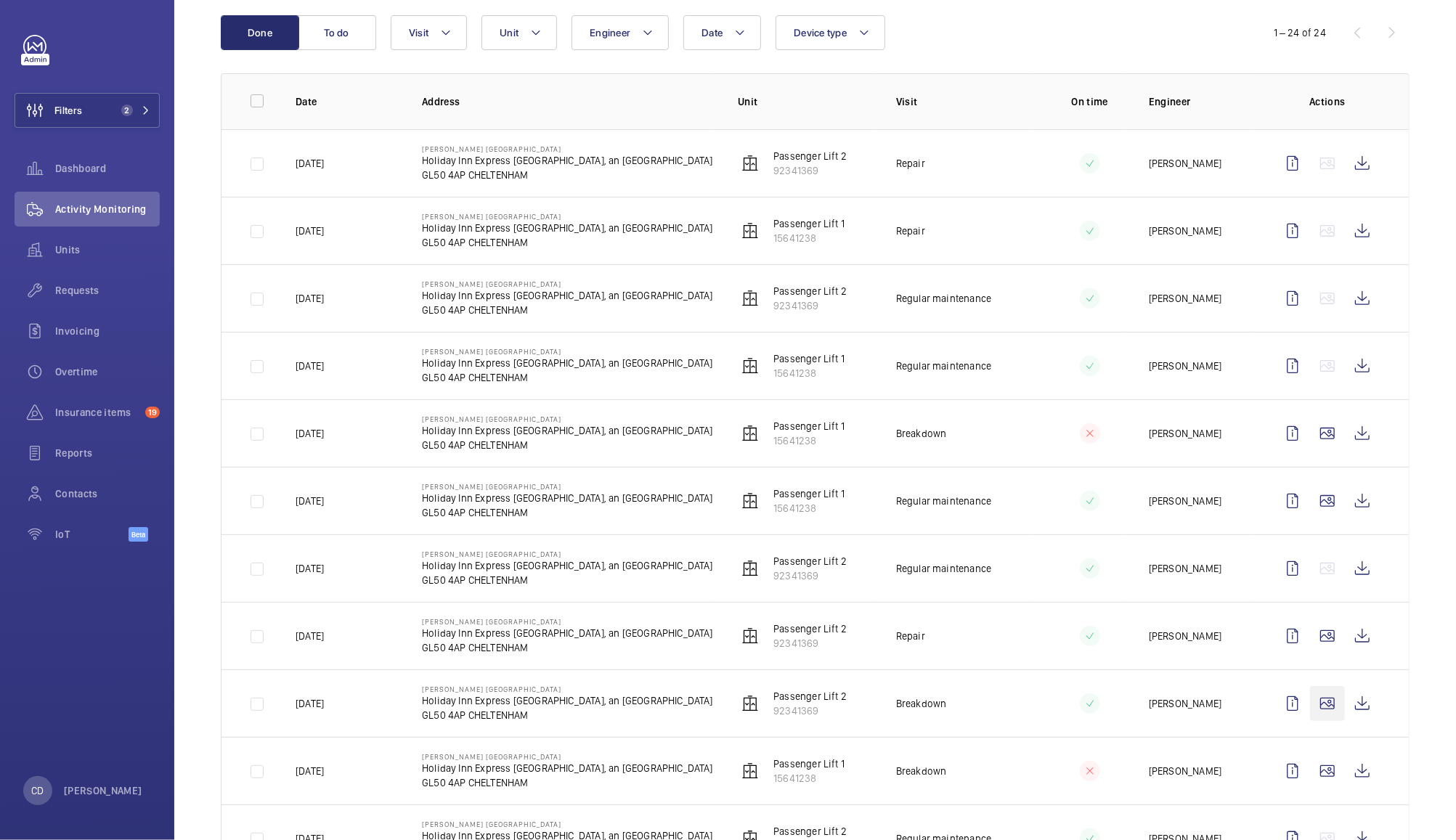
click at [1313, 705] on wm-front-icon-button at bounding box center [1327, 703] width 35 height 35
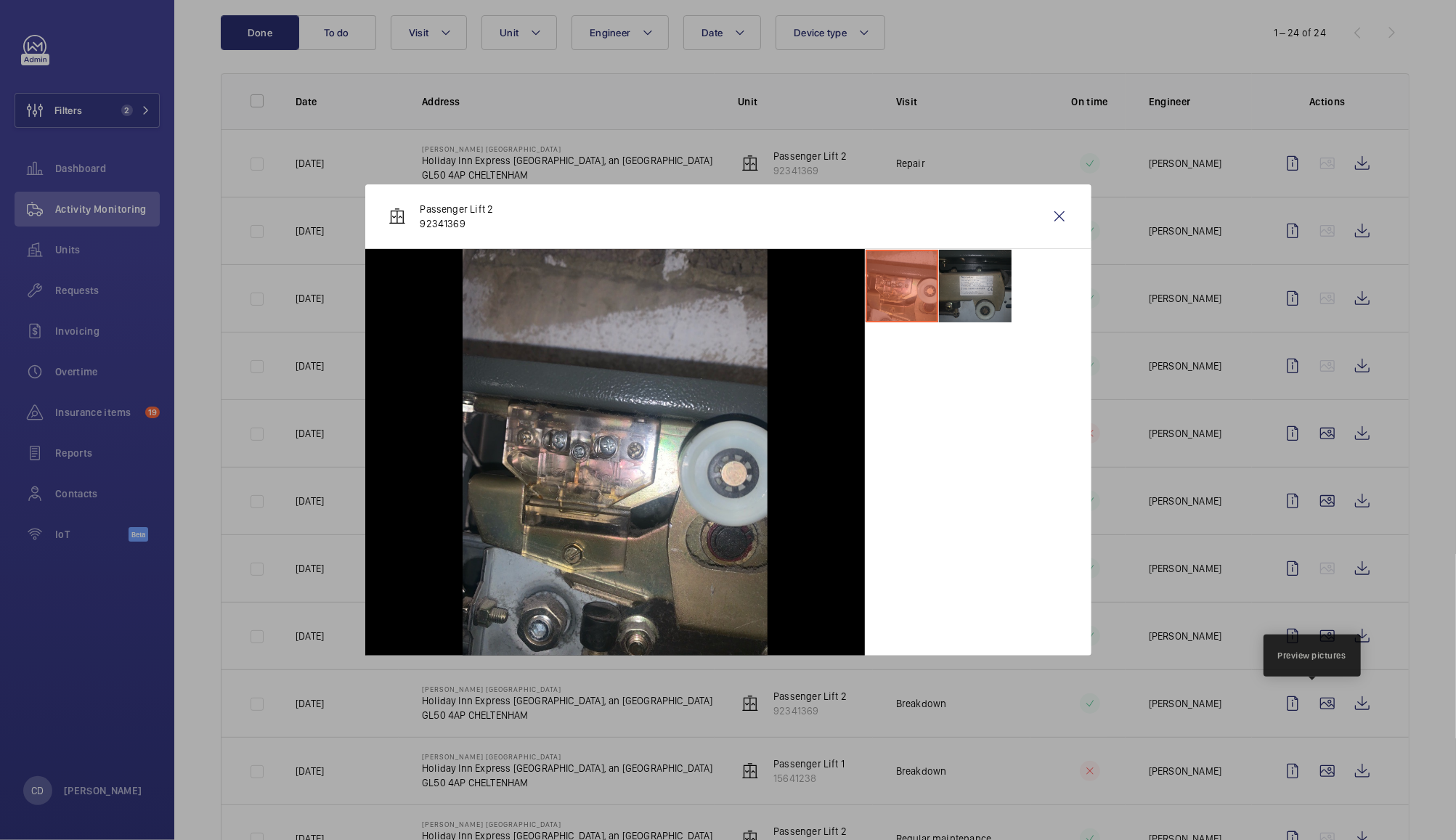
click at [987, 292] on li at bounding box center [975, 286] width 73 height 73
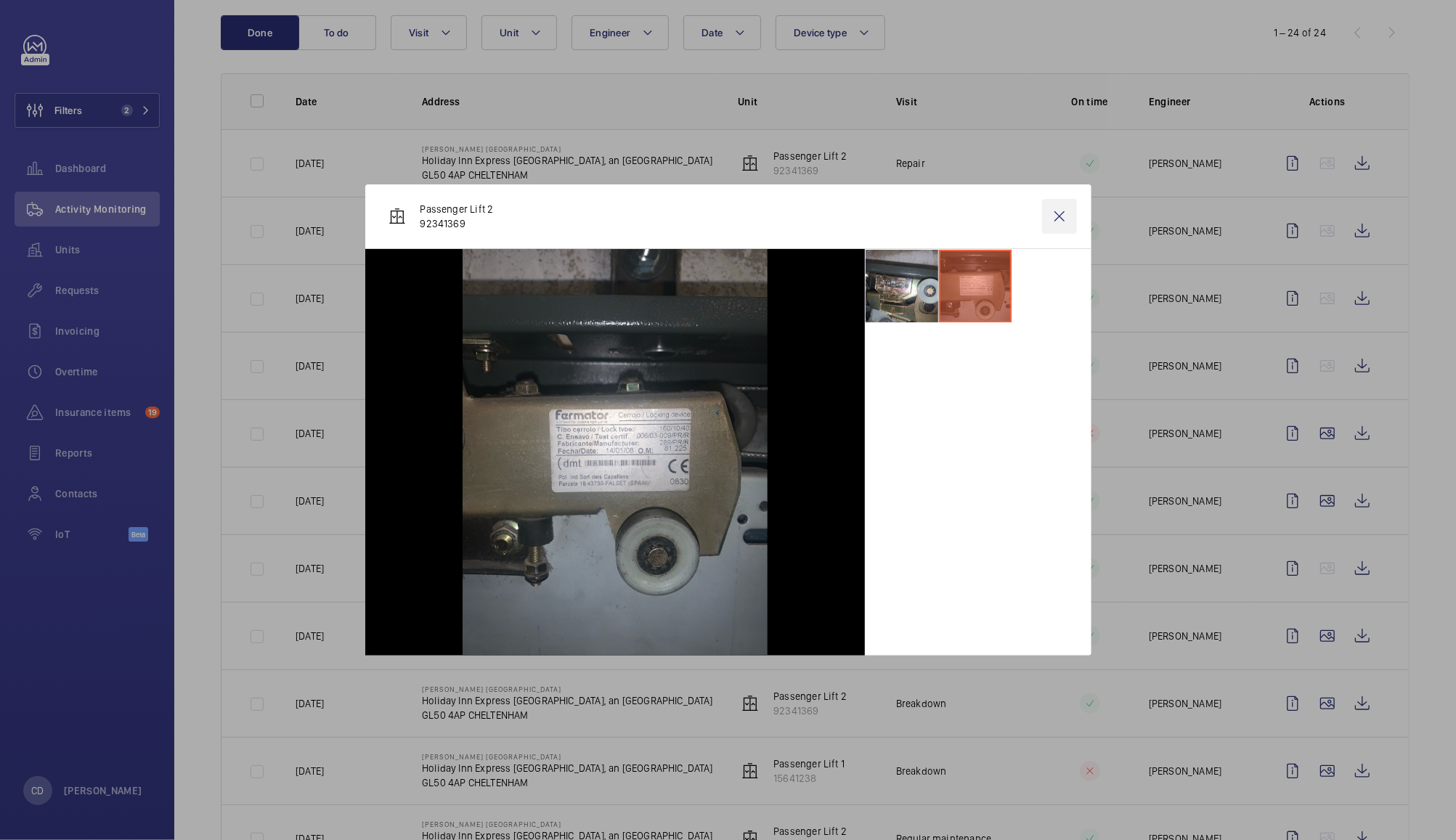
click at [1062, 216] on wm-front-icon-button at bounding box center [1059, 216] width 35 height 35
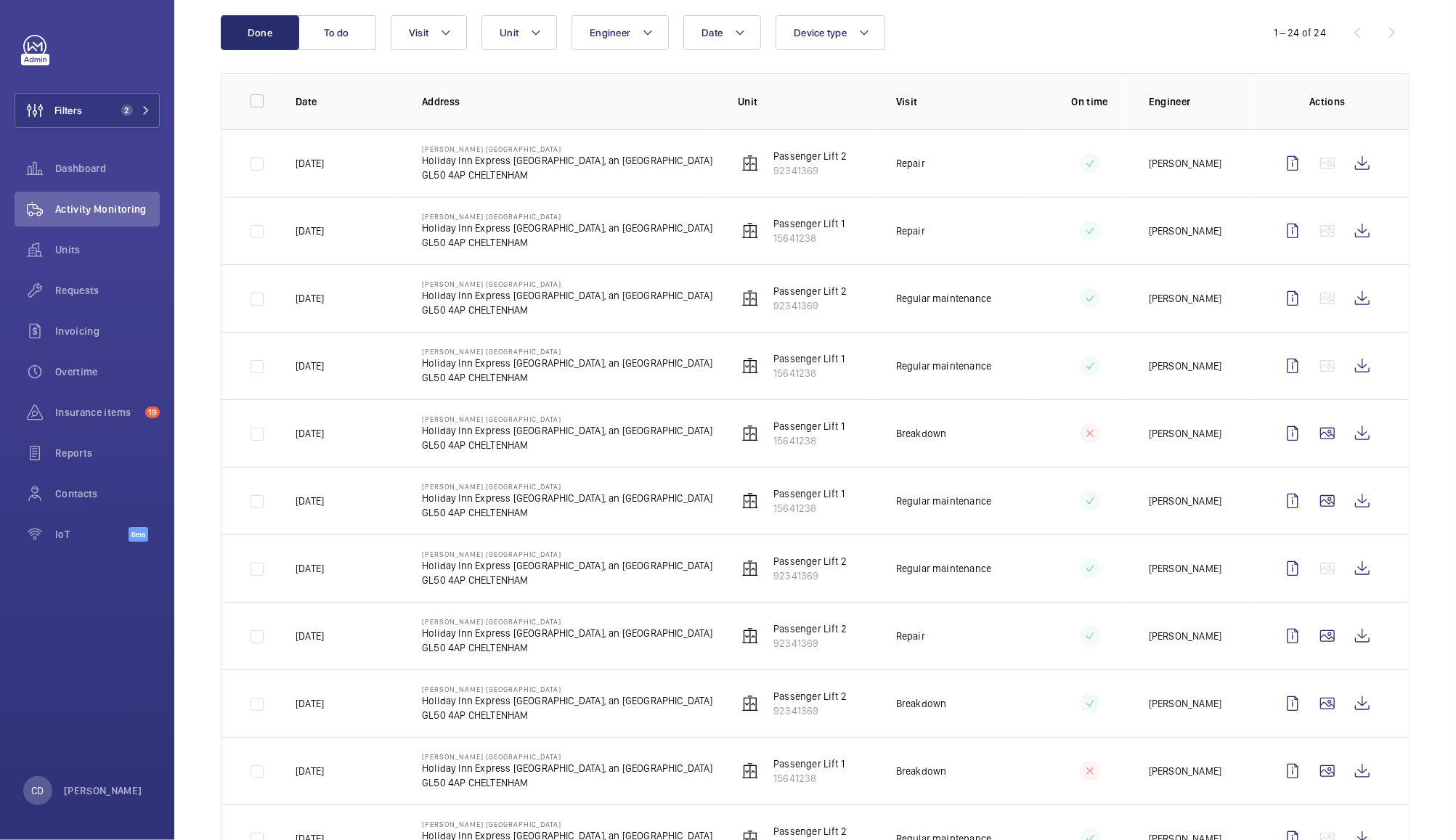
scroll to position [378, 0]
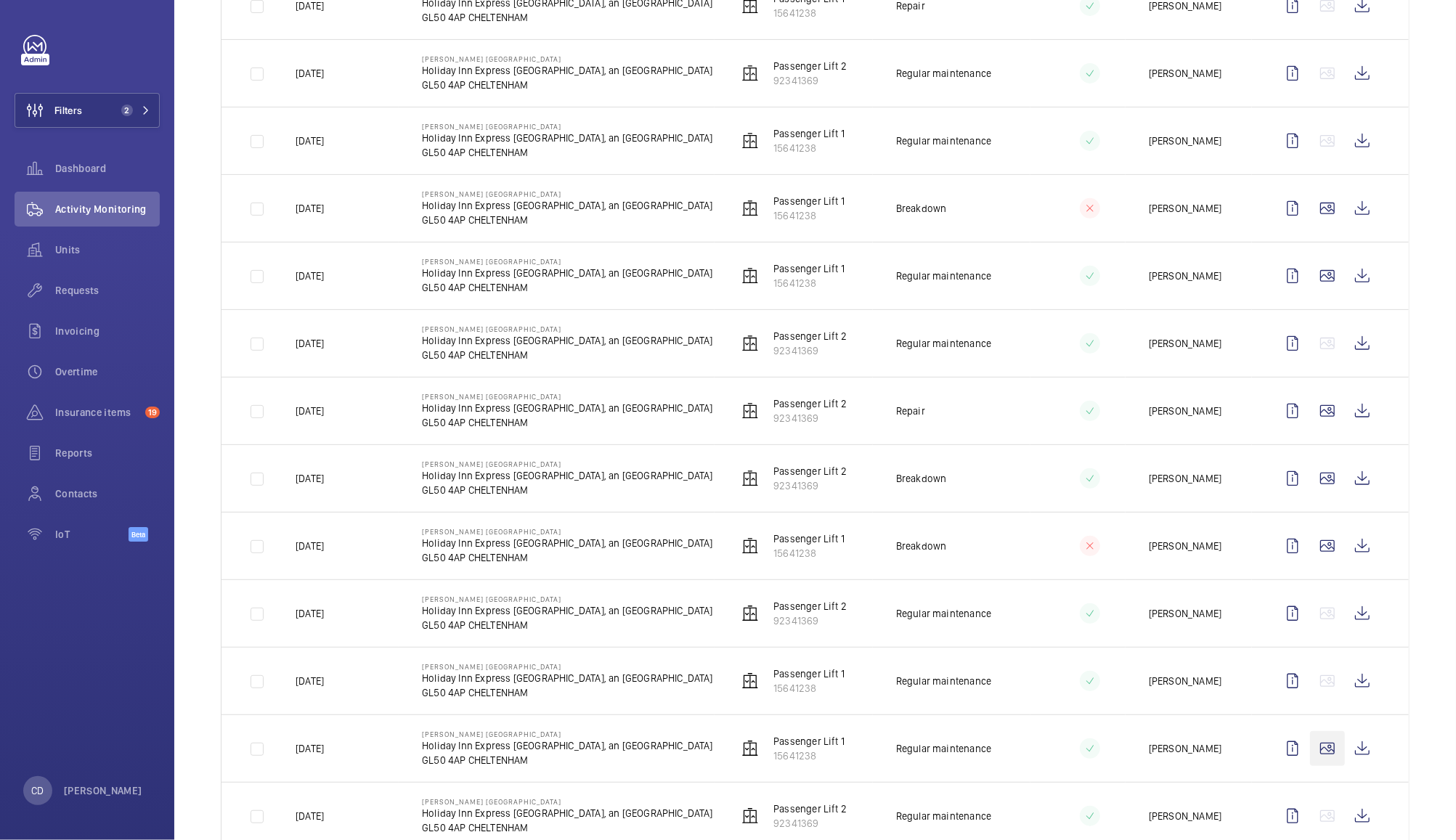
click at [1317, 754] on wm-front-icon-button at bounding box center [1327, 748] width 35 height 35
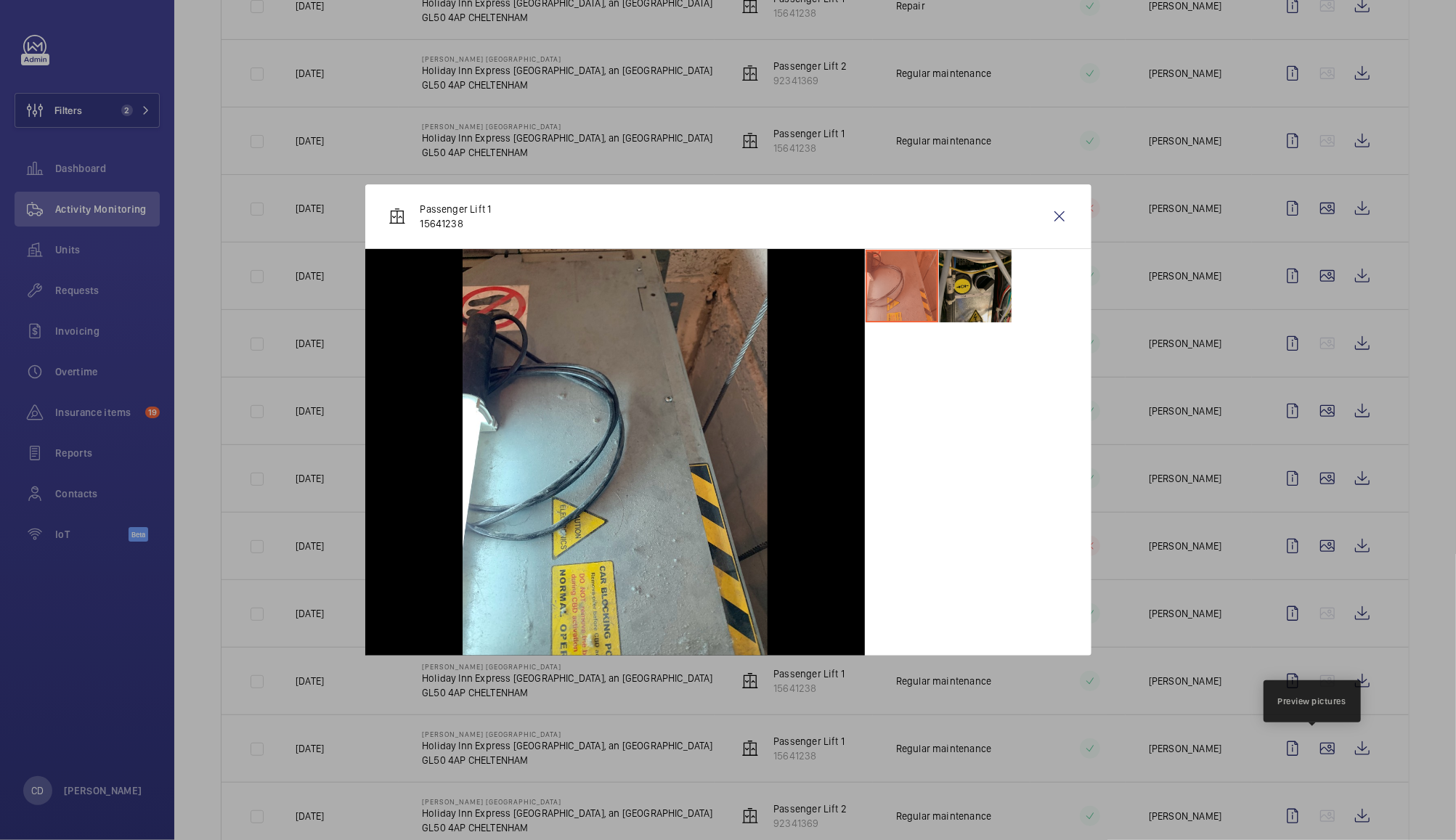
click at [976, 280] on li at bounding box center [975, 286] width 73 height 73
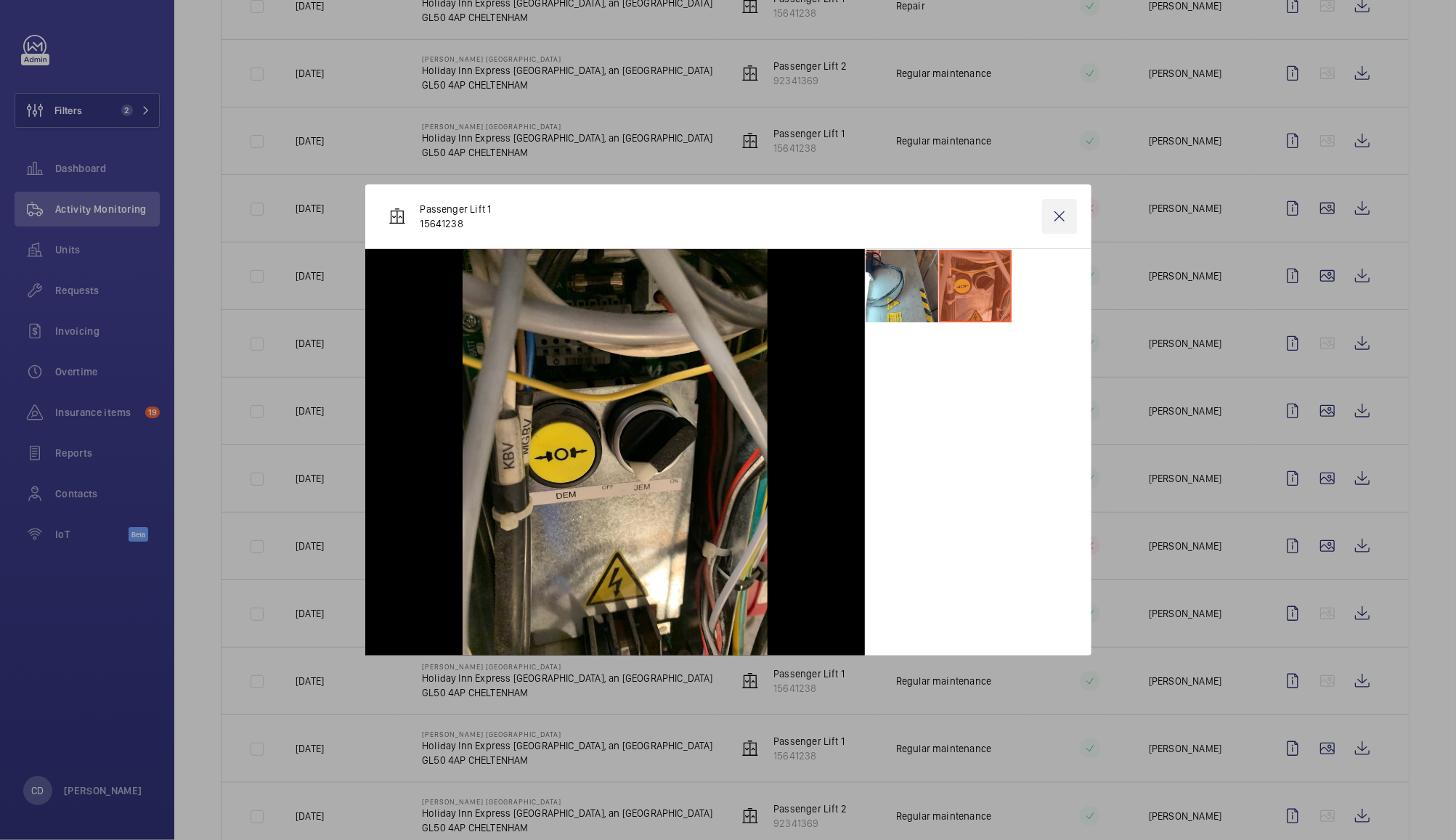
click at [1056, 217] on wm-front-icon-button at bounding box center [1059, 216] width 35 height 35
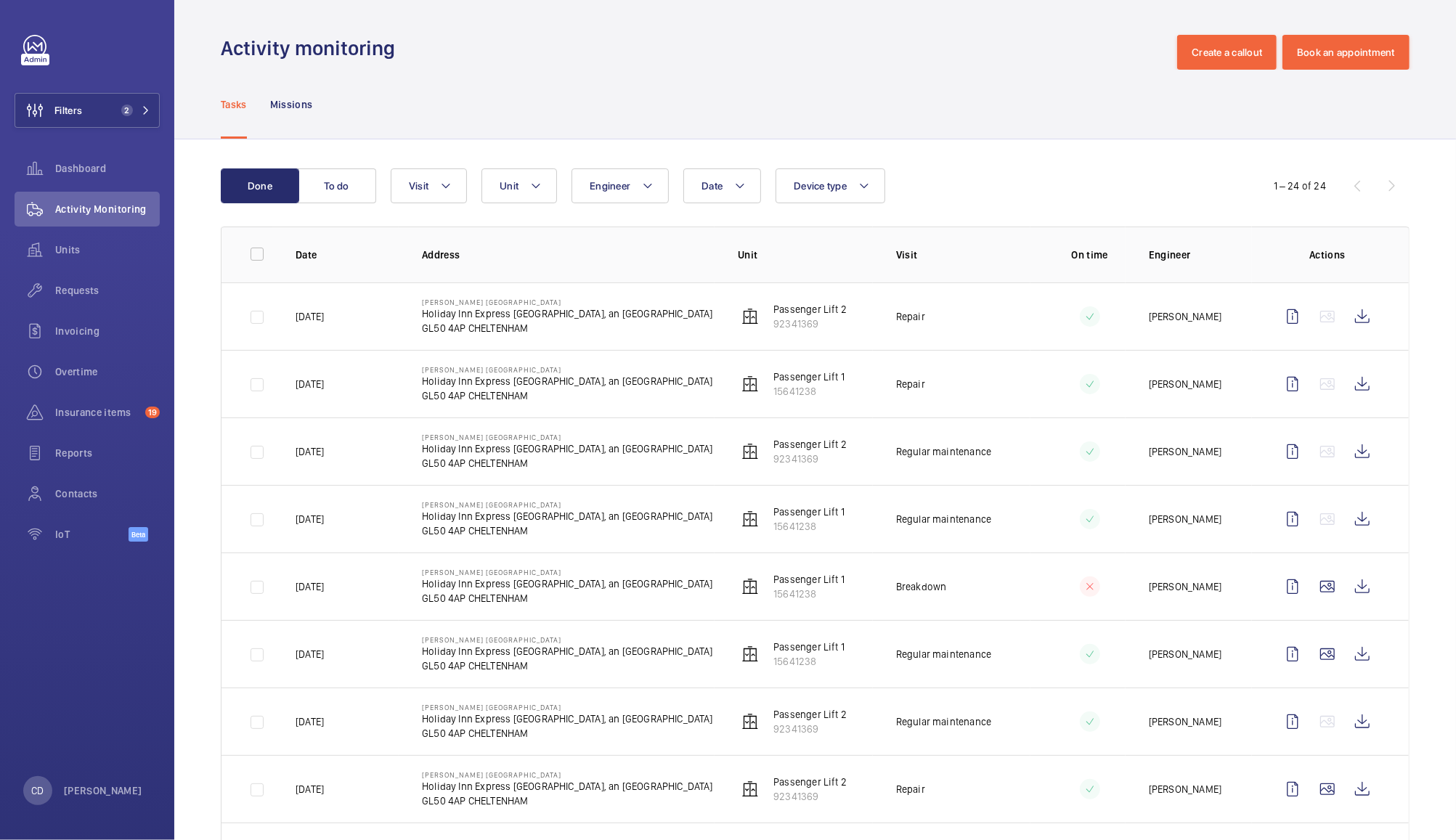
scroll to position [1103, 0]
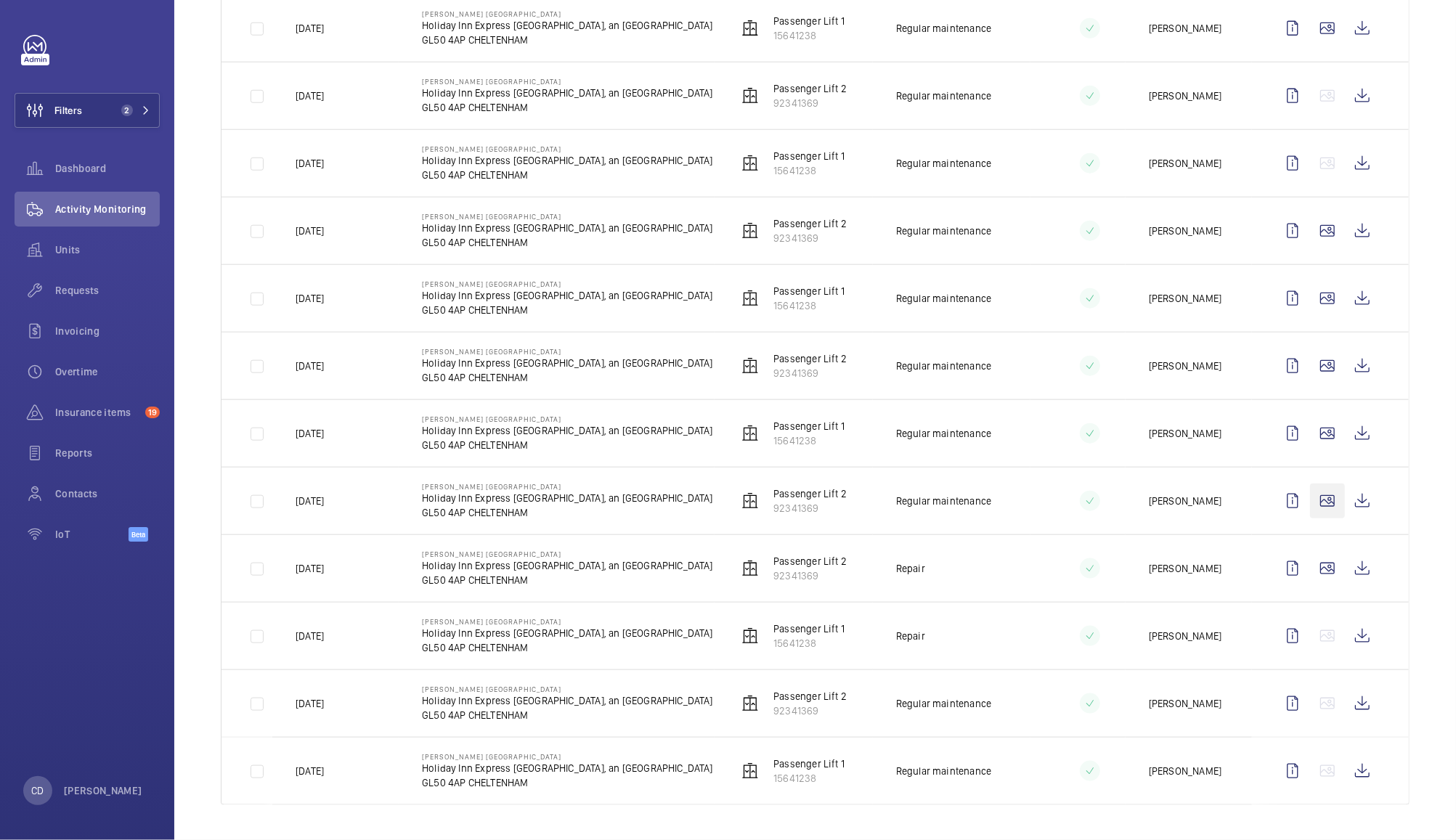
click at [1313, 500] on wm-front-icon-button at bounding box center [1327, 500] width 35 height 35
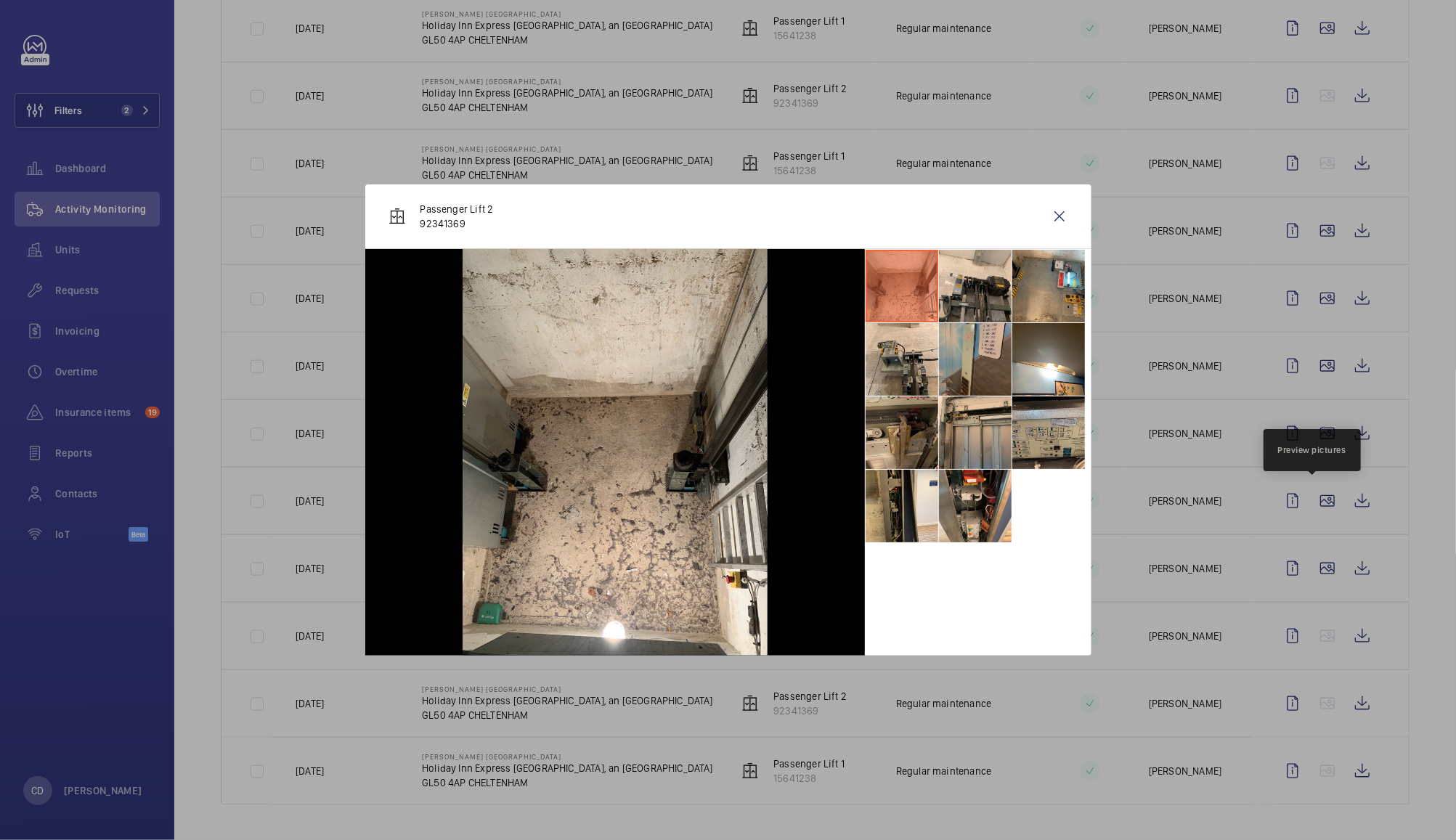
click at [983, 353] on li at bounding box center [975, 359] width 73 height 73
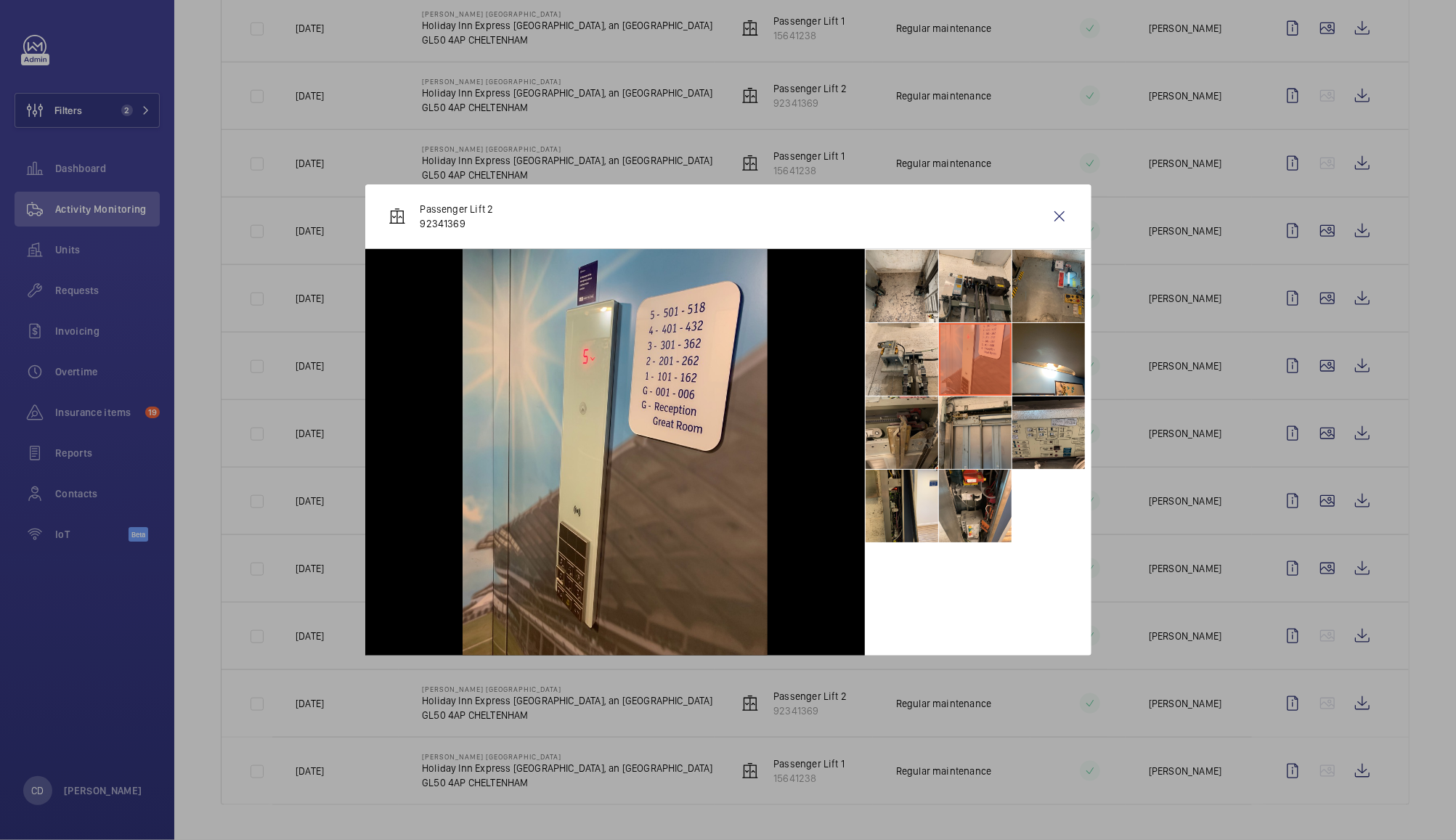
click at [1049, 296] on li at bounding box center [1048, 286] width 73 height 73
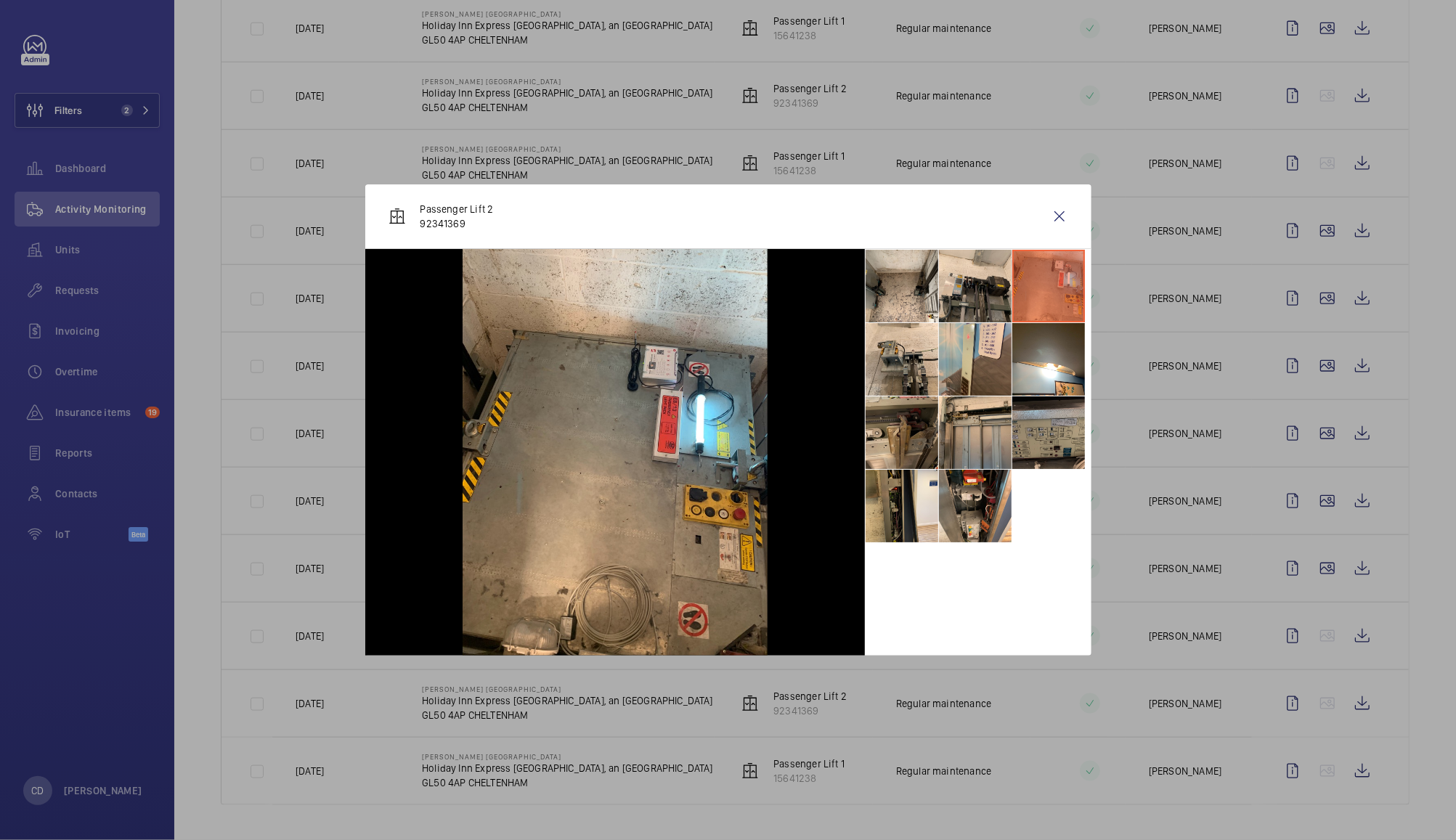
click at [1053, 431] on li at bounding box center [1048, 432] width 73 height 73
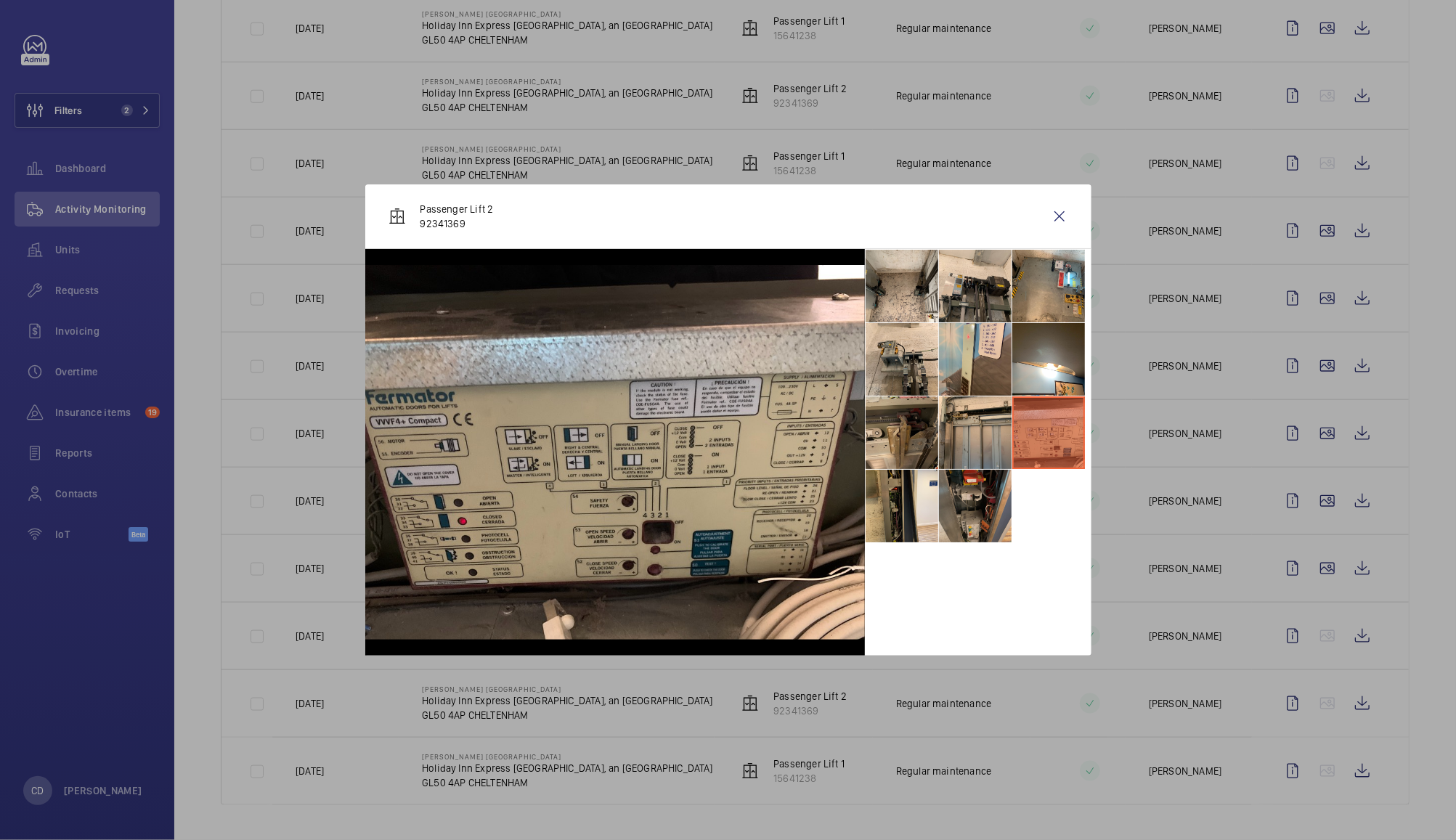
click at [981, 523] on li at bounding box center [975, 506] width 73 height 73
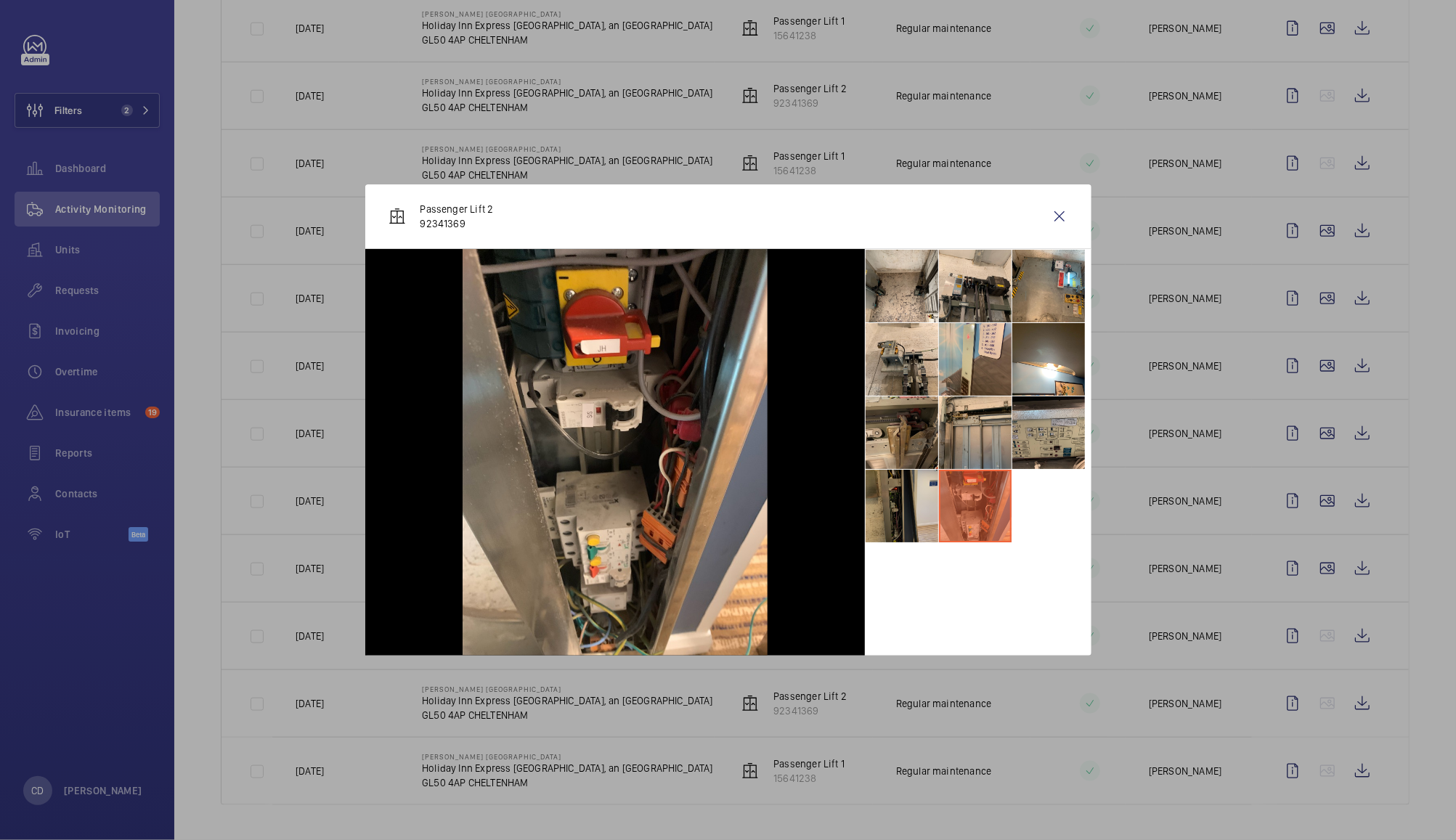
click at [906, 493] on li at bounding box center [901, 506] width 73 height 73
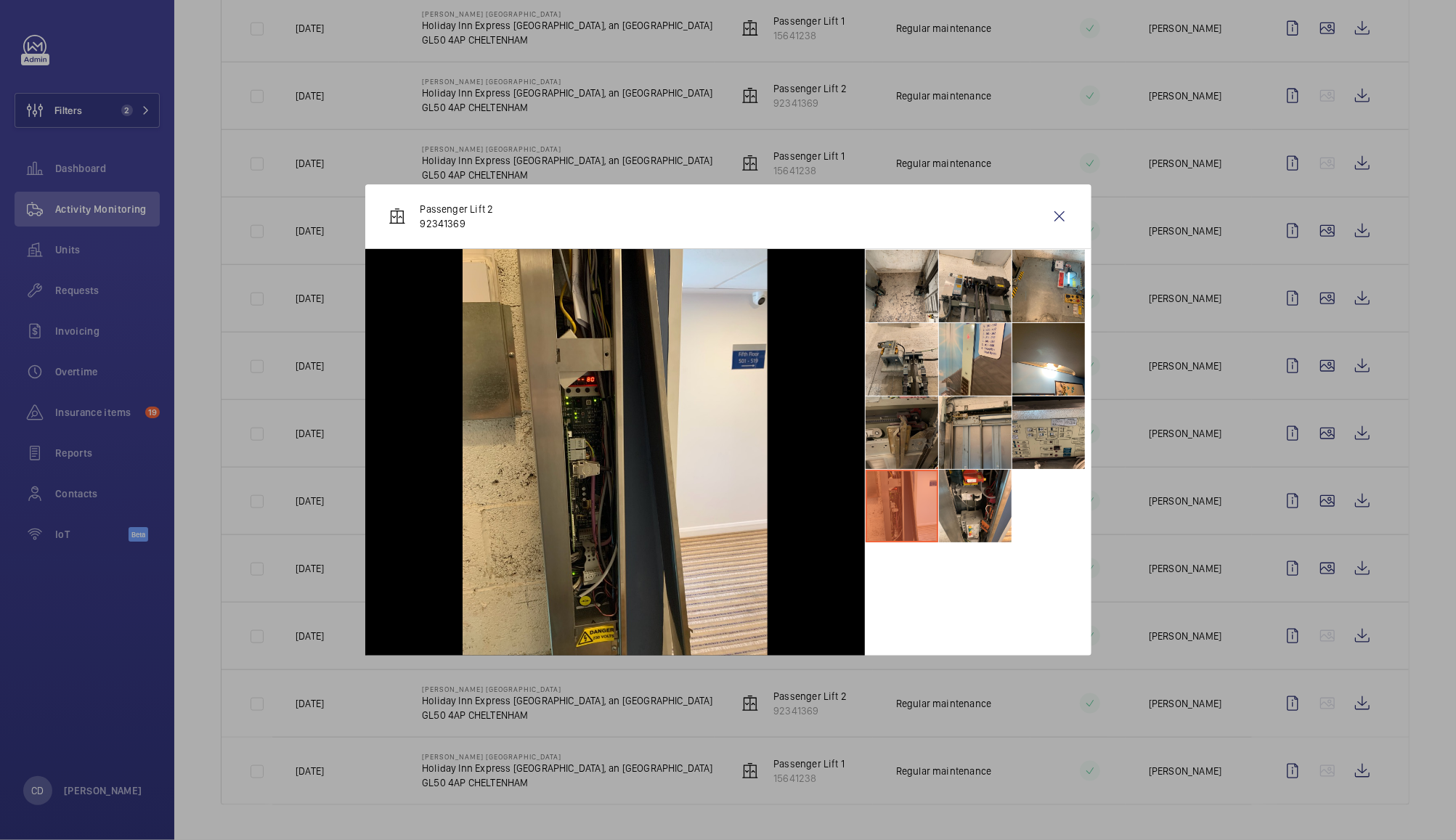
click at [900, 425] on li at bounding box center [901, 432] width 73 height 73
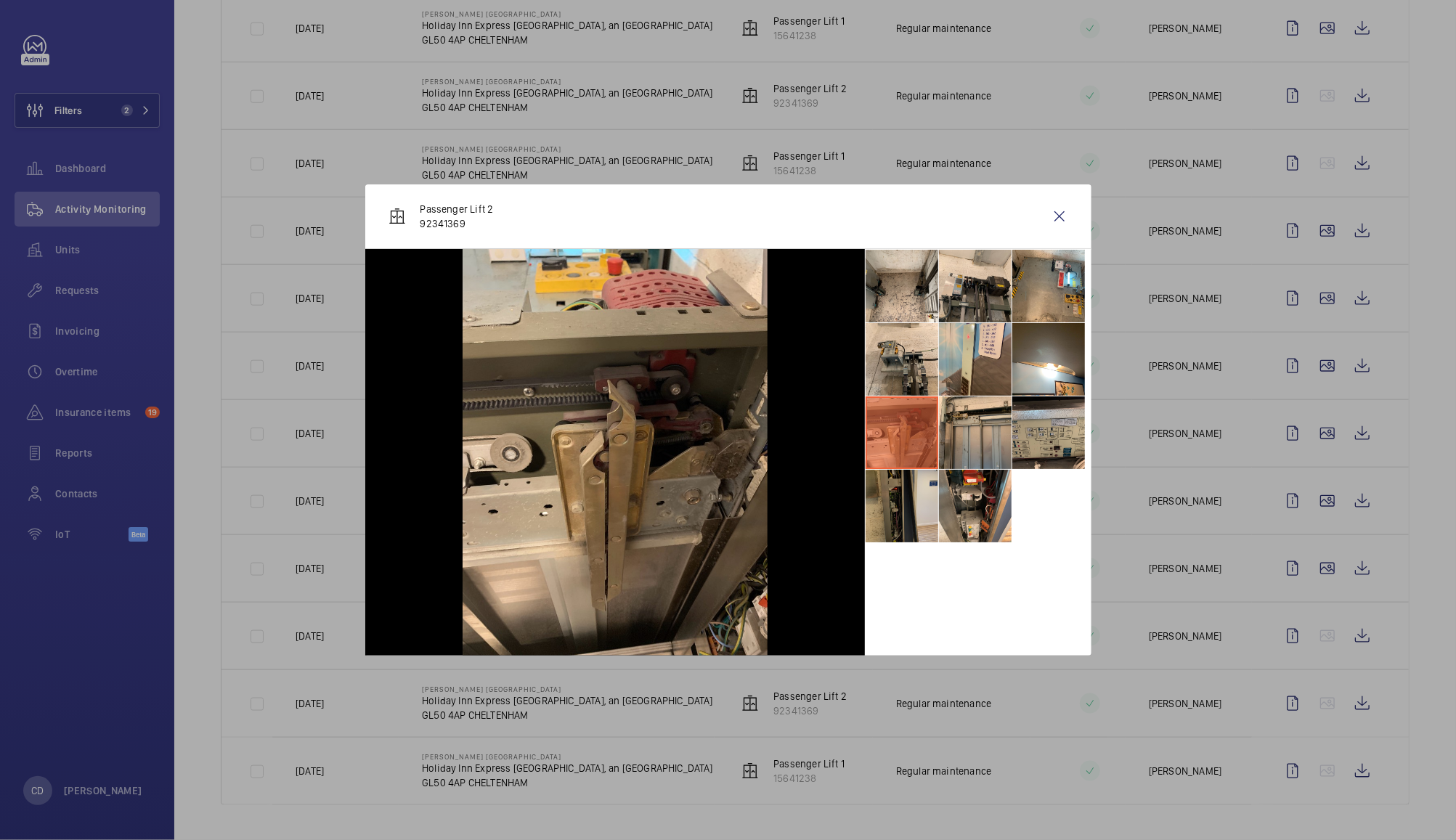
click at [910, 504] on li at bounding box center [901, 506] width 73 height 73
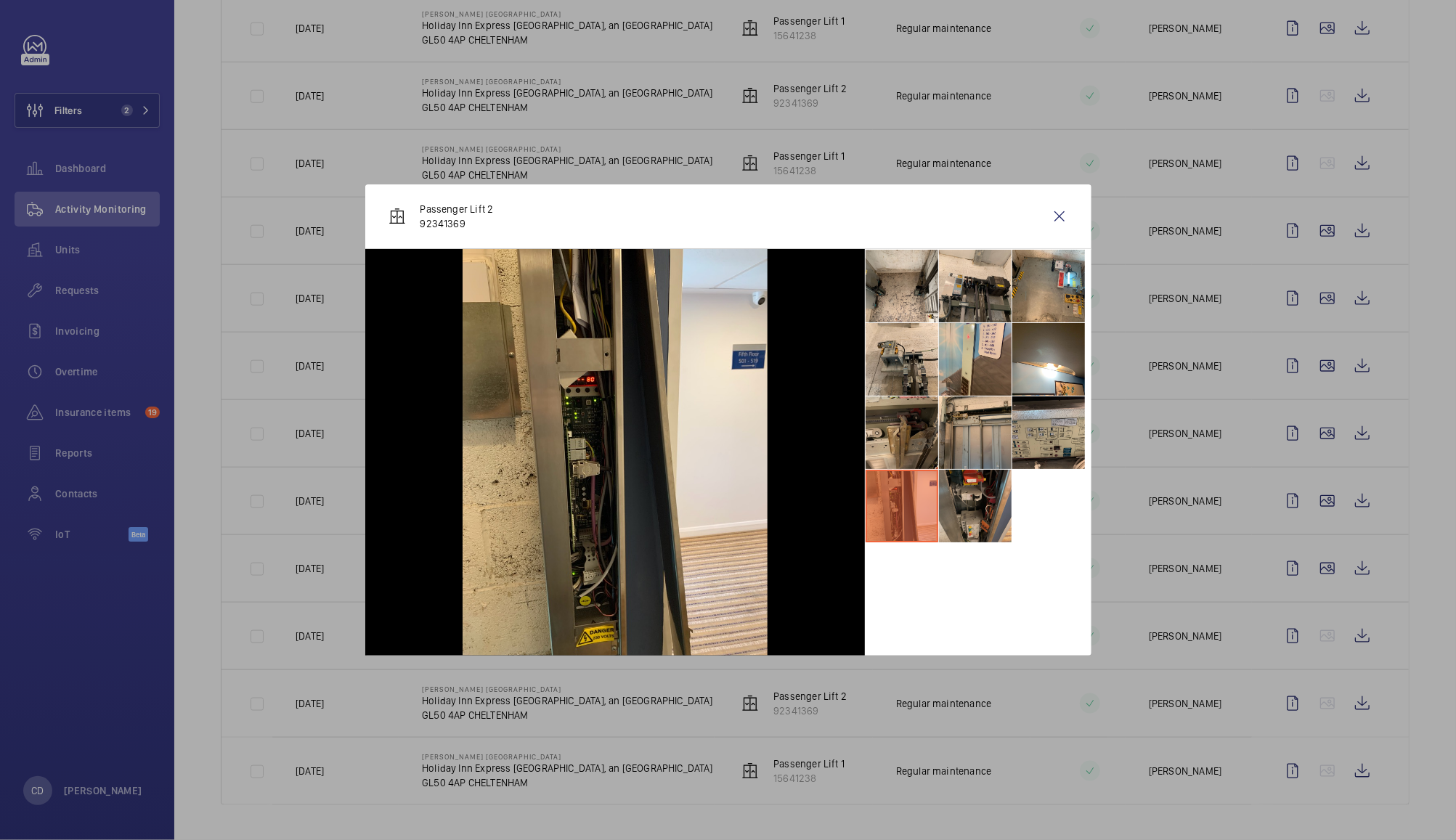
click at [994, 523] on li at bounding box center [975, 506] width 73 height 73
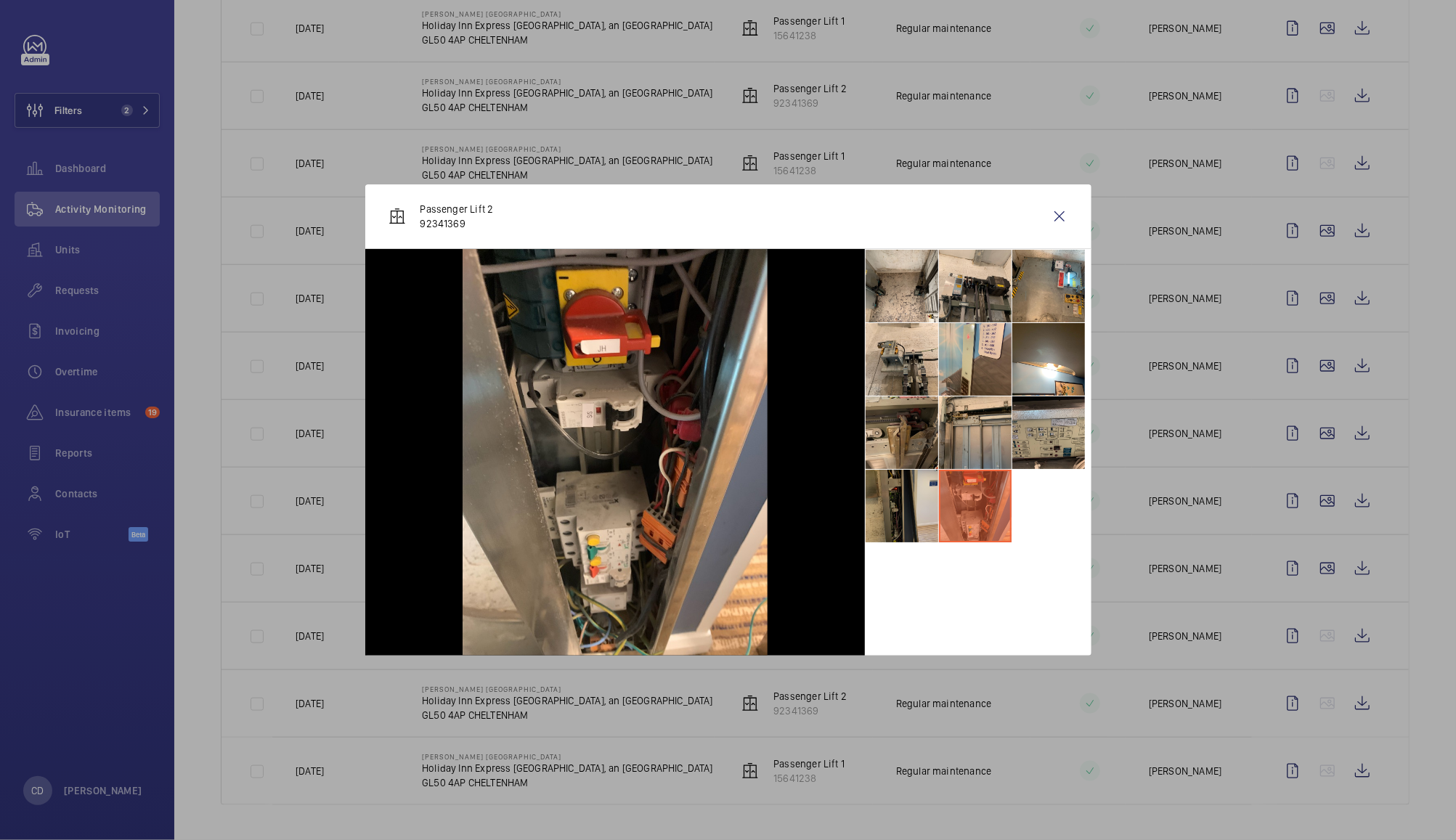
click at [912, 510] on li at bounding box center [901, 506] width 73 height 73
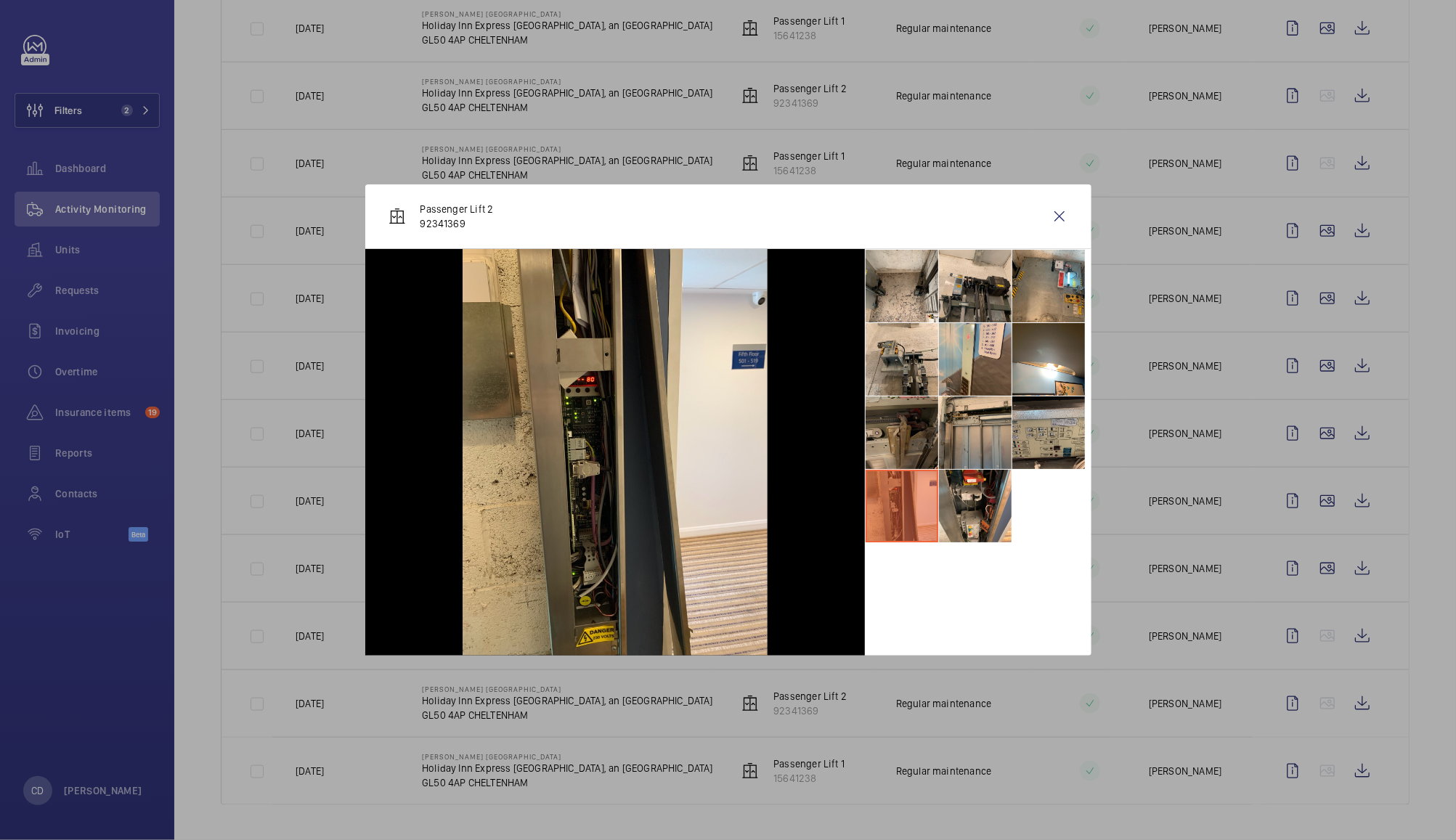
click at [912, 429] on li at bounding box center [901, 432] width 73 height 73
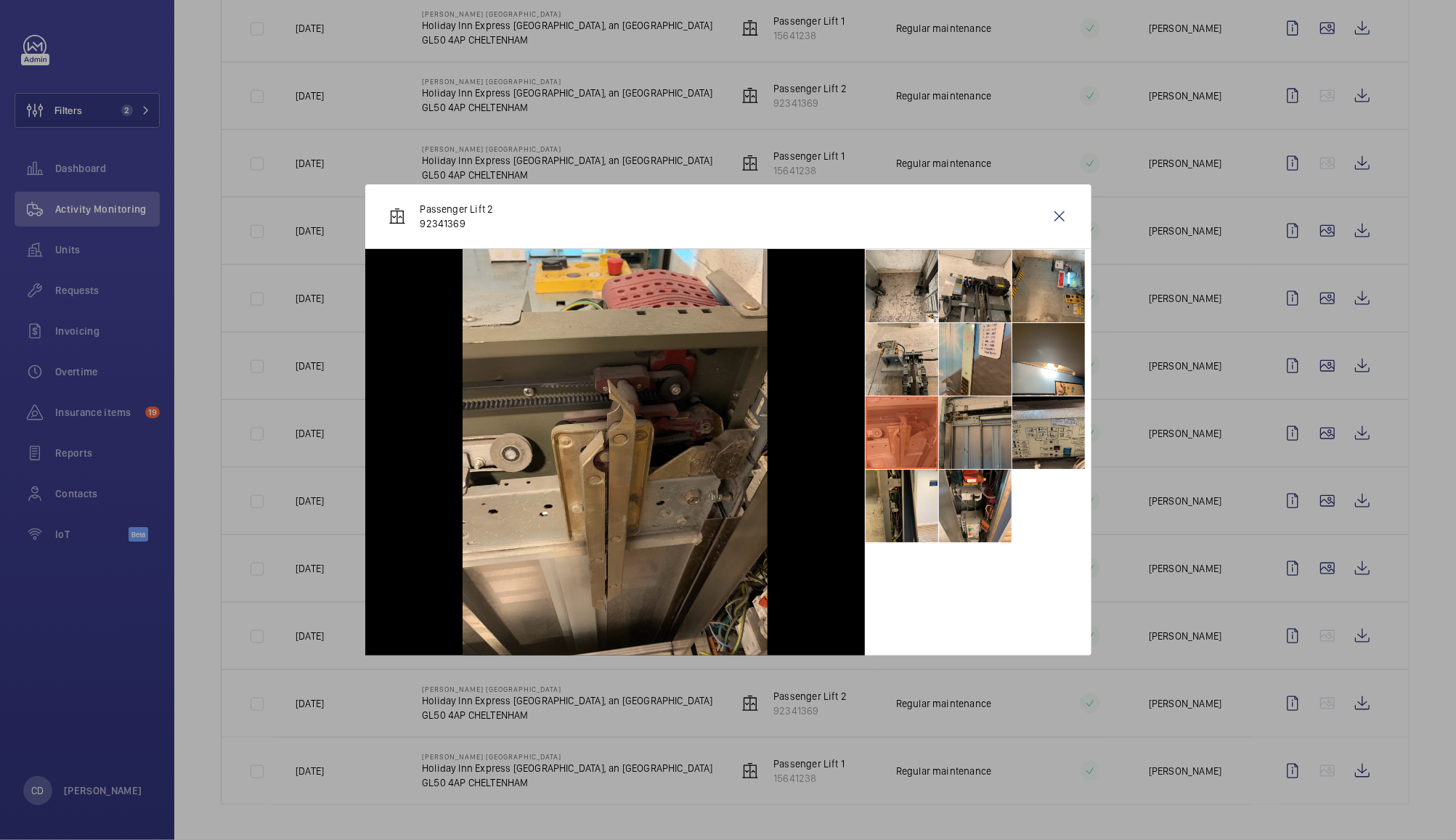
click at [985, 428] on li at bounding box center [975, 432] width 73 height 73
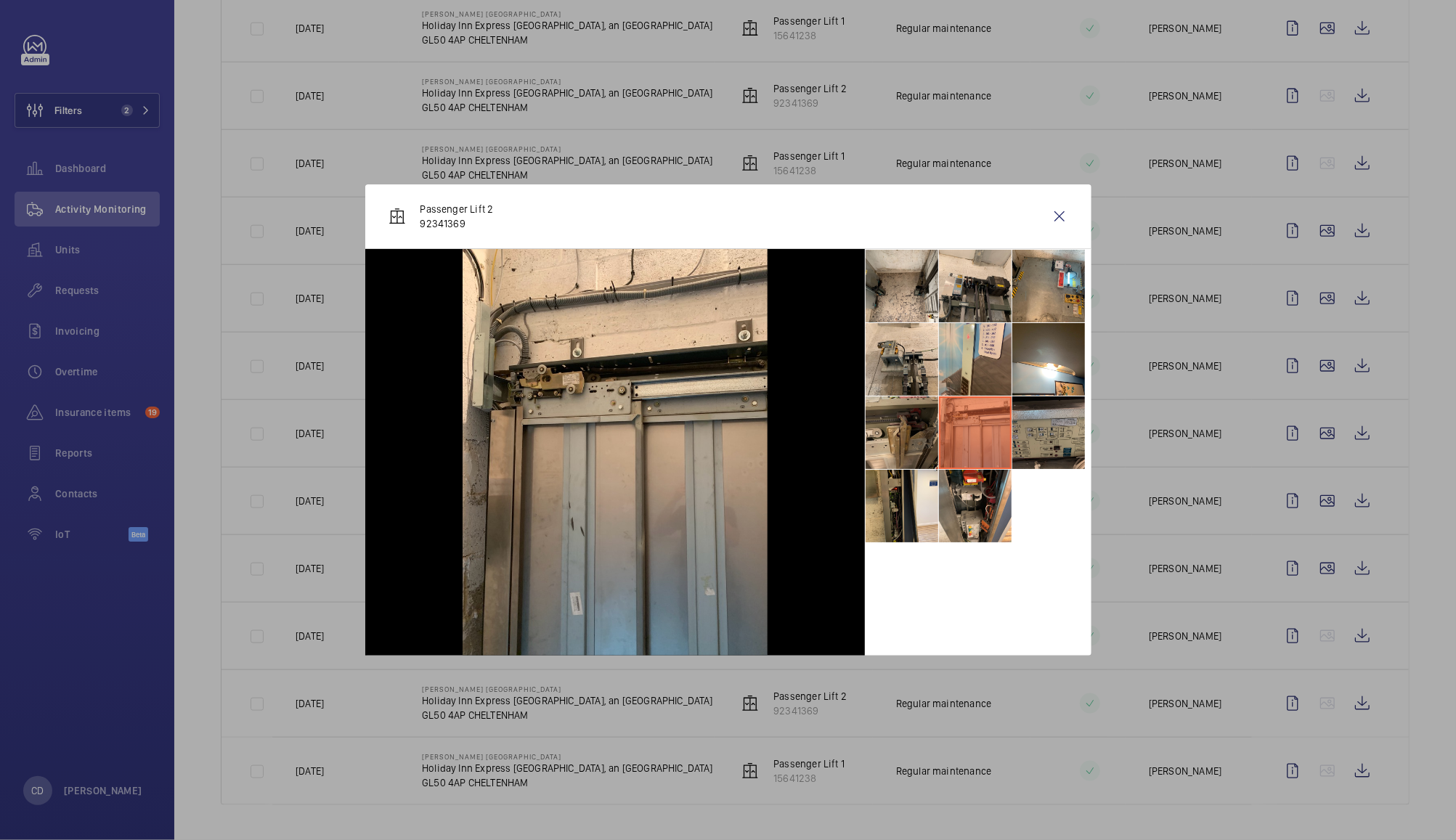
click at [1056, 419] on li at bounding box center [1048, 432] width 73 height 73
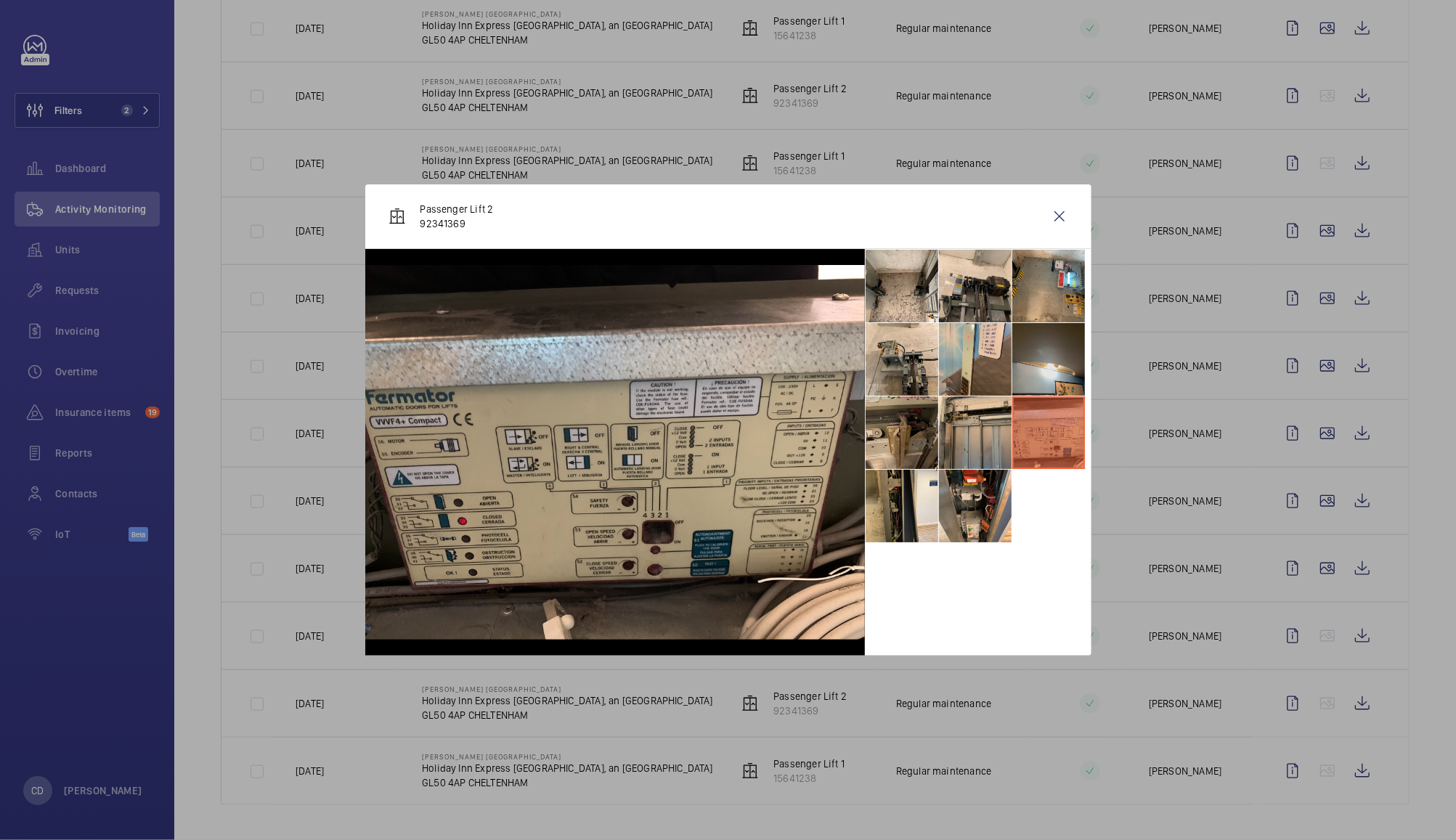
click at [1048, 357] on li at bounding box center [1048, 359] width 73 height 73
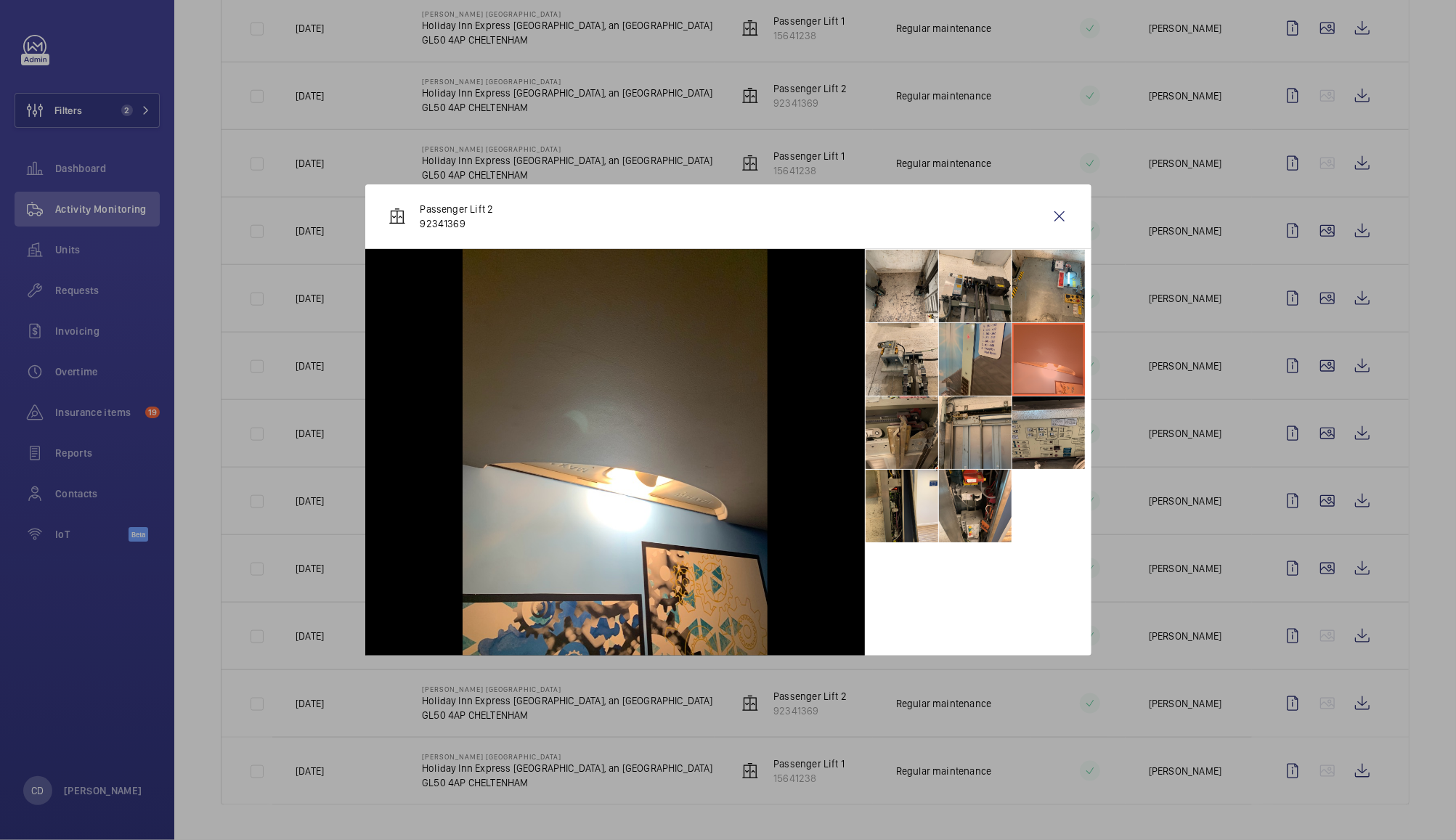
click at [985, 365] on li at bounding box center [975, 359] width 73 height 73
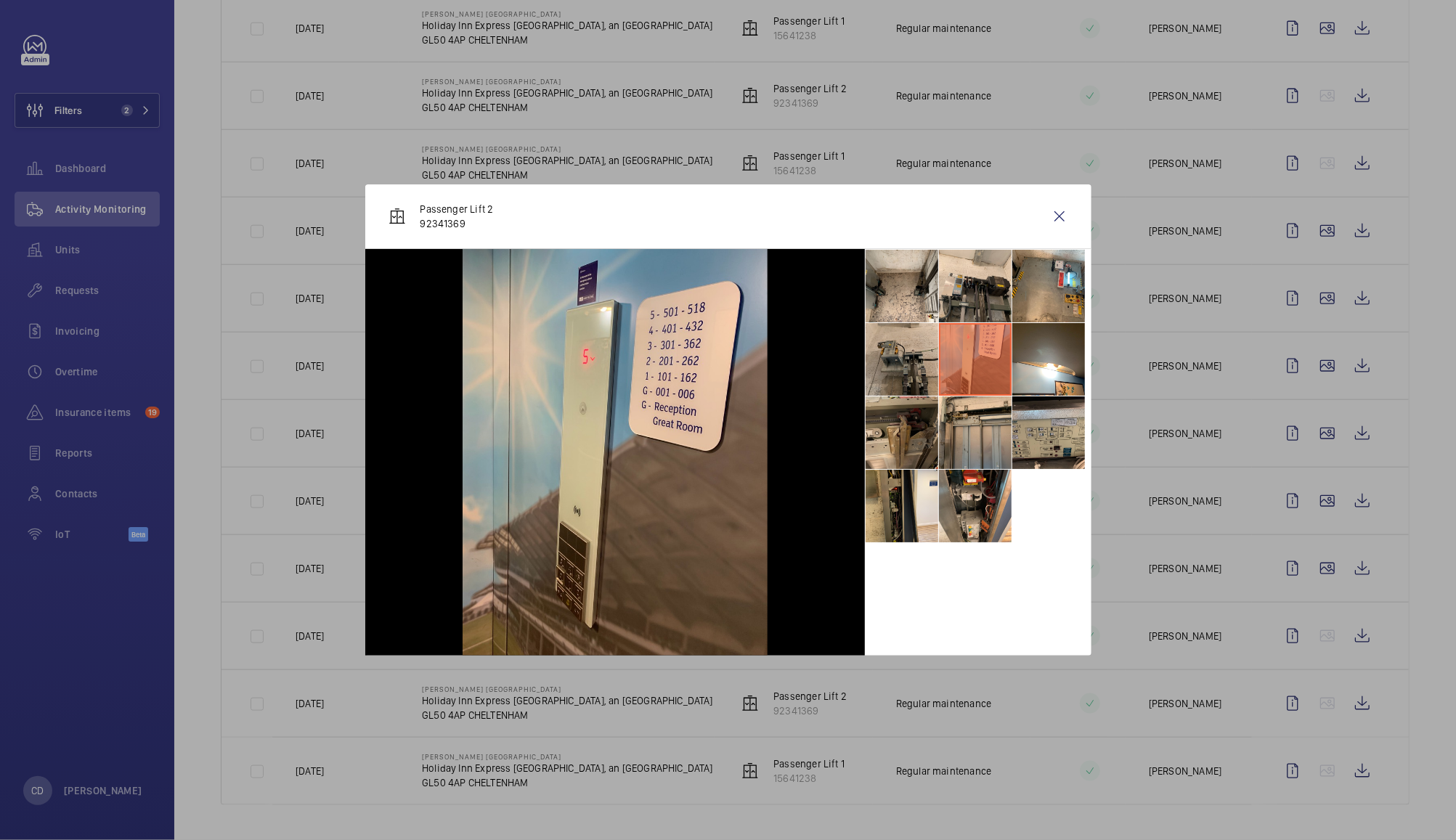
click at [918, 374] on li at bounding box center [901, 359] width 73 height 73
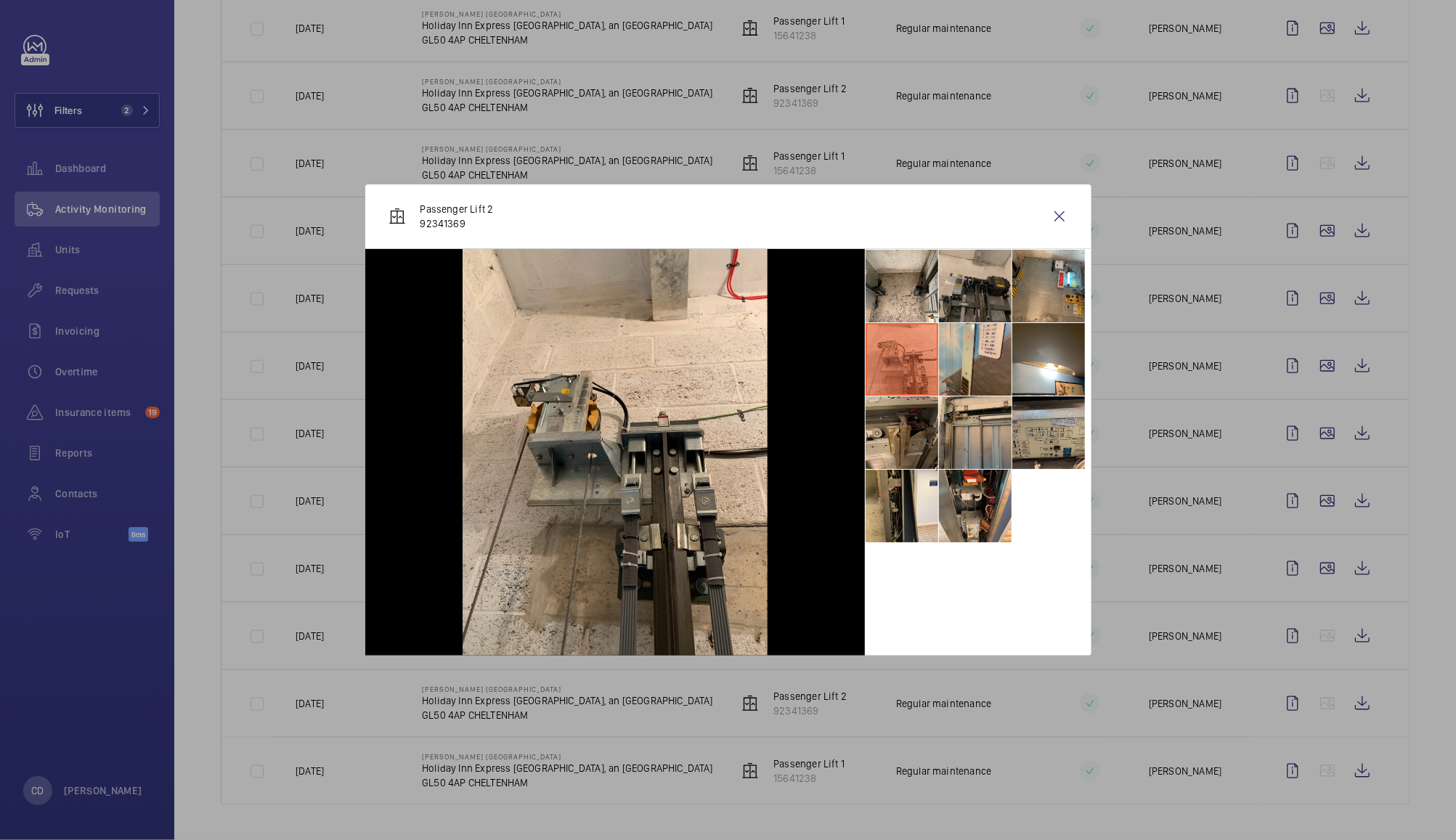
click at [976, 296] on li at bounding box center [975, 286] width 73 height 73
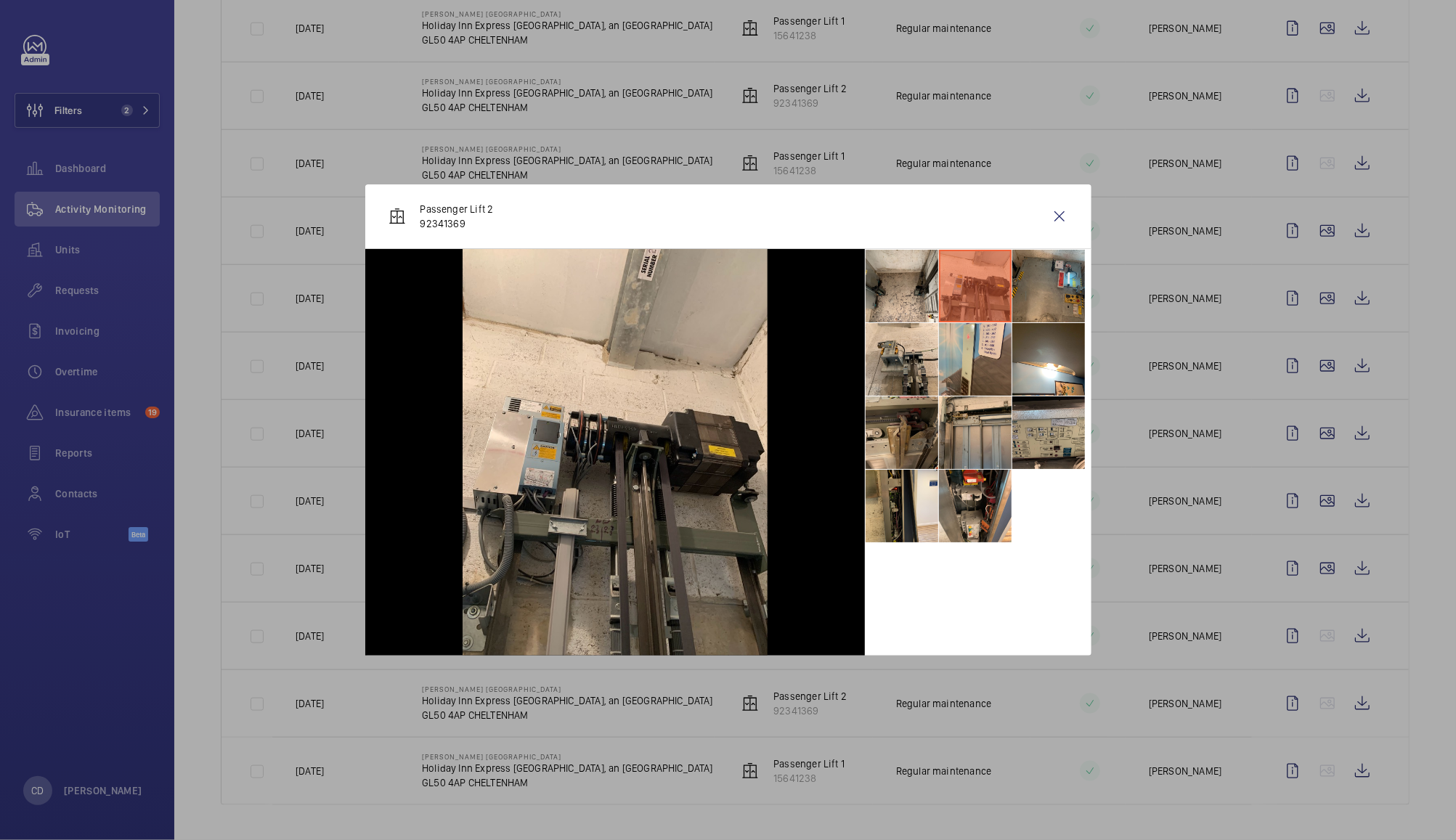
click at [1052, 283] on li at bounding box center [1048, 286] width 73 height 73
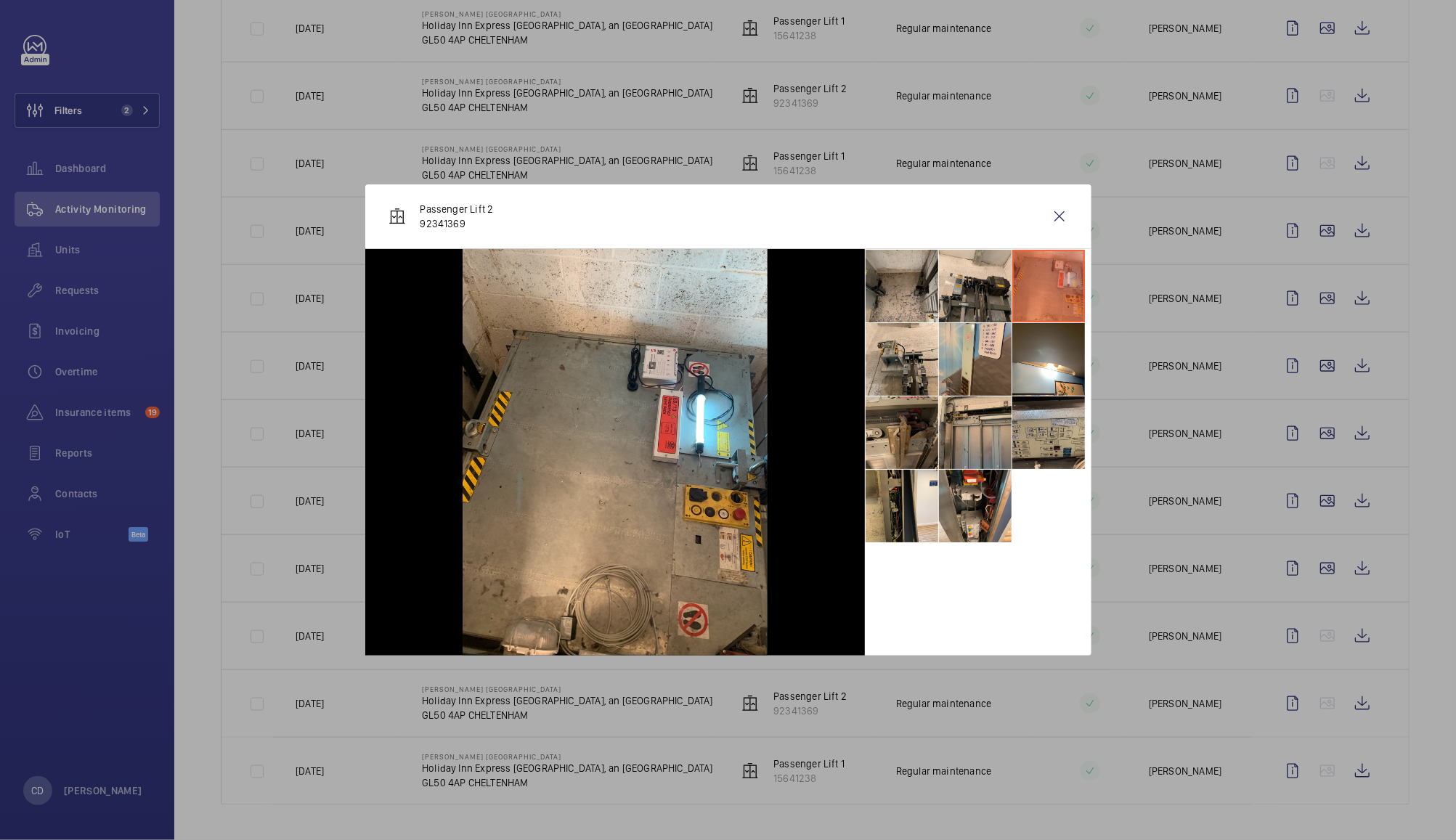
click at [900, 278] on li at bounding box center [901, 286] width 73 height 73
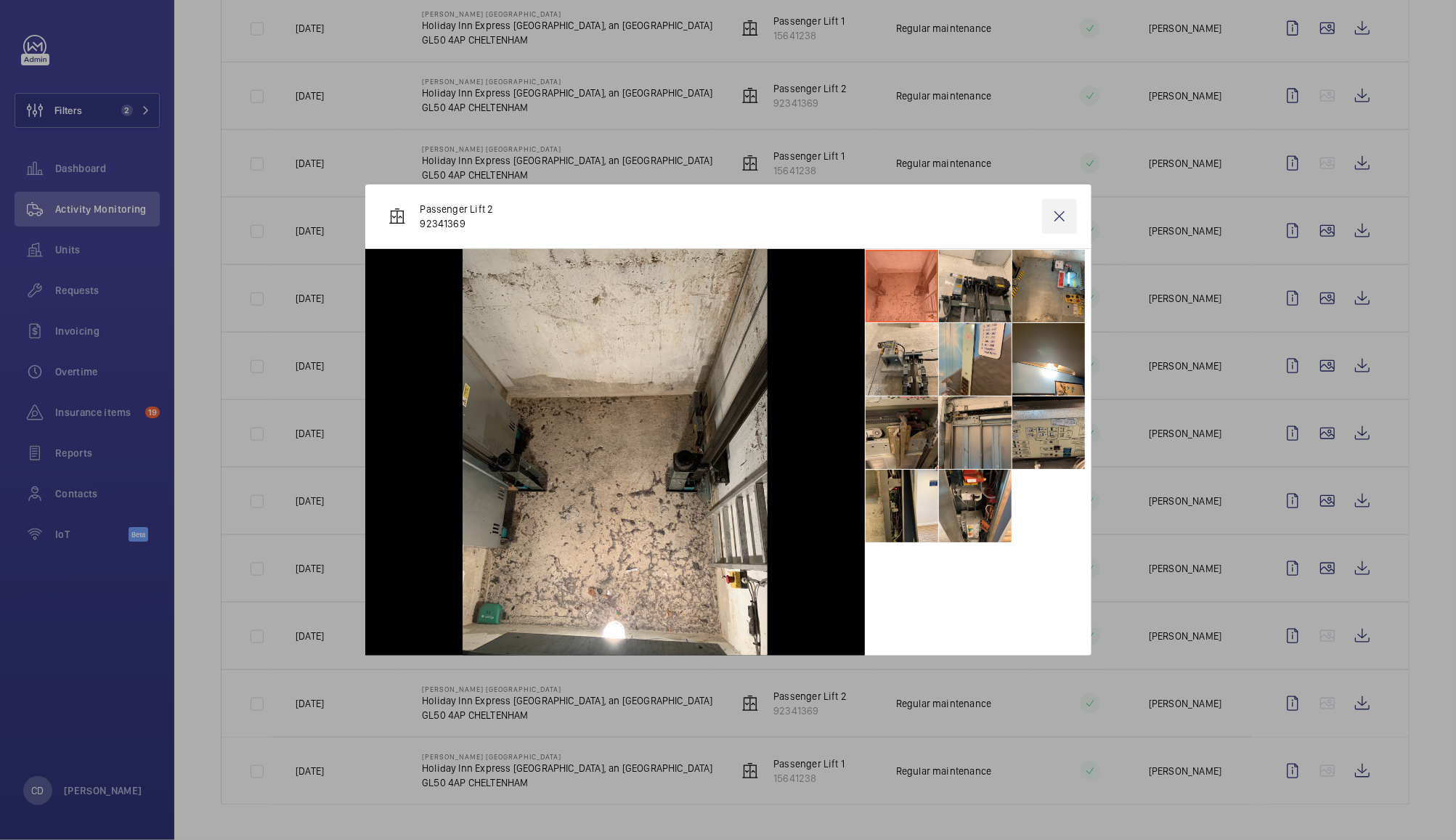
click at [1069, 221] on wm-front-icon-button at bounding box center [1059, 216] width 35 height 35
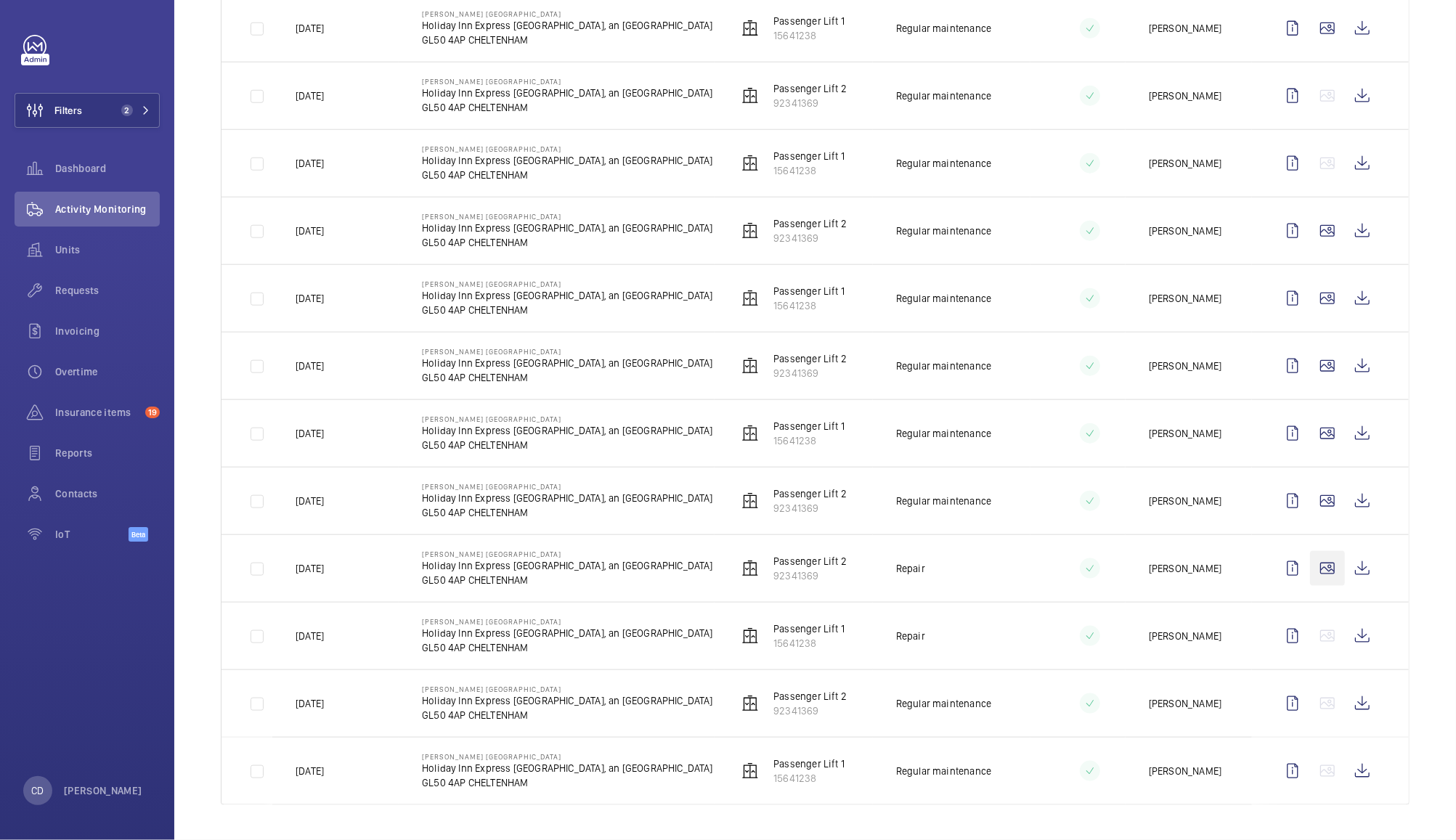
click at [1310, 572] on wm-front-icon-button at bounding box center [1327, 568] width 35 height 35
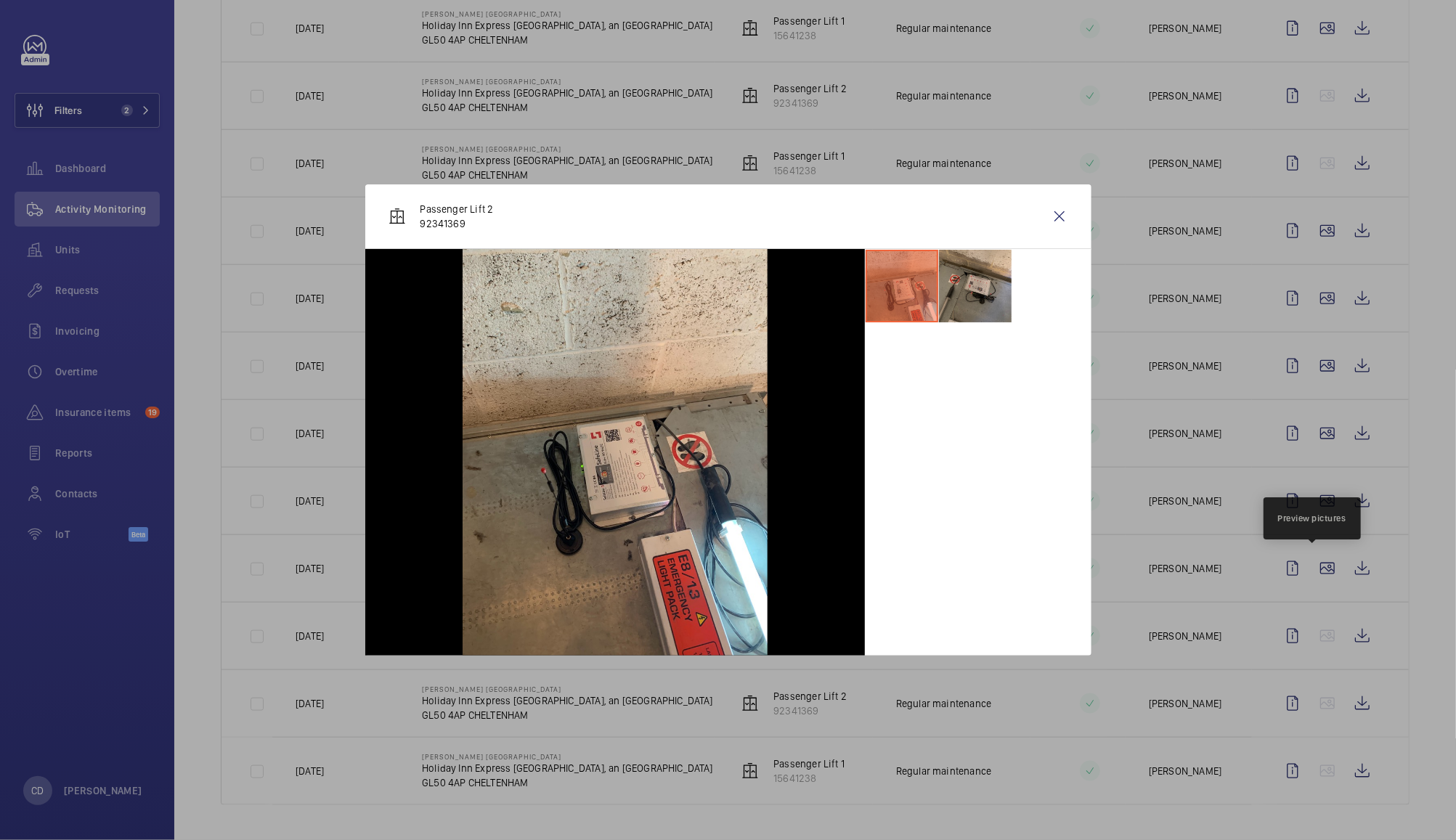
click at [978, 283] on li at bounding box center [975, 286] width 73 height 73
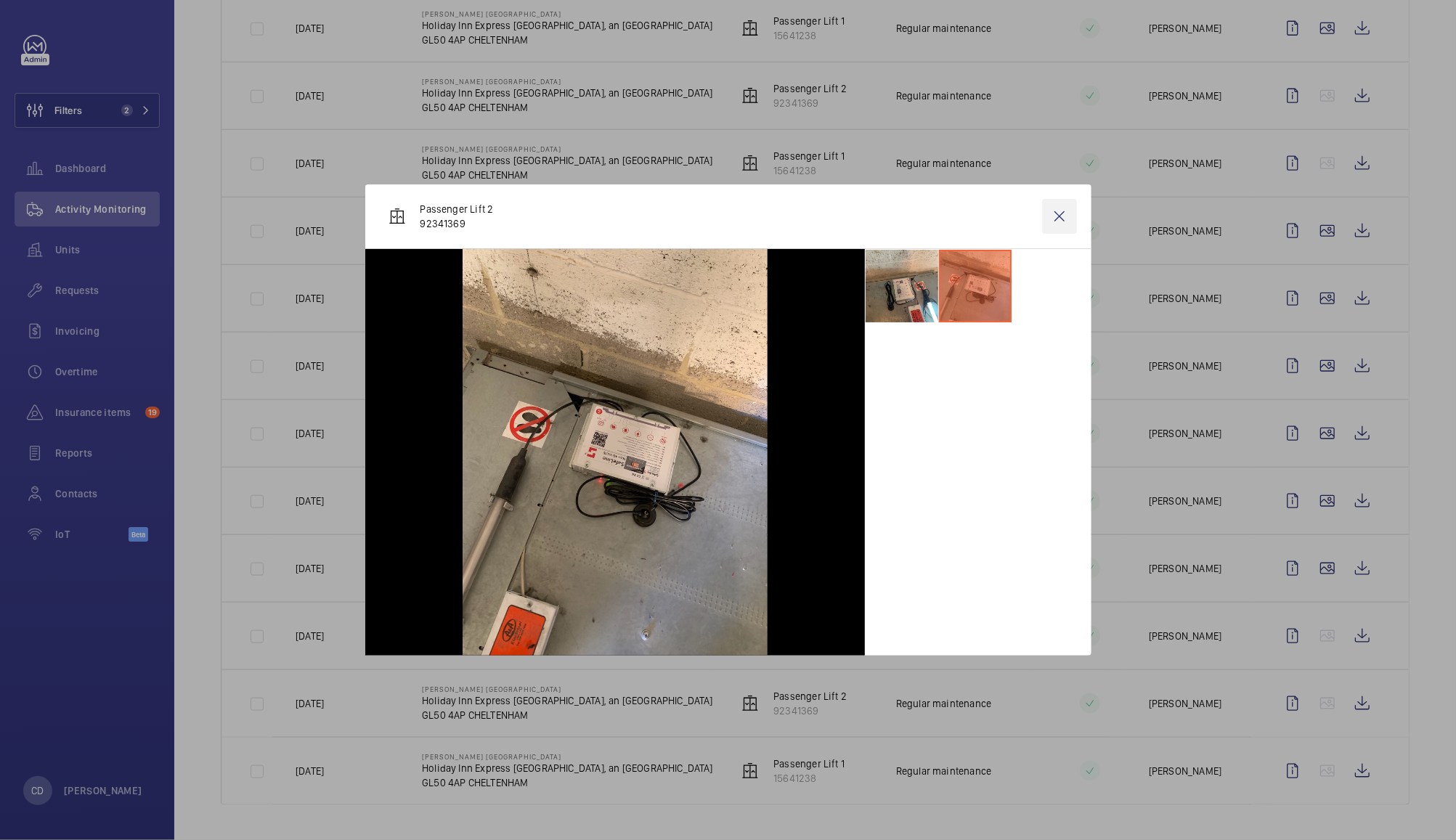
click at [1046, 229] on wm-front-icon-button at bounding box center [1059, 216] width 35 height 35
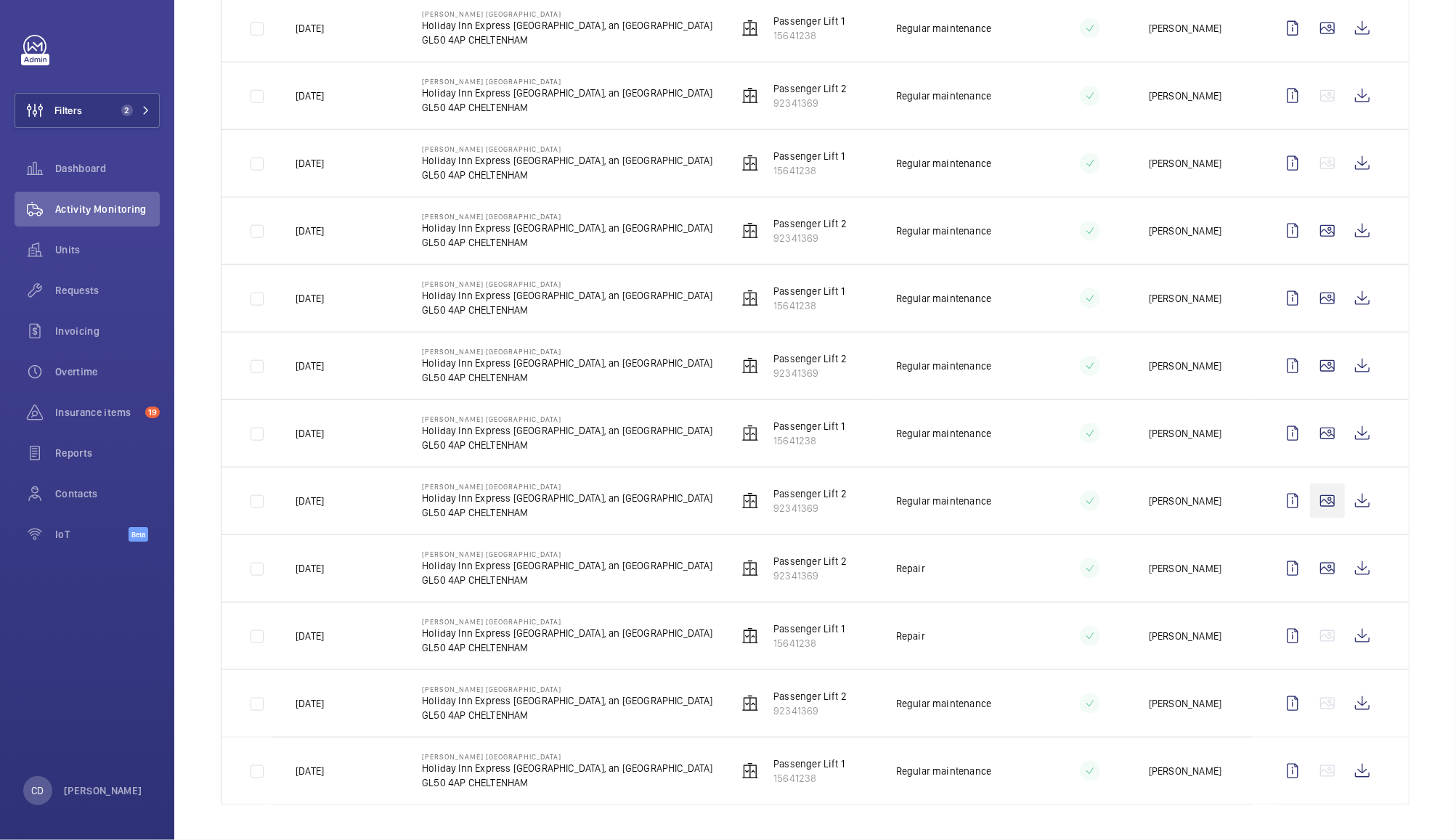
click at [1318, 500] on wm-front-icon-button at bounding box center [1327, 500] width 35 height 35
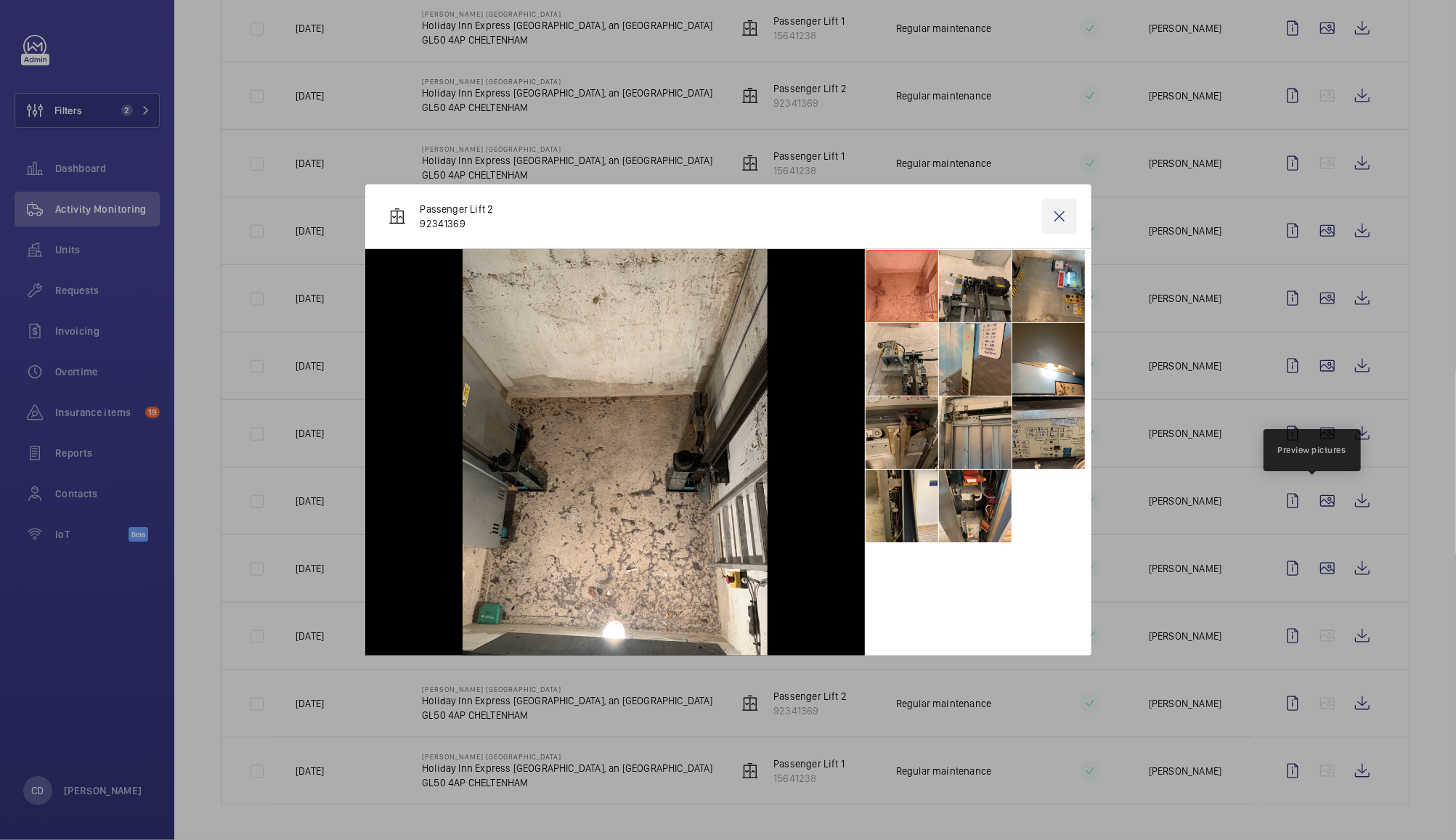
click at [1063, 203] on wm-front-icon-button at bounding box center [1059, 216] width 35 height 35
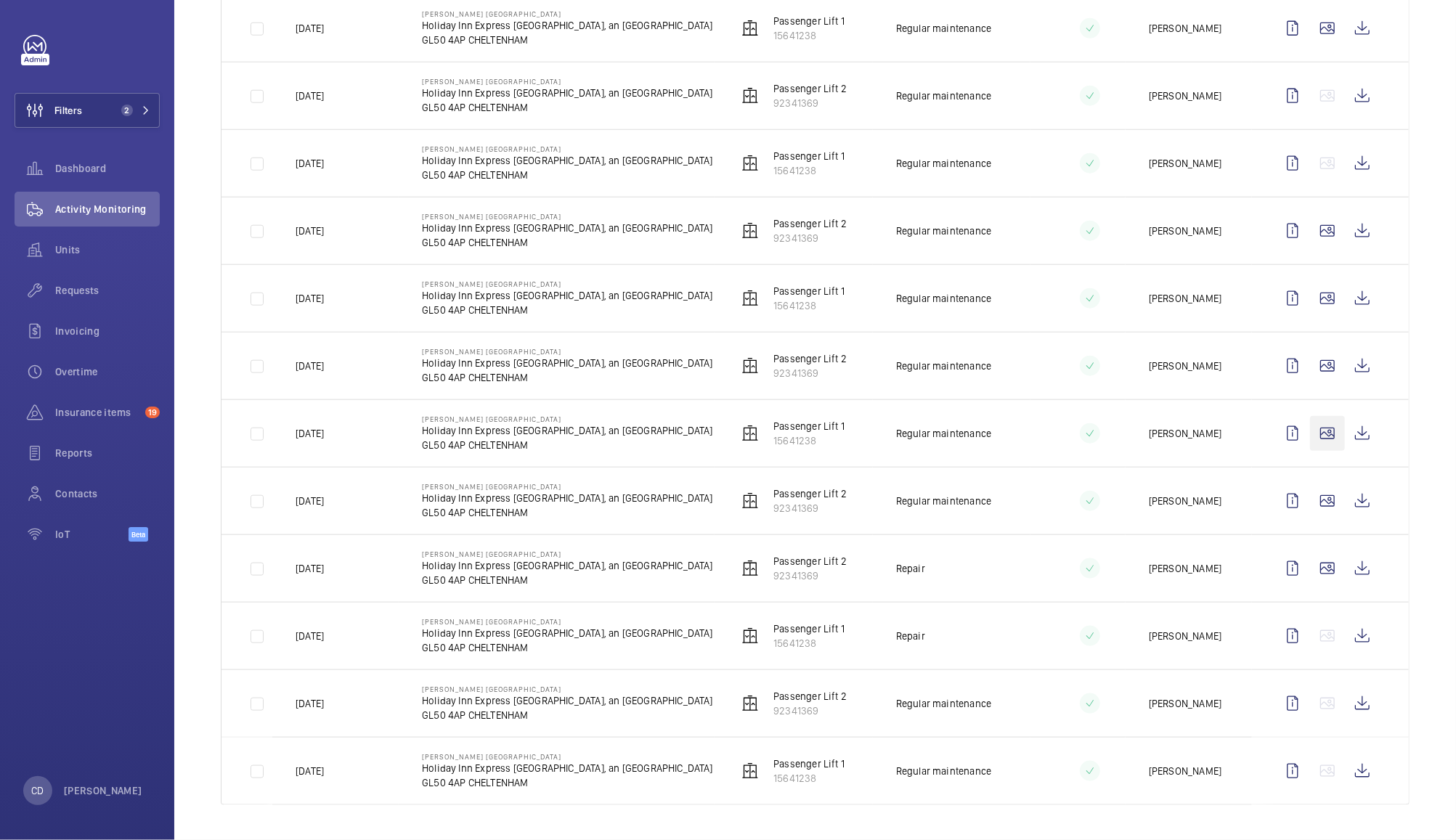
click at [1310, 429] on wm-front-icon-button at bounding box center [1327, 433] width 35 height 35
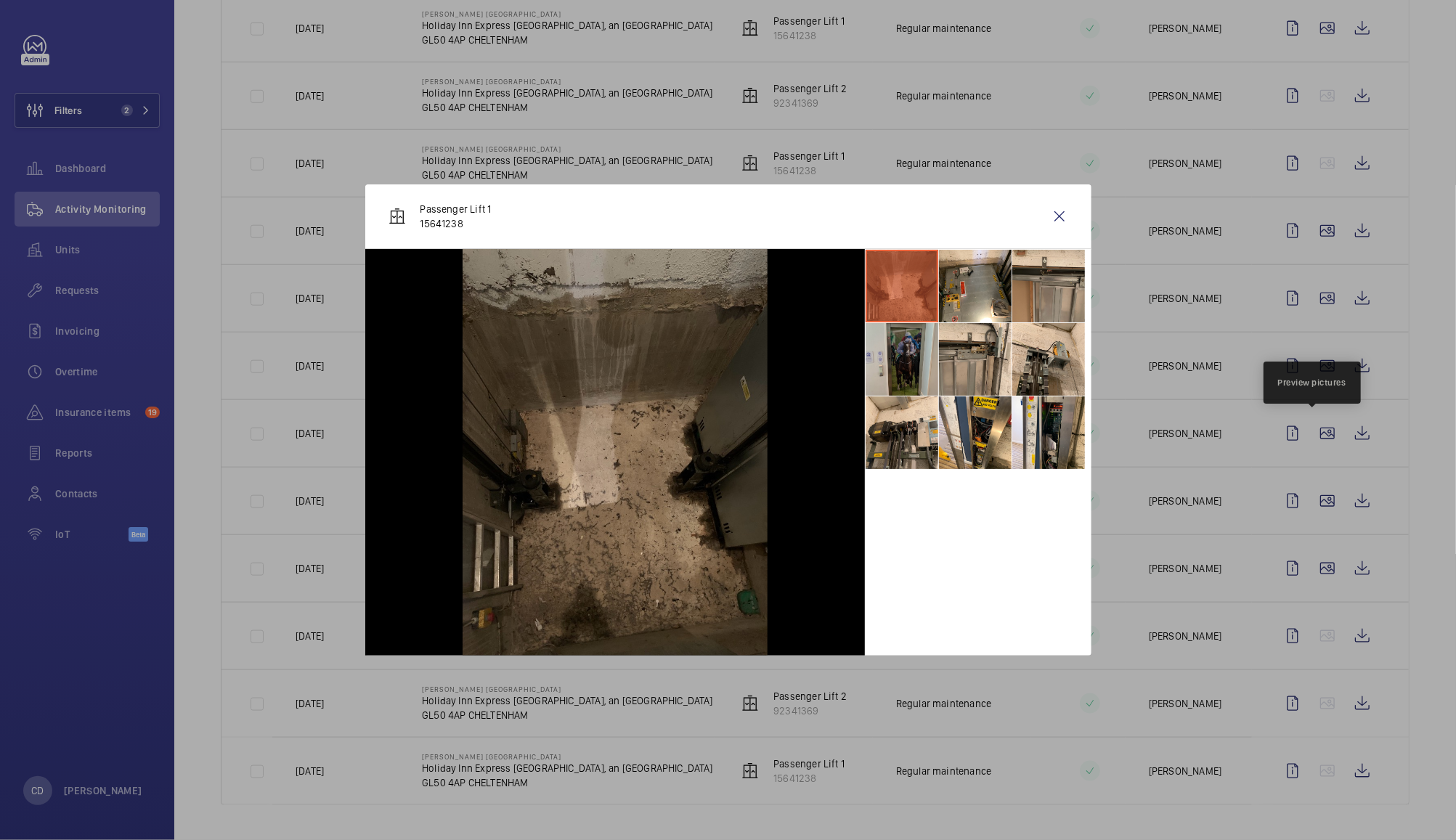
click at [912, 365] on li at bounding box center [901, 359] width 73 height 73
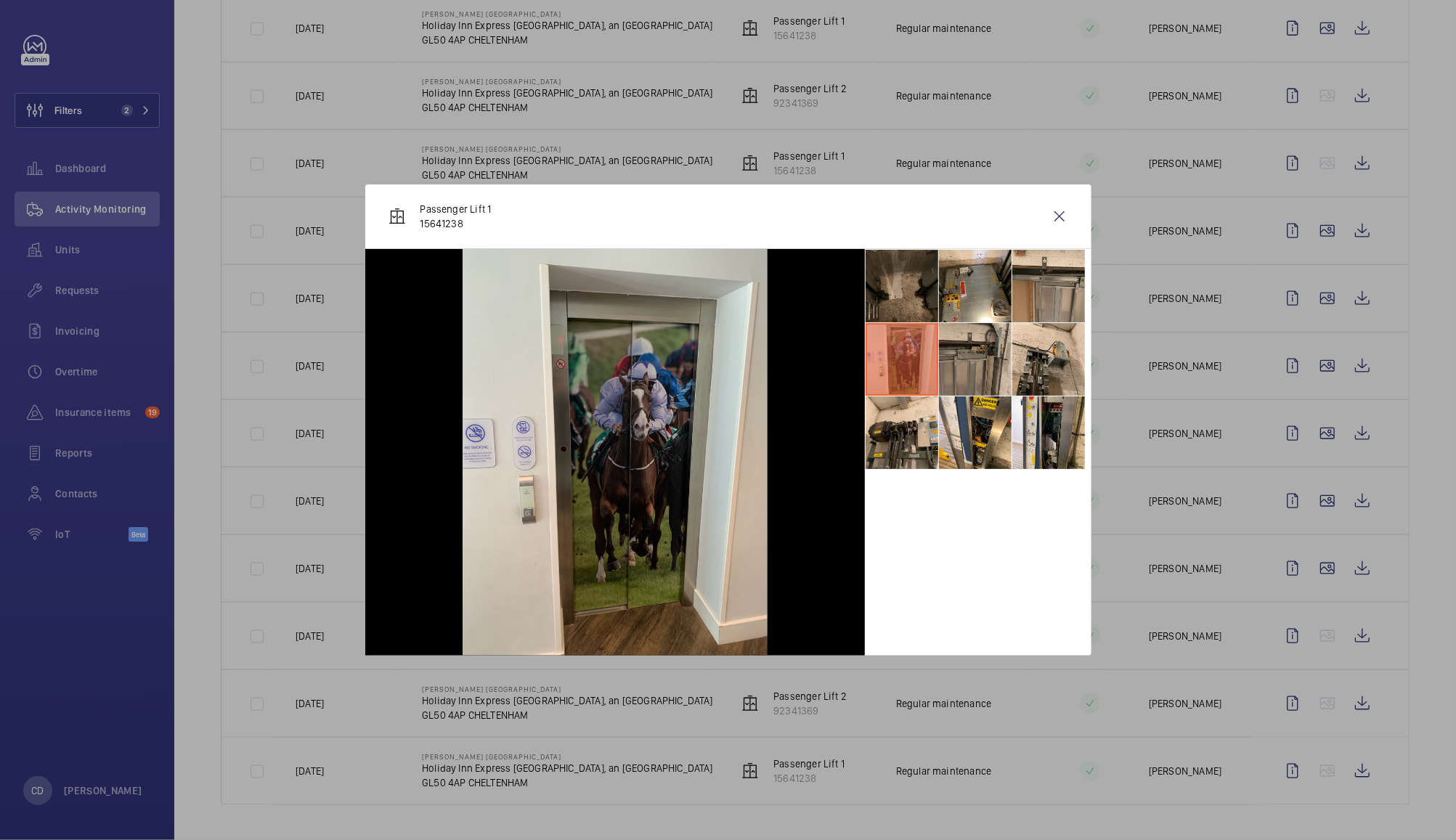
click at [986, 357] on li at bounding box center [975, 359] width 73 height 73
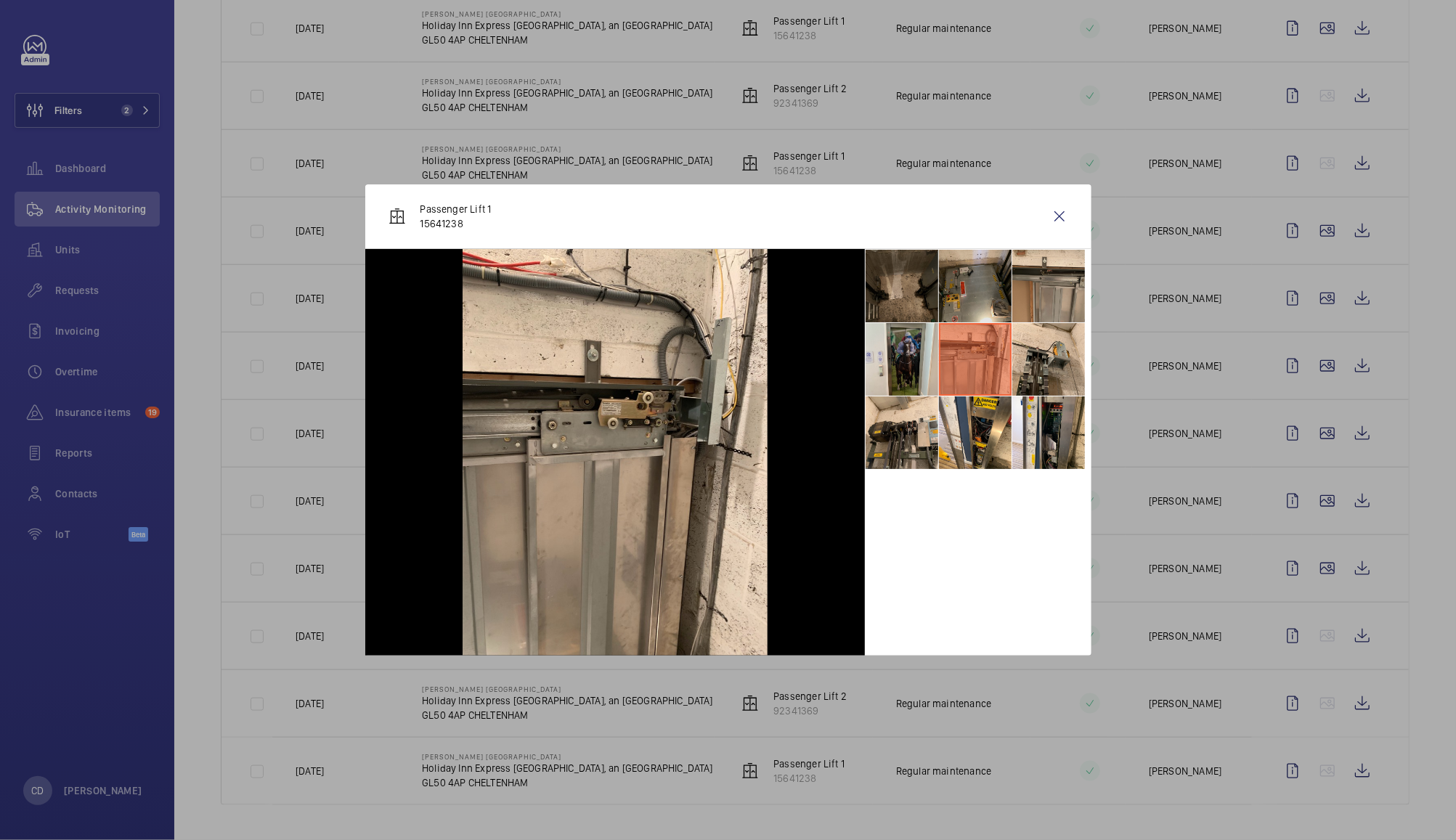
click at [983, 297] on li at bounding box center [975, 286] width 73 height 73
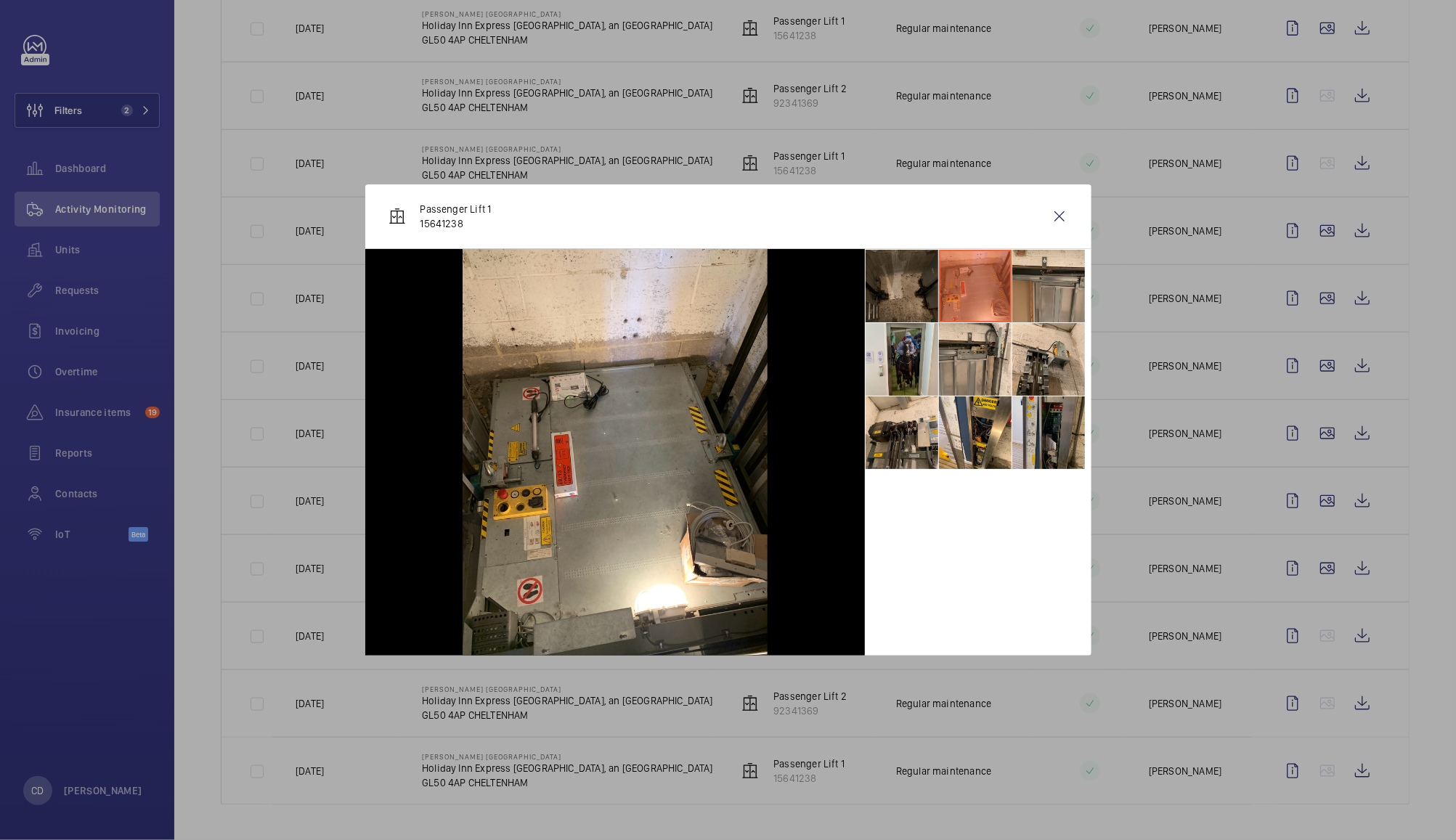
click at [1056, 437] on li at bounding box center [1048, 432] width 73 height 73
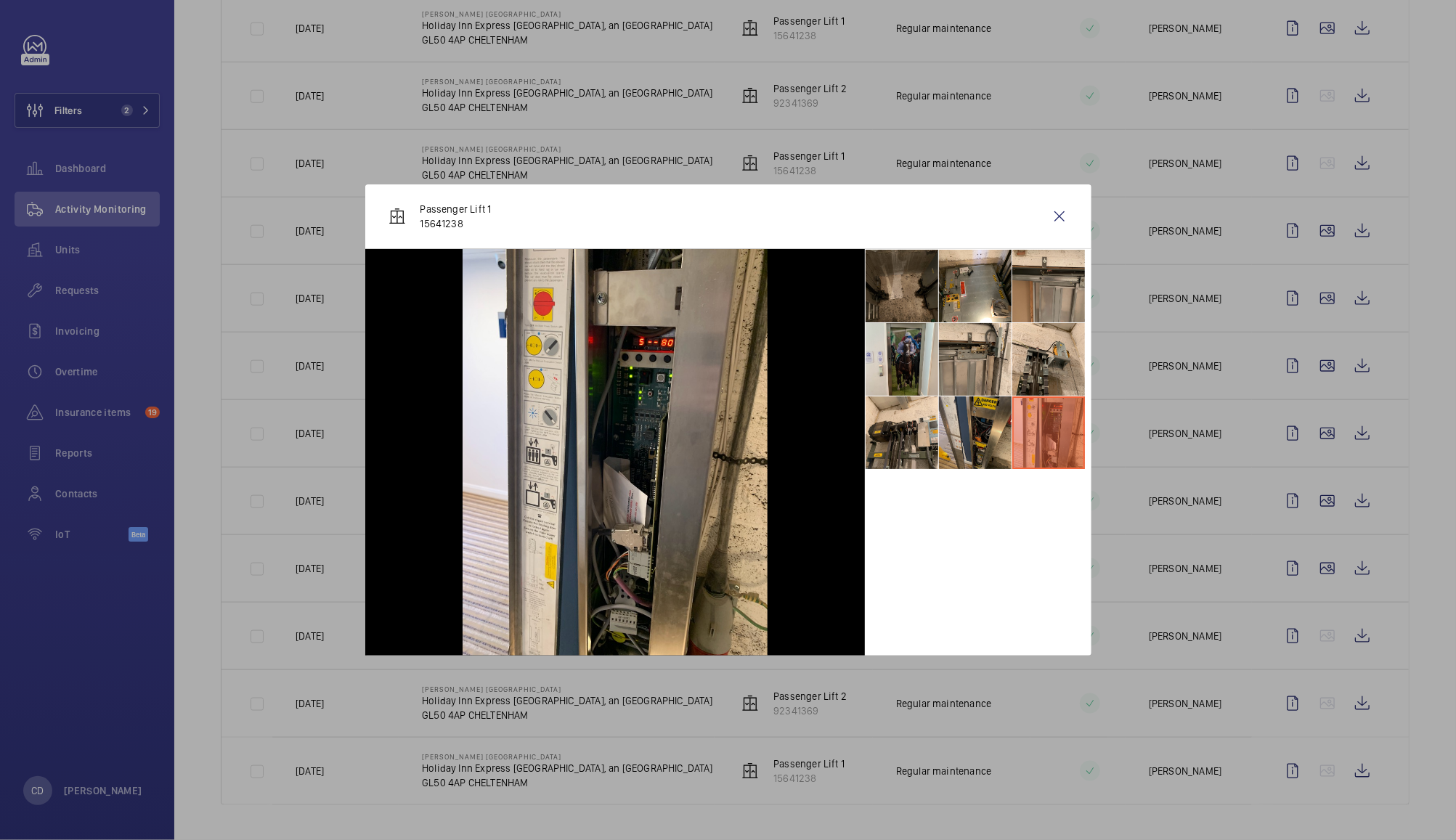
click at [997, 445] on li at bounding box center [975, 432] width 73 height 73
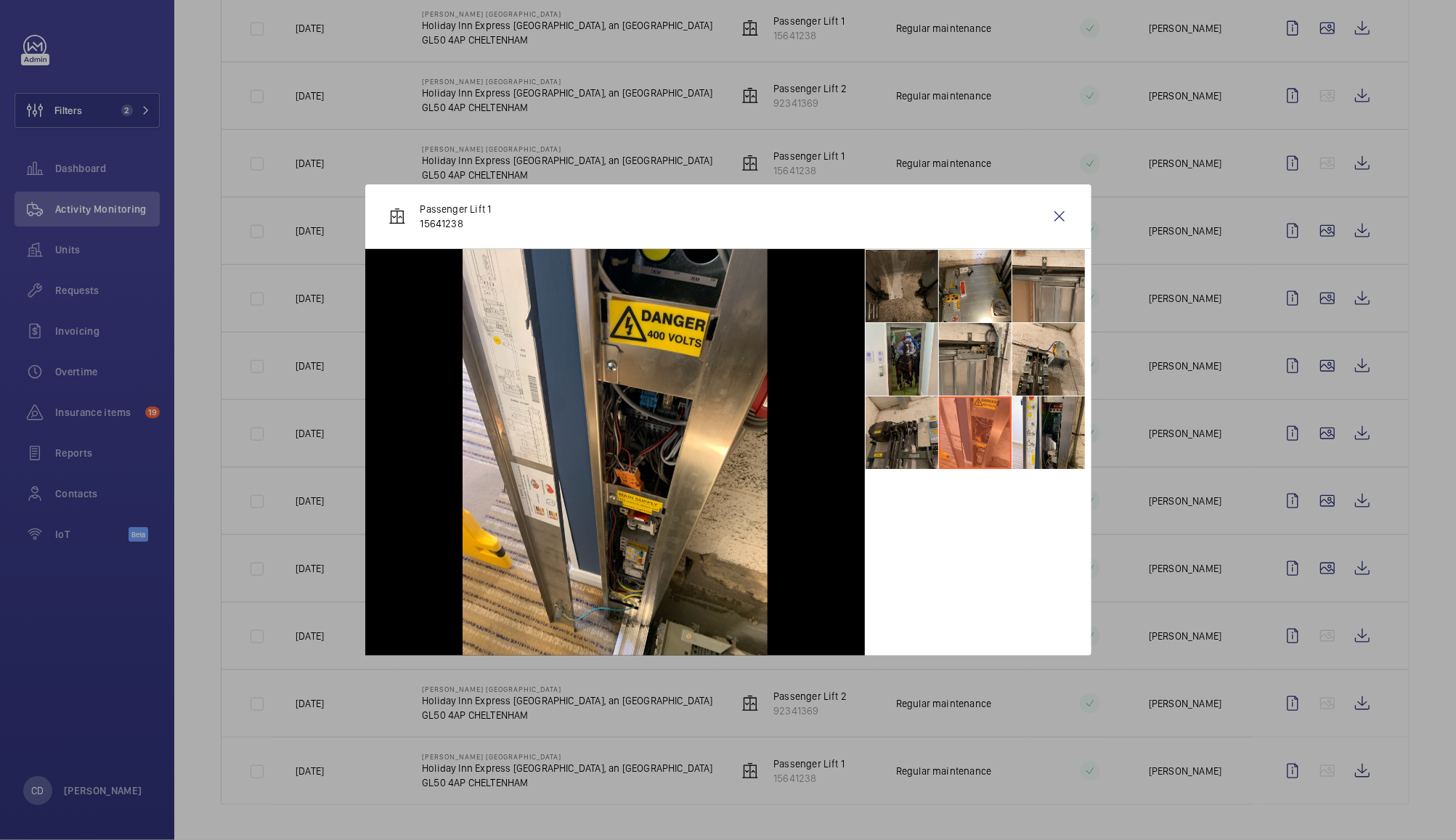
click at [901, 438] on li at bounding box center [901, 432] width 73 height 73
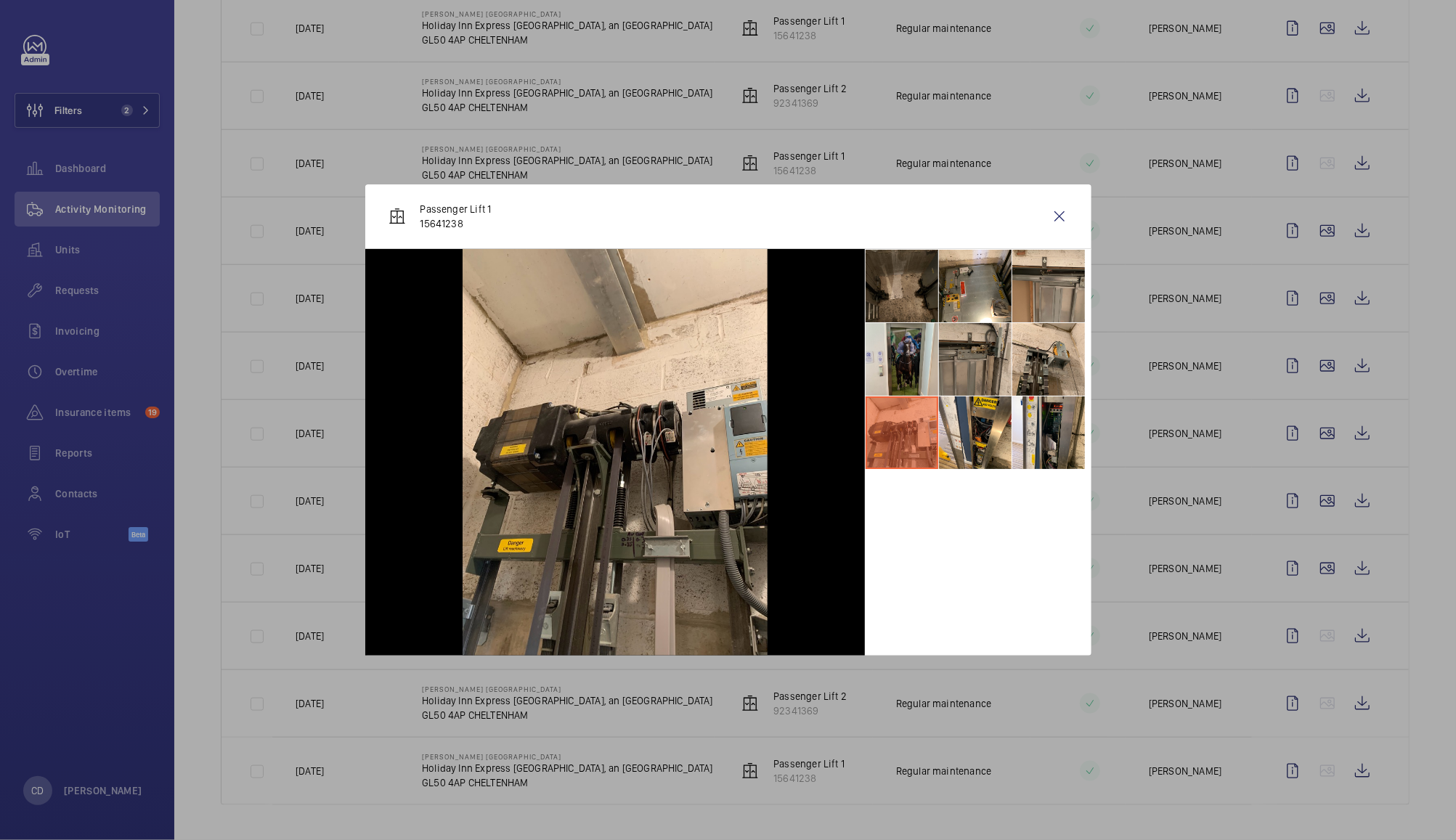
click at [974, 360] on li at bounding box center [975, 359] width 73 height 73
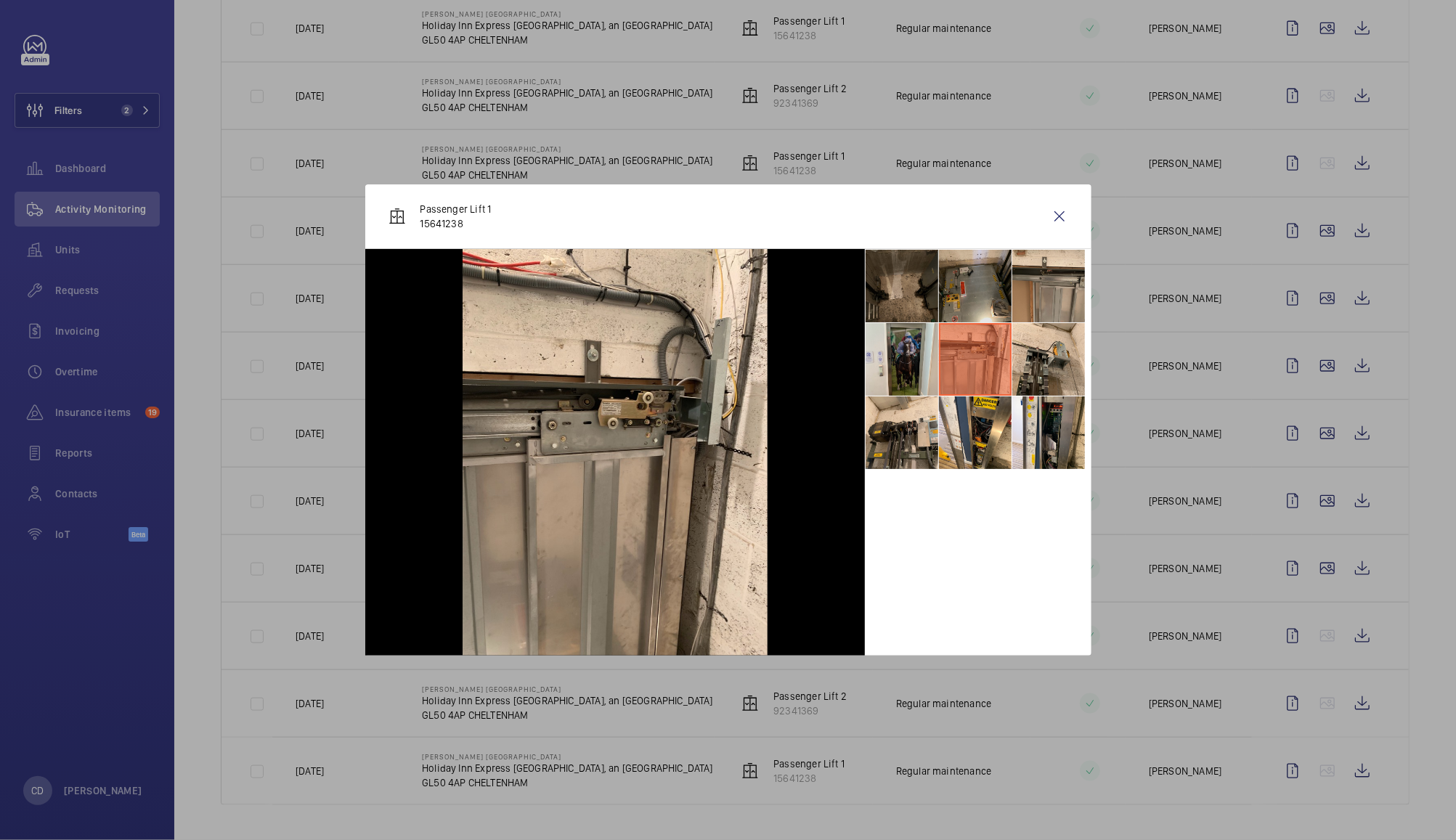
click at [988, 283] on li at bounding box center [975, 286] width 73 height 73
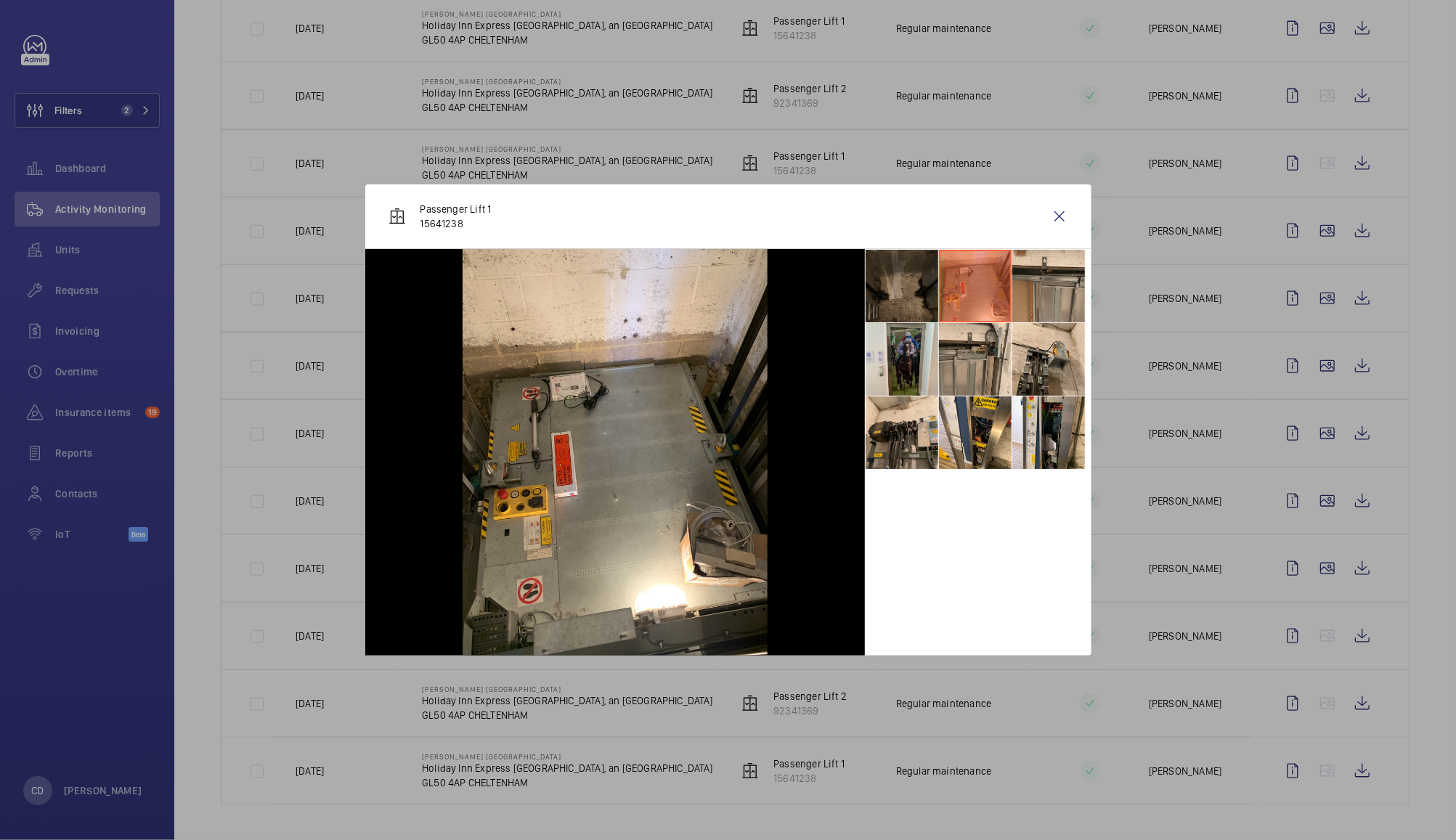
click at [913, 296] on li at bounding box center [901, 286] width 73 height 73
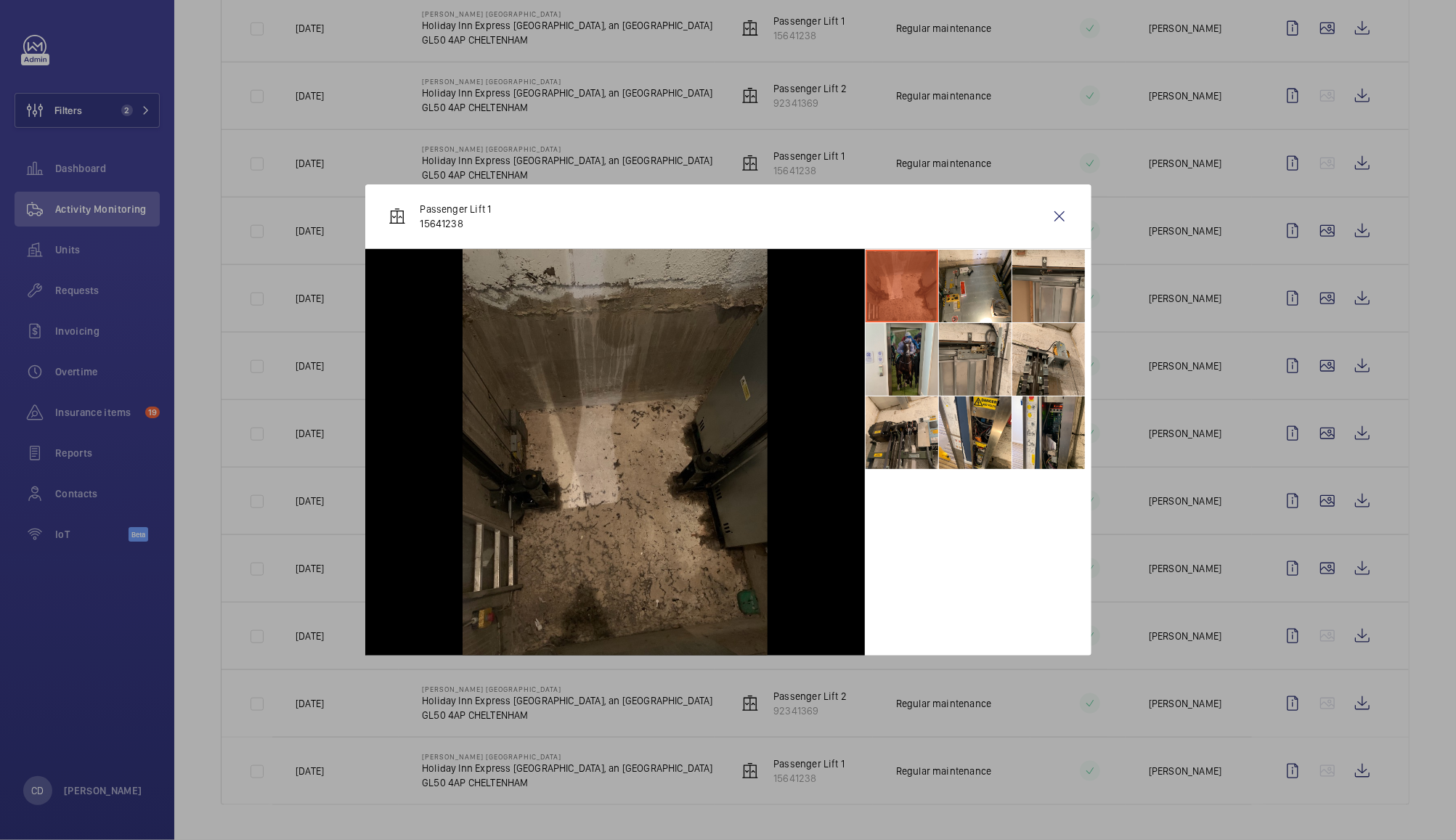
click at [1077, 222] on div "Passenger Lift 1 15641238" at bounding box center [728, 217] width 726 height 65
click at [1056, 217] on wm-front-icon-button at bounding box center [1059, 216] width 35 height 35
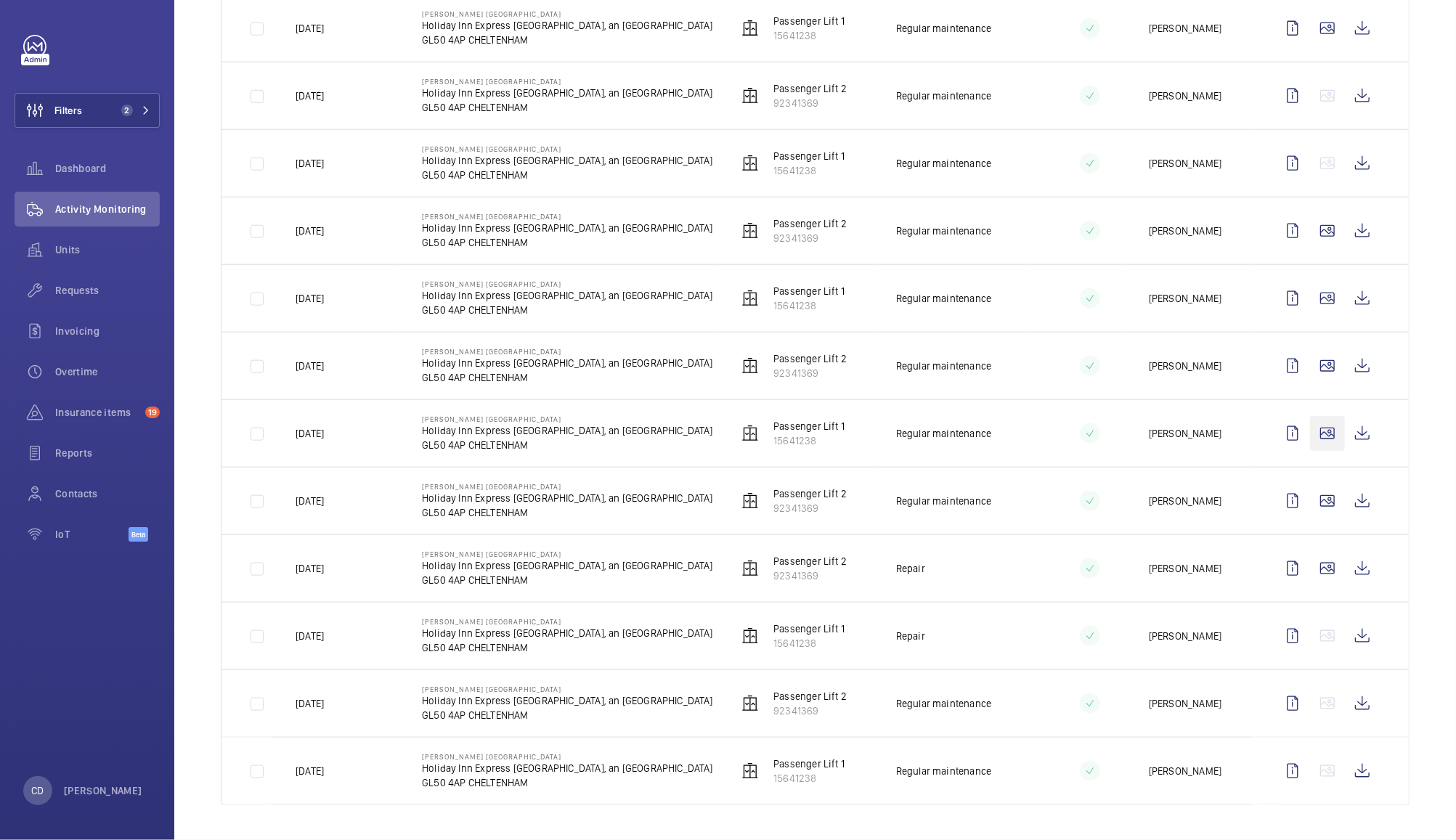
click at [1313, 436] on wm-front-icon-button at bounding box center [1327, 433] width 35 height 35
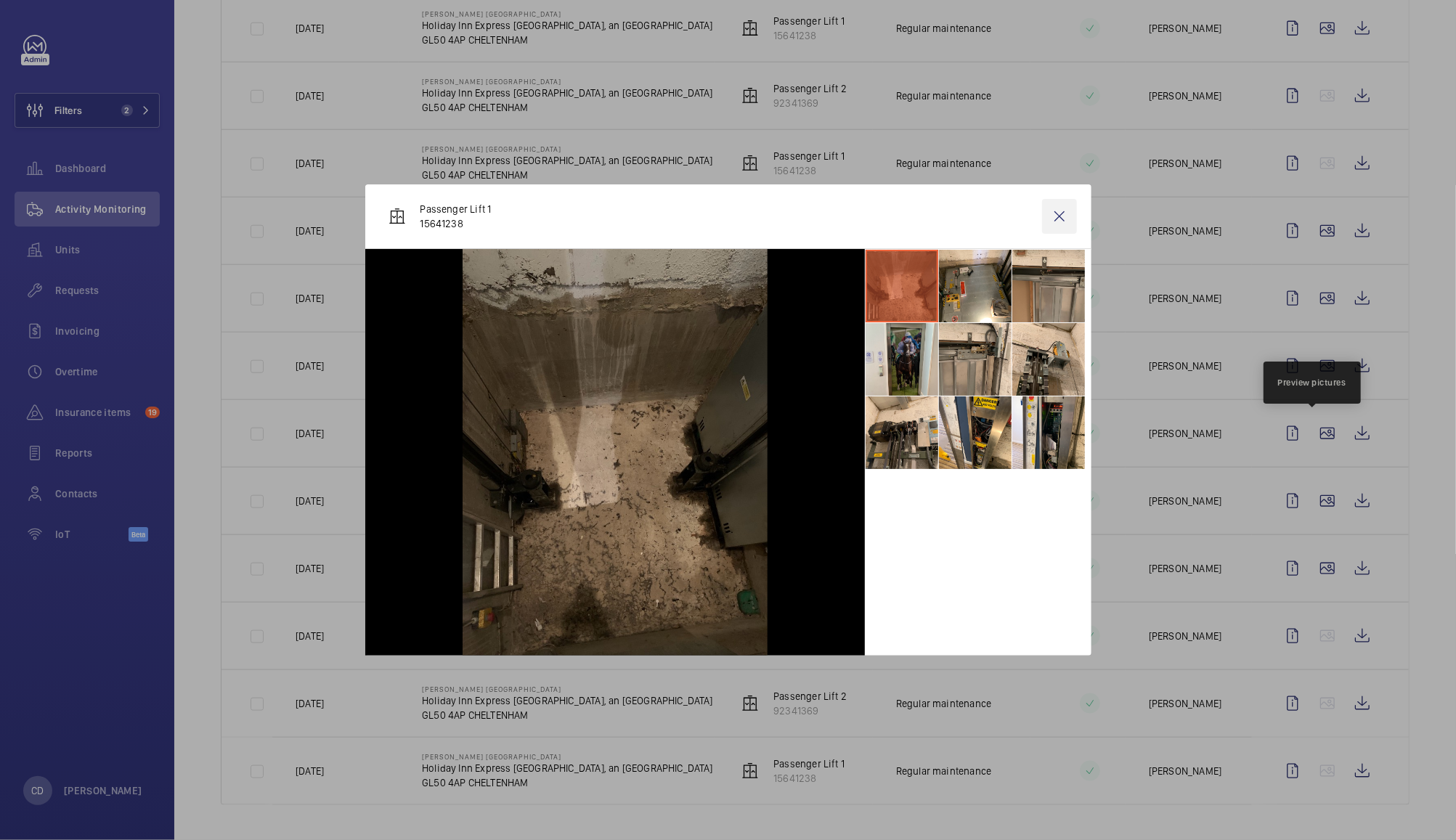
click at [1070, 222] on wm-front-icon-button at bounding box center [1059, 216] width 35 height 35
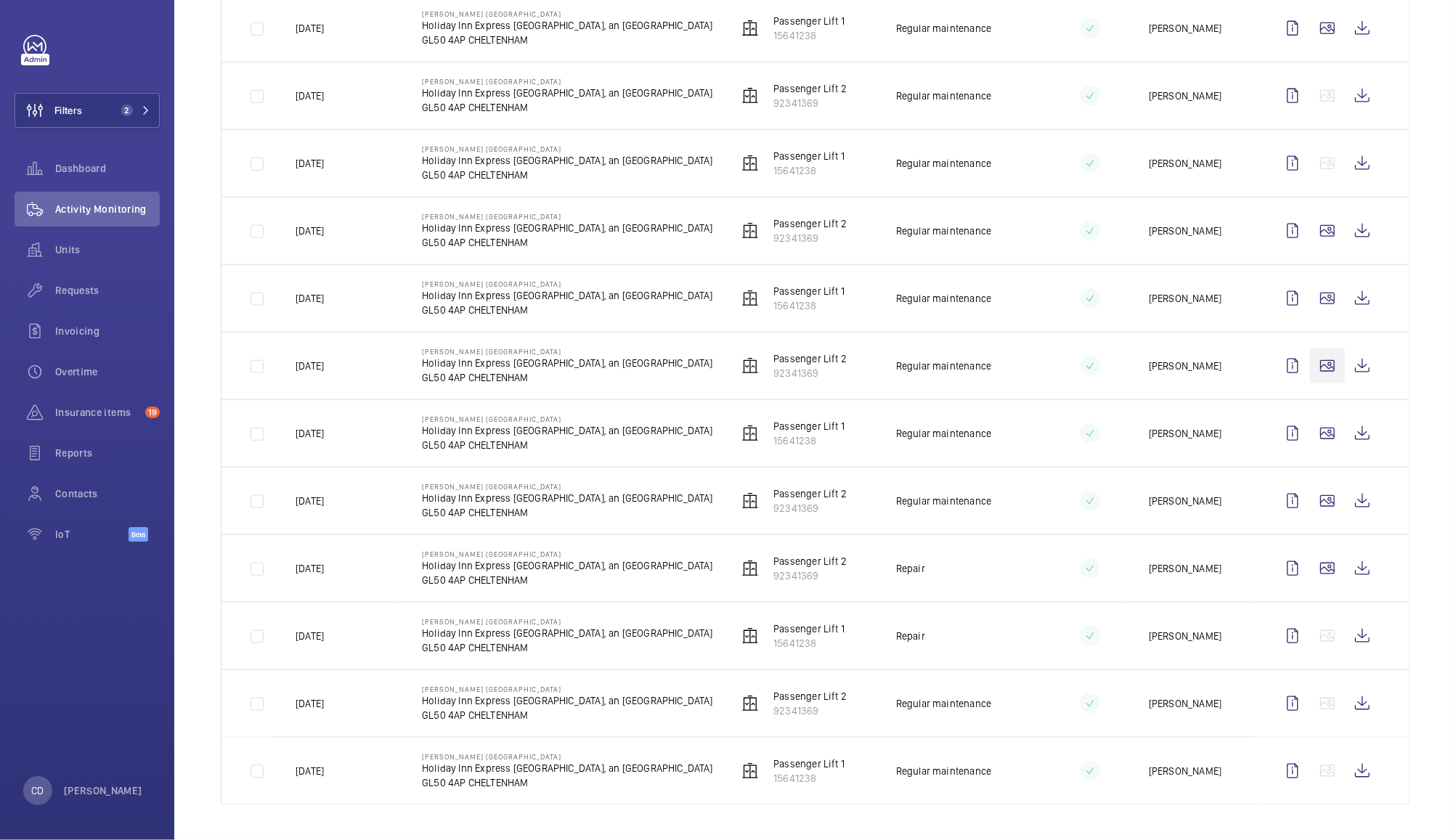
click at [1317, 365] on wm-front-icon-button at bounding box center [1327, 366] width 35 height 35
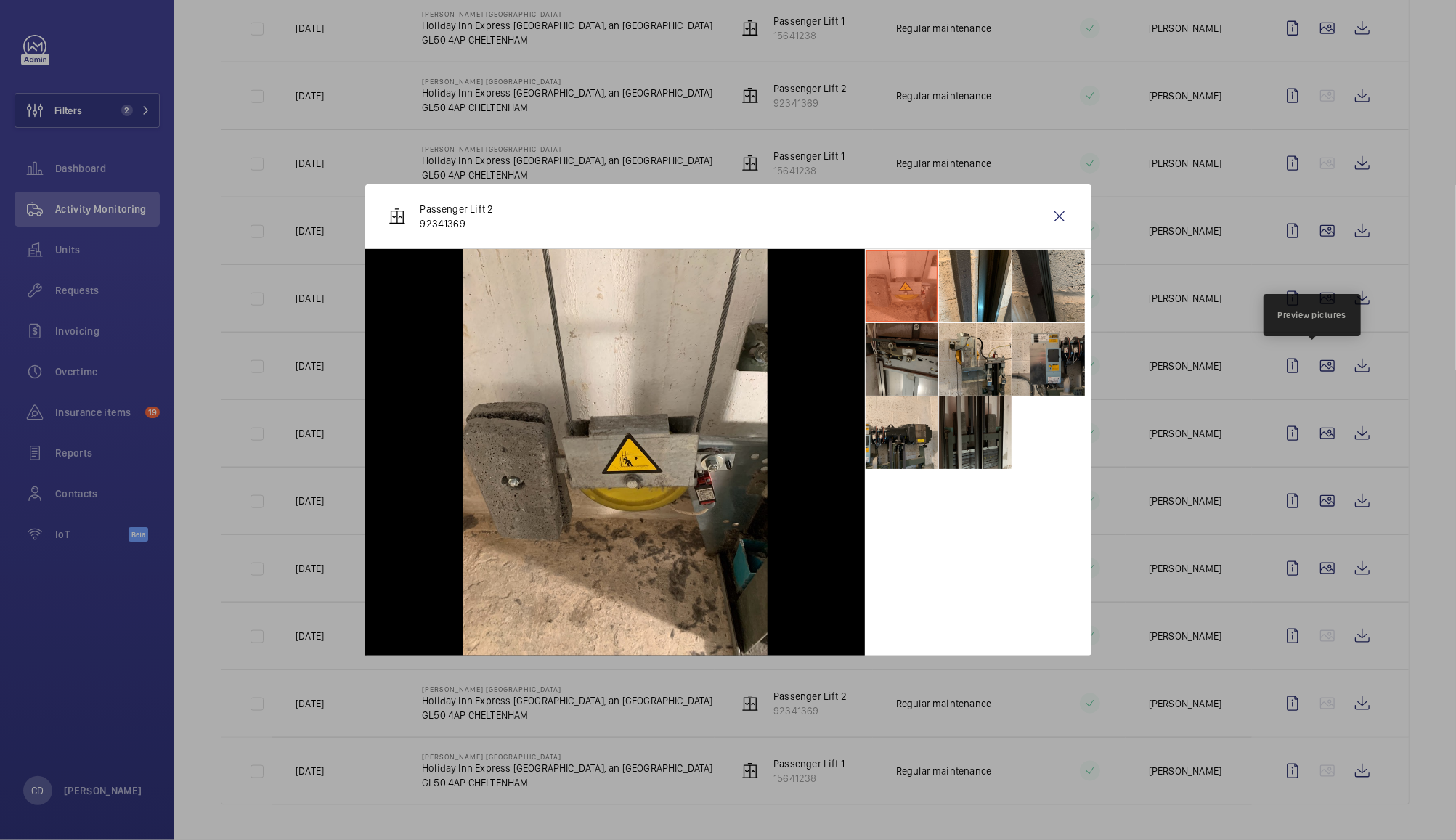
click at [1054, 372] on li at bounding box center [1048, 359] width 73 height 73
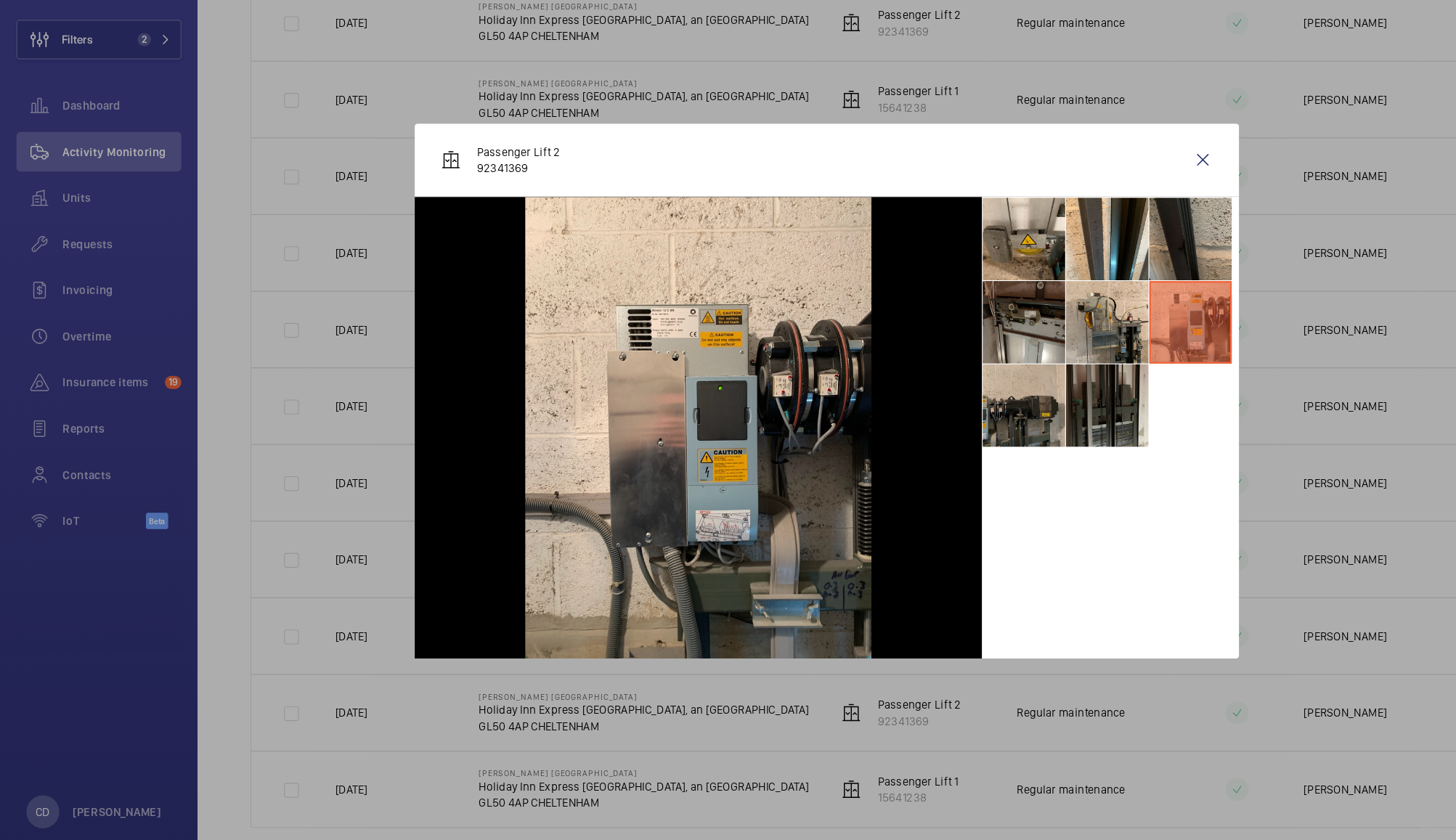
click at [890, 460] on li at bounding box center [901, 432] width 73 height 73
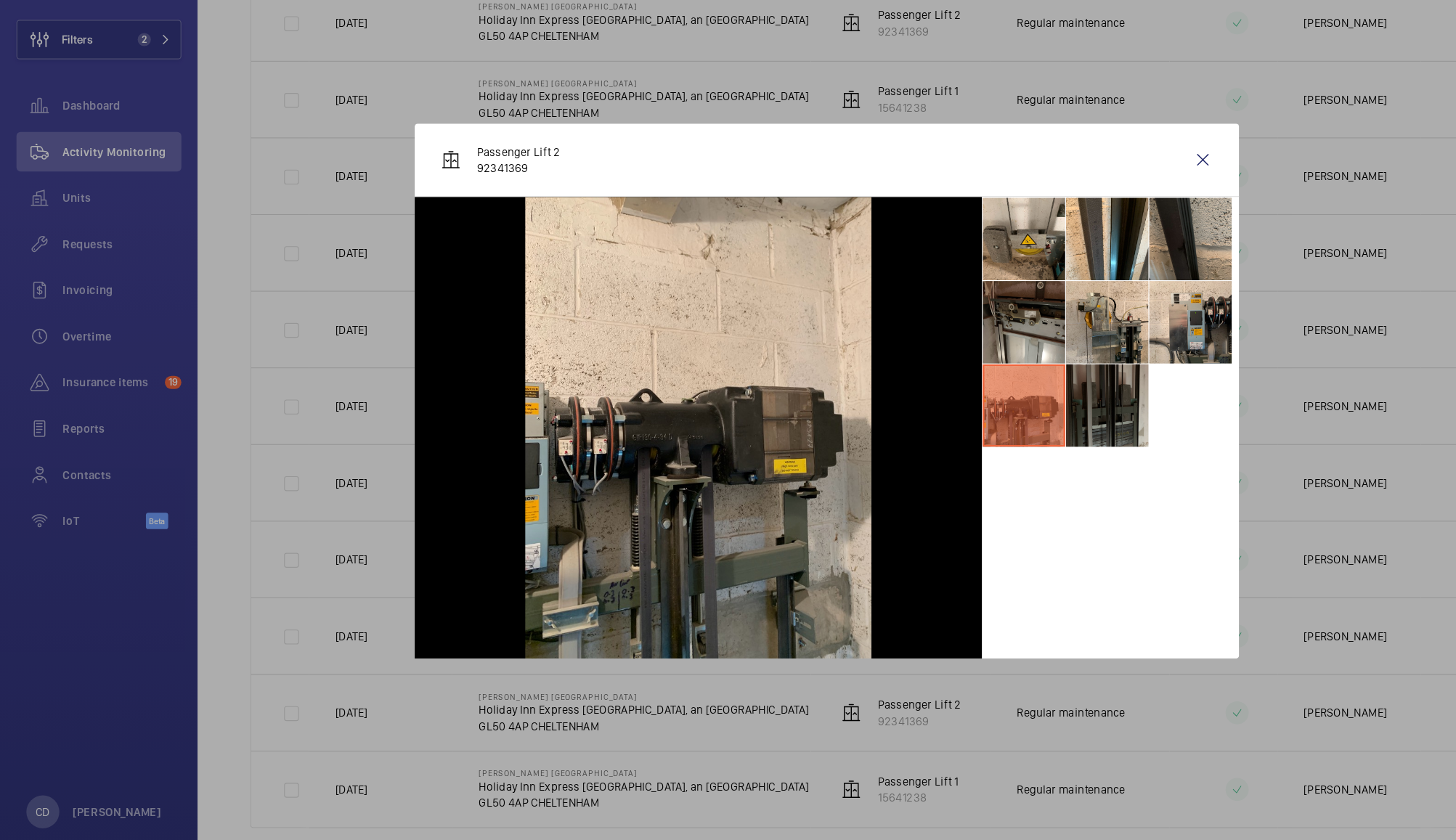
click at [980, 429] on li at bounding box center [975, 432] width 73 height 73
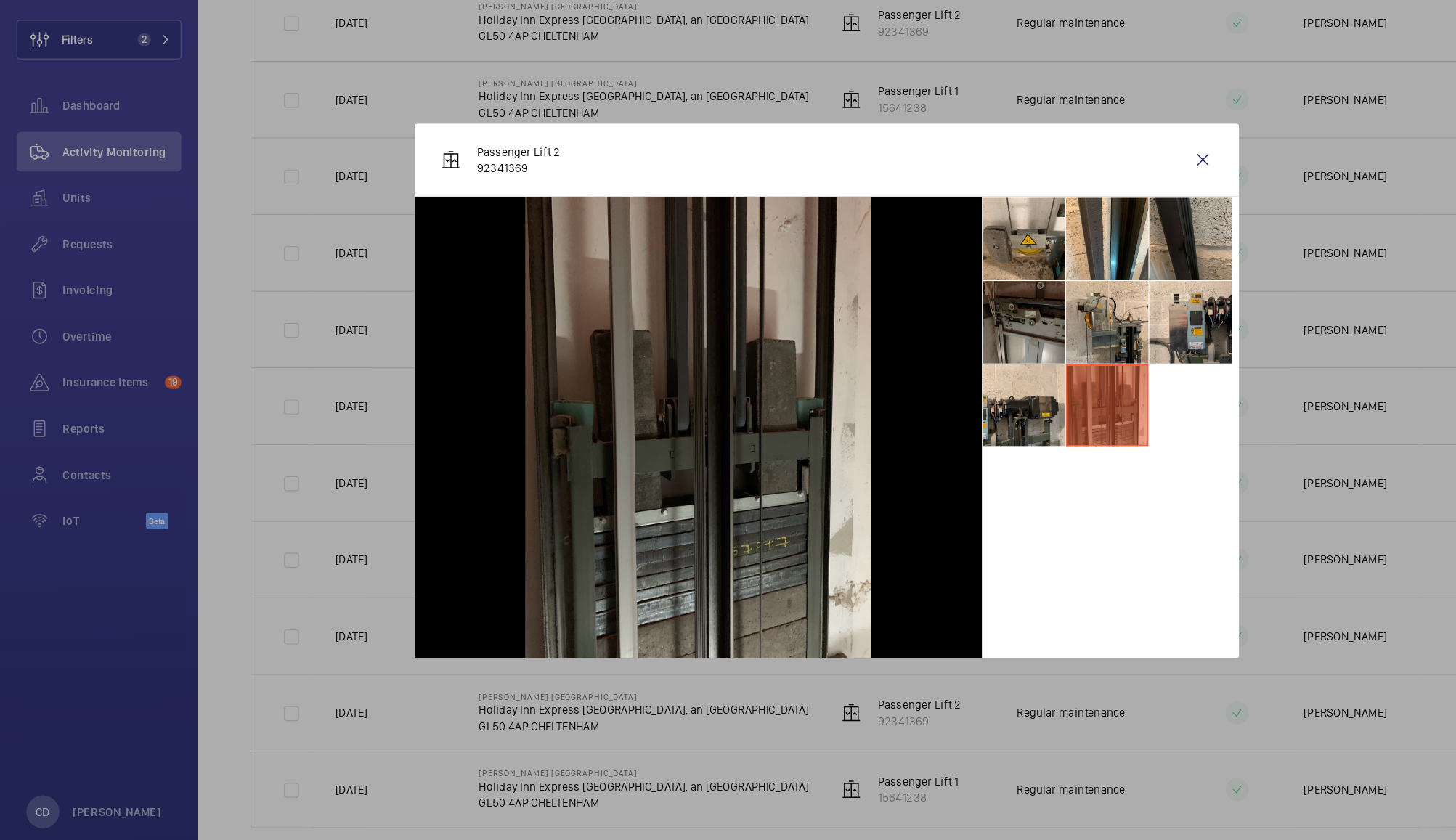
click at [900, 366] on li at bounding box center [901, 359] width 73 height 73
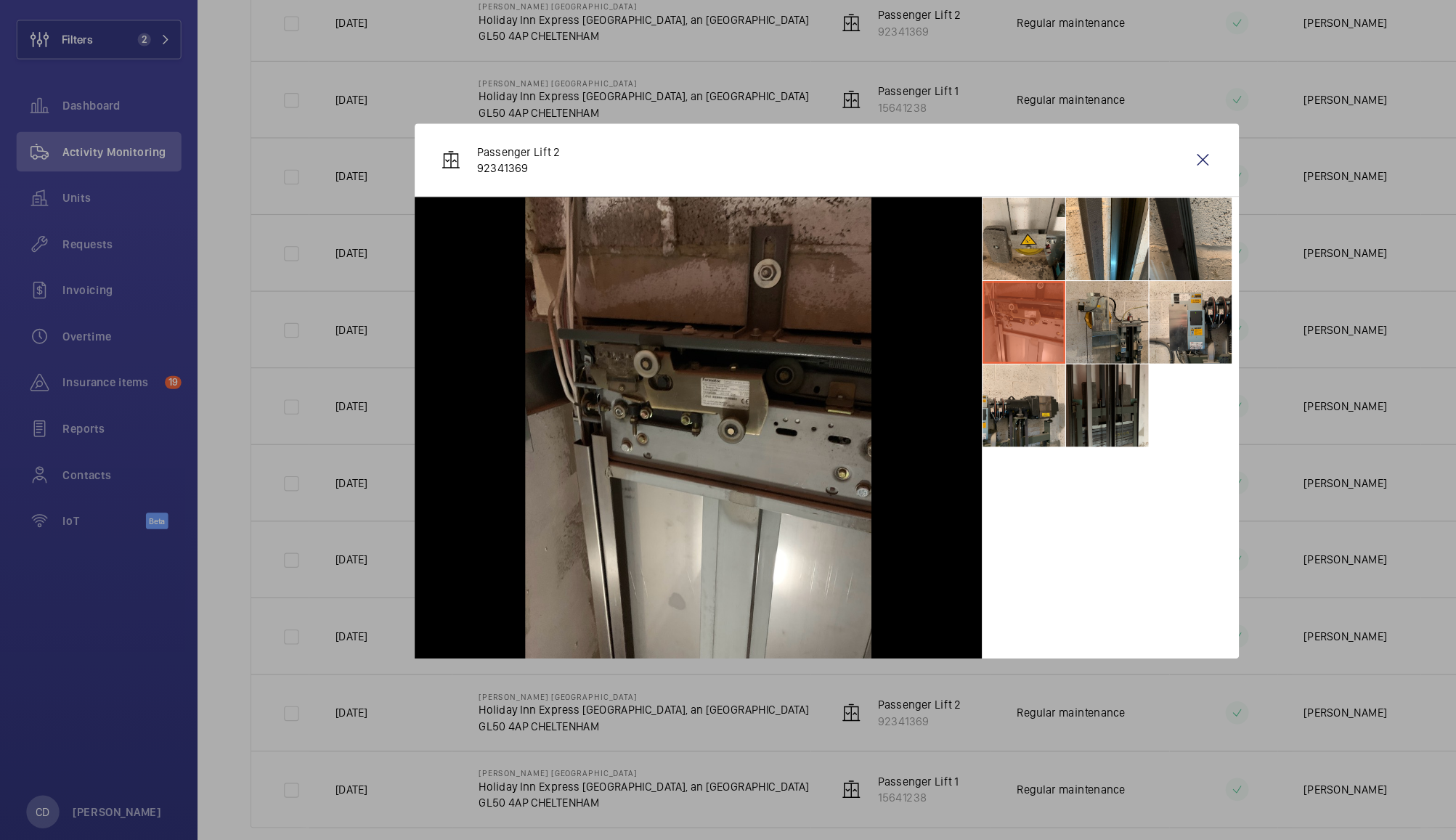
click at [983, 348] on li at bounding box center [975, 359] width 73 height 73
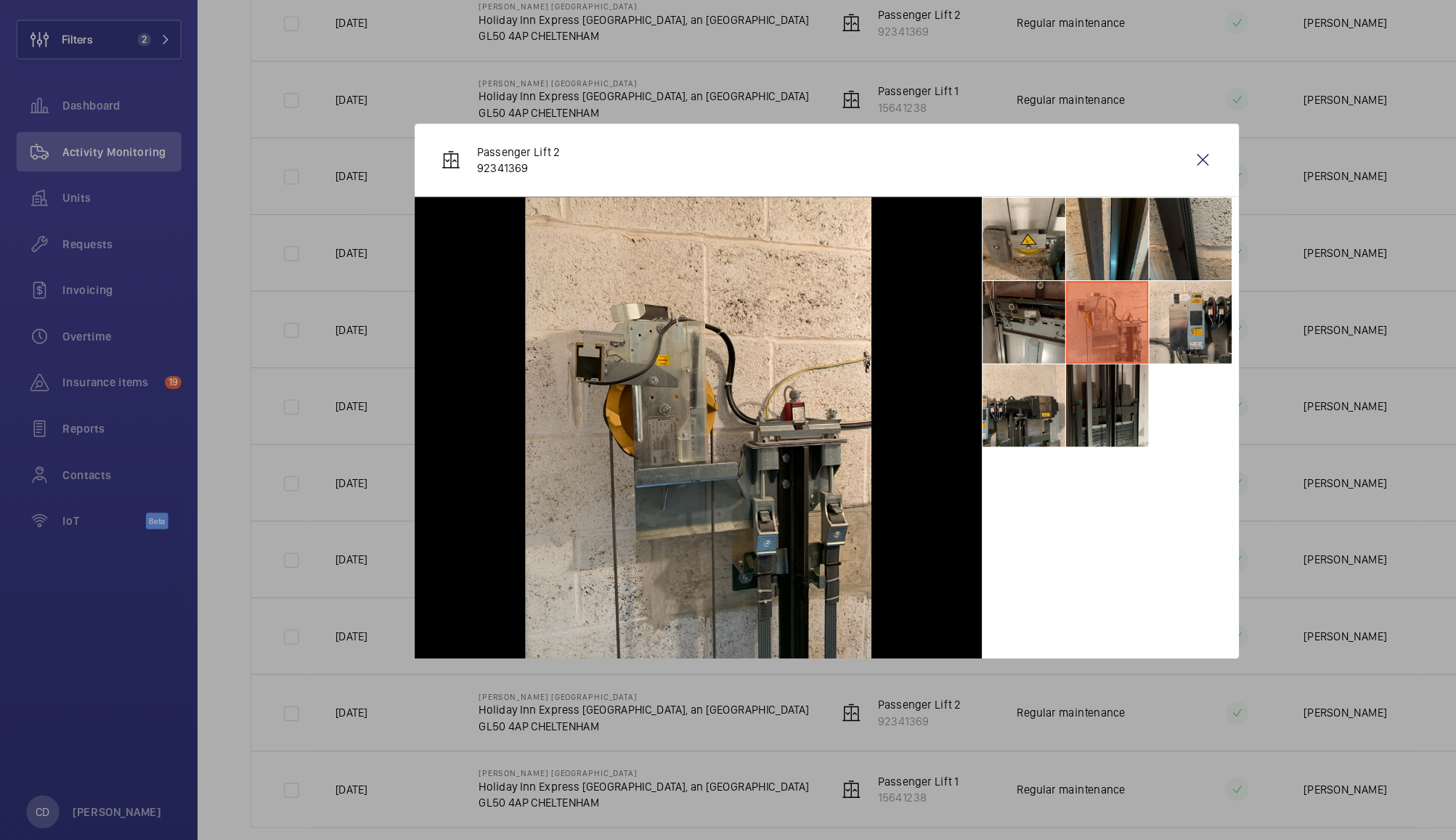
click at [977, 287] on li at bounding box center [975, 286] width 73 height 73
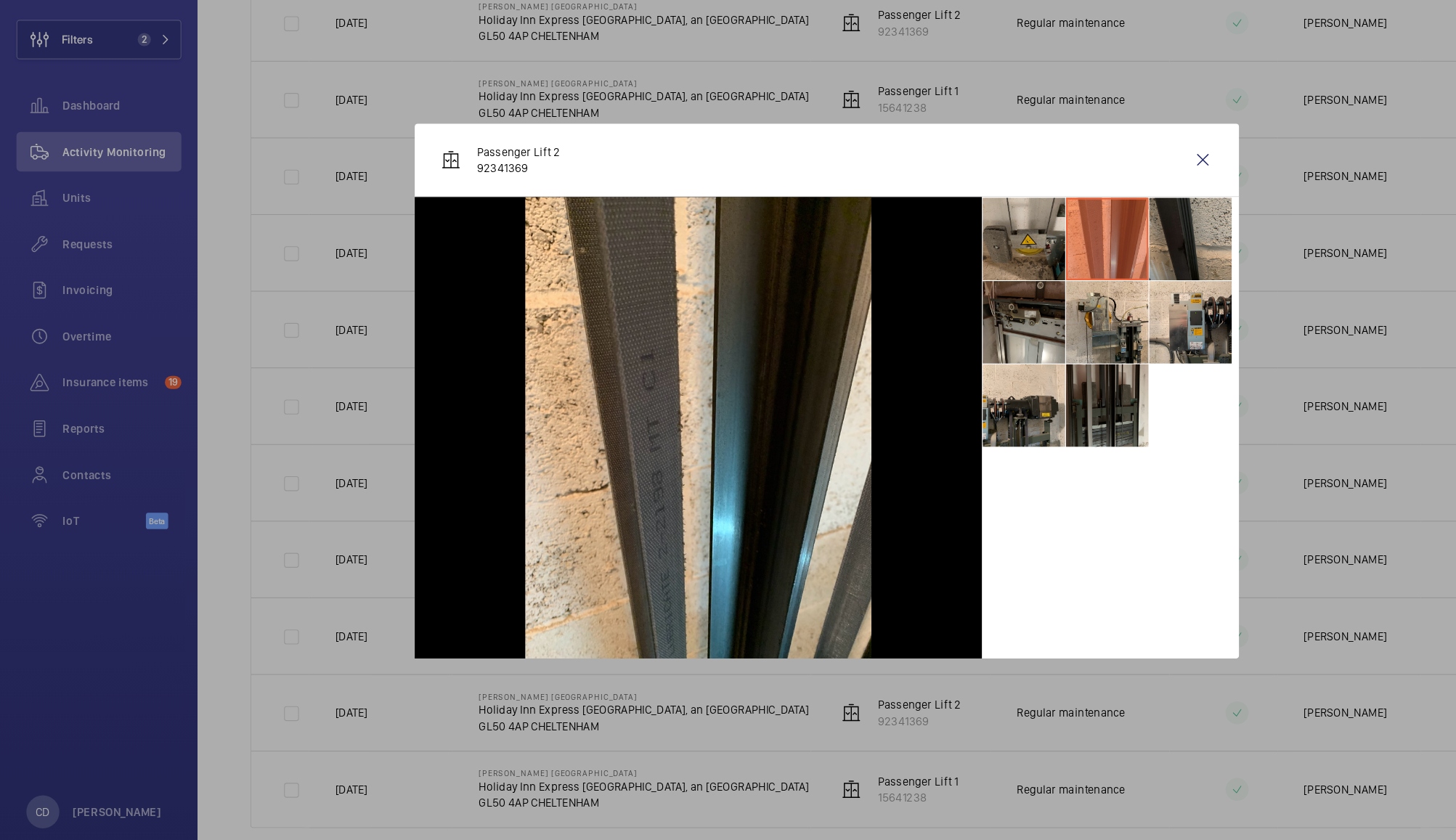
click at [897, 297] on li at bounding box center [901, 286] width 73 height 73
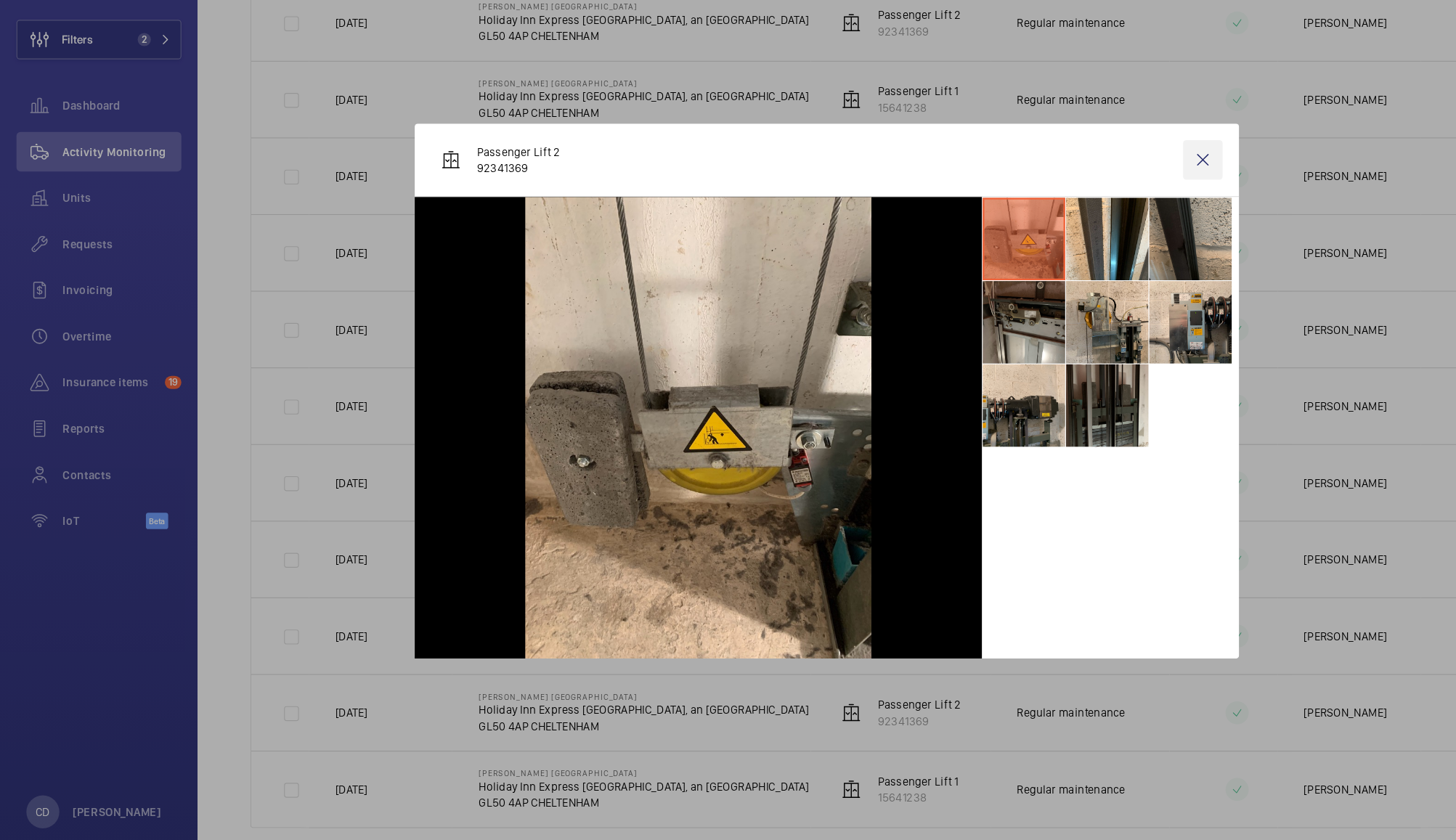
click at [1072, 211] on wm-front-icon-button at bounding box center [1059, 216] width 35 height 35
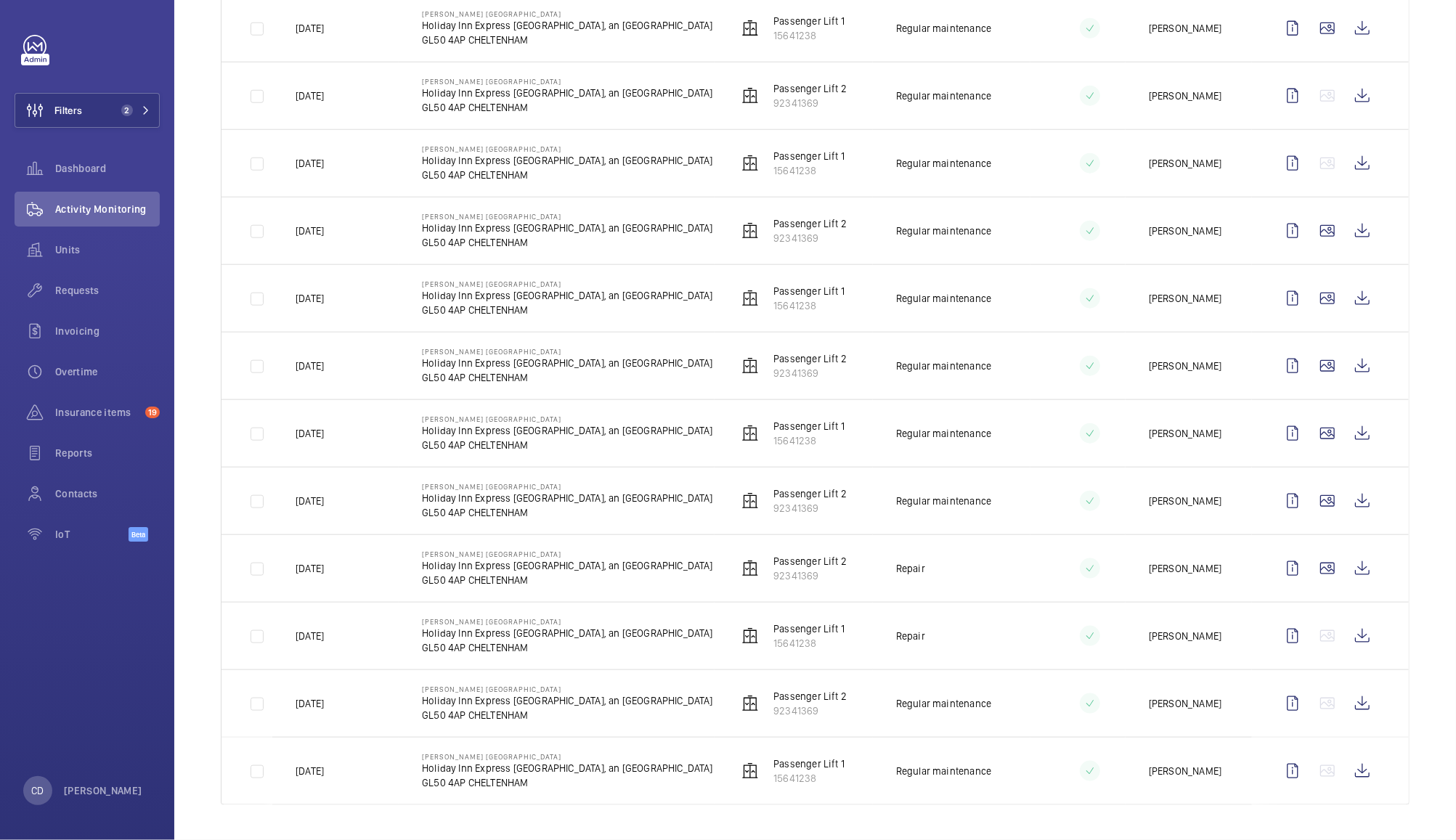
scroll to position [1093, 0]
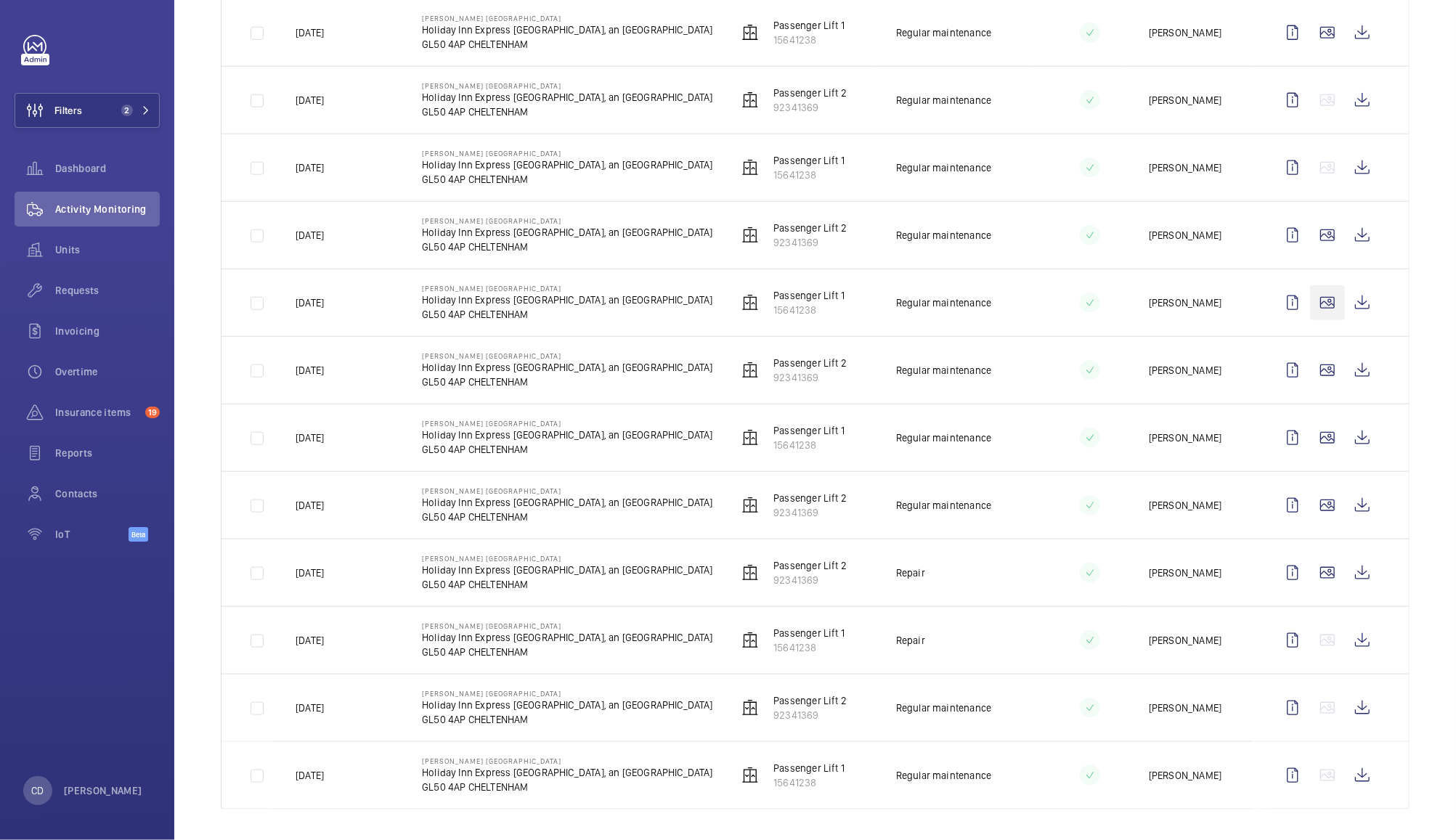
click at [1318, 312] on wm-front-icon-button at bounding box center [1327, 302] width 35 height 35
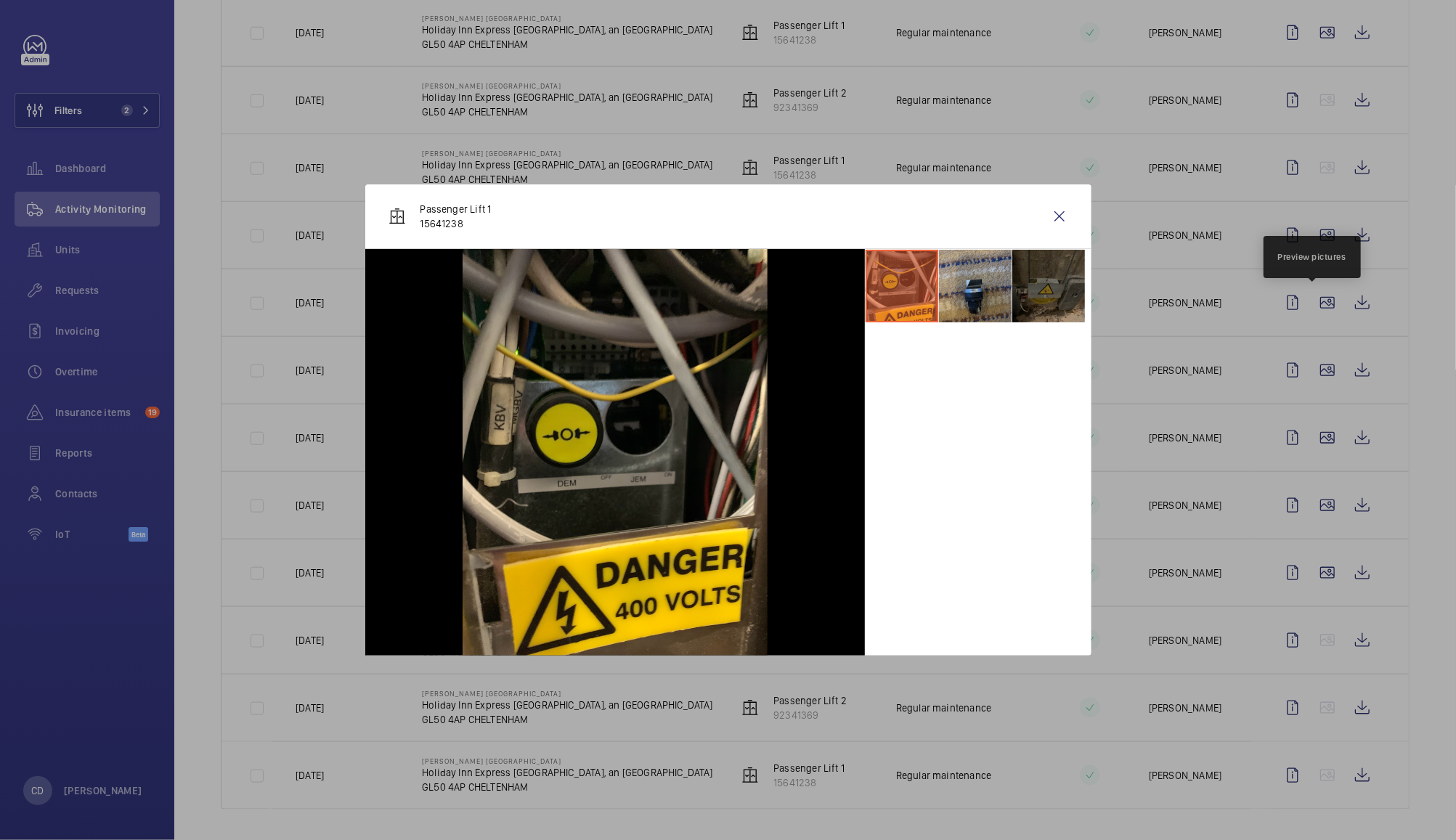
click at [981, 297] on li at bounding box center [975, 286] width 73 height 73
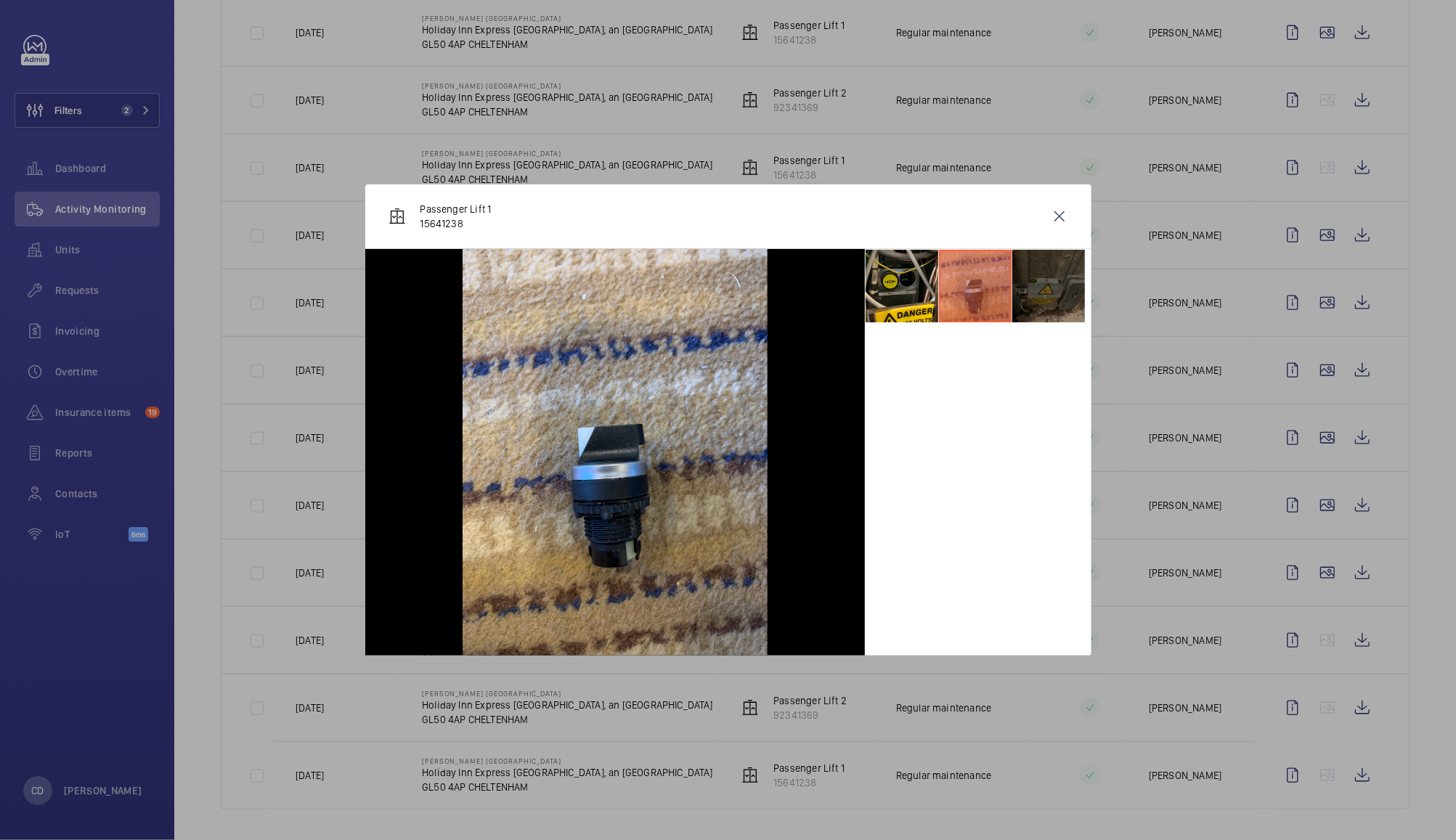
click at [1057, 289] on li at bounding box center [1048, 286] width 73 height 73
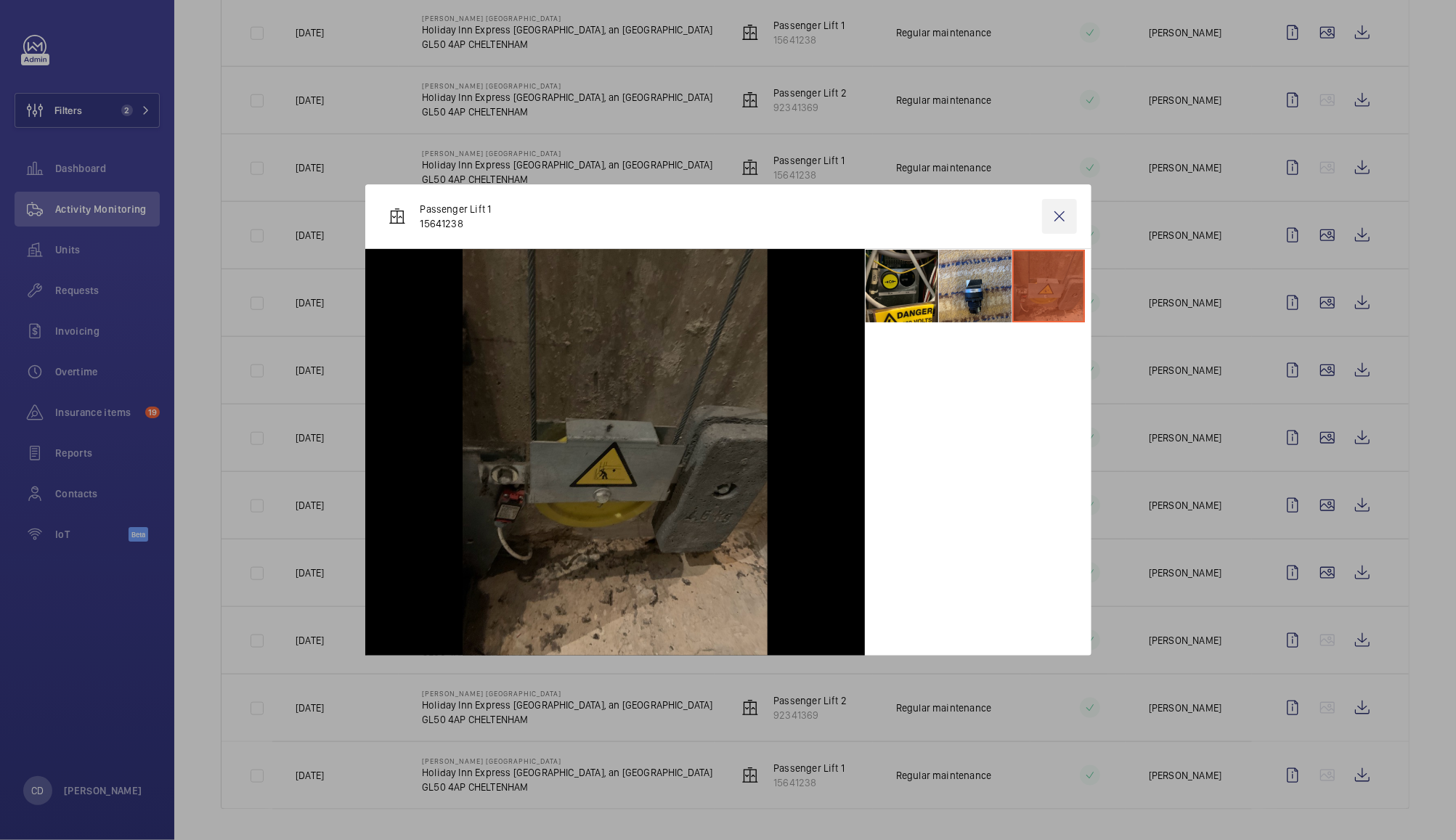
click at [1059, 216] on wm-front-icon-button at bounding box center [1059, 216] width 35 height 35
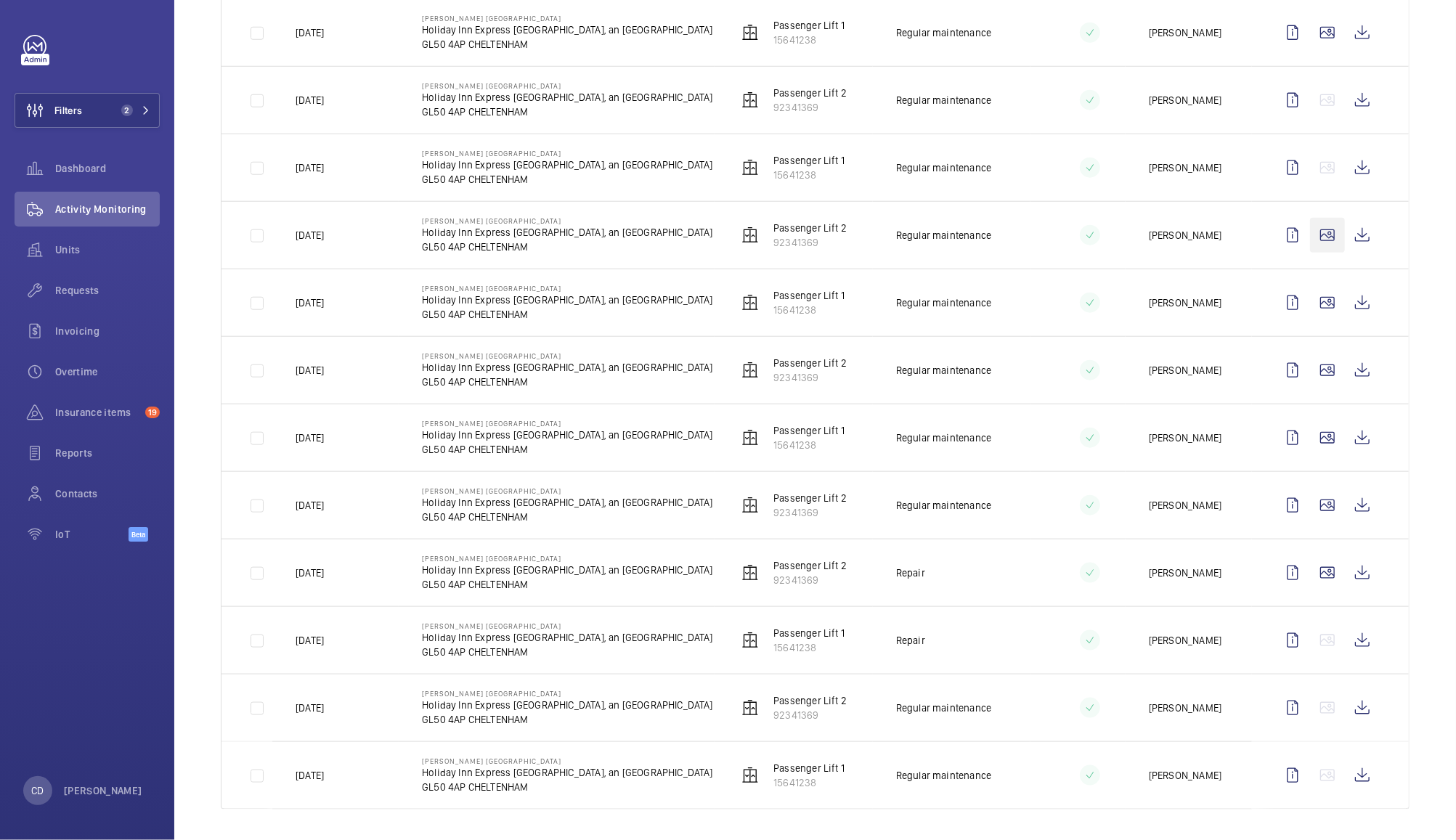
click at [1318, 237] on wm-front-icon-button at bounding box center [1327, 234] width 35 height 35
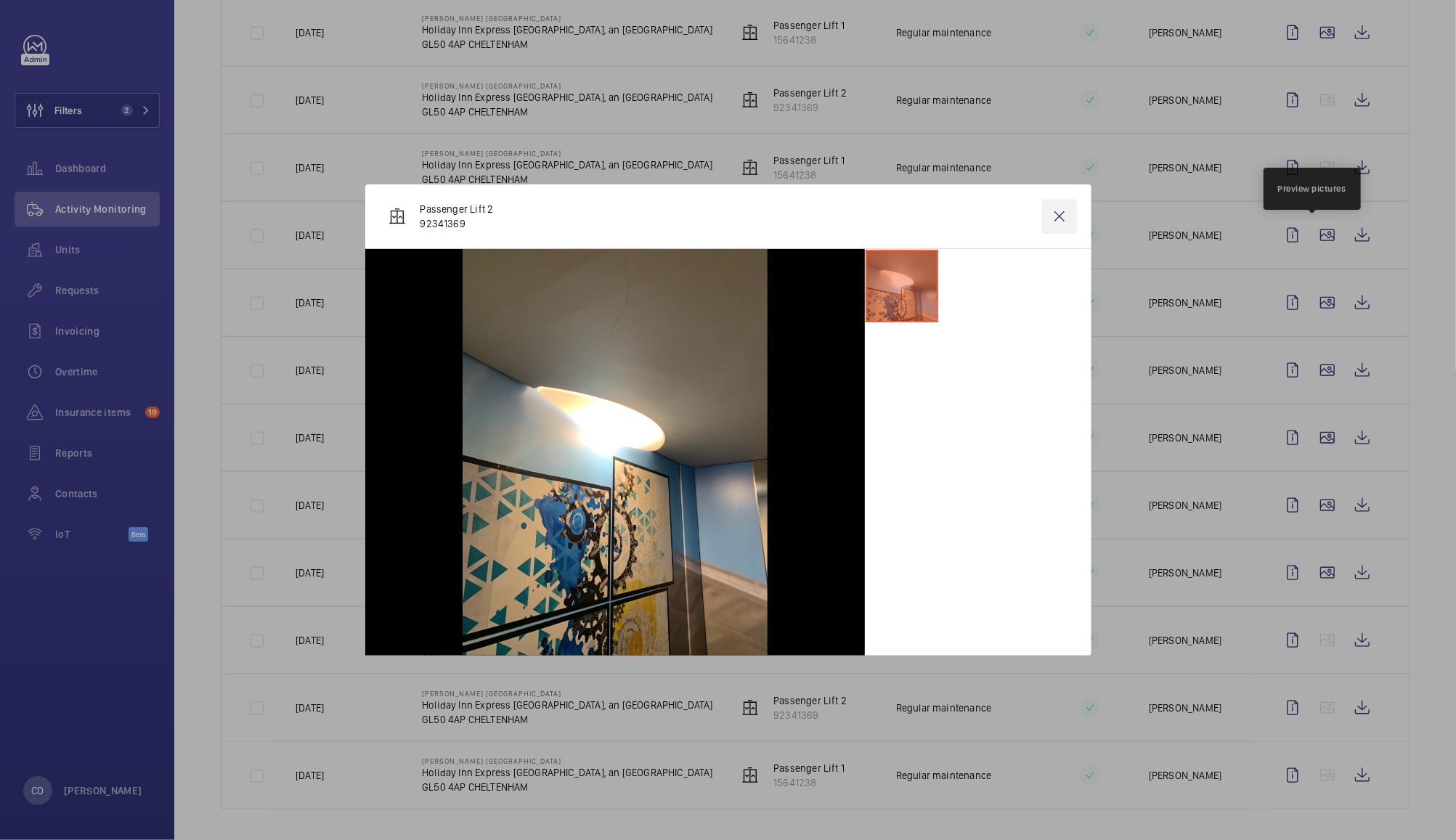
click at [1055, 221] on wm-front-icon-button at bounding box center [1059, 216] width 35 height 35
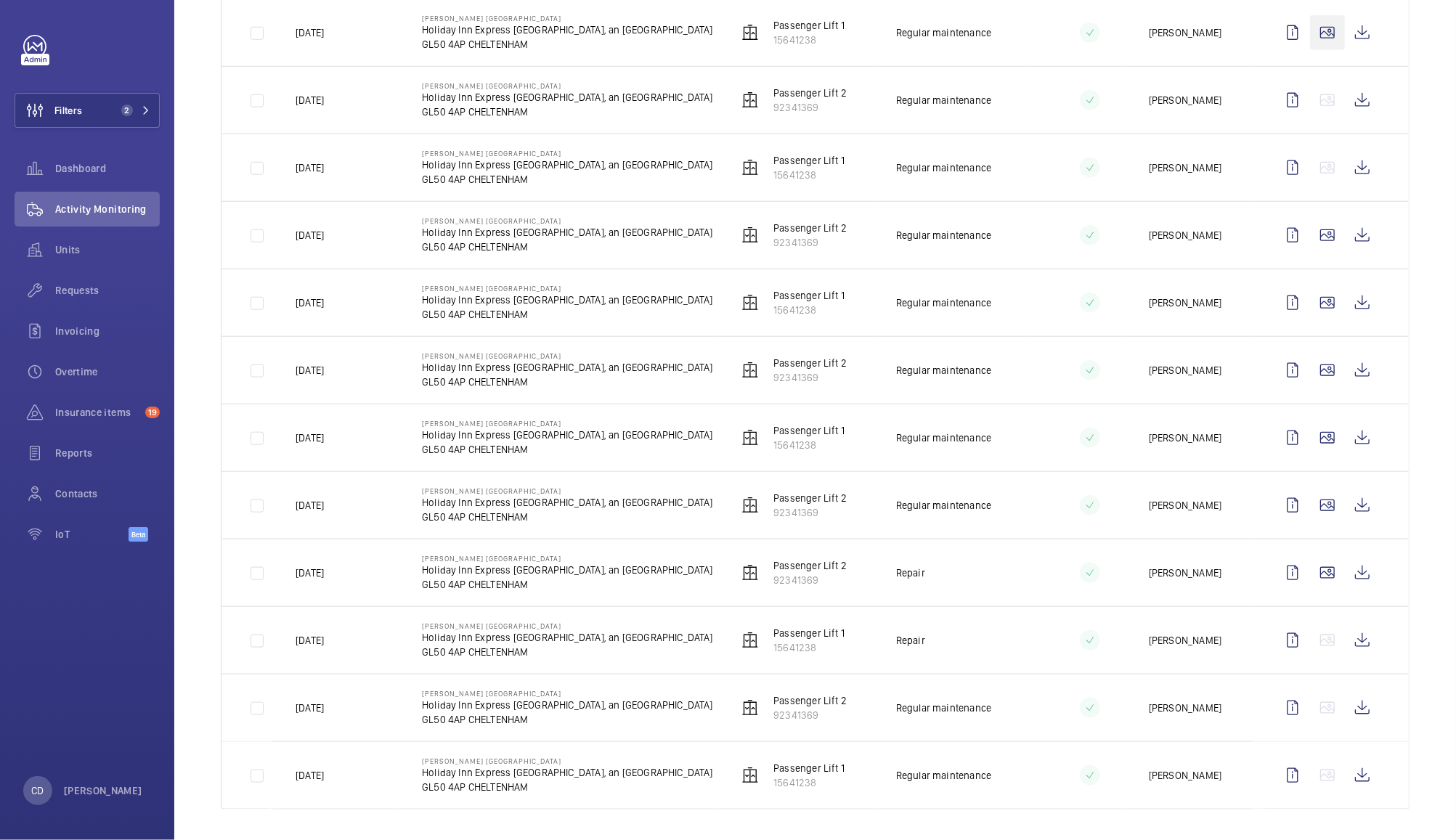
click at [1316, 50] on wm-front-icon-button at bounding box center [1327, 32] width 35 height 35
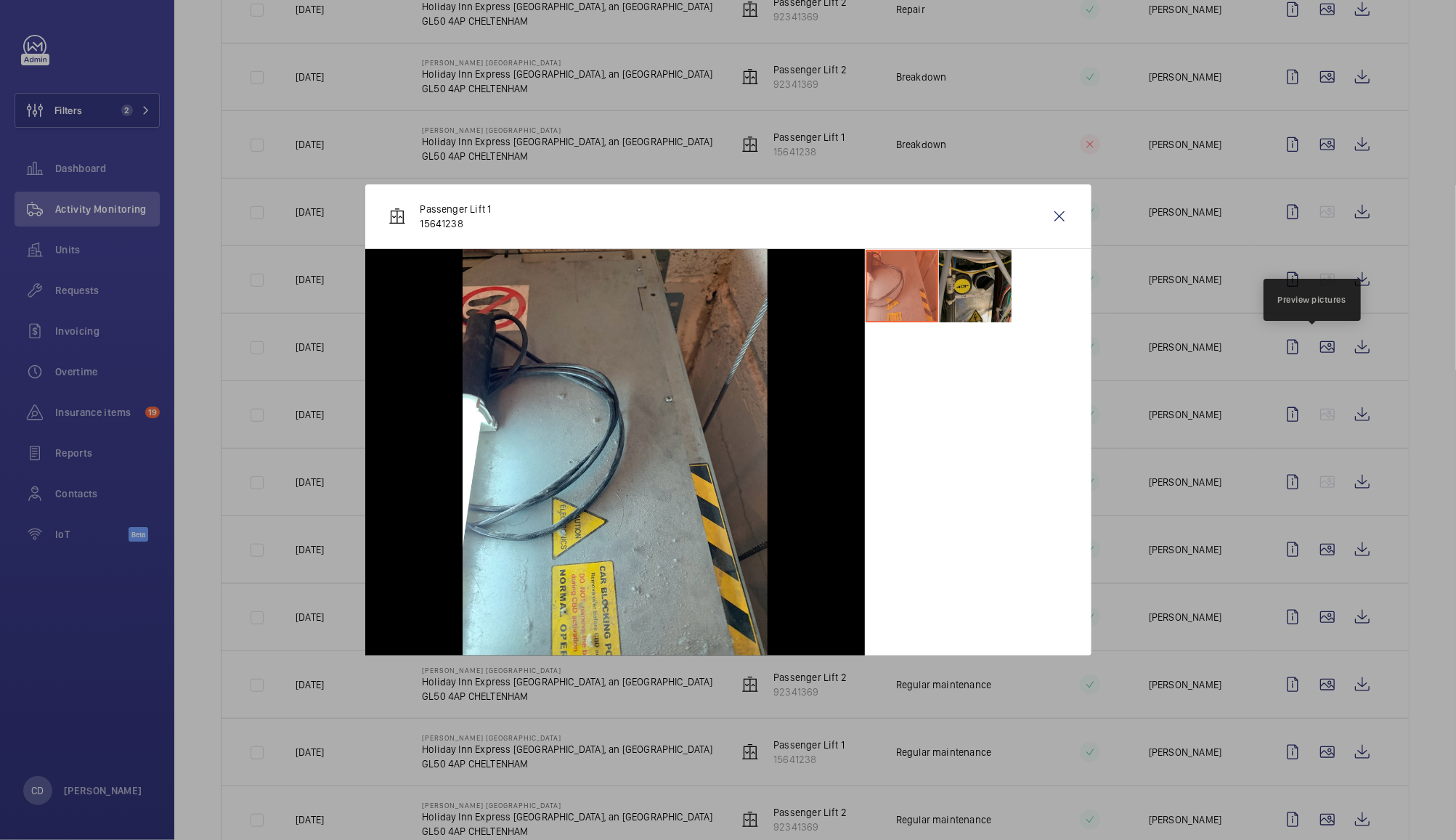
click at [987, 305] on li at bounding box center [975, 286] width 73 height 73
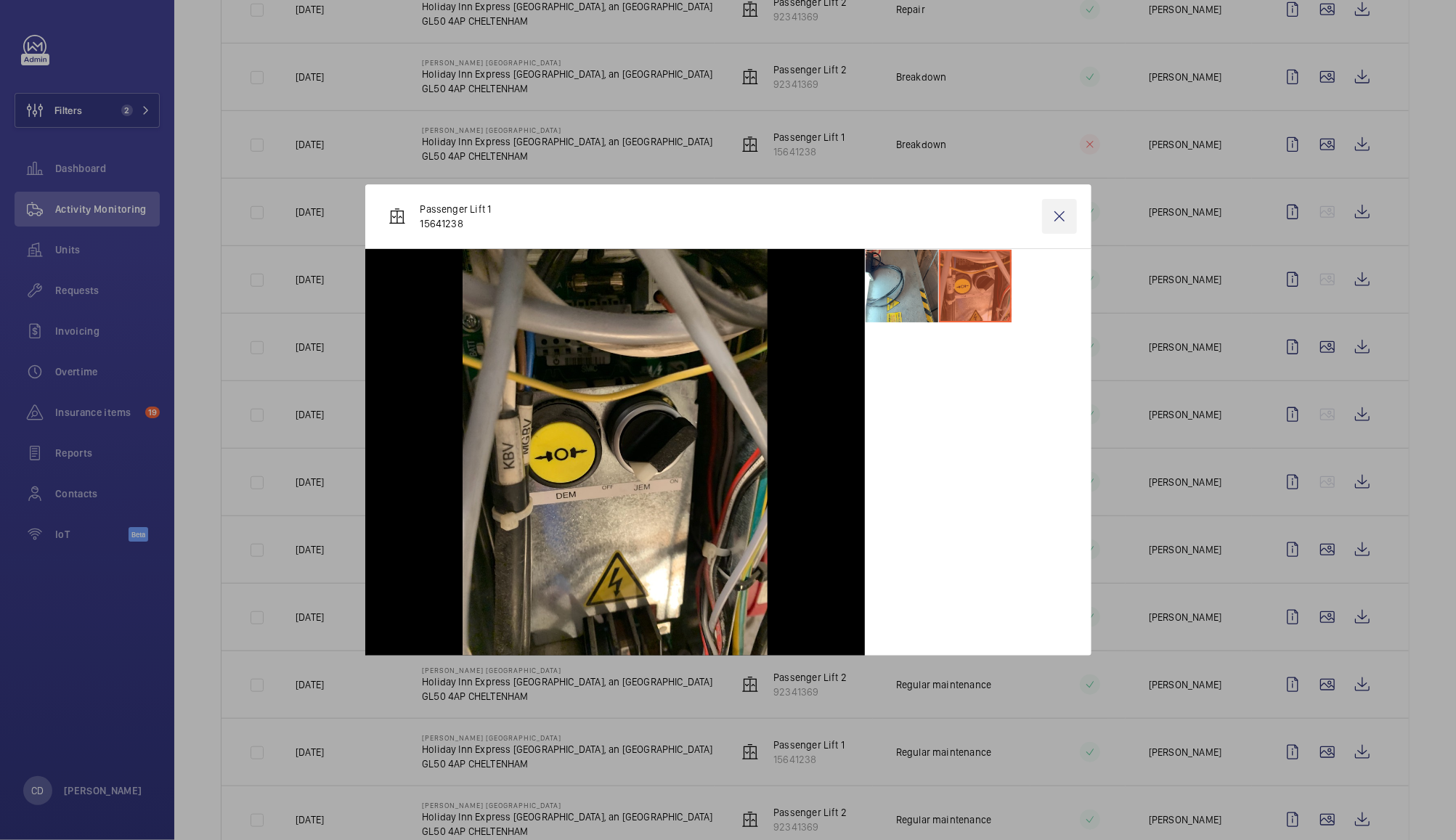
click at [1064, 226] on wm-front-icon-button at bounding box center [1059, 216] width 35 height 35
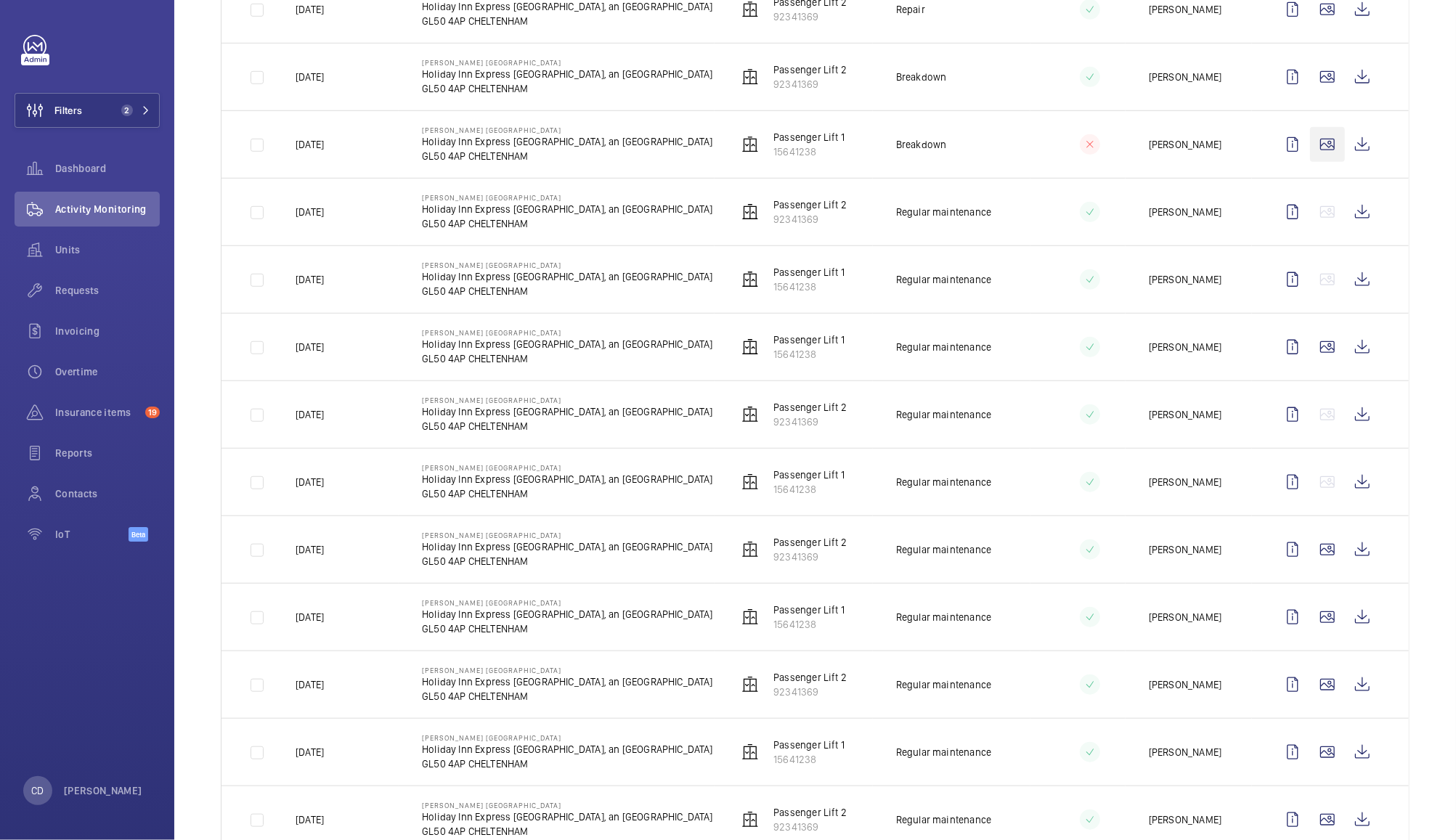
click at [1318, 162] on wm-front-icon-button at bounding box center [1327, 144] width 35 height 35
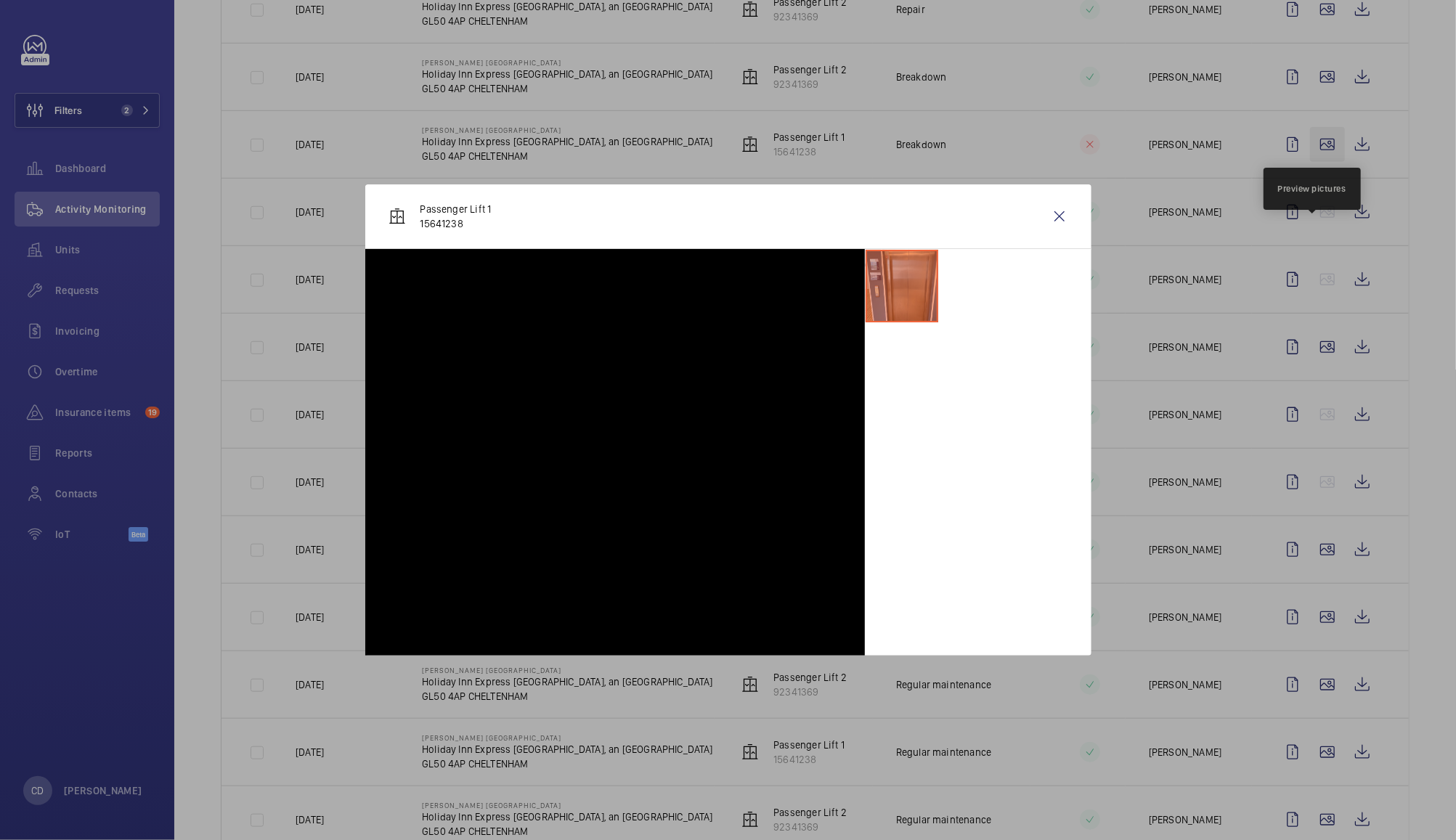
scroll to position [687, 0]
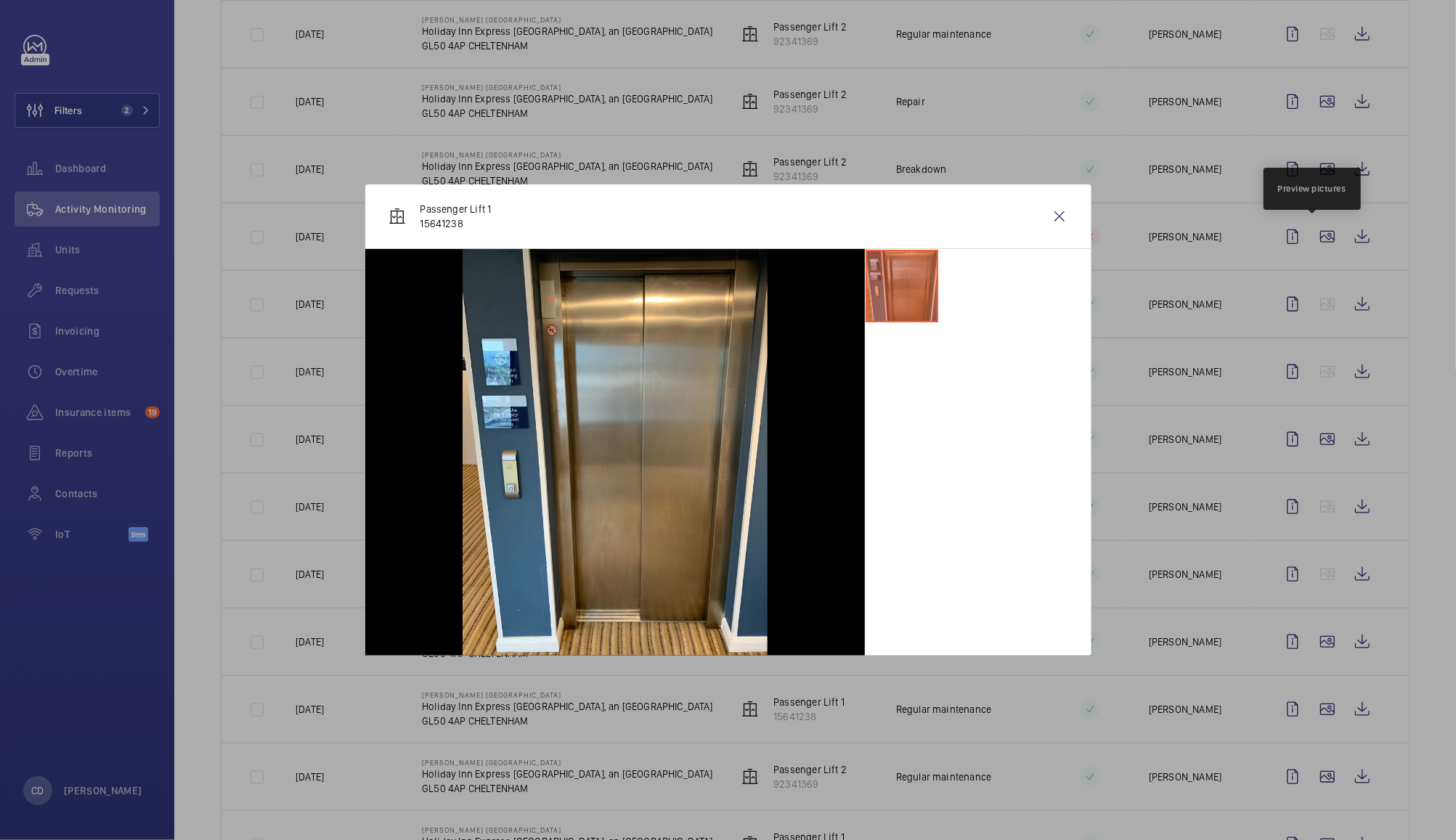
click at [1077, 213] on div "Passenger Lift 1 15641238" at bounding box center [728, 217] width 726 height 65
click at [1058, 222] on wm-front-icon-button at bounding box center [1059, 216] width 35 height 35
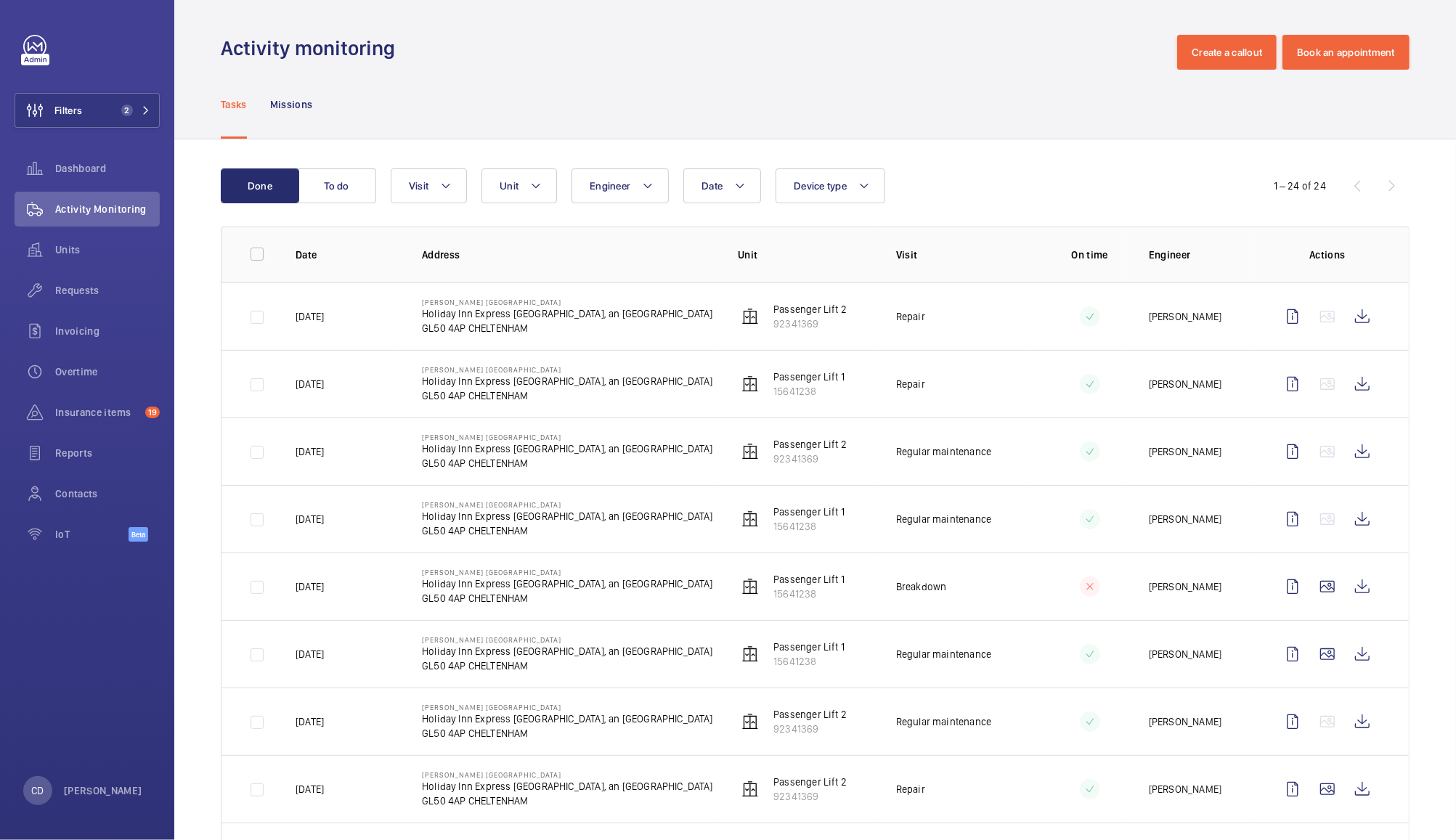
scroll to position [60, 0]
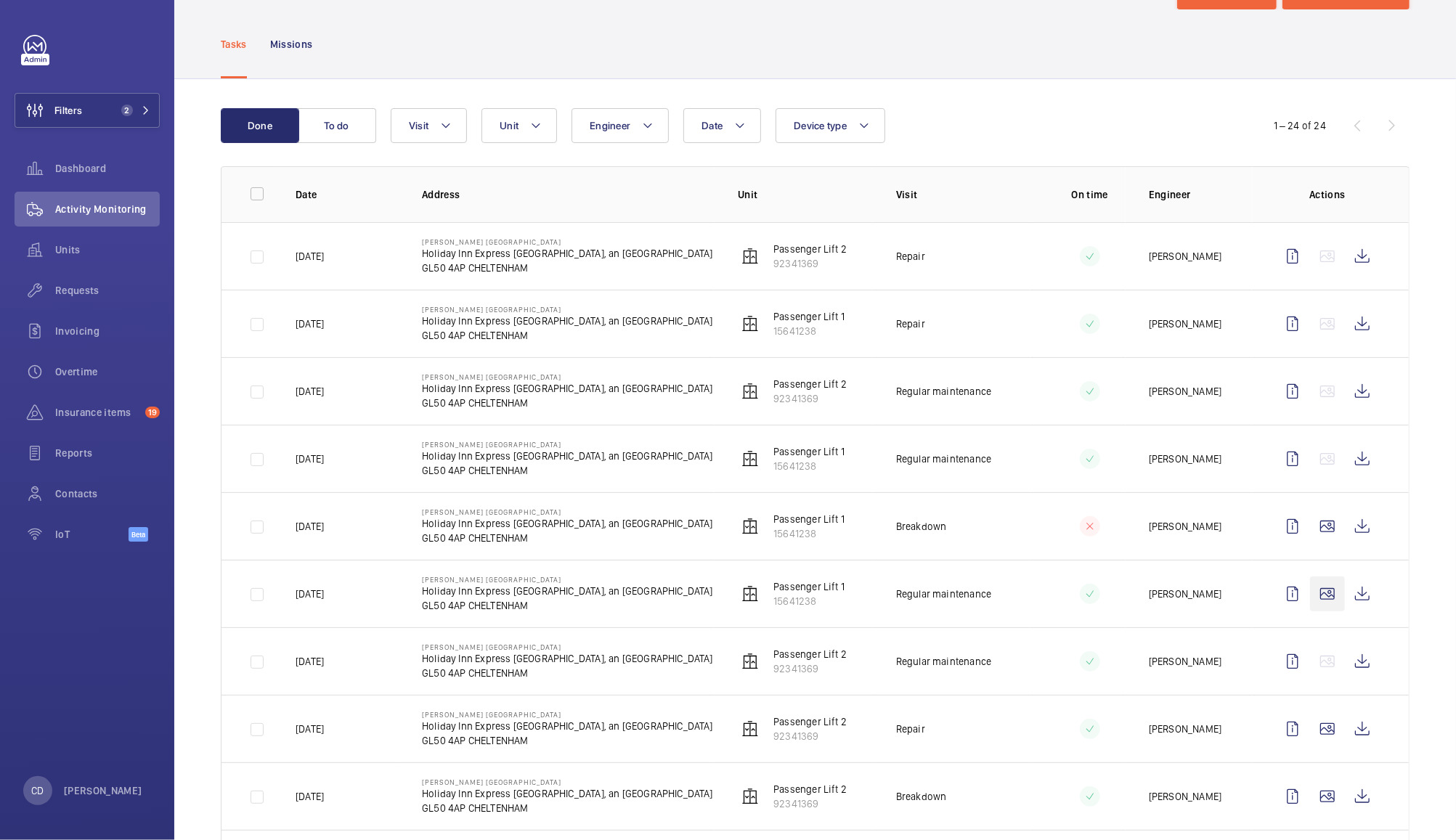
click at [1314, 598] on wm-front-icon-button at bounding box center [1327, 593] width 35 height 35
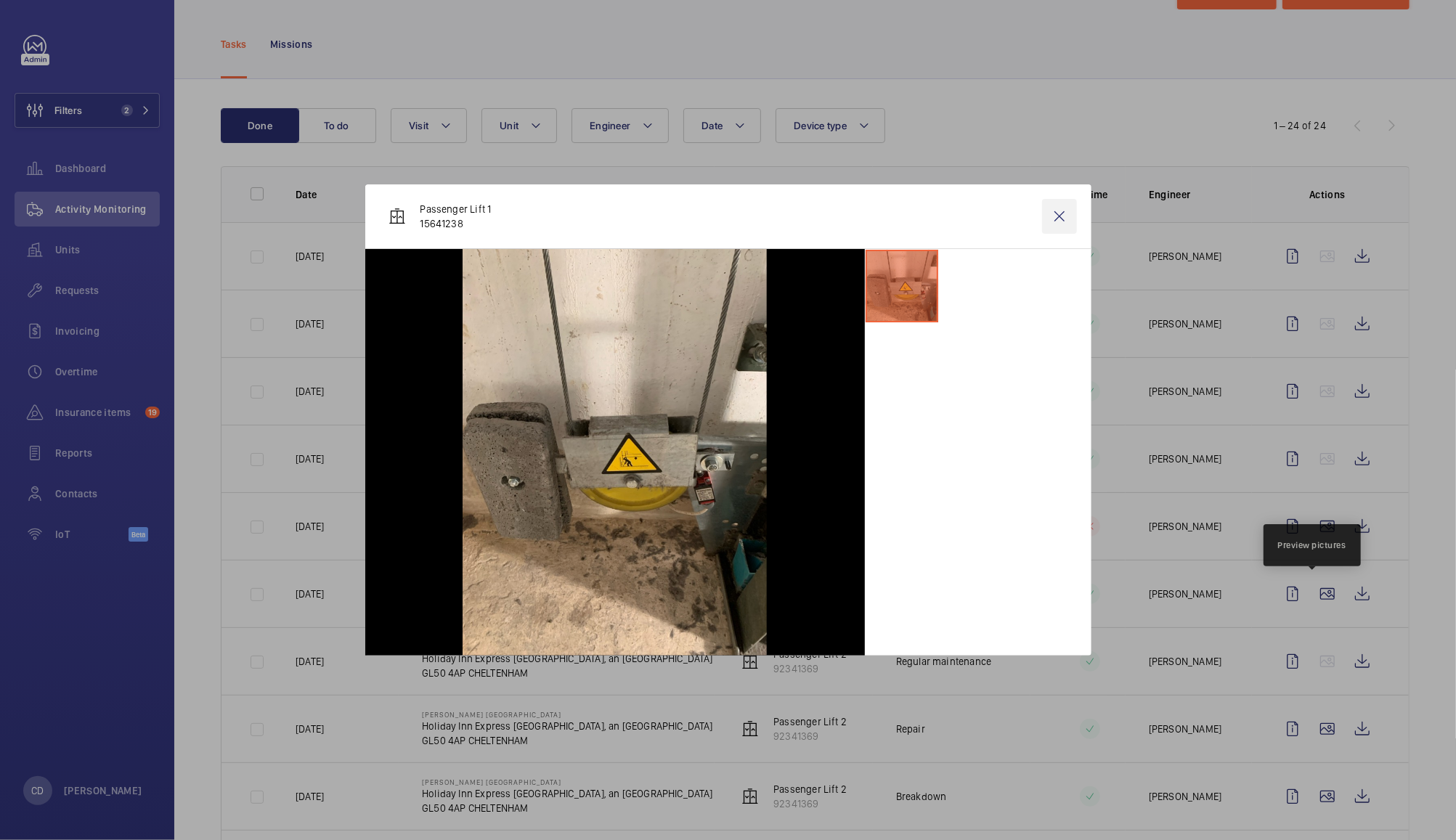
click at [1060, 214] on wm-front-icon-button at bounding box center [1059, 216] width 35 height 35
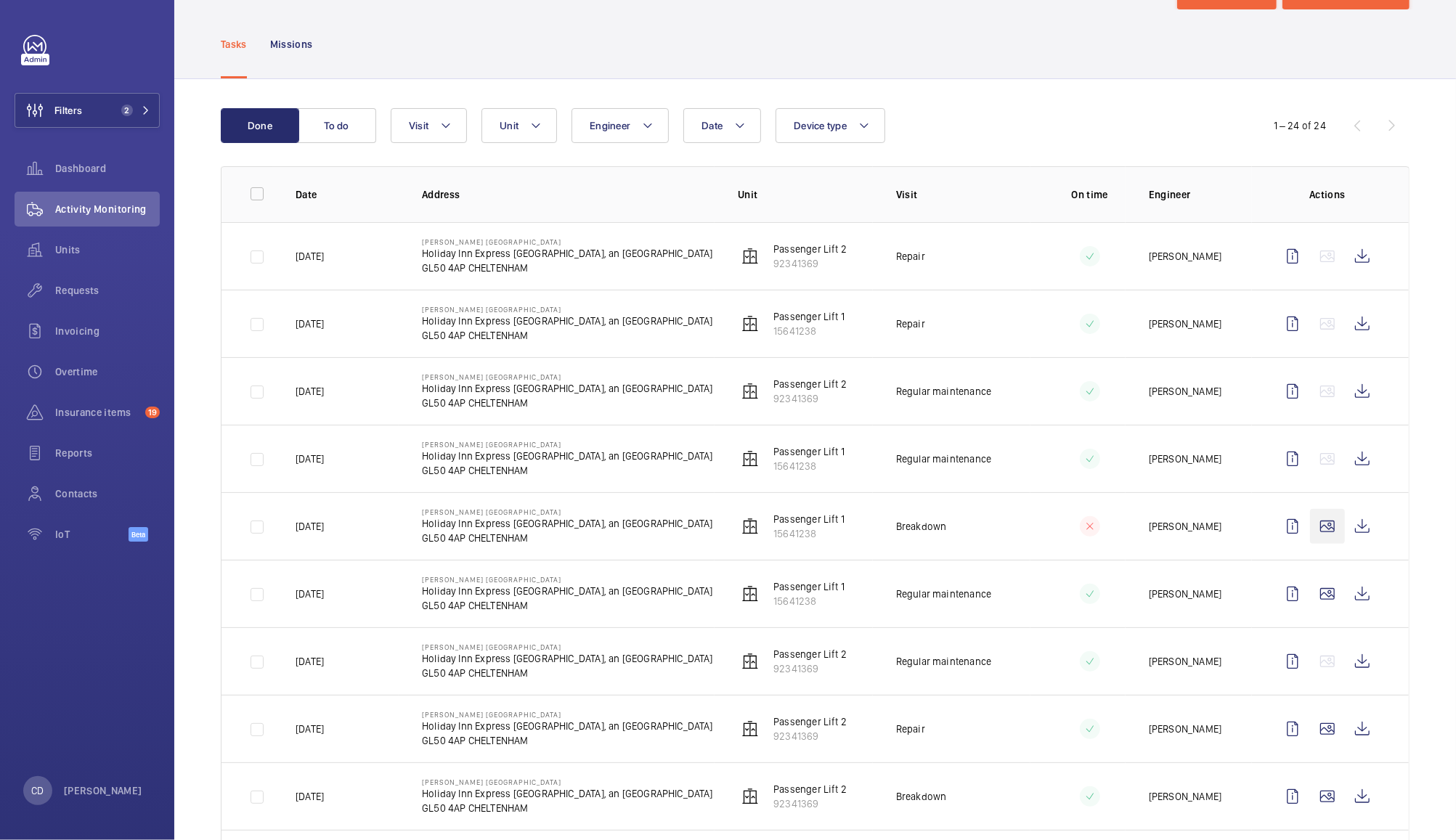
click at [1313, 526] on wm-front-icon-button at bounding box center [1327, 526] width 35 height 35
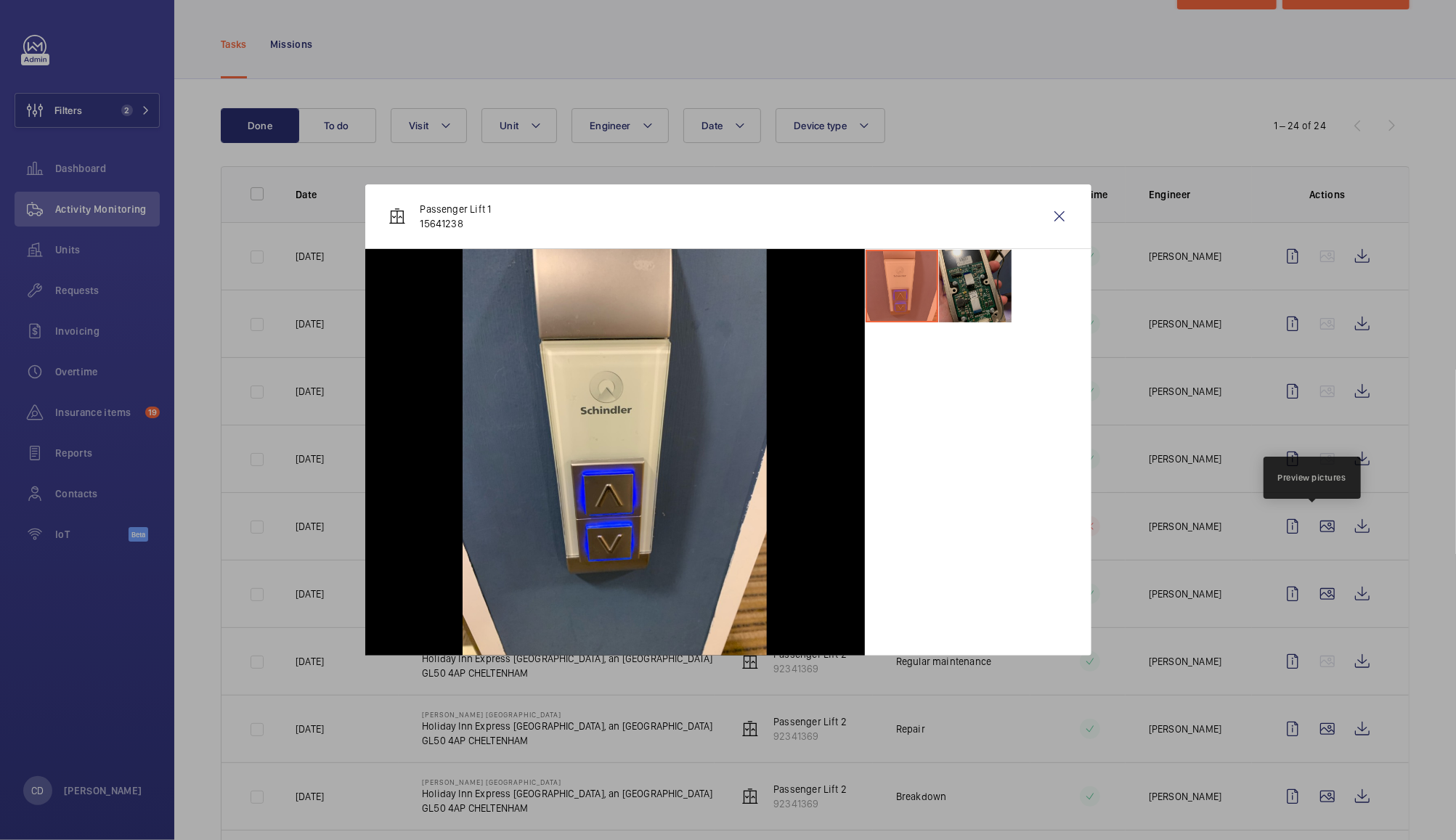
click at [984, 296] on li at bounding box center [975, 286] width 73 height 73
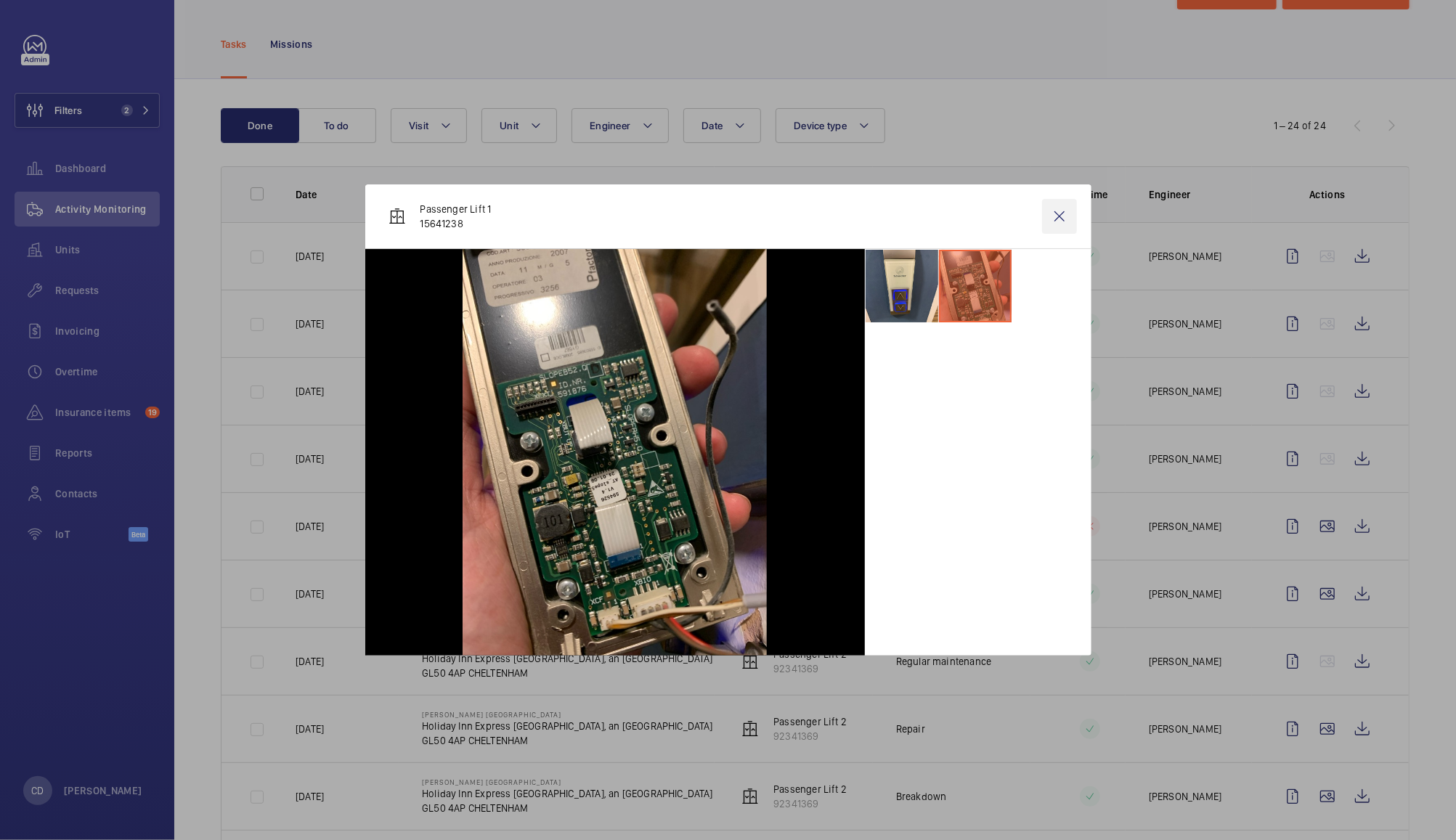
click at [1062, 216] on wm-front-icon-button at bounding box center [1059, 216] width 35 height 35
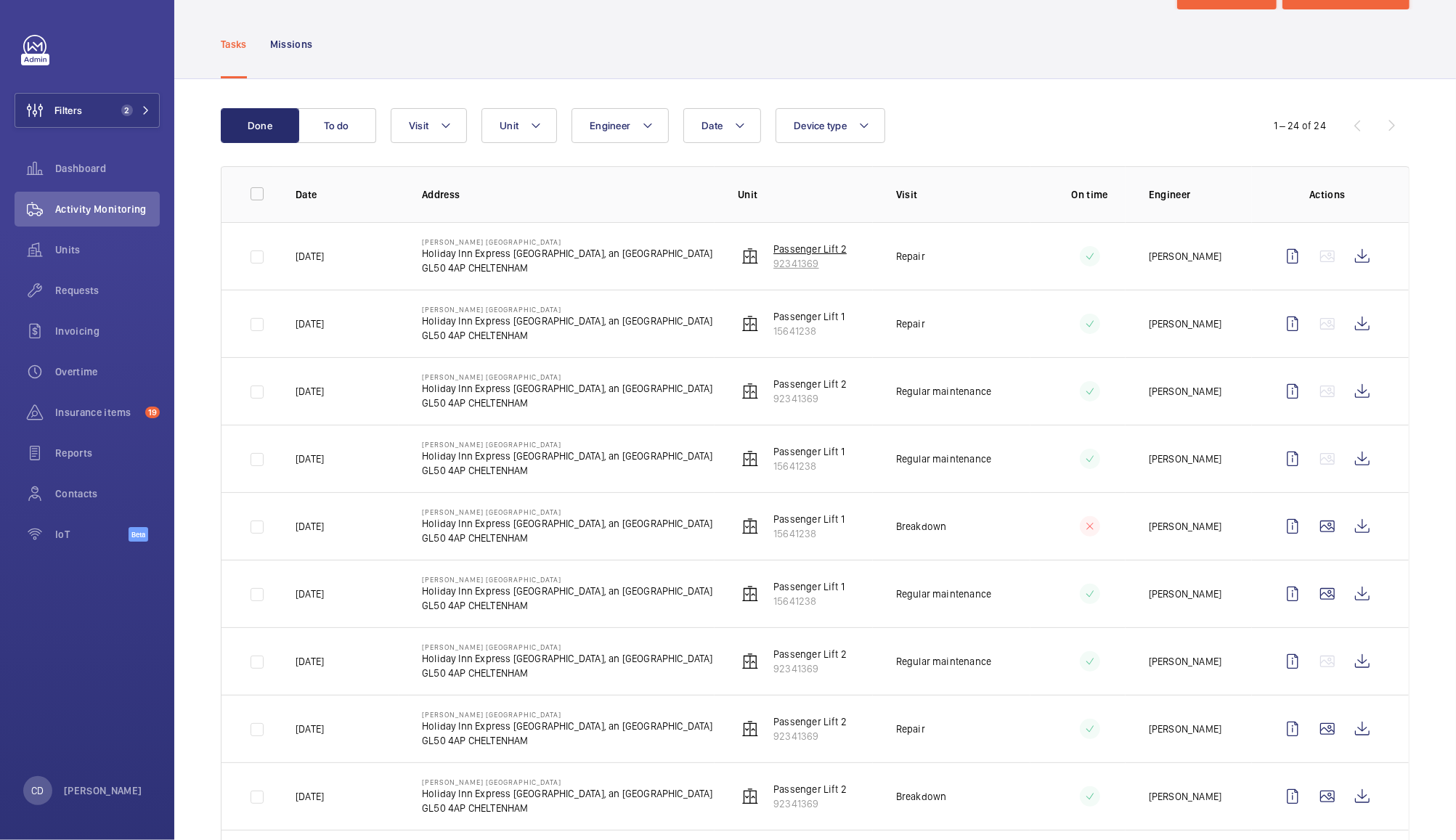
click at [795, 260] on p "92341369" at bounding box center [810, 263] width 74 height 14
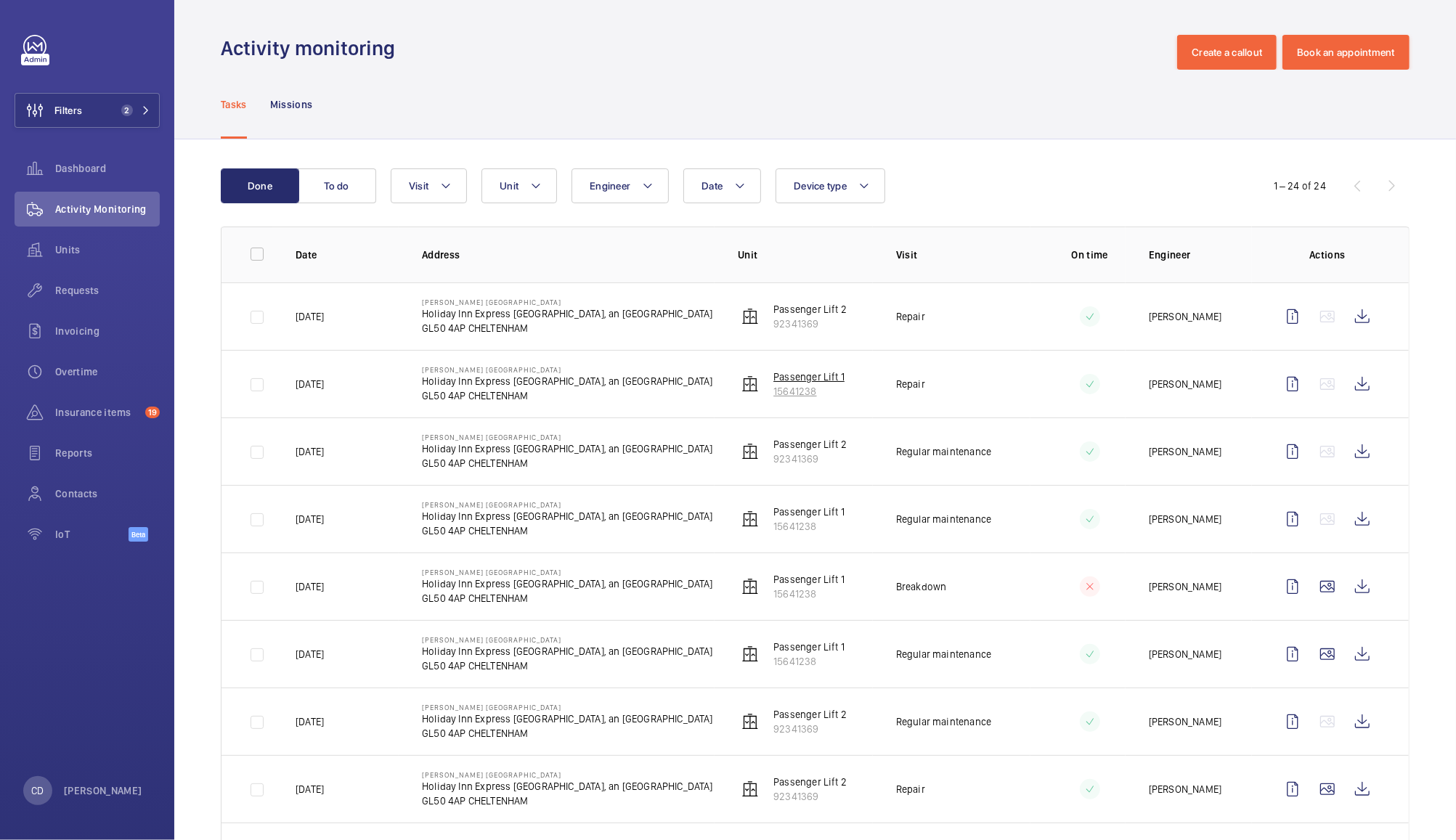
click at [810, 380] on p "Passenger Lift 1" at bounding box center [808, 376] width 71 height 14
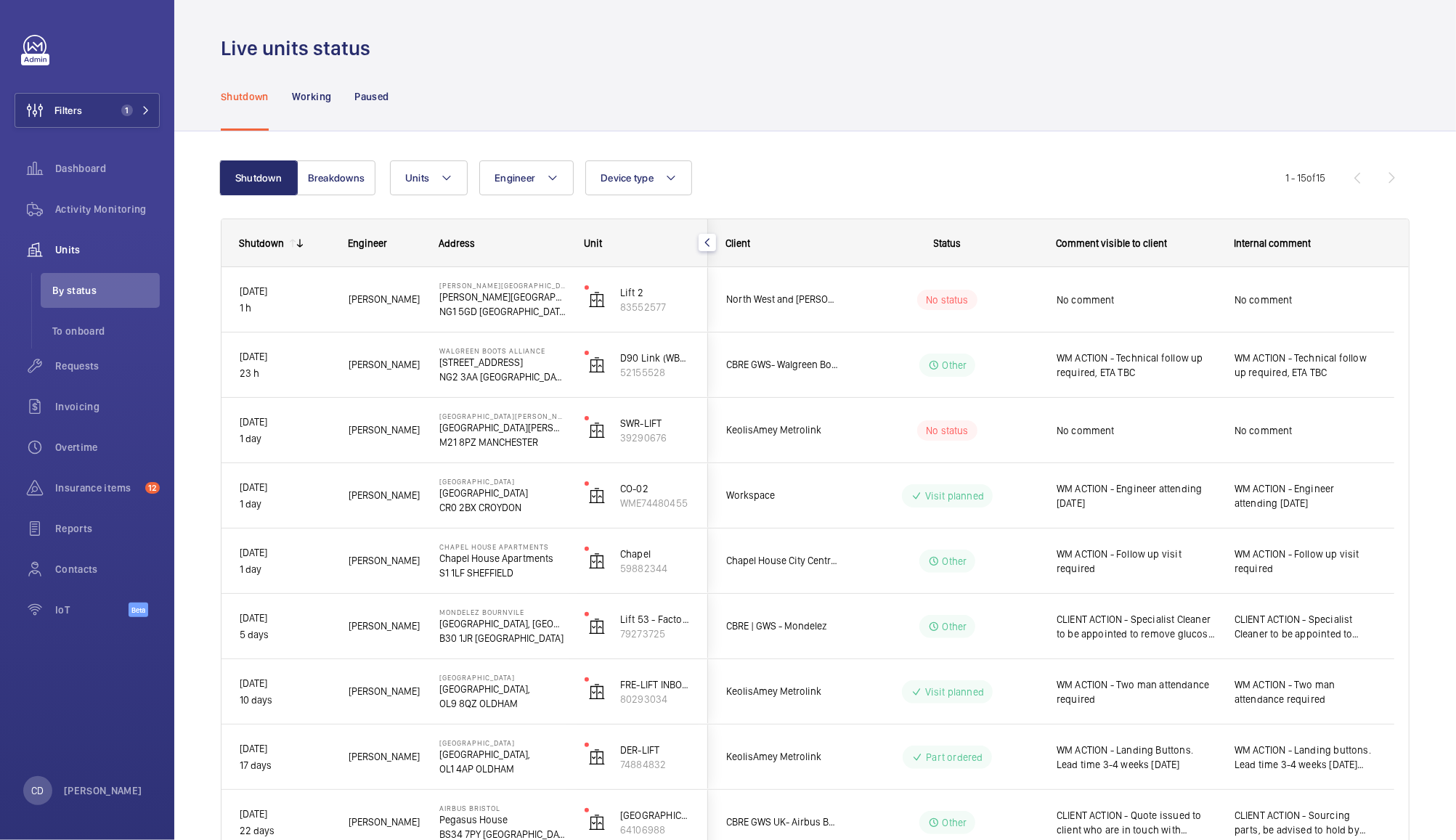
click at [1159, 569] on span "WM ACTION - Follow up visit required" at bounding box center [1135, 561] width 159 height 29
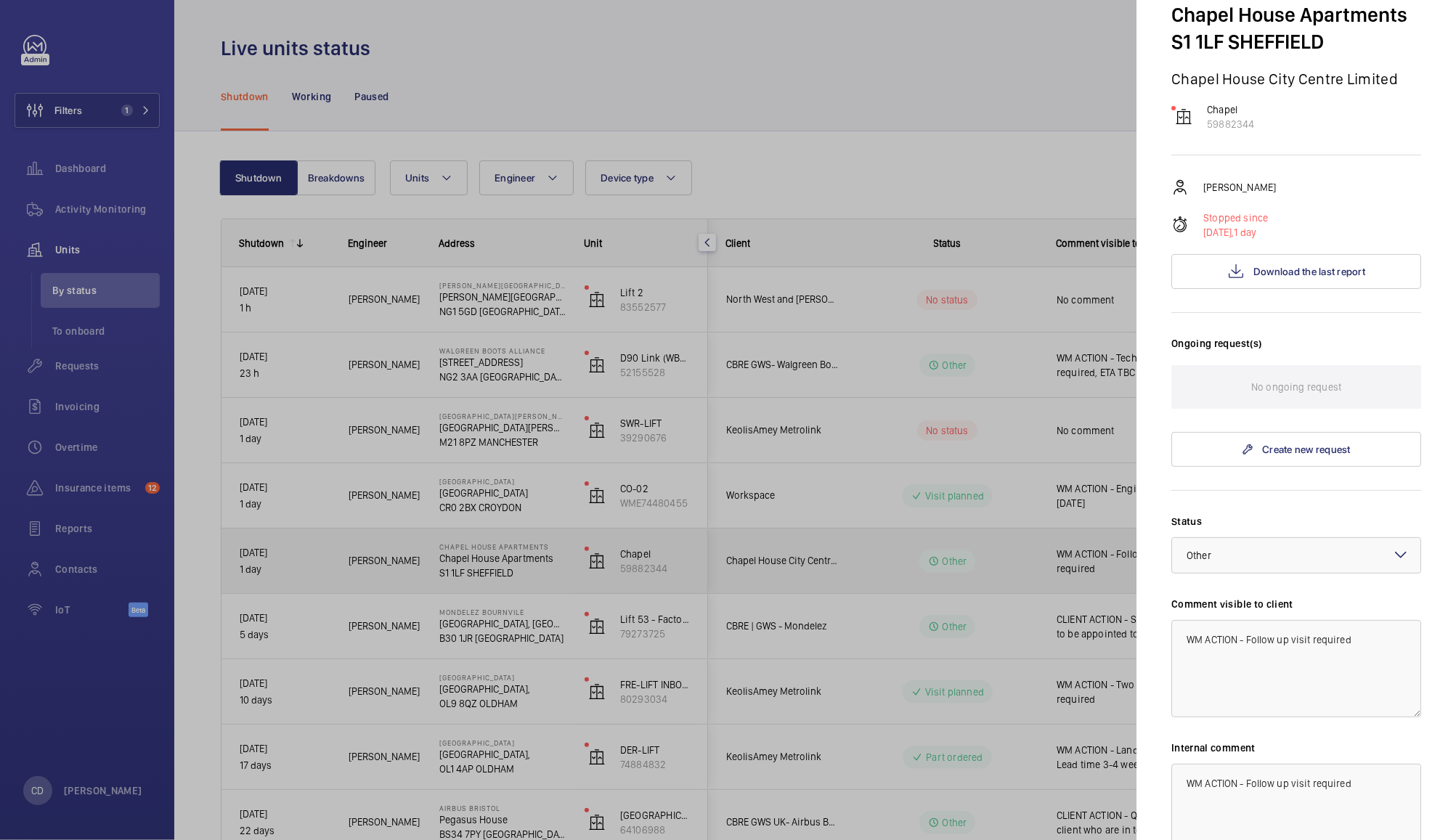
scroll to position [93, 0]
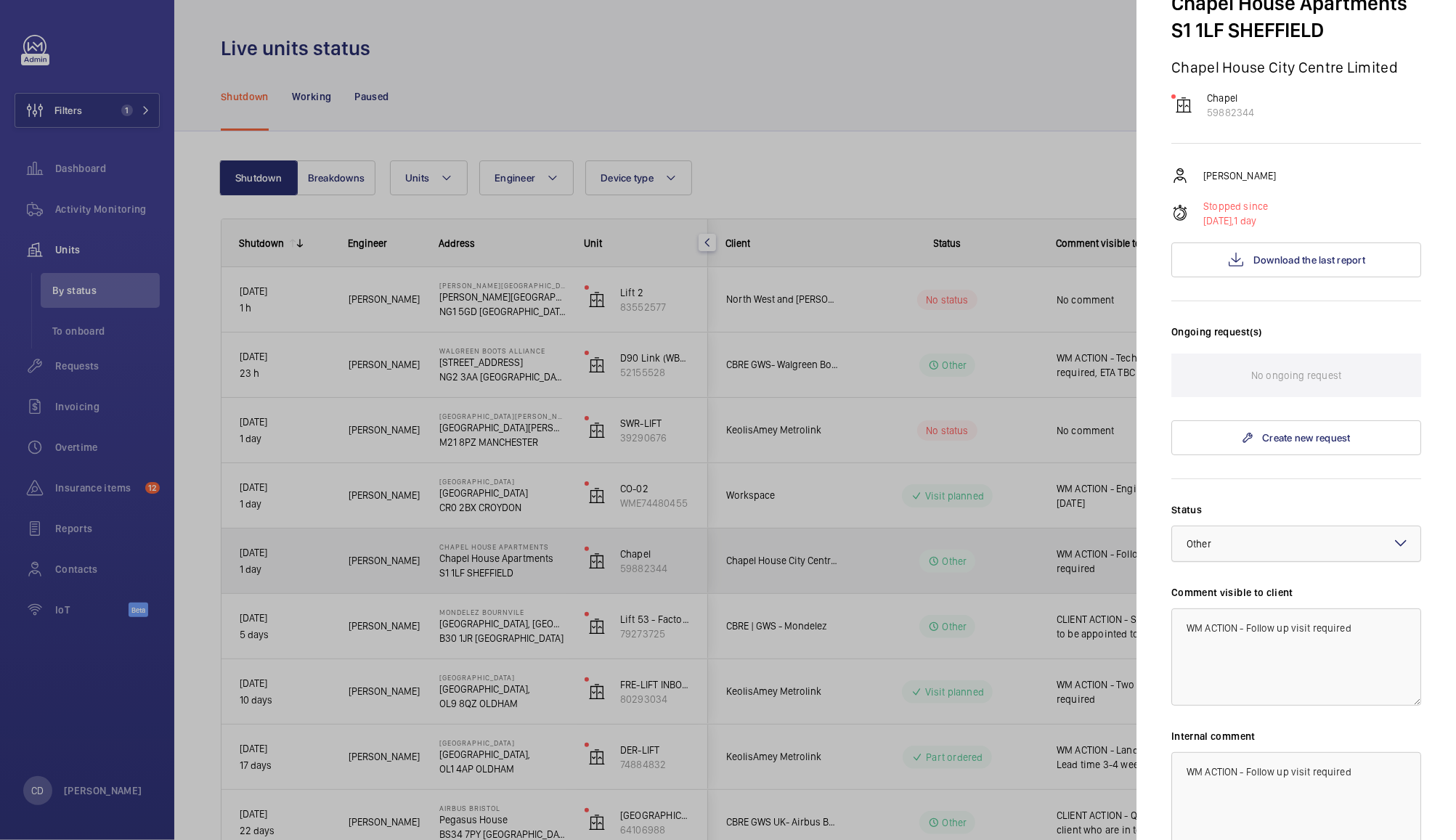
click at [1342, 561] on div at bounding box center [1296, 544] width 248 height 35
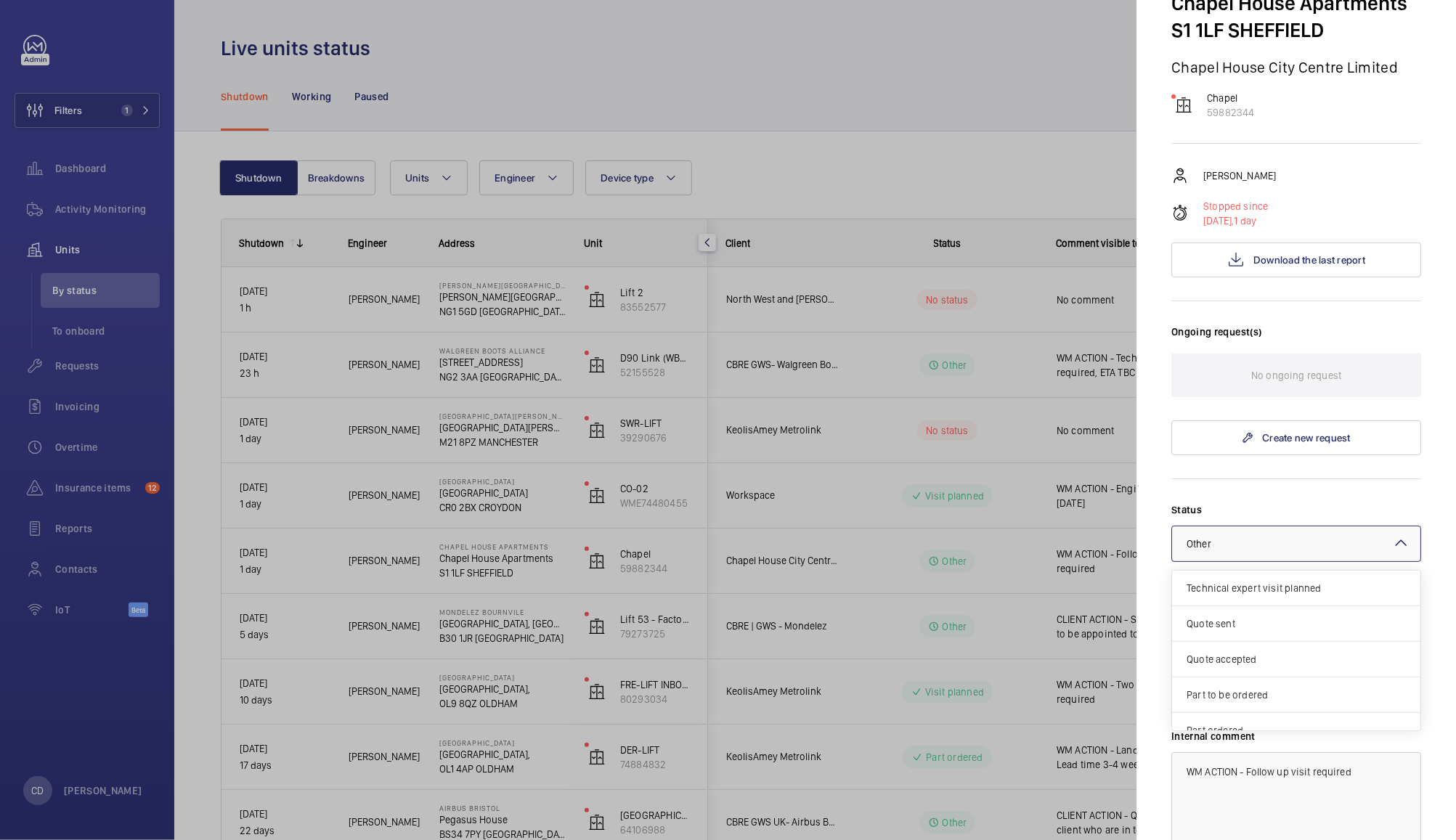
scroll to position [123, 0]
click at [1318, 685] on span "Visit planned" at bounding box center [1296, 678] width 219 height 14
click at [1365, 679] on textarea "WM ACTION - Follow up visit required" at bounding box center [1296, 657] width 250 height 97
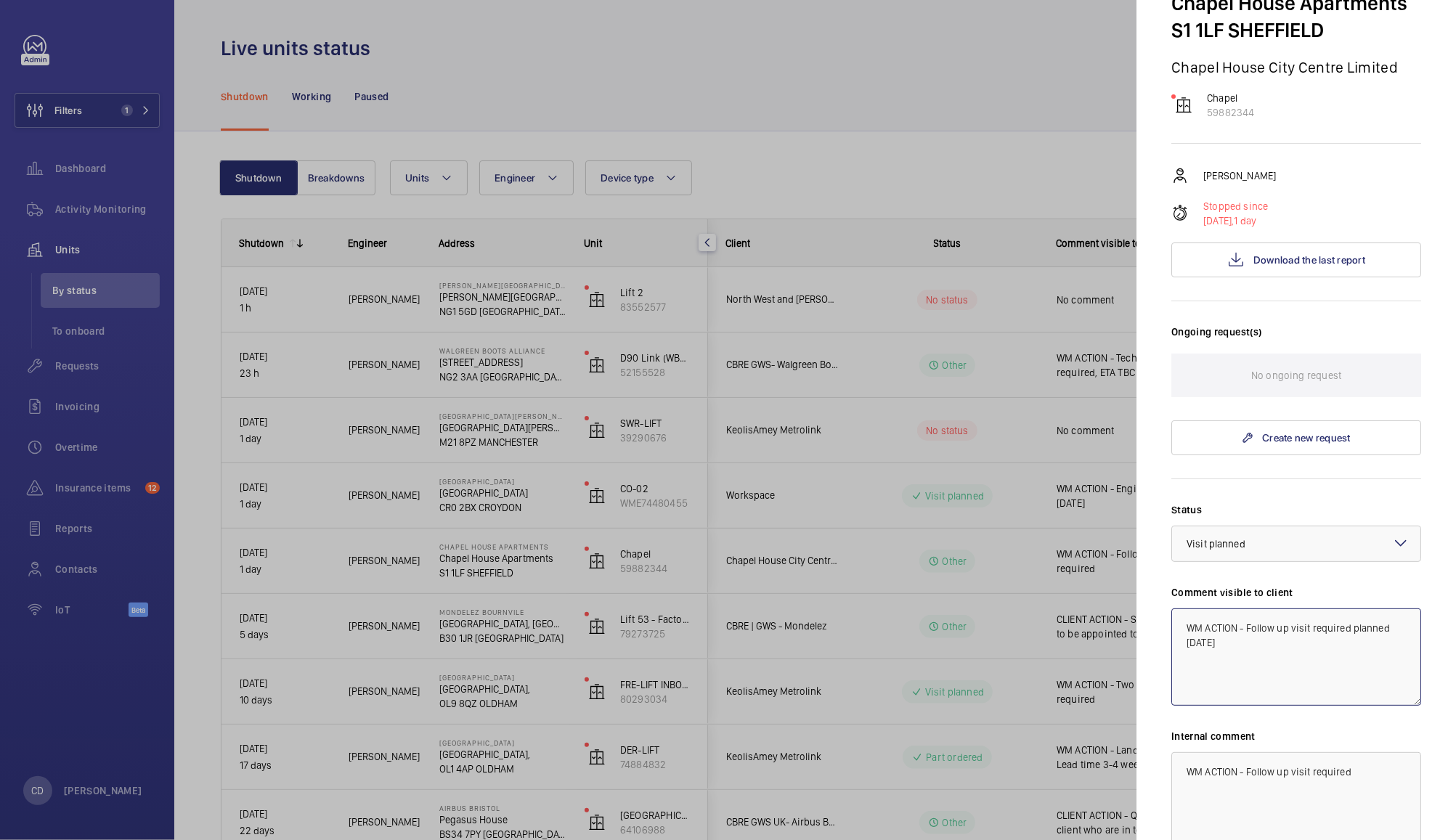
type textarea "WM ACTION - Follow up visit required planned [DATE]"
paste textarea "planned [DATE]"
type textarea "WM ACTION - Follow up visit required planned [DATE]"
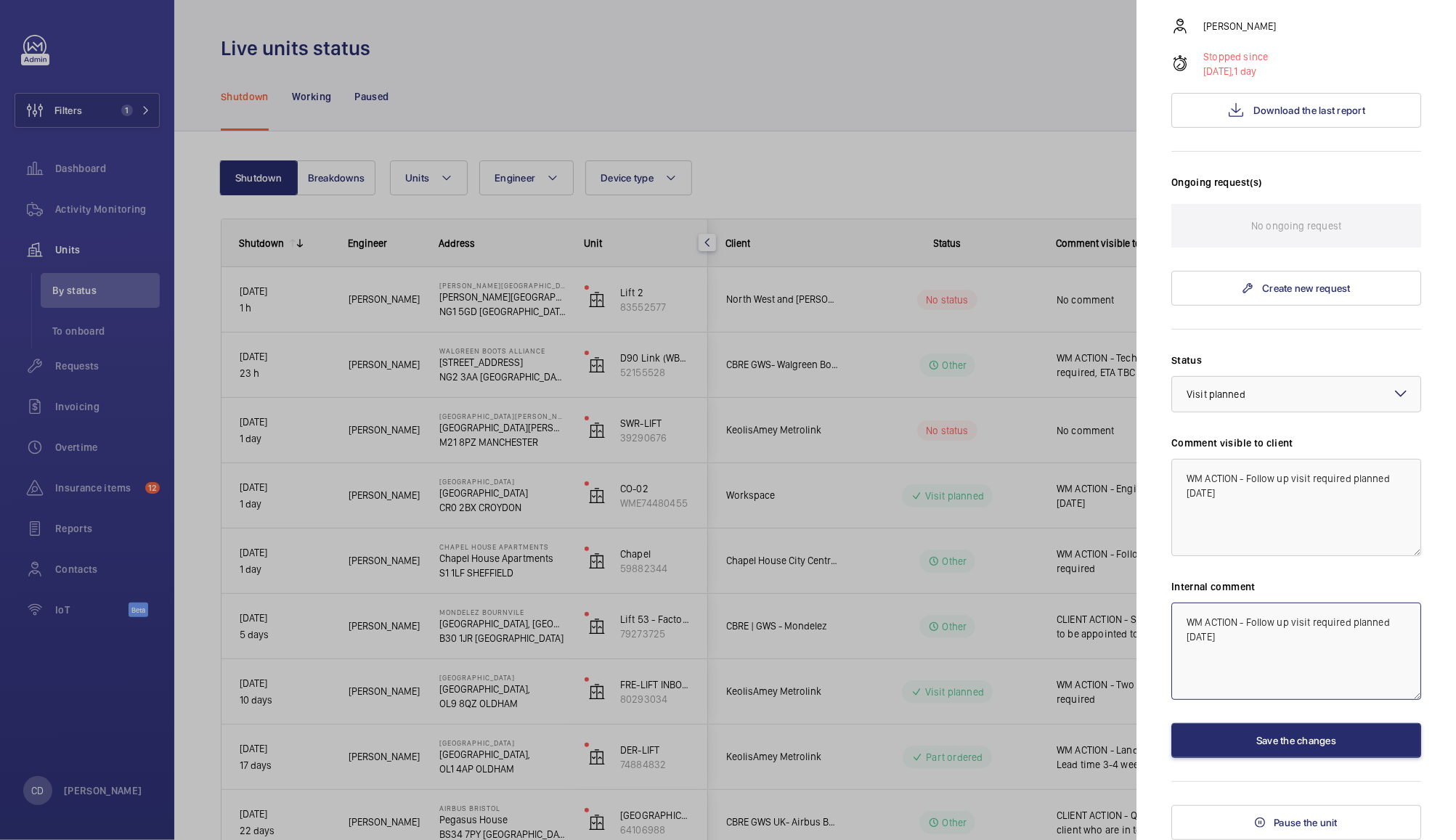
scroll to position [294, 0]
click at [1292, 744] on button "Save the changes" at bounding box center [1296, 740] width 250 height 35
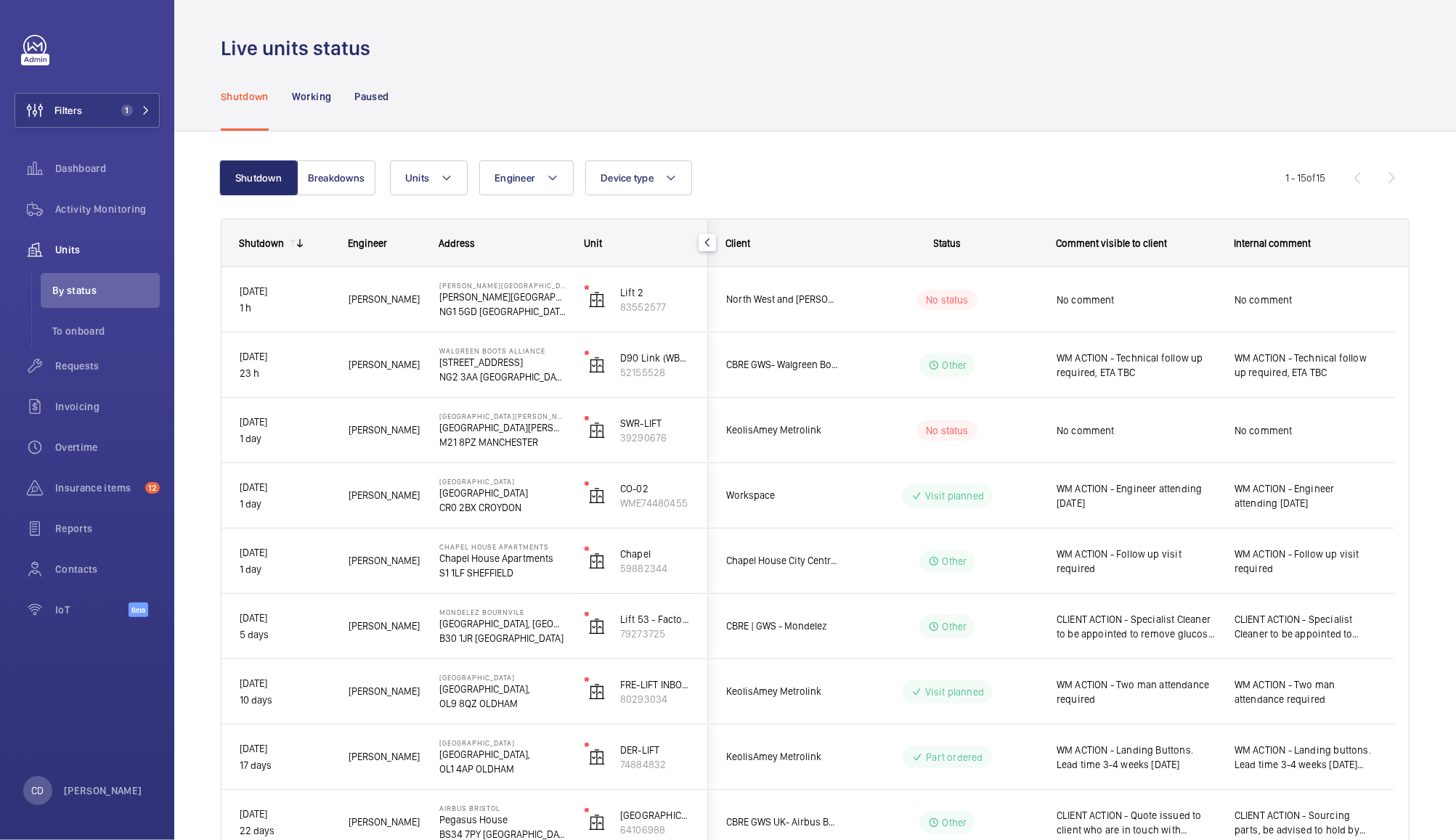
scroll to position [0, 0]
